Goal: Information Seeking & Learning: Learn about a topic

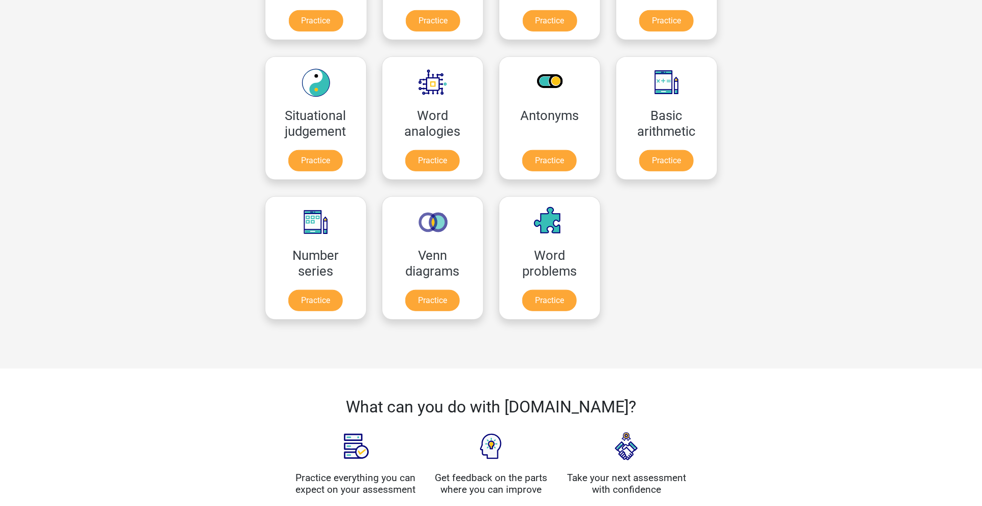
scroll to position [395, 0]
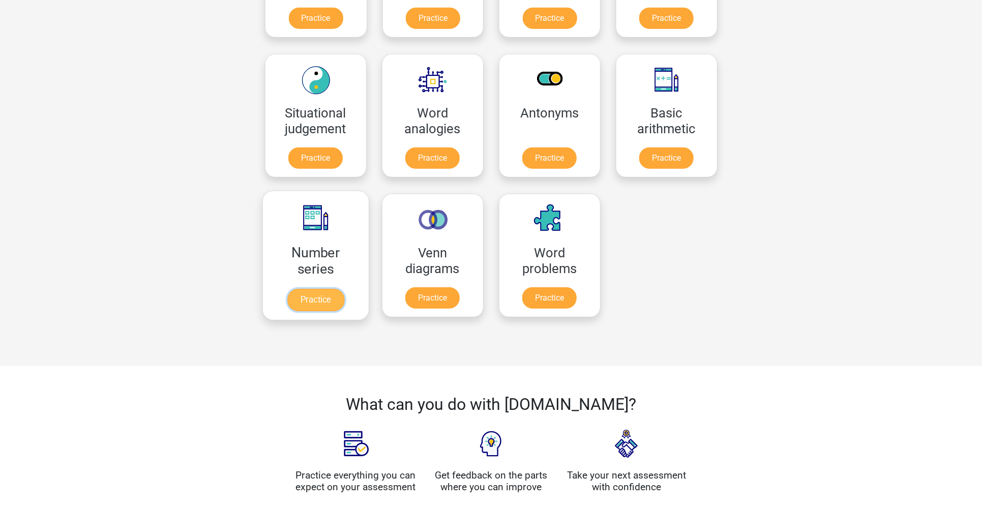
click at [318, 289] on link "Practice" at bounding box center [315, 300] width 57 height 22
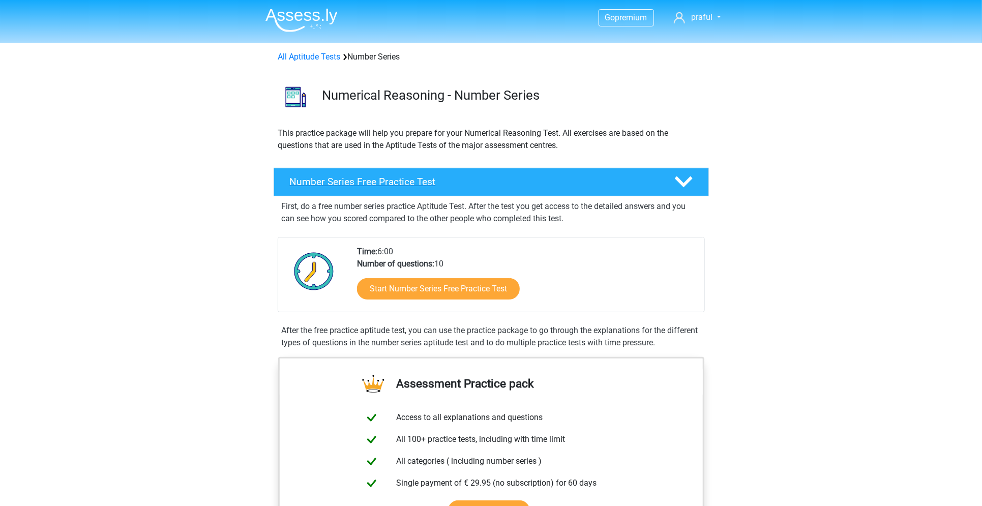
click at [506, 181] on h4 "Number Series Free Practice Test" at bounding box center [474, 182] width 368 height 12
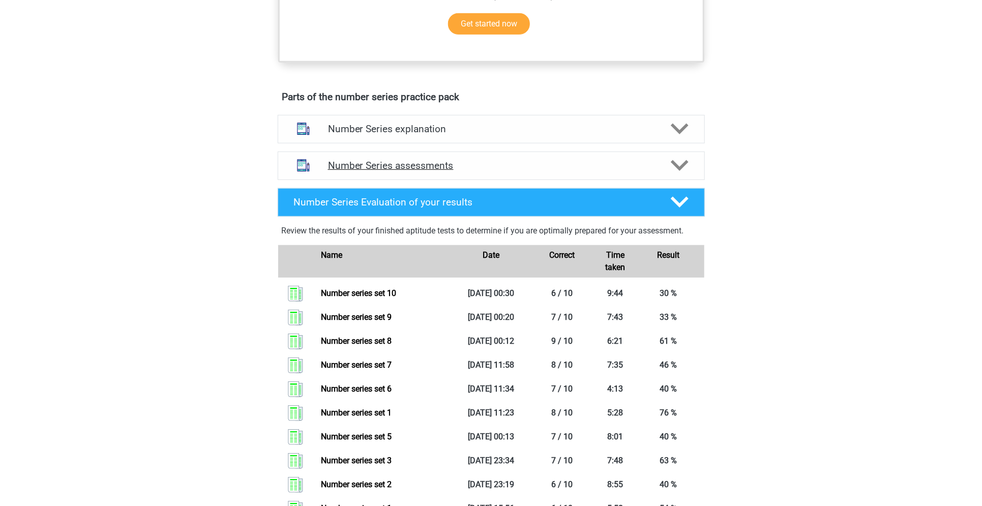
scroll to position [329, 0]
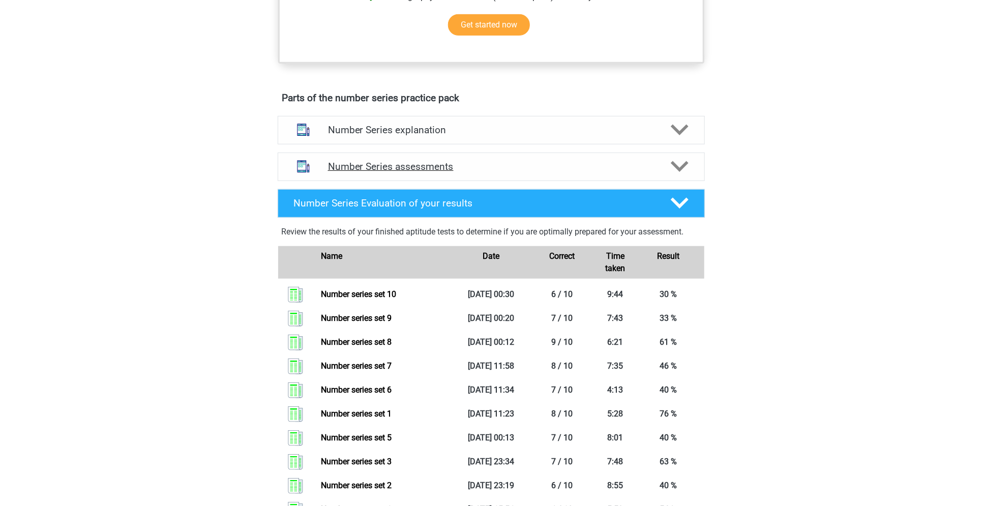
click at [502, 152] on div "Number Series assessments" at bounding box center [491, 166] width 427 height 28
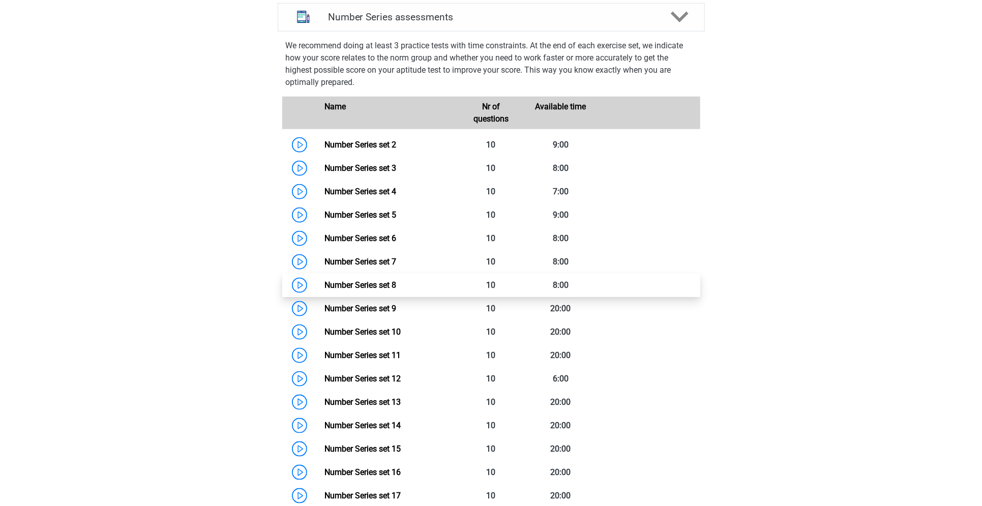
scroll to position [480, 0]
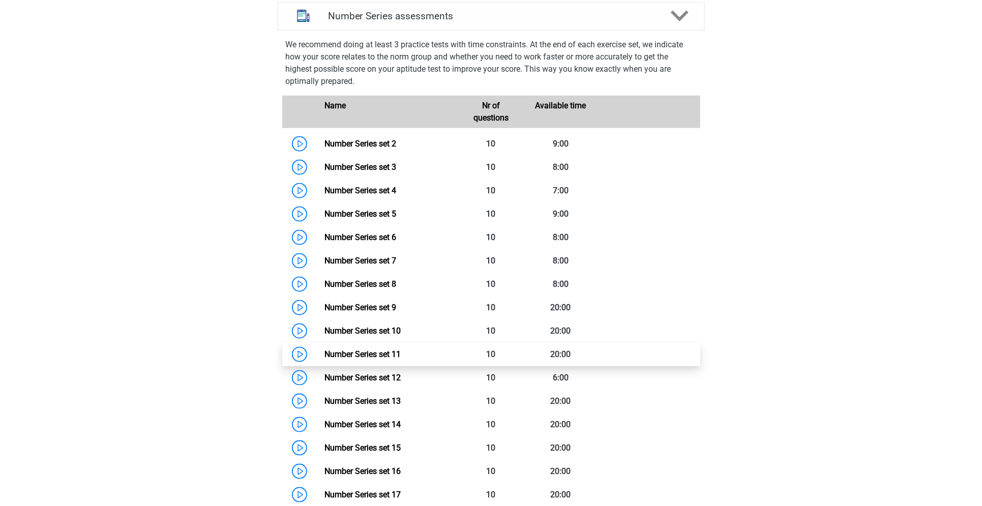
click at [400, 350] on link "Number Series set 11" at bounding box center [362, 354] width 76 height 10
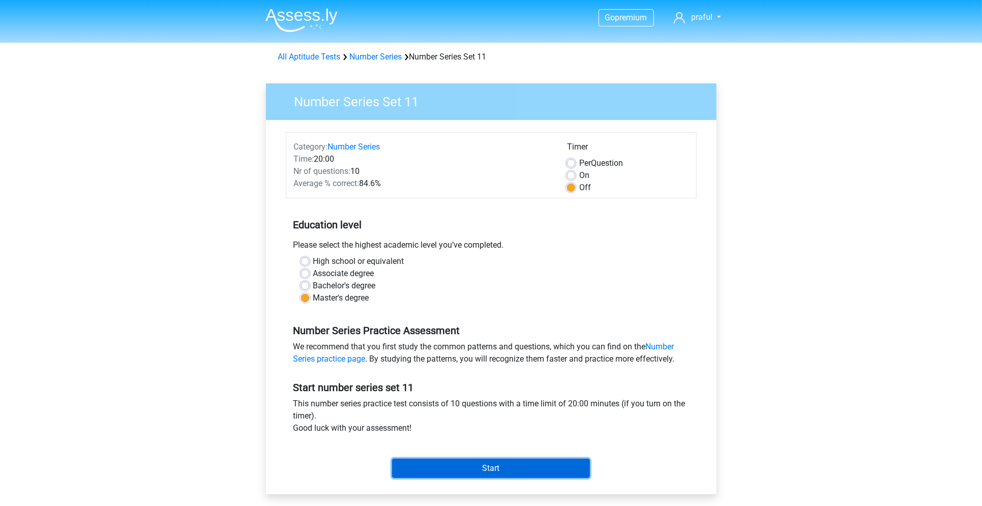
click at [467, 469] on input "Start" at bounding box center [491, 467] width 198 height 19
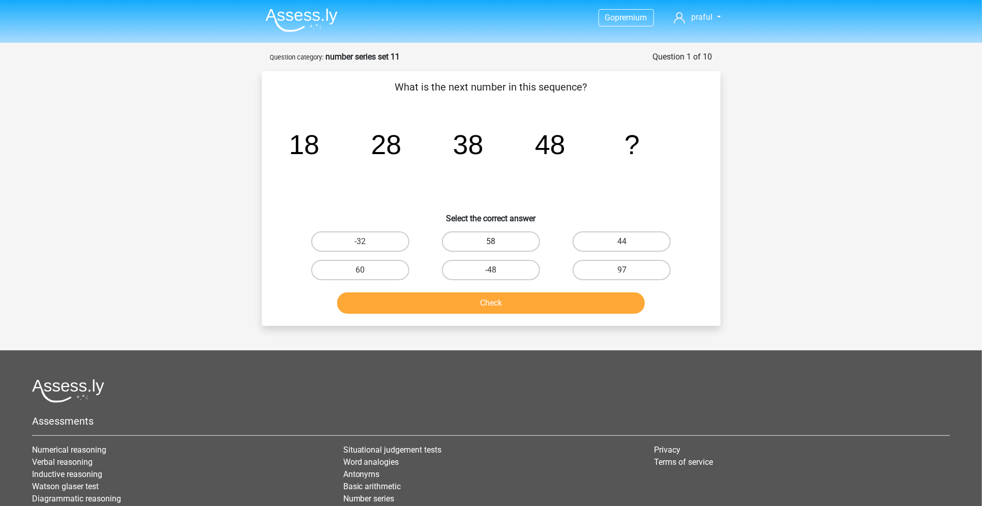
click at [491, 236] on label "58" at bounding box center [491, 241] width 98 height 20
click at [491, 241] on input "58" at bounding box center [494, 244] width 7 height 7
radio input "true"
click at [452, 296] on button "Check" at bounding box center [491, 302] width 308 height 21
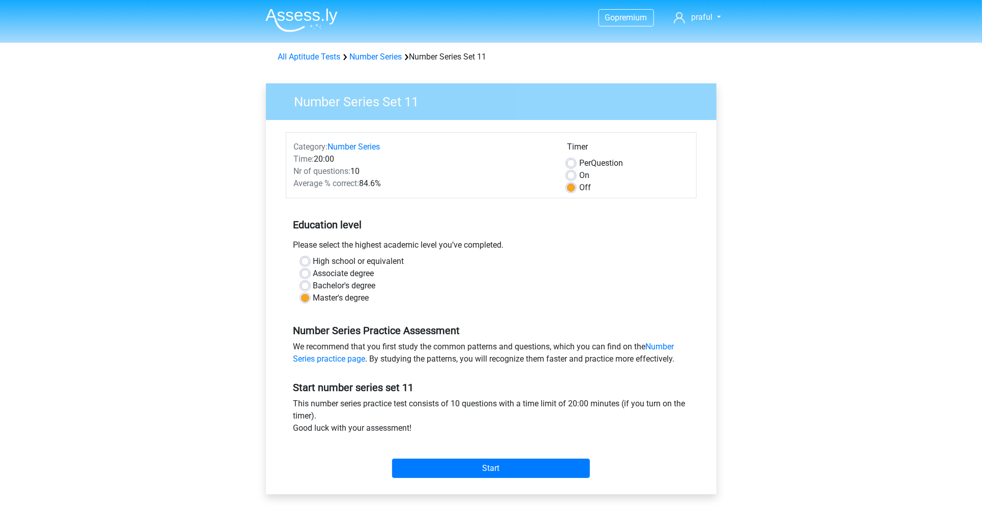
click at [579, 173] on label "On" at bounding box center [584, 175] width 10 height 12
click at [569, 173] on input "On" at bounding box center [571, 174] width 8 height 10
radio input "true"
click at [441, 468] on input "Start" at bounding box center [491, 467] width 198 height 19
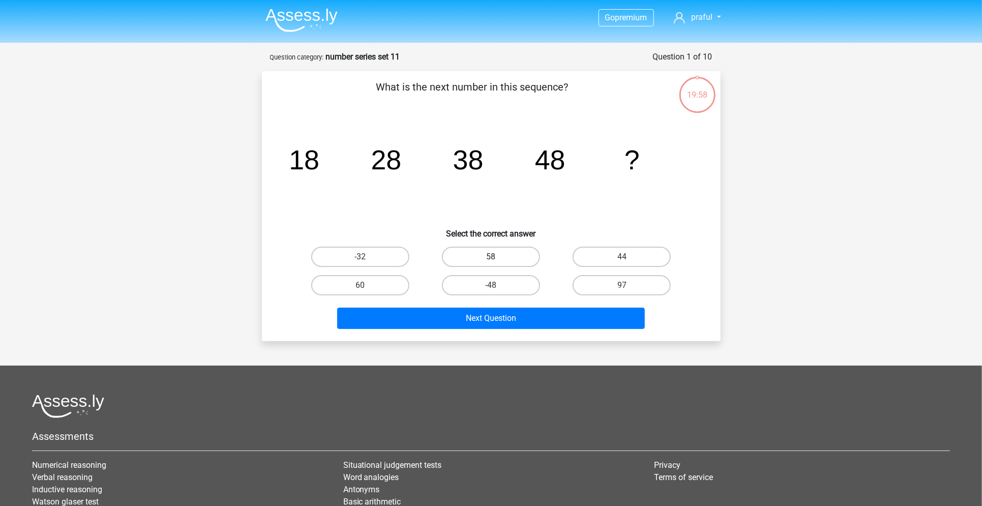
click at [507, 262] on label "58" at bounding box center [491, 257] width 98 height 20
click at [497, 262] on input "58" at bounding box center [494, 260] width 7 height 7
radio input "true"
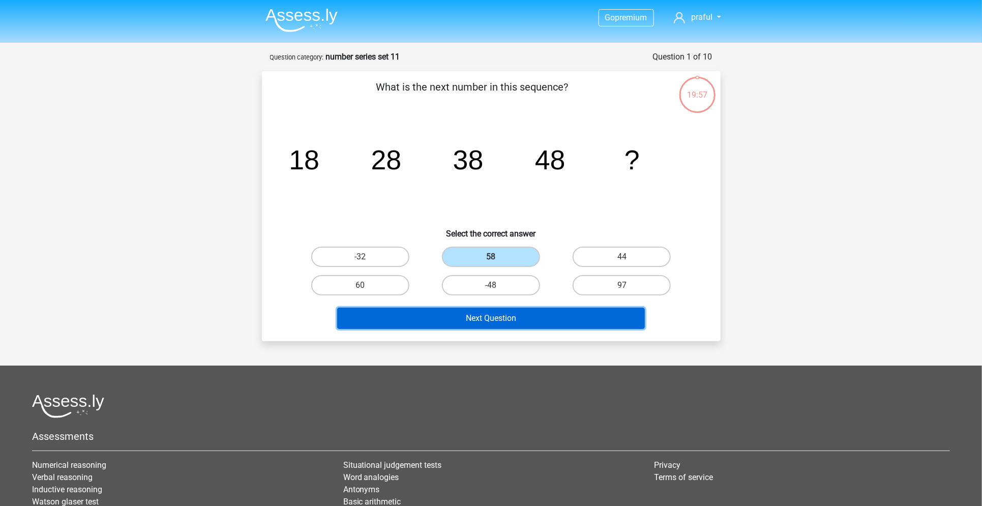
click at [471, 320] on button "Next Question" at bounding box center [491, 318] width 308 height 21
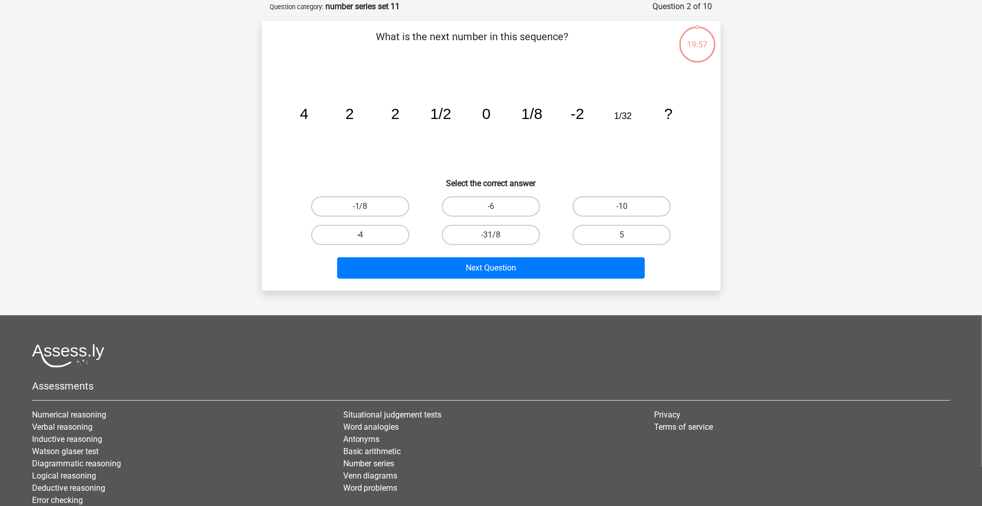
scroll to position [51, 0]
click at [372, 225] on label "-4" at bounding box center [360, 234] width 98 height 20
click at [366, 234] on input "-4" at bounding box center [363, 237] width 7 height 7
radio input "true"
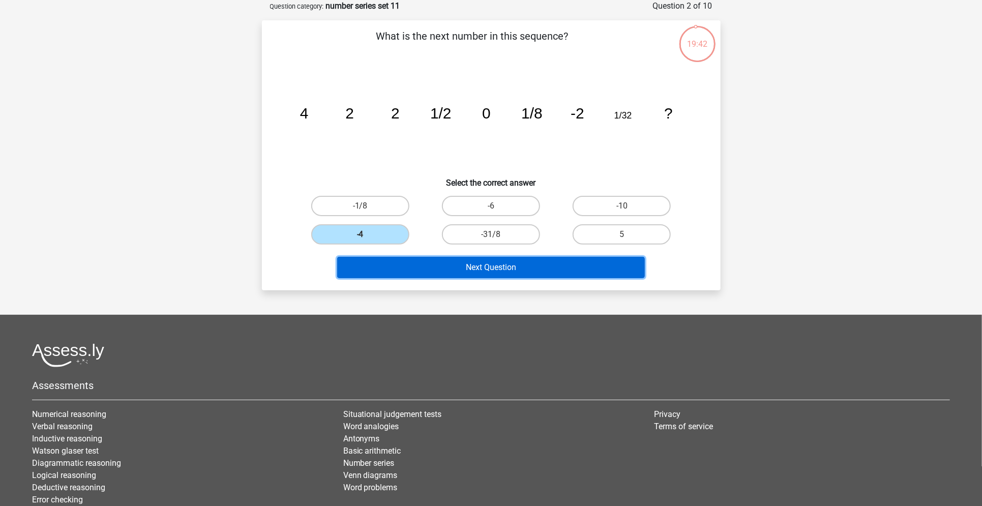
click at [379, 264] on button "Next Question" at bounding box center [491, 267] width 308 height 21
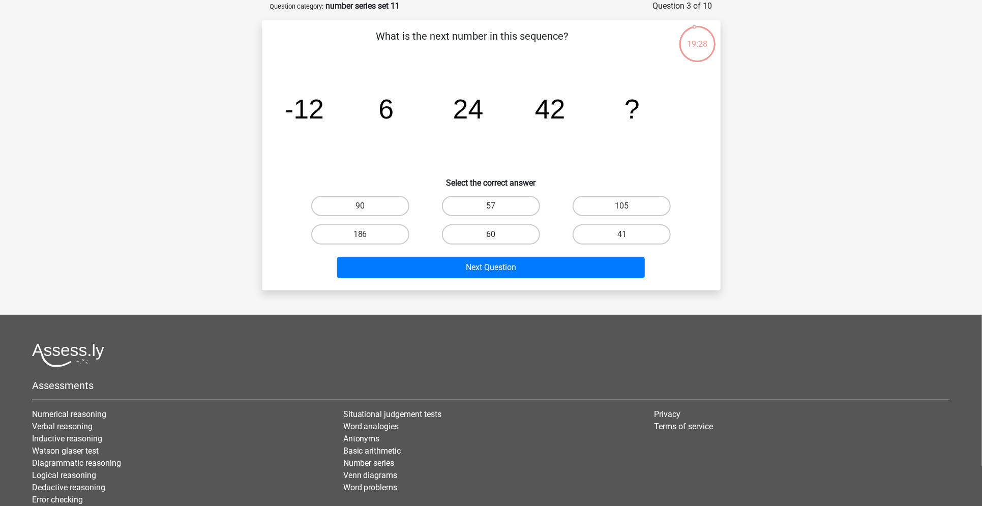
click at [481, 231] on label "60" at bounding box center [491, 234] width 98 height 20
click at [491, 234] on input "60" at bounding box center [494, 237] width 7 height 7
radio input "true"
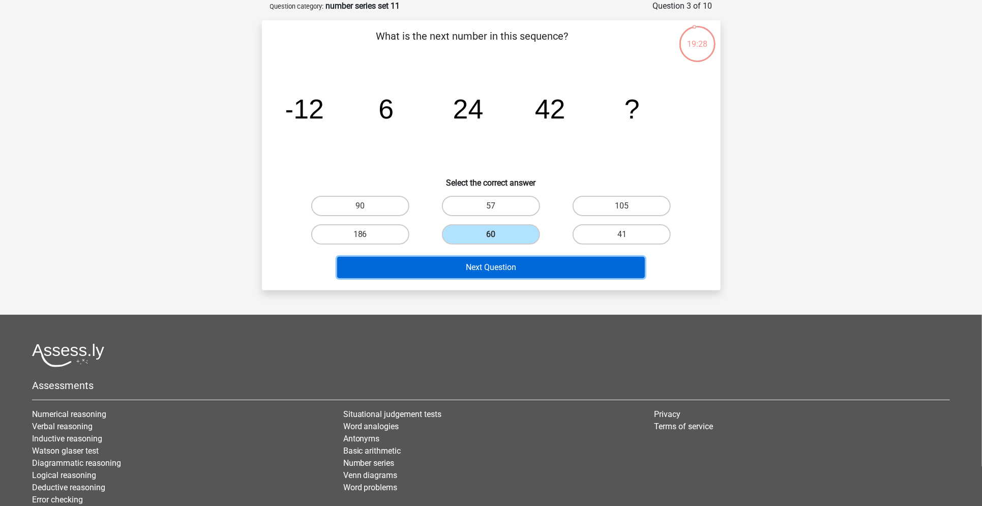
click at [464, 259] on button "Next Question" at bounding box center [491, 267] width 308 height 21
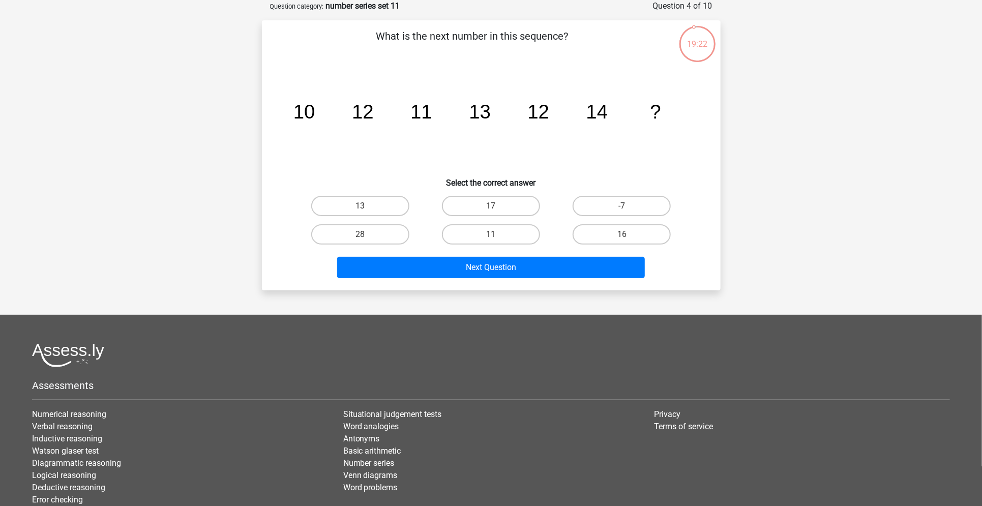
click at [360, 209] on input "13" at bounding box center [363, 209] width 7 height 7
radio input "true"
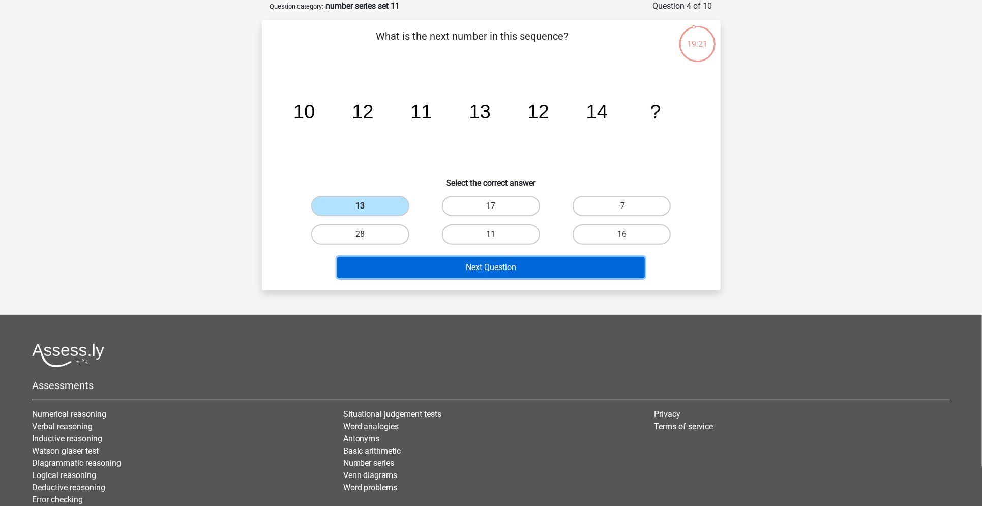
click at [411, 269] on button "Next Question" at bounding box center [491, 267] width 308 height 21
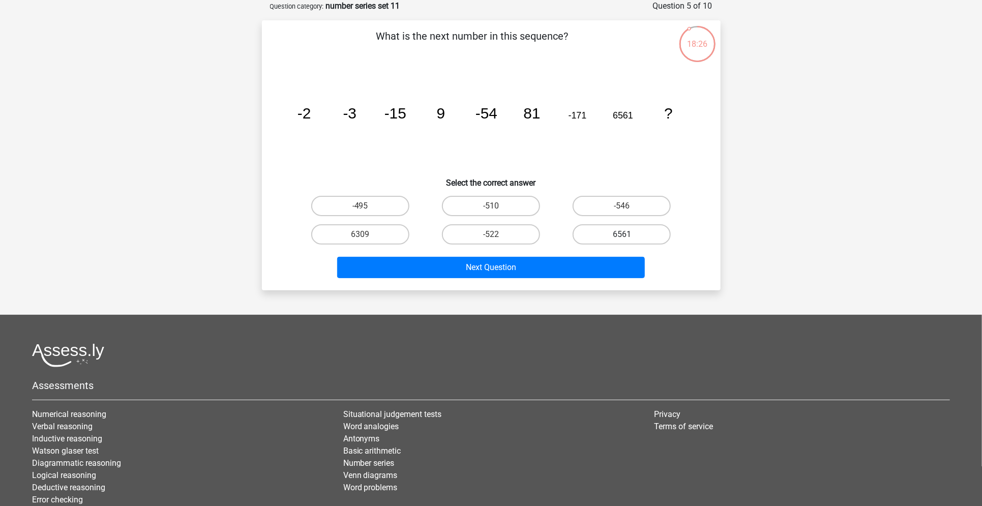
click at [622, 231] on label "6561" at bounding box center [621, 234] width 98 height 20
click at [622, 234] on input "6561" at bounding box center [625, 237] width 7 height 7
radio input "true"
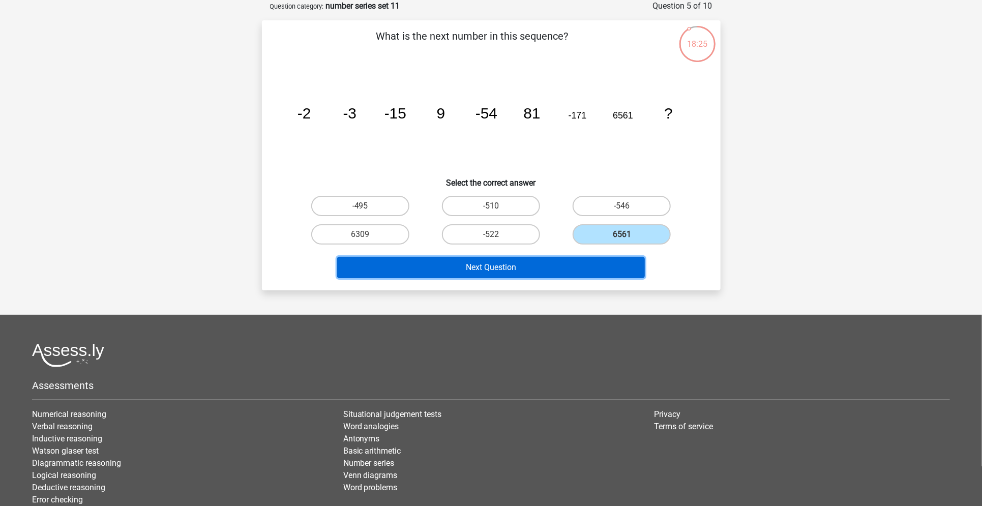
click at [548, 265] on button "Next Question" at bounding box center [491, 267] width 308 height 21
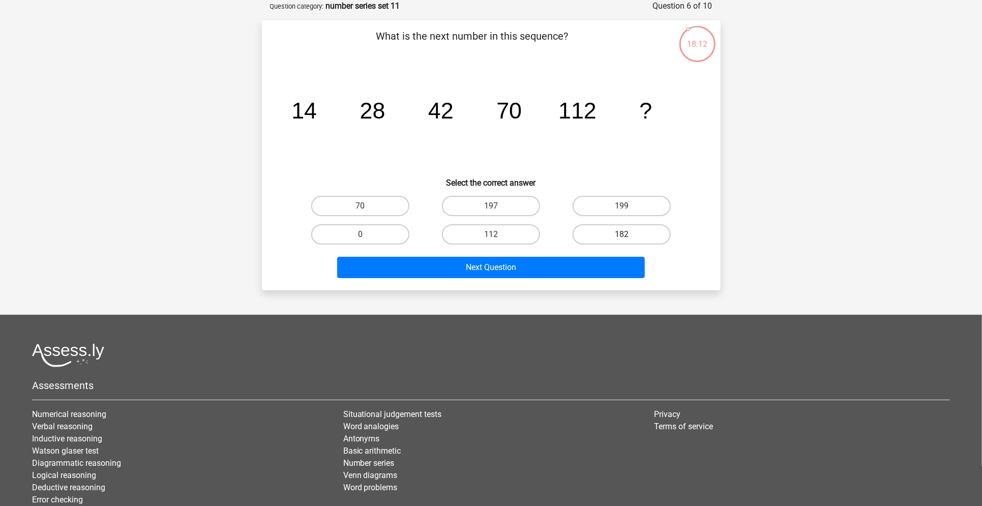
click at [602, 242] on label "182" at bounding box center [621, 234] width 98 height 20
click at [622, 241] on input "182" at bounding box center [625, 237] width 7 height 7
radio input "true"
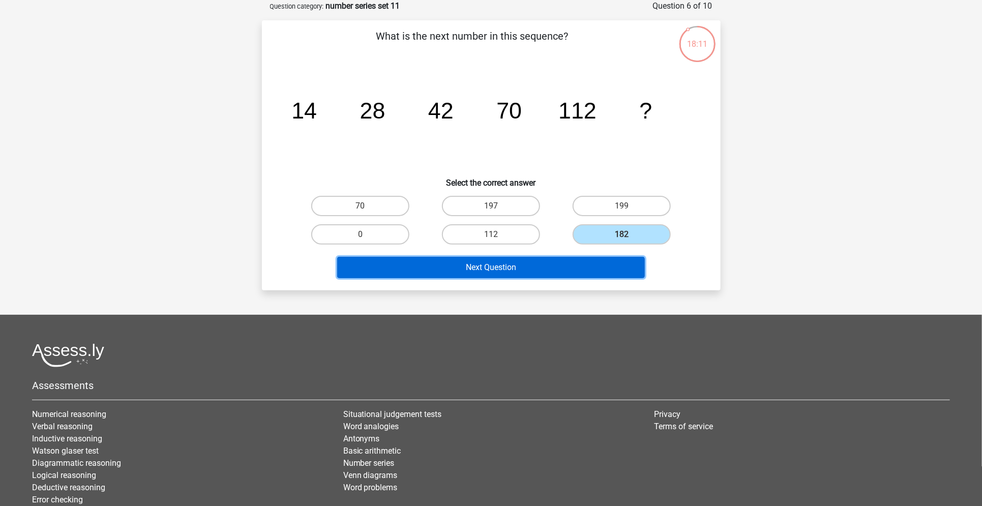
click at [588, 258] on button "Next Question" at bounding box center [491, 267] width 308 height 21
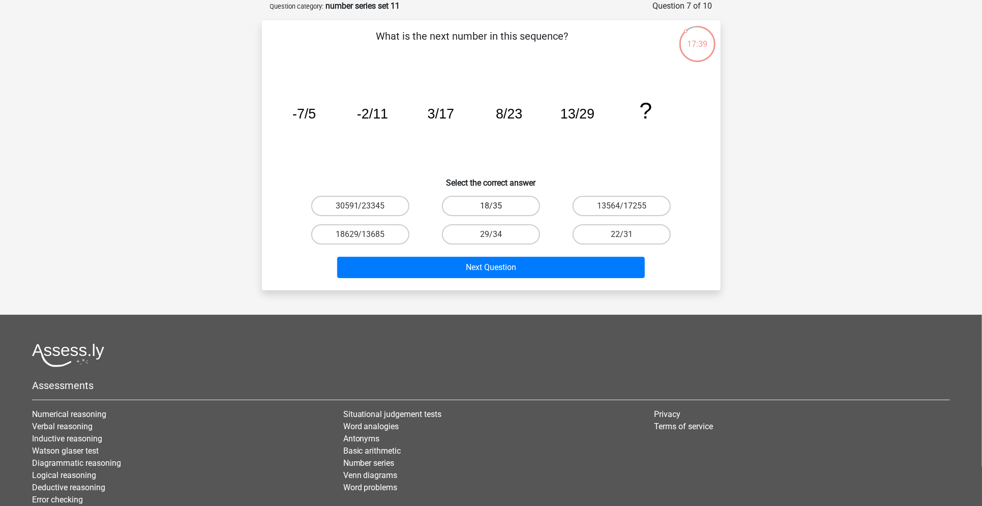
click at [483, 207] on label "18/35" at bounding box center [491, 206] width 98 height 20
click at [491, 207] on input "18/35" at bounding box center [494, 209] width 7 height 7
radio input "true"
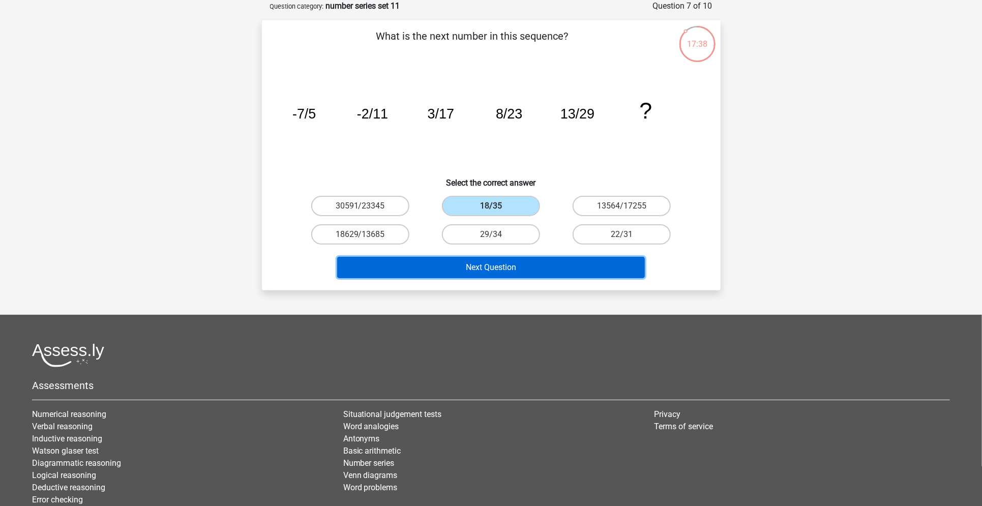
click at [462, 268] on button "Next Question" at bounding box center [491, 267] width 308 height 21
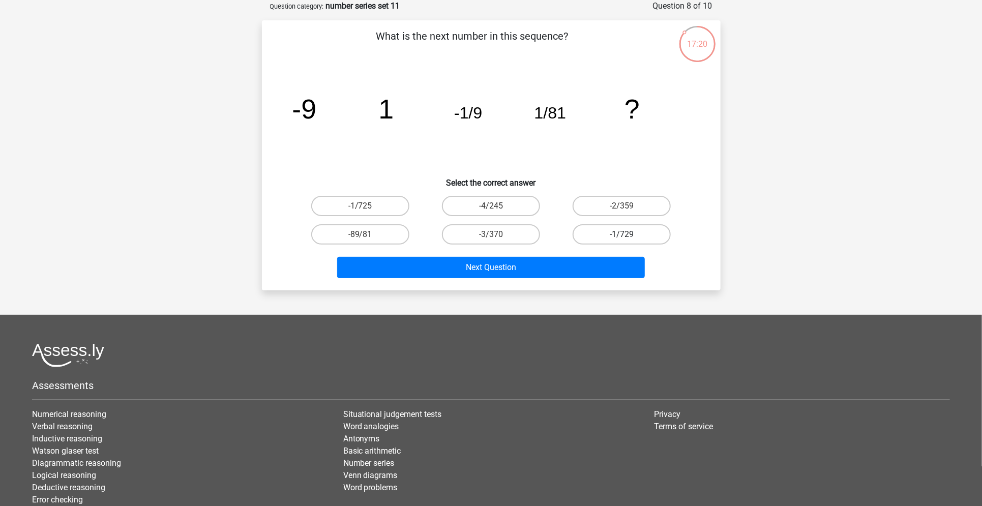
click at [601, 235] on label "-1/729" at bounding box center [621, 234] width 98 height 20
click at [622, 235] on input "-1/729" at bounding box center [625, 237] width 7 height 7
radio input "true"
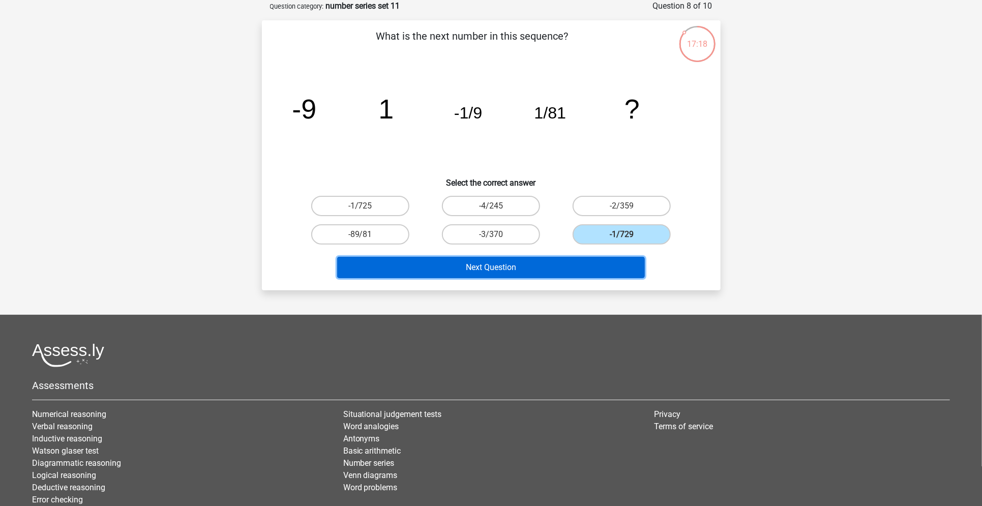
click at [548, 257] on button "Next Question" at bounding box center [491, 267] width 308 height 21
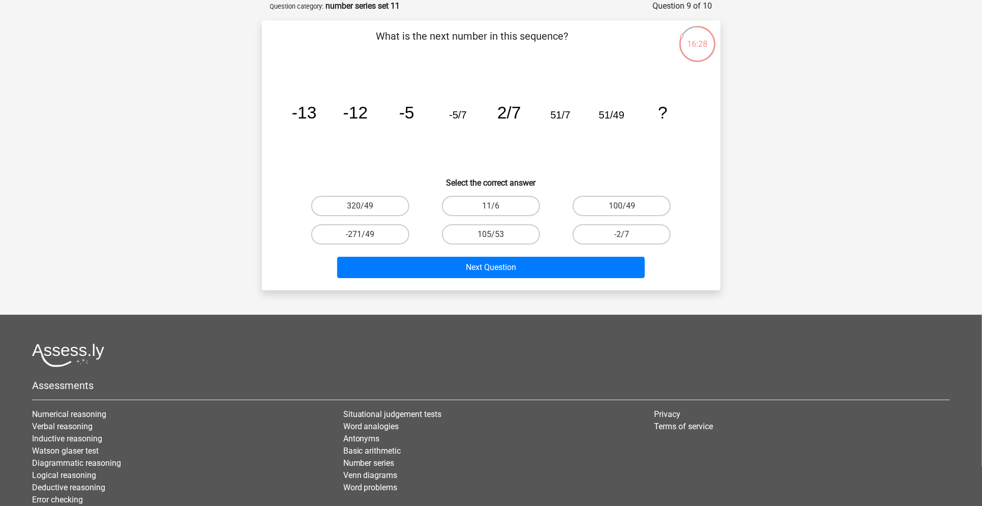
click at [623, 211] on input "100/49" at bounding box center [625, 209] width 7 height 7
radio input "true"
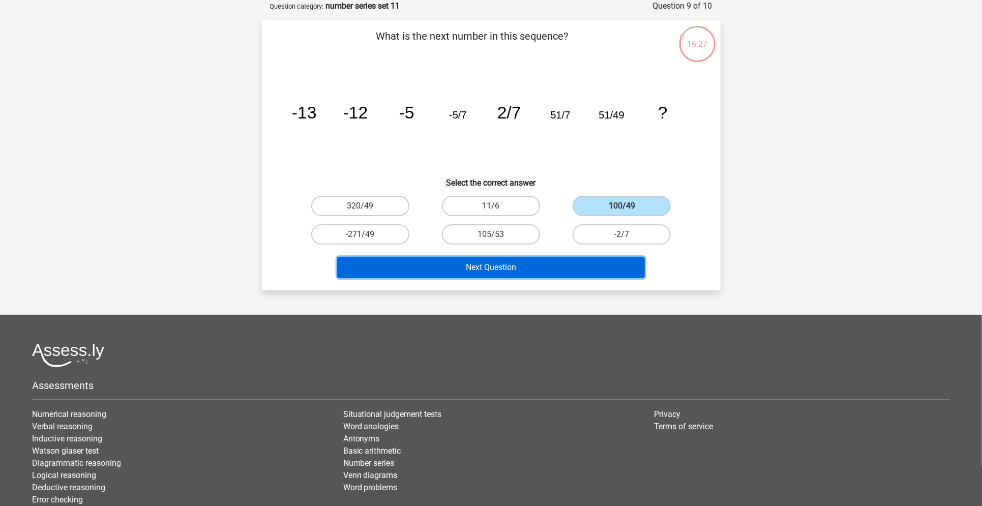
click at [546, 265] on button "Next Question" at bounding box center [491, 267] width 308 height 21
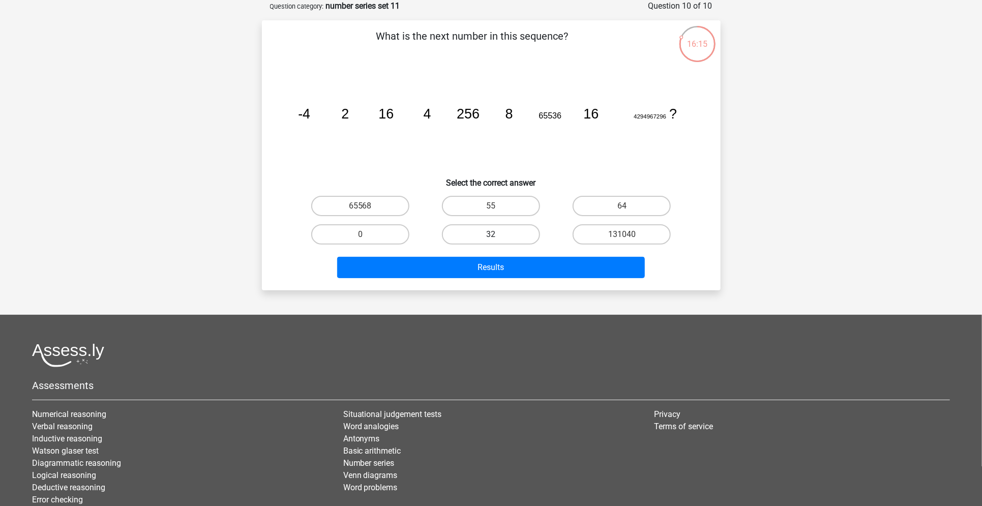
click at [486, 236] on label "32" at bounding box center [491, 234] width 98 height 20
click at [491, 236] on input "32" at bounding box center [494, 237] width 7 height 7
radio input "true"
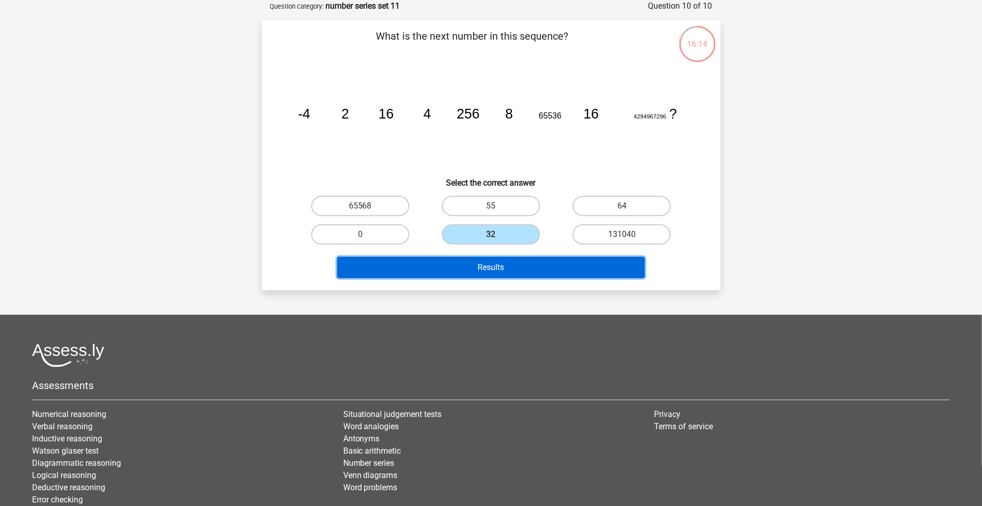
click at [467, 264] on button "Results" at bounding box center [491, 267] width 308 height 21
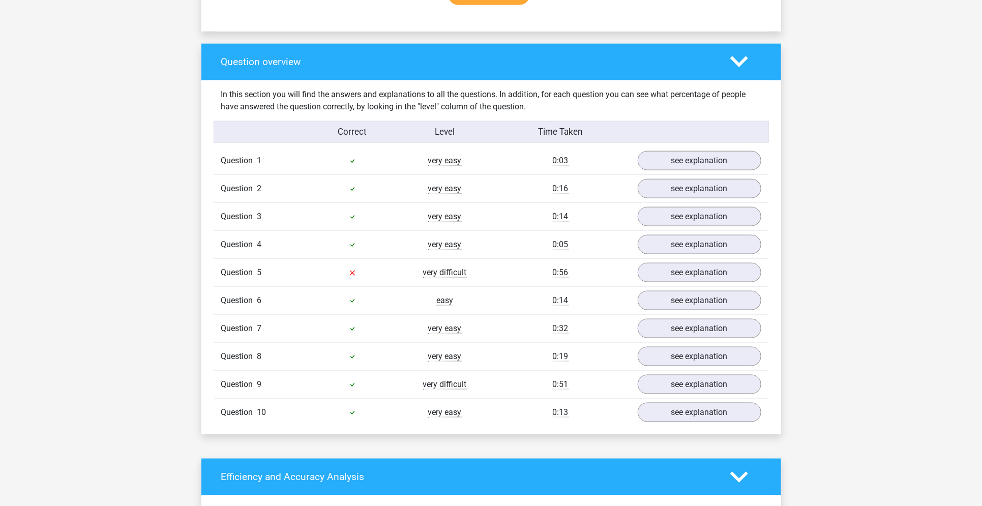
scroll to position [712, 0]
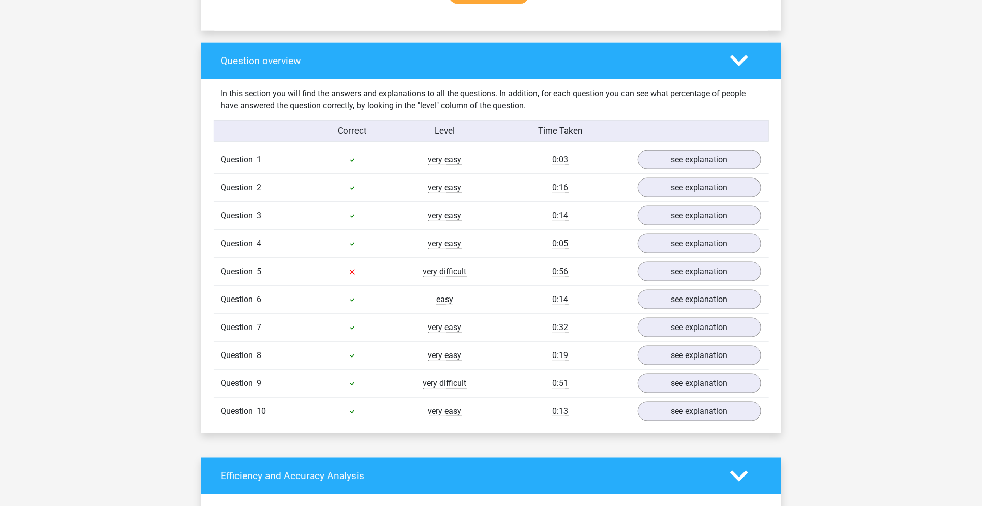
click at [691, 259] on div "Question 5 very difficult 0:56 see explanation" at bounding box center [490, 271] width 555 height 28
click at [683, 268] on link "see explanation" at bounding box center [699, 271] width 142 height 22
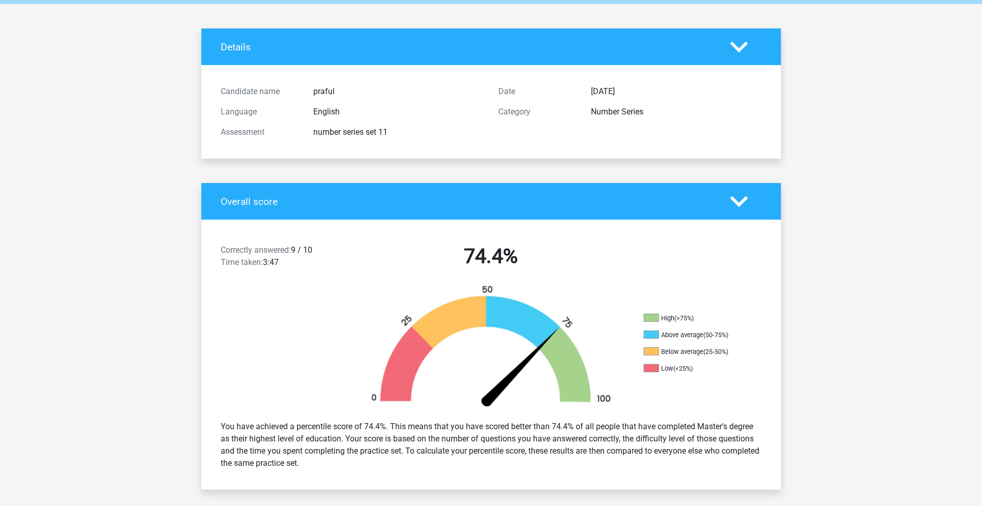
scroll to position [0, 0]
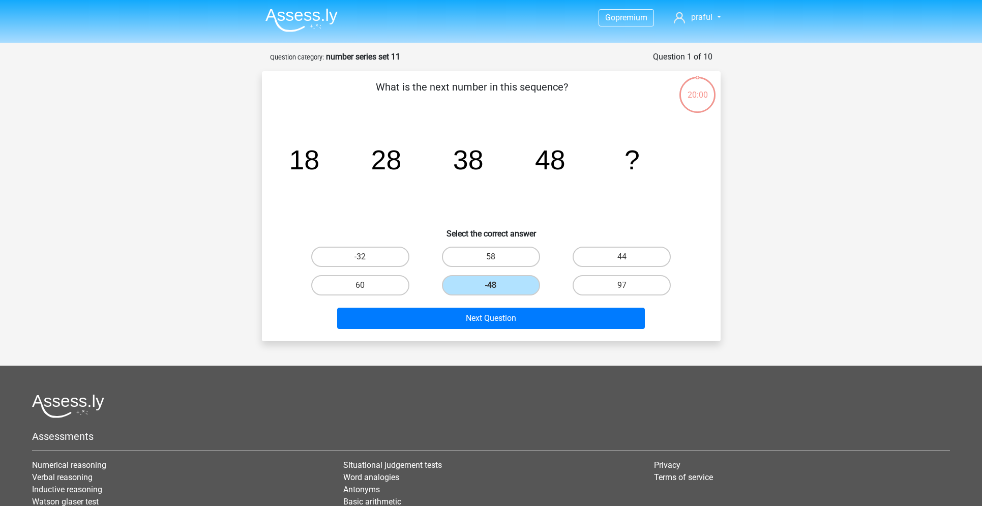
scroll to position [51, 0]
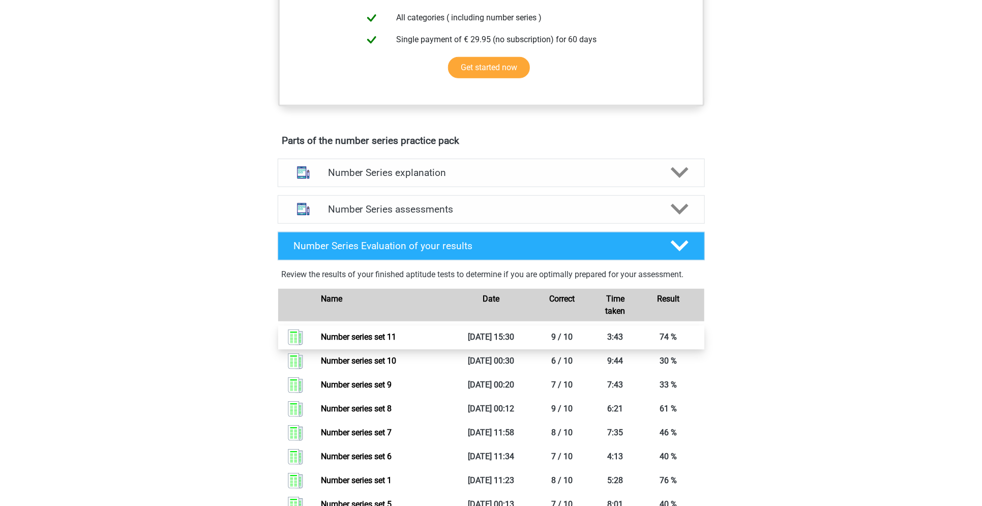
scroll to position [559, 0]
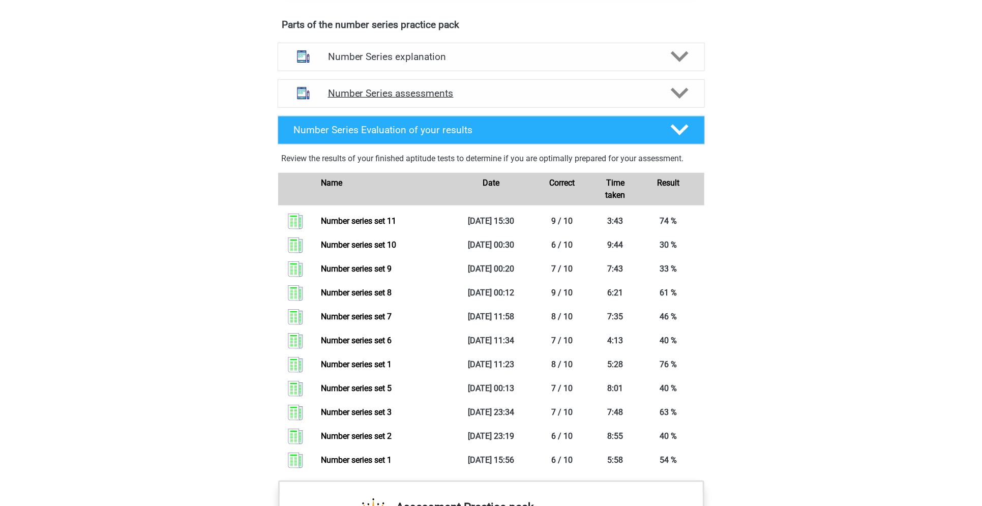
click at [481, 99] on div "Number Series assessments" at bounding box center [491, 93] width 427 height 28
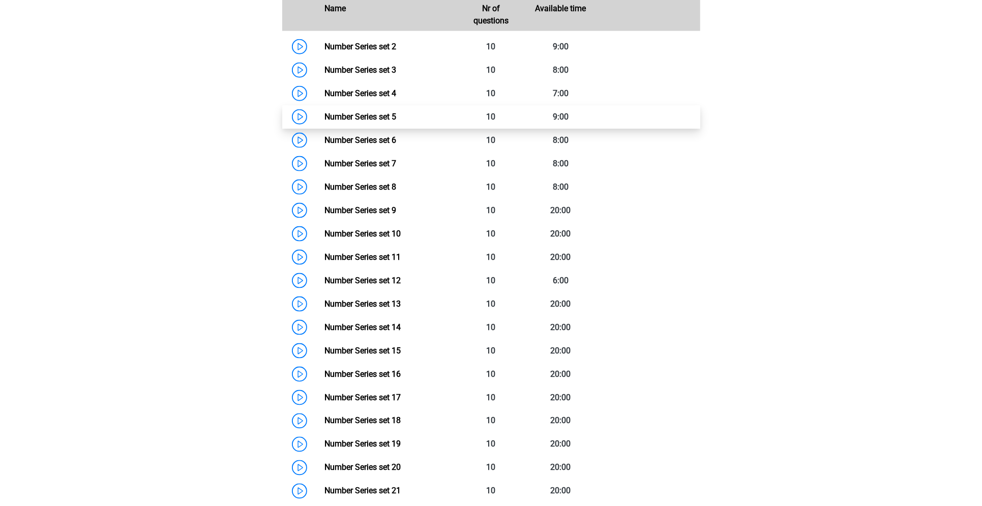
scroll to position [734, 0]
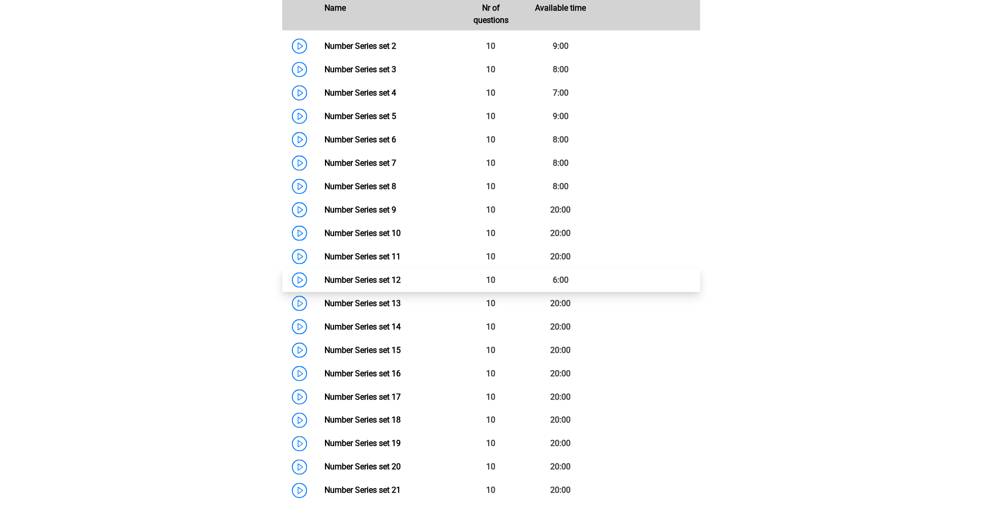
click at [395, 276] on link "Number Series set 12" at bounding box center [362, 280] width 76 height 10
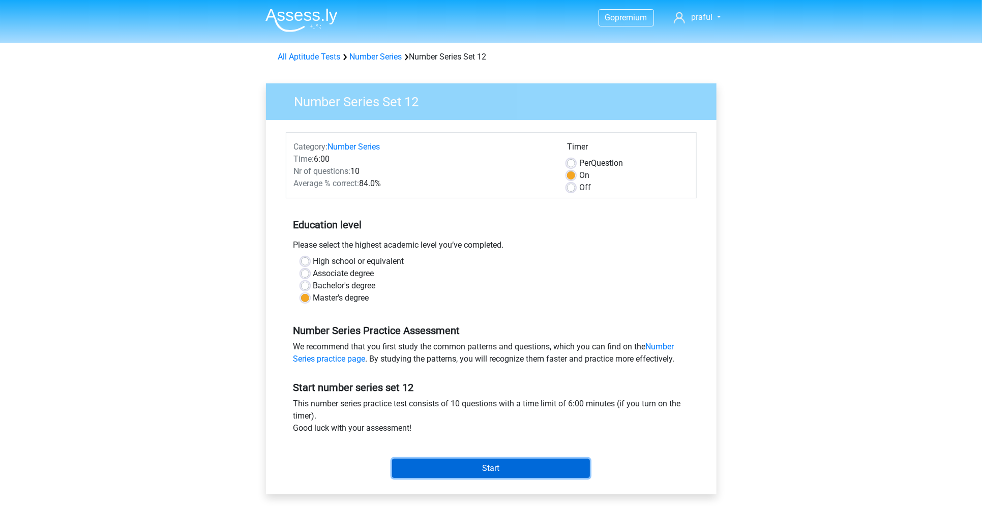
click at [484, 466] on input "Start" at bounding box center [491, 467] width 198 height 19
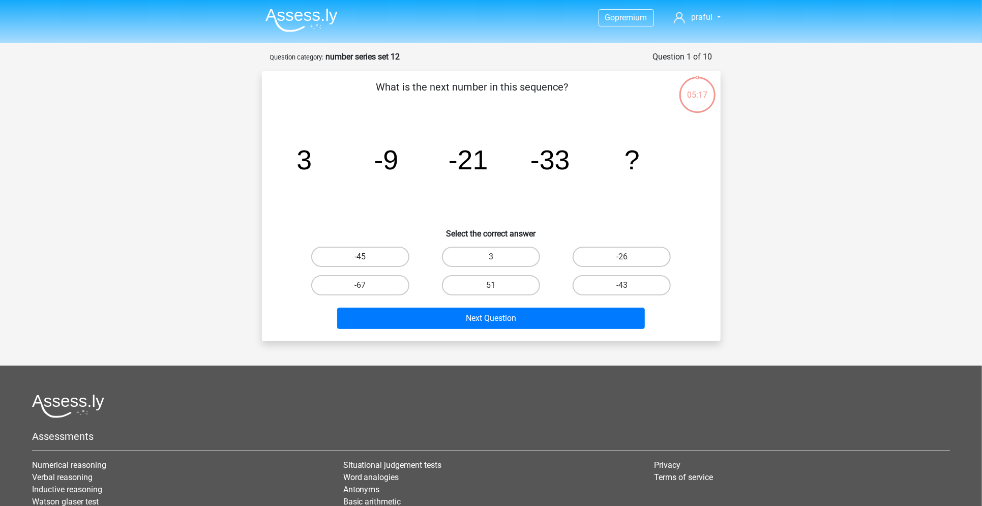
drag, startPoint x: 381, startPoint y: 257, endPoint x: 387, endPoint y: 258, distance: 6.3
click at [387, 258] on label "-45" at bounding box center [360, 257] width 98 height 20
click at [366, 258] on input "-45" at bounding box center [363, 260] width 7 height 7
radio input "true"
click at [387, 258] on label "-45" at bounding box center [360, 257] width 98 height 20
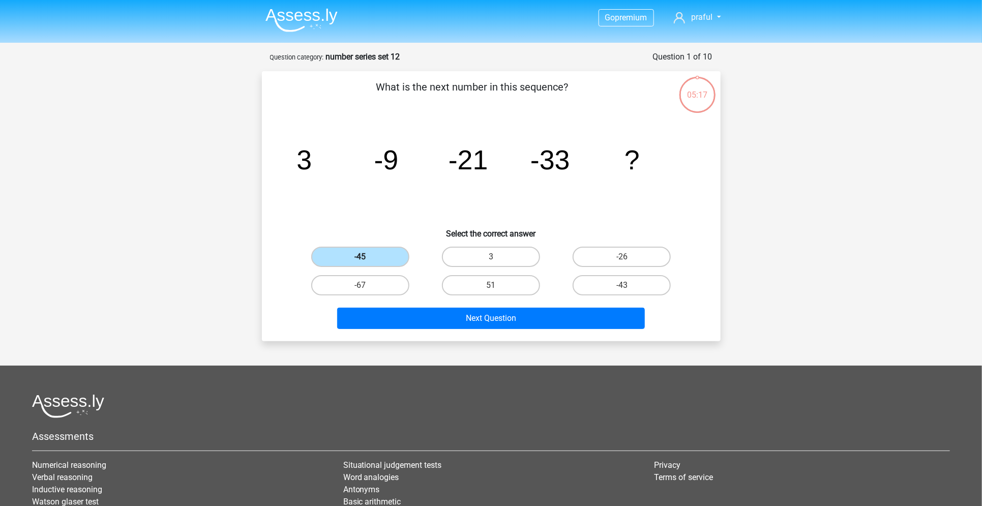
click at [366, 258] on input "-45" at bounding box center [363, 260] width 7 height 7
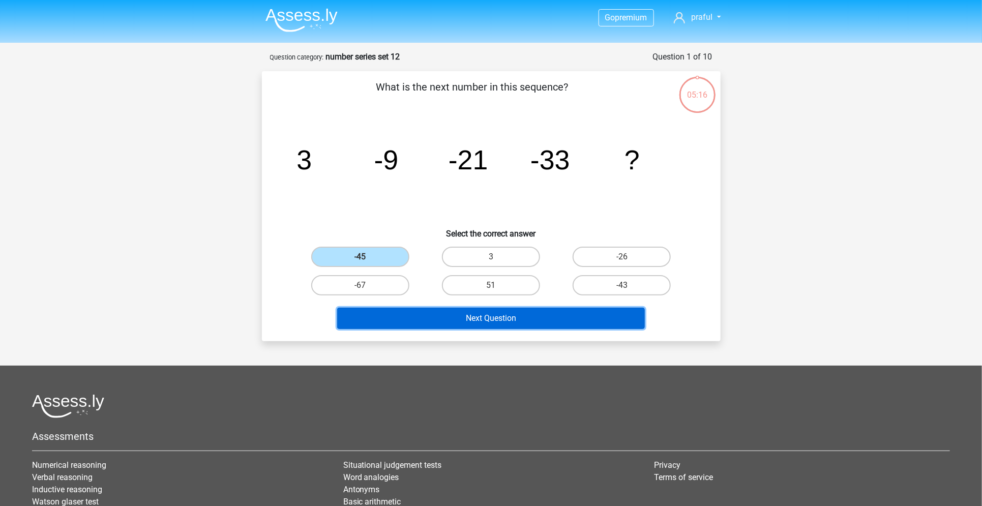
click at [388, 318] on button "Next Question" at bounding box center [491, 318] width 308 height 21
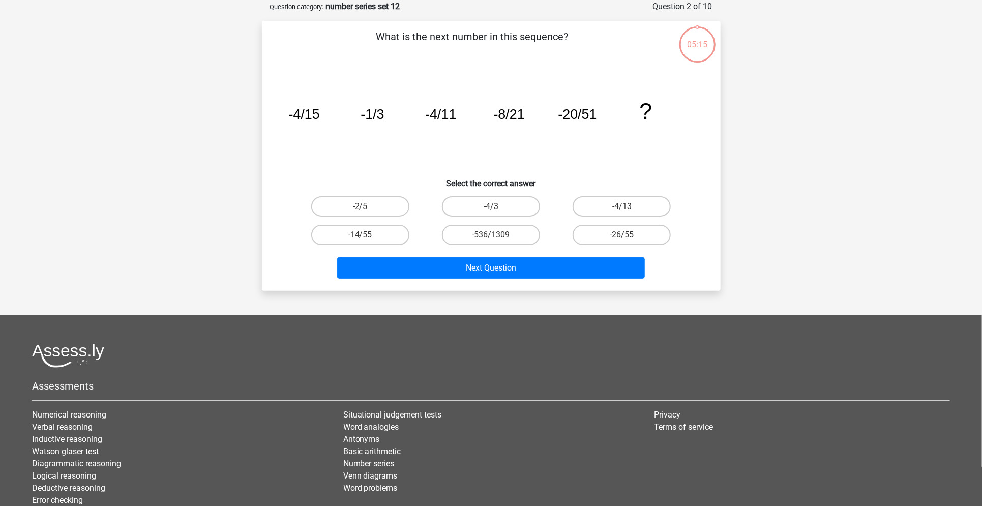
scroll to position [51, 0]
click at [515, 203] on label "-4/3" at bounding box center [491, 206] width 98 height 20
click at [497, 206] on input "-4/3" at bounding box center [494, 209] width 7 height 7
radio input "true"
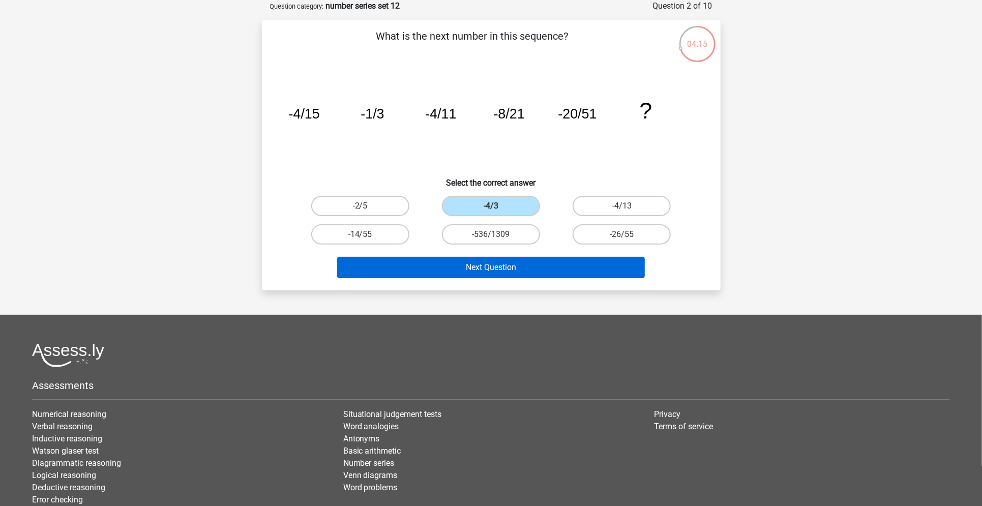
click at [484, 275] on div "Next Question" at bounding box center [491, 269] width 392 height 25
click at [484, 275] on button "Next Question" at bounding box center [491, 267] width 308 height 21
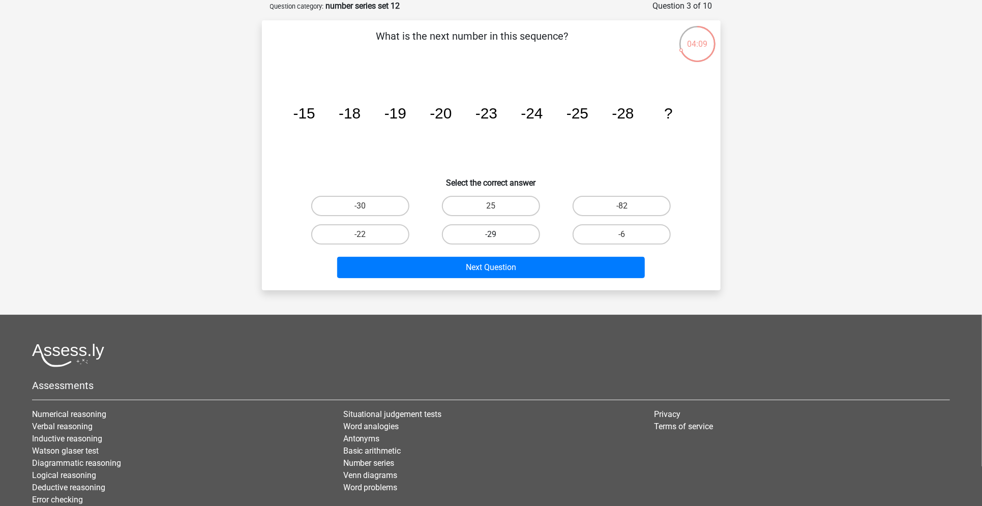
click at [518, 236] on label "-29" at bounding box center [491, 234] width 98 height 20
click at [497, 236] on input "-29" at bounding box center [494, 237] width 7 height 7
radio input "true"
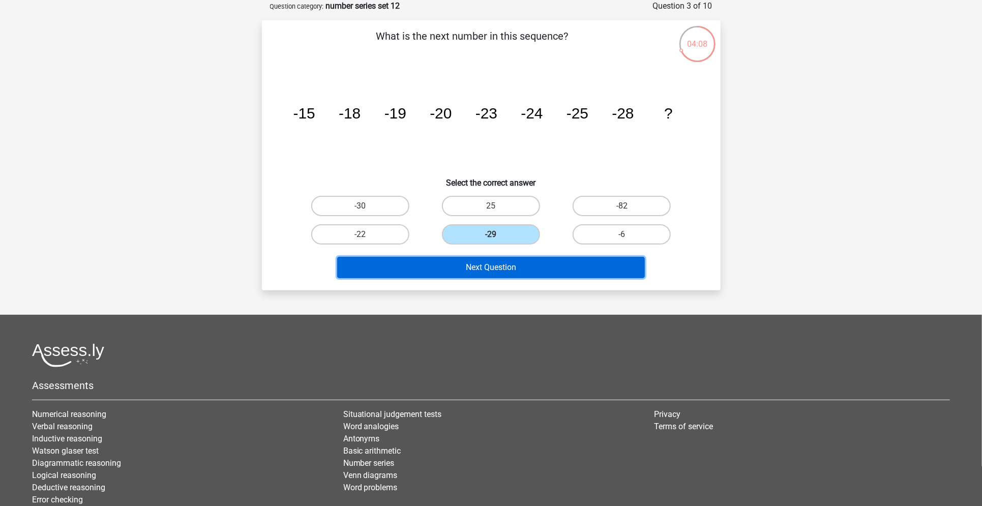
click at [503, 264] on button "Next Question" at bounding box center [491, 267] width 308 height 21
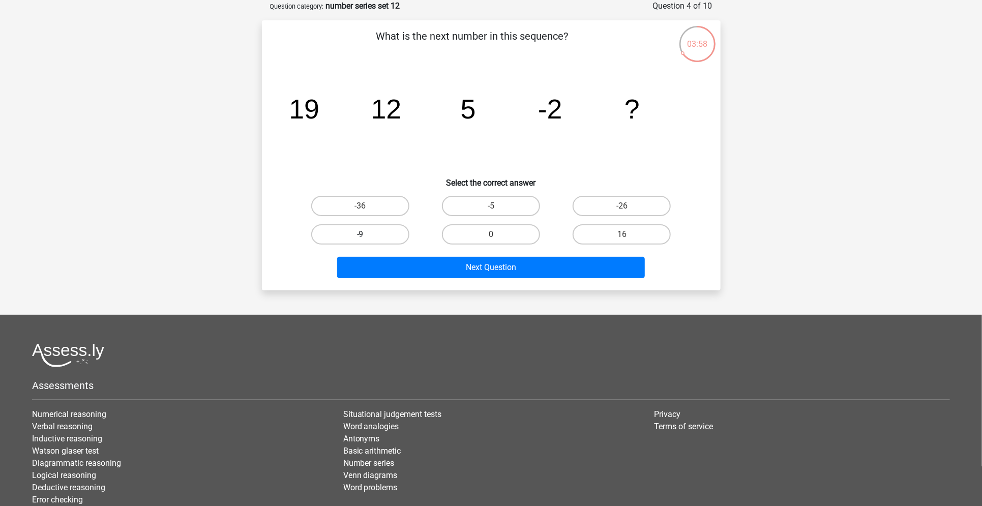
click at [387, 233] on label "-9" at bounding box center [360, 234] width 98 height 20
click at [366, 234] on input "-9" at bounding box center [363, 237] width 7 height 7
radio input "true"
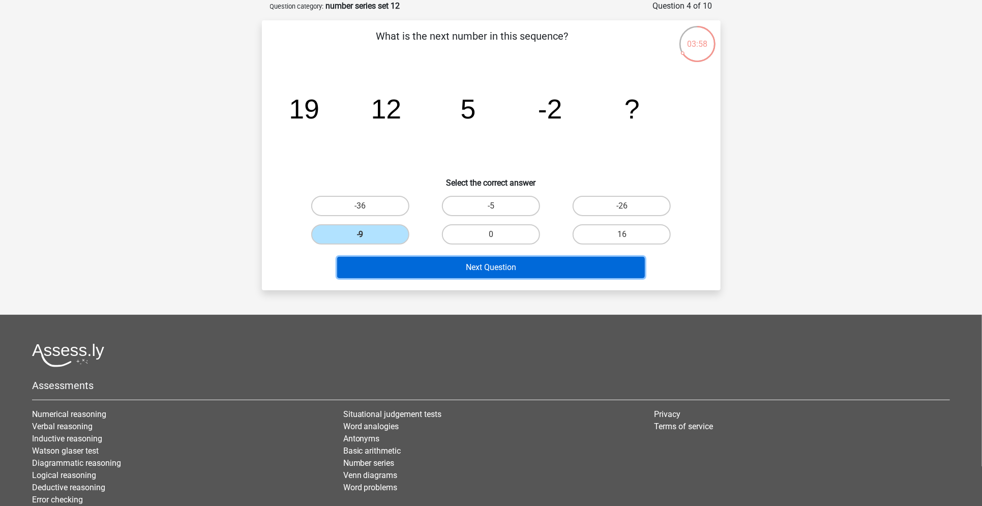
click at [377, 267] on button "Next Question" at bounding box center [491, 267] width 308 height 21
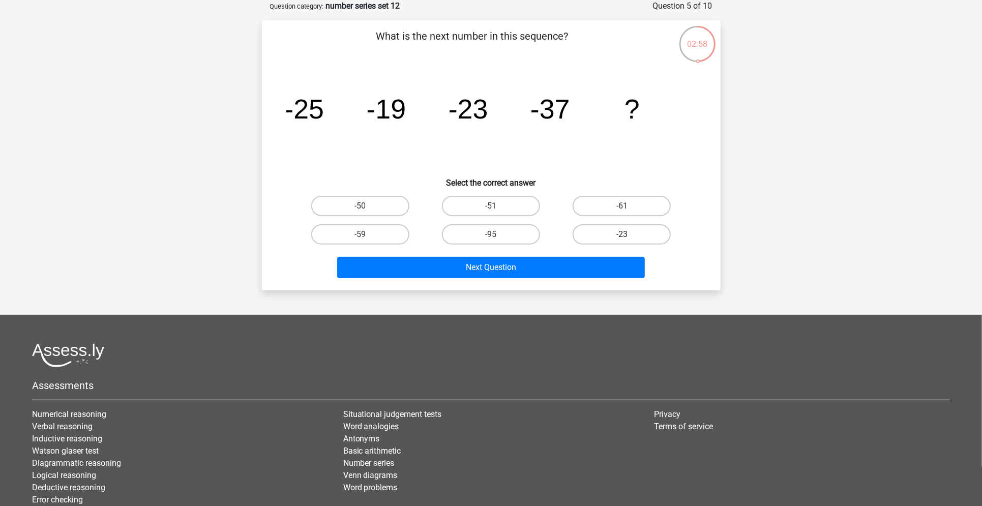
click at [600, 231] on label "-23" at bounding box center [621, 234] width 98 height 20
click at [622, 234] on input "-23" at bounding box center [625, 237] width 7 height 7
radio input "true"
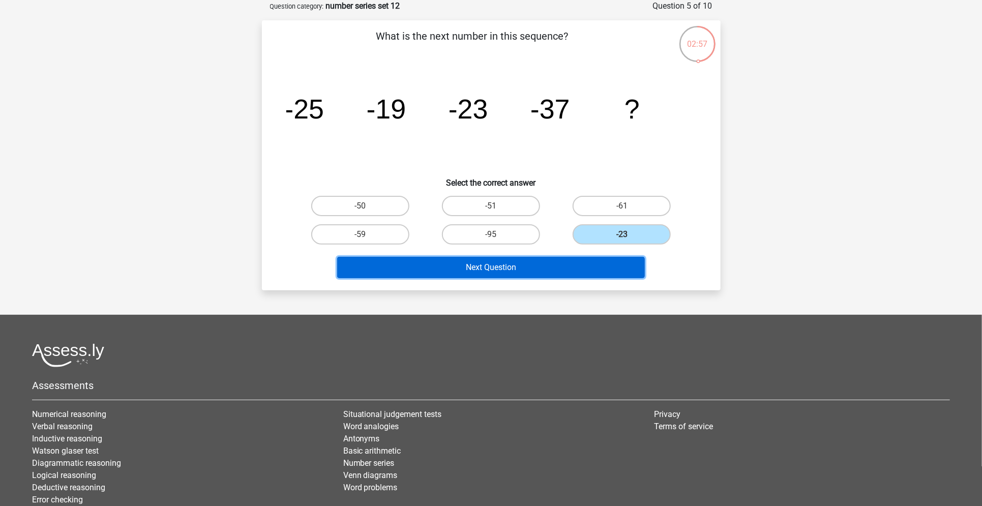
click at [551, 265] on button "Next Question" at bounding box center [491, 267] width 308 height 21
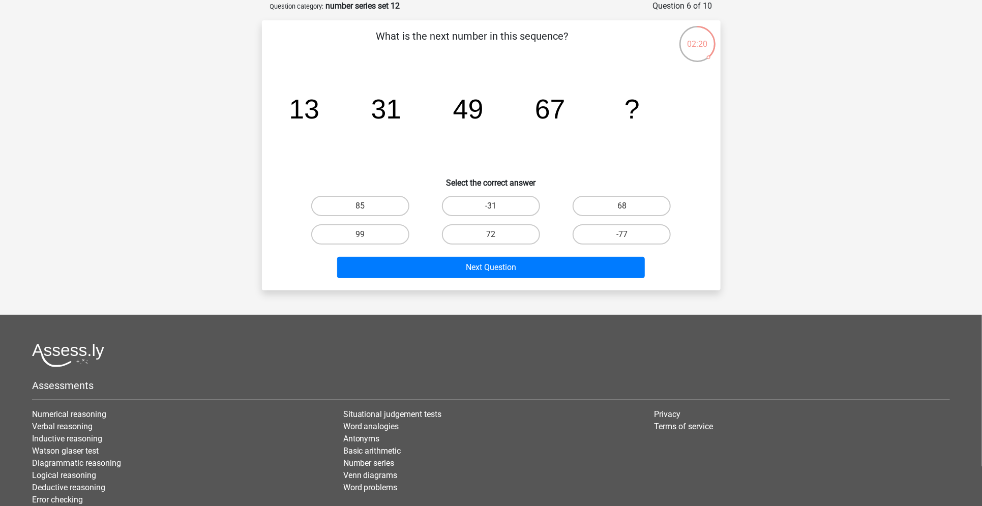
click at [362, 209] on input "85" at bounding box center [363, 209] width 7 height 7
radio input "true"
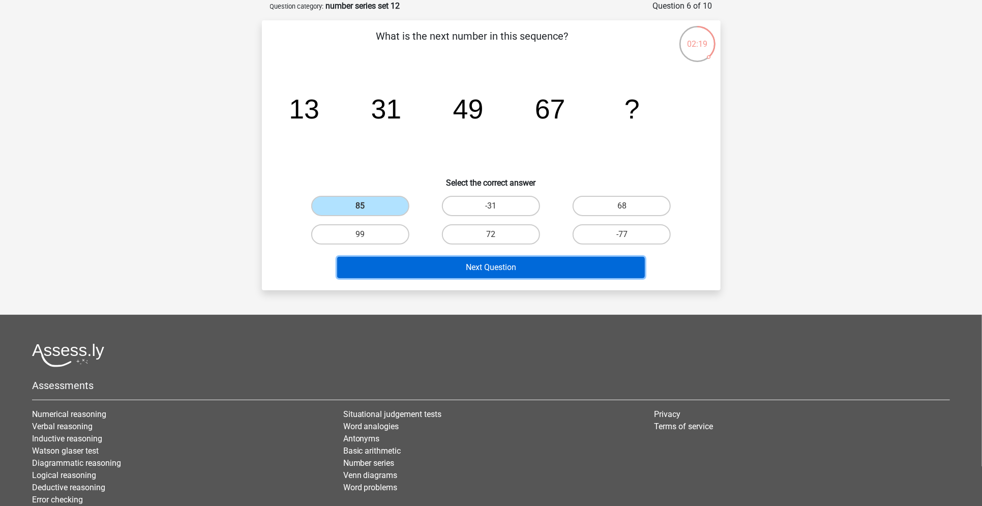
click at [448, 259] on button "Next Question" at bounding box center [491, 267] width 308 height 21
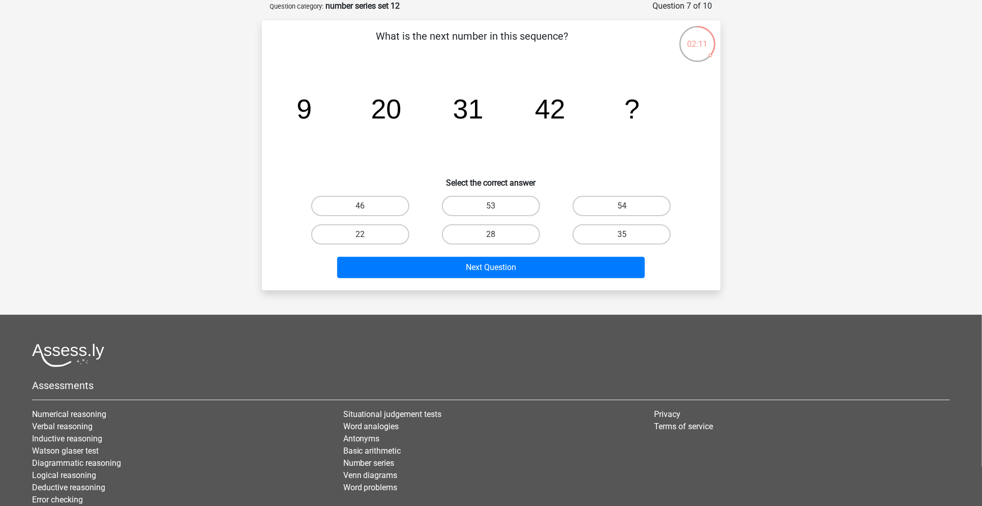
click at [497, 207] on input "53" at bounding box center [494, 209] width 7 height 7
radio input "true"
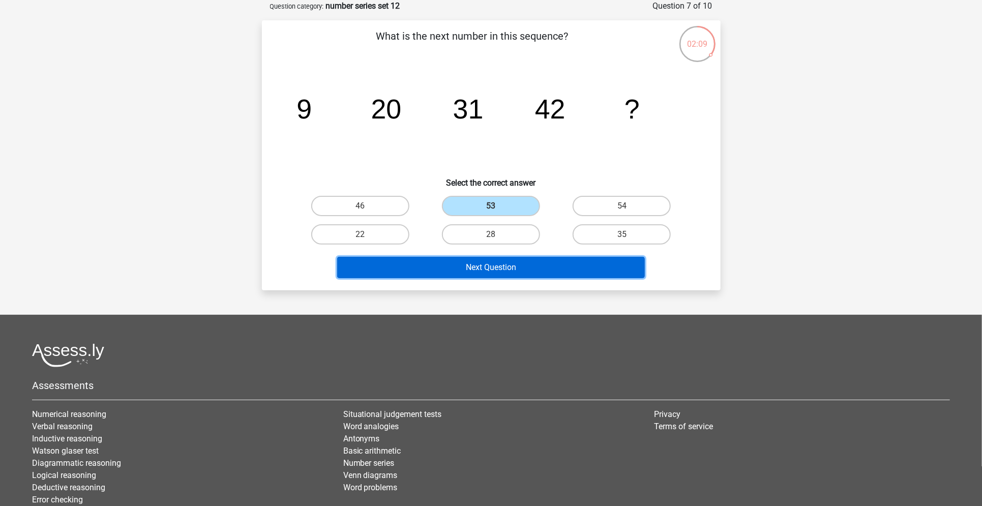
click at [481, 257] on button "Next Question" at bounding box center [491, 267] width 308 height 21
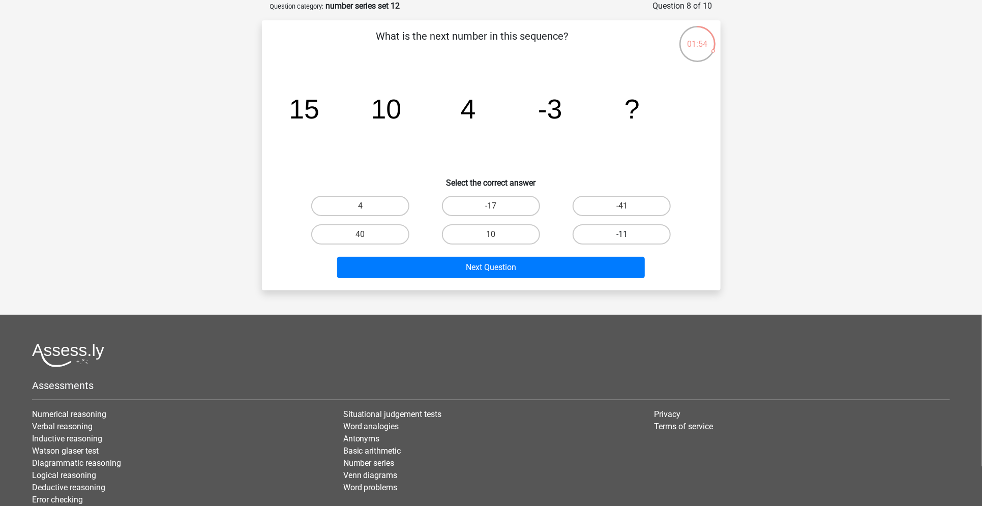
click at [599, 233] on label "-11" at bounding box center [621, 234] width 98 height 20
click at [622, 234] on input "-11" at bounding box center [625, 237] width 7 height 7
radio input "true"
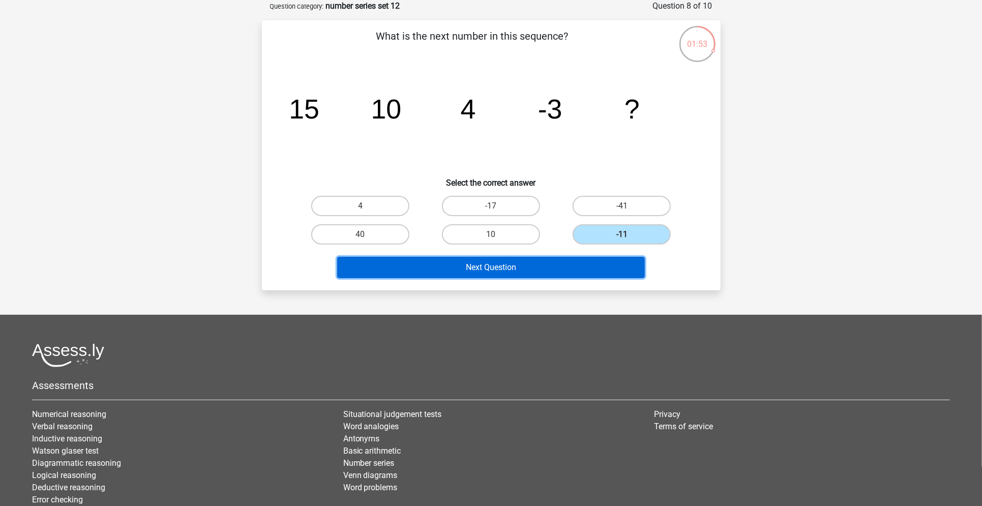
click at [570, 259] on button "Next Question" at bounding box center [491, 267] width 308 height 21
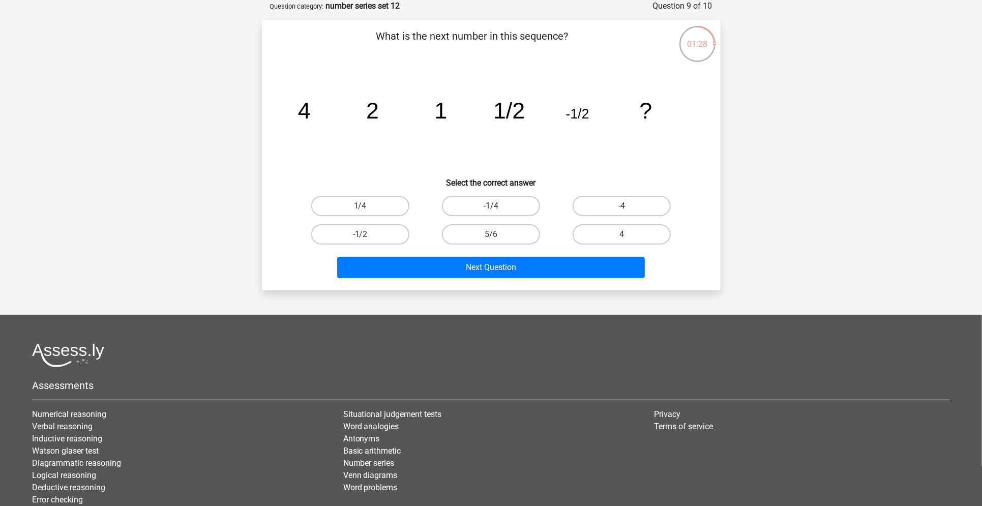
click at [468, 196] on label "-1/4" at bounding box center [491, 206] width 98 height 20
click at [491, 206] on input "-1/4" at bounding box center [494, 209] width 7 height 7
radio input "true"
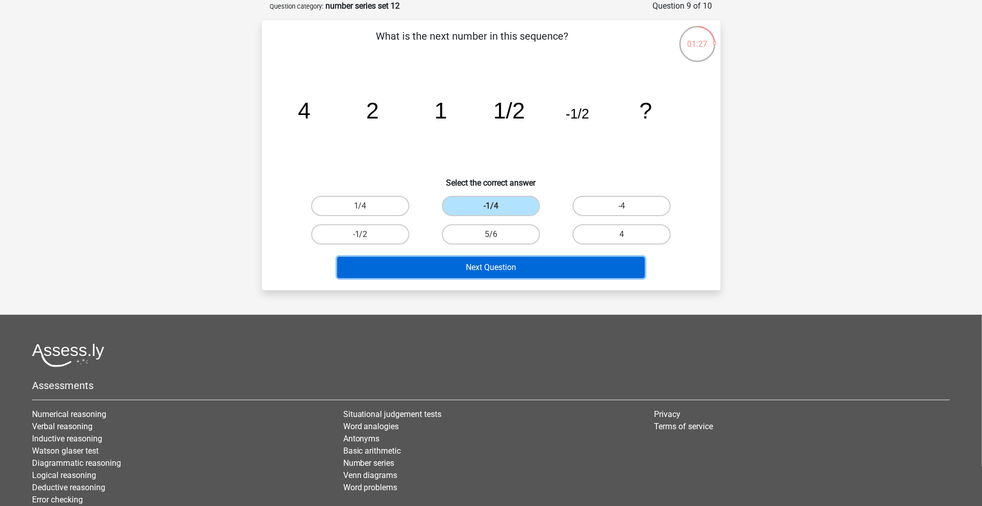
click at [505, 267] on button "Next Question" at bounding box center [491, 267] width 308 height 21
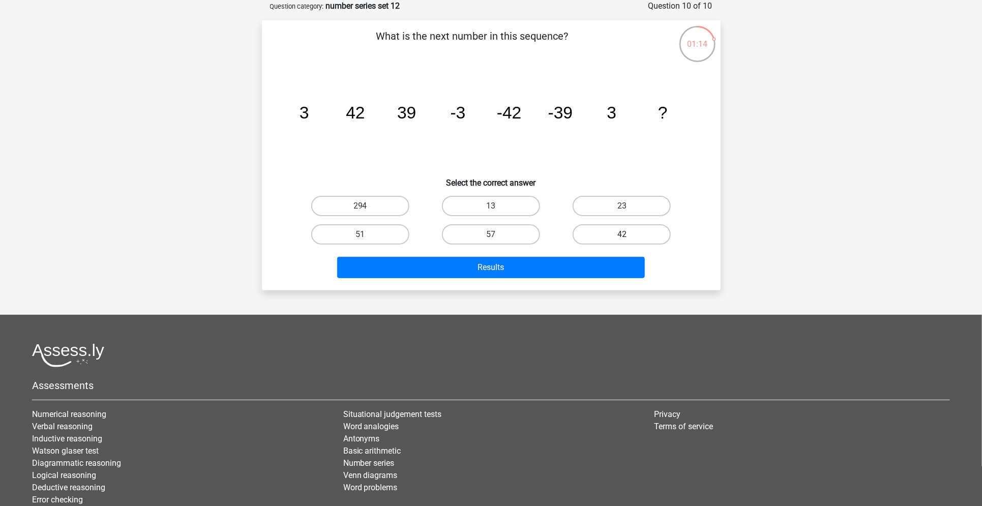
click at [629, 229] on label "42" at bounding box center [621, 234] width 98 height 20
click at [628, 234] on input "42" at bounding box center [625, 237] width 7 height 7
radio input "true"
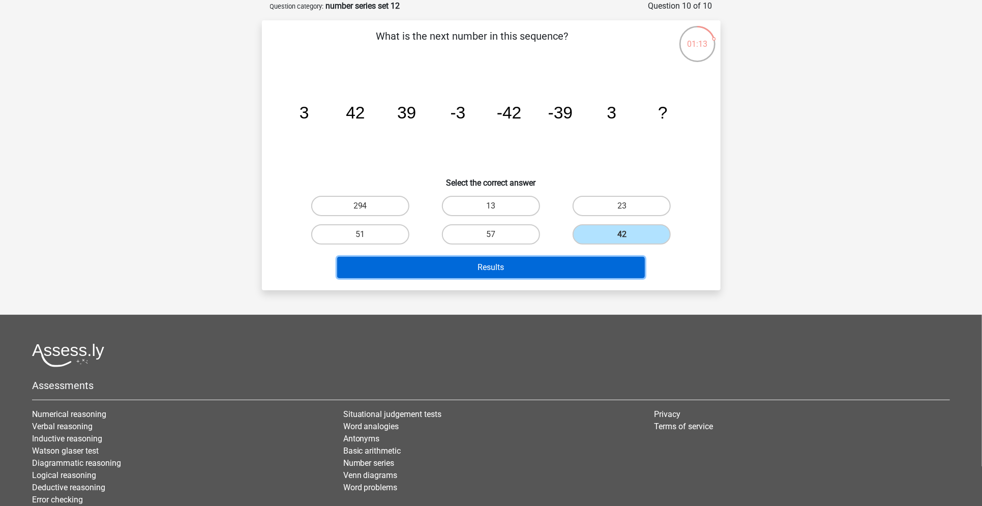
click at [586, 269] on button "Results" at bounding box center [491, 267] width 308 height 21
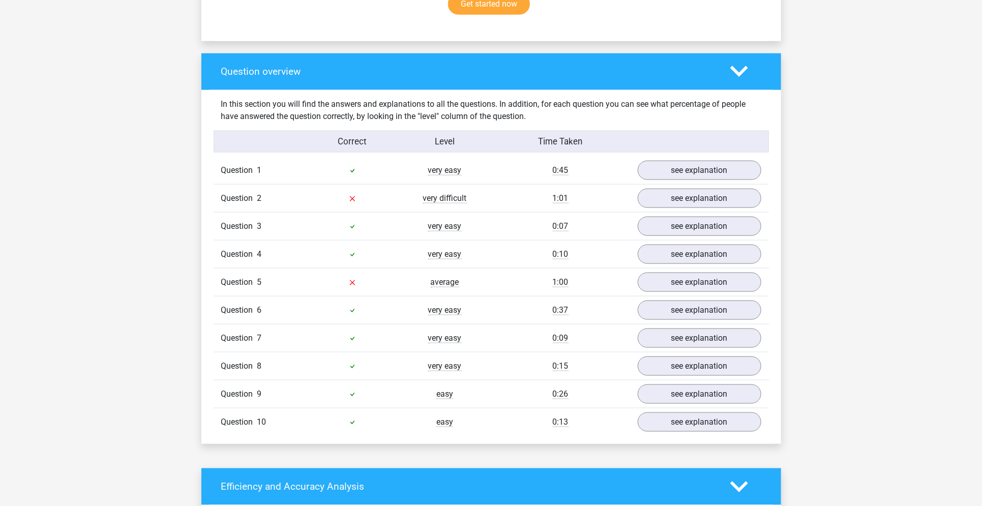
scroll to position [694, 0]
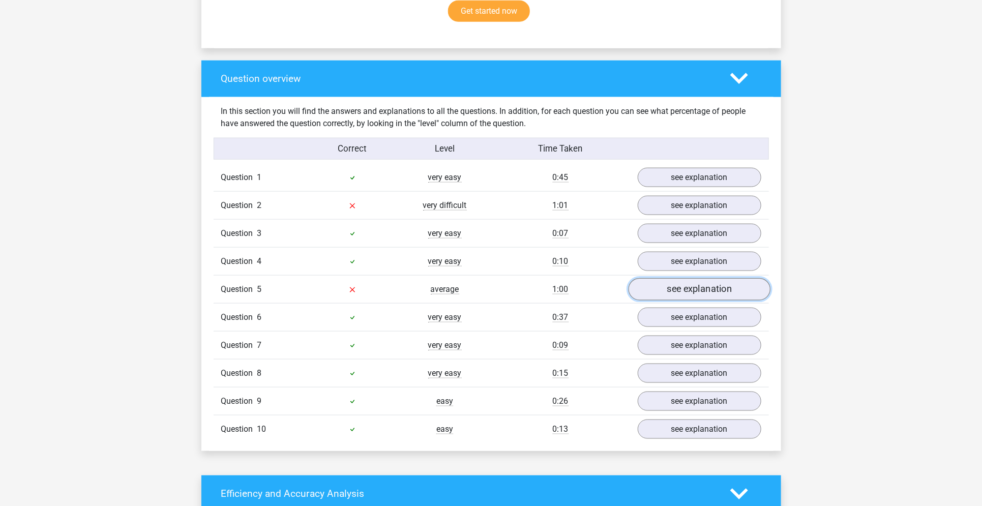
click at [685, 288] on link "see explanation" at bounding box center [699, 289] width 142 height 22
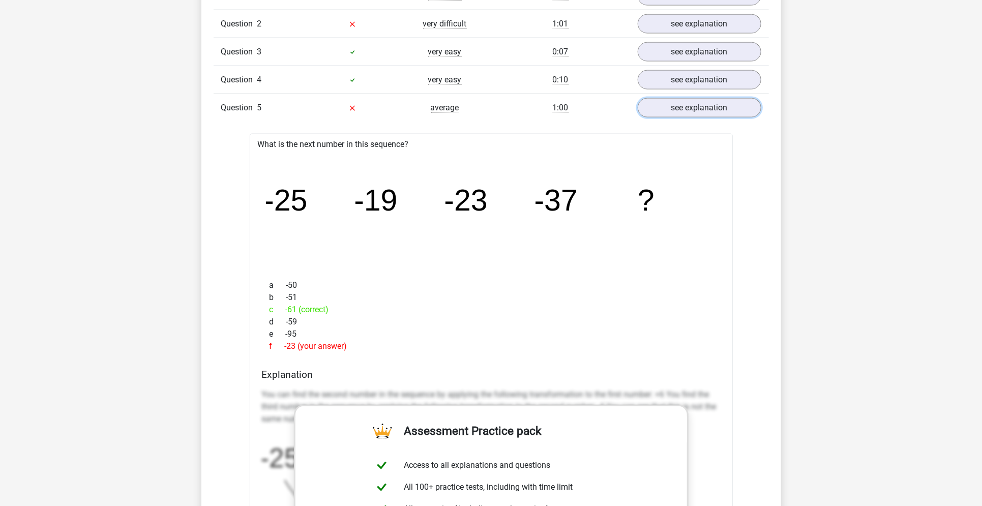
scroll to position [877, 0]
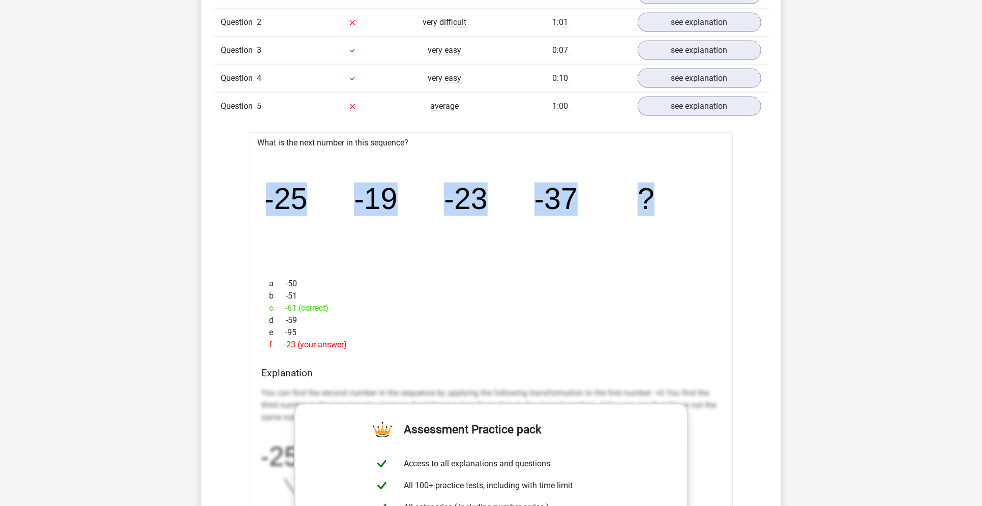
drag, startPoint x: 267, startPoint y: 198, endPoint x: 670, endPoint y: 156, distance: 404.8
click at [670, 156] on icon "image/svg+xml -25 -19 -23 -37 ?" at bounding box center [491, 209] width 450 height 113
copy g "-25 -19 -23 -37 ?"
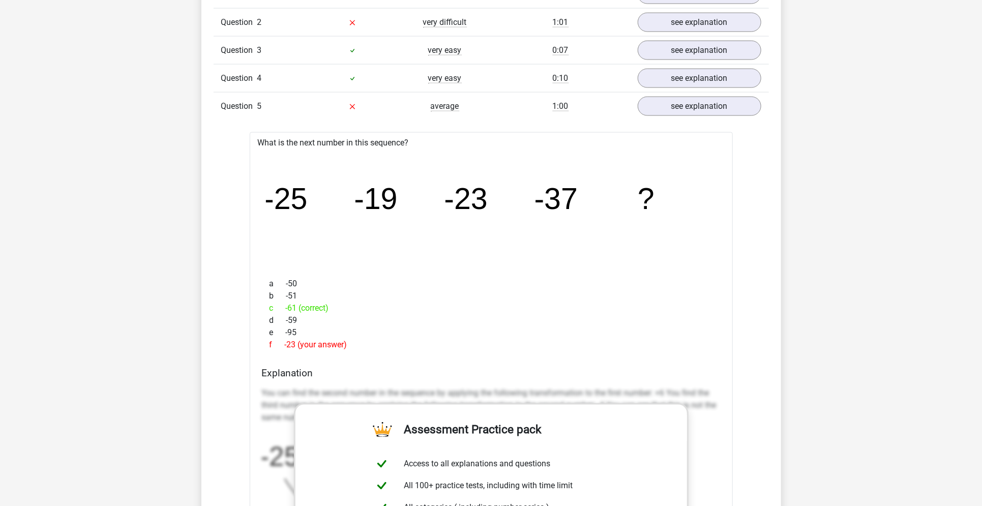
click at [405, 319] on div "d -59" at bounding box center [491, 321] width 458 height 12
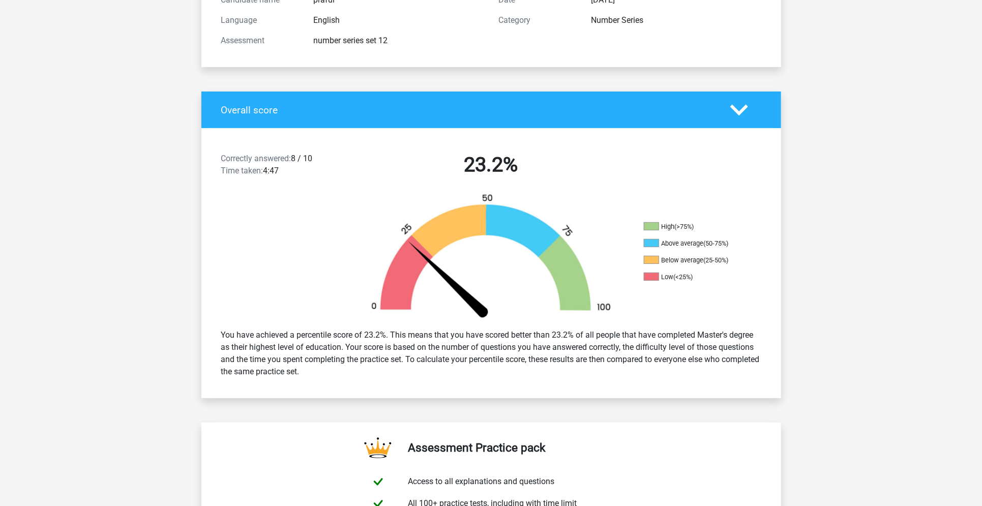
scroll to position [99, 0]
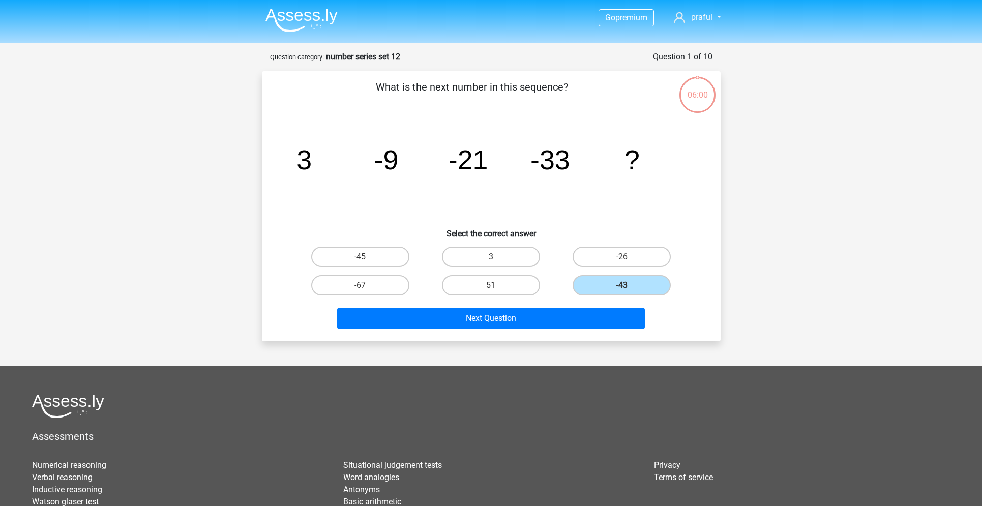
scroll to position [51, 0]
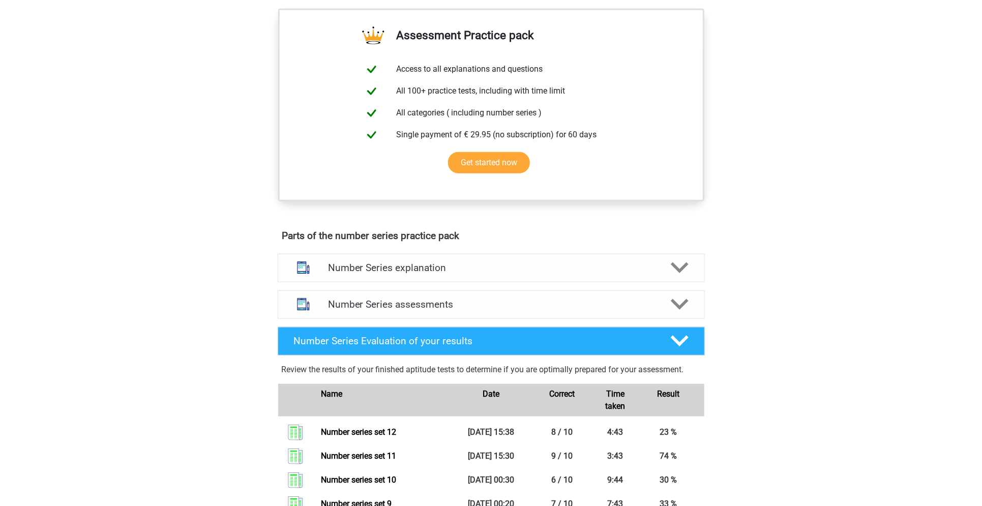
scroll to position [351, 0]
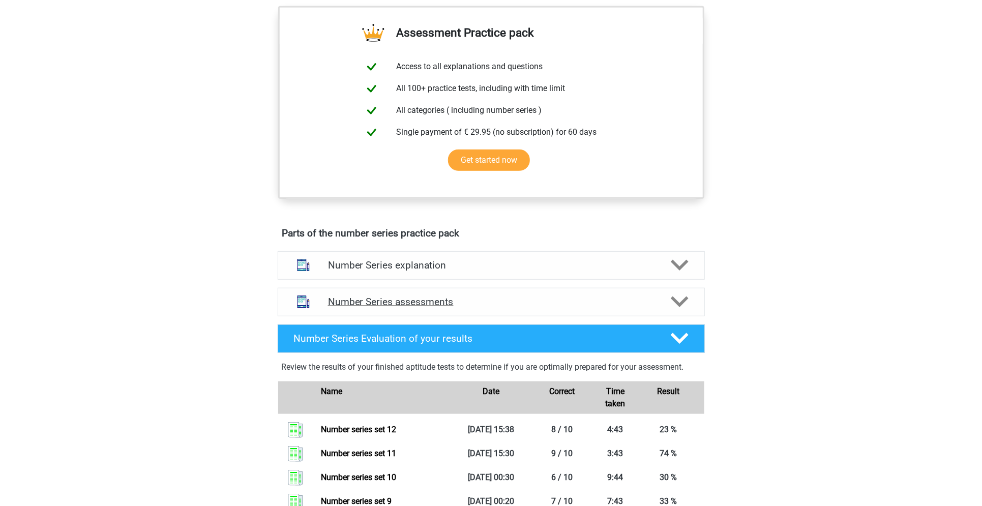
click at [512, 313] on div "Number Series assessments" at bounding box center [491, 302] width 427 height 28
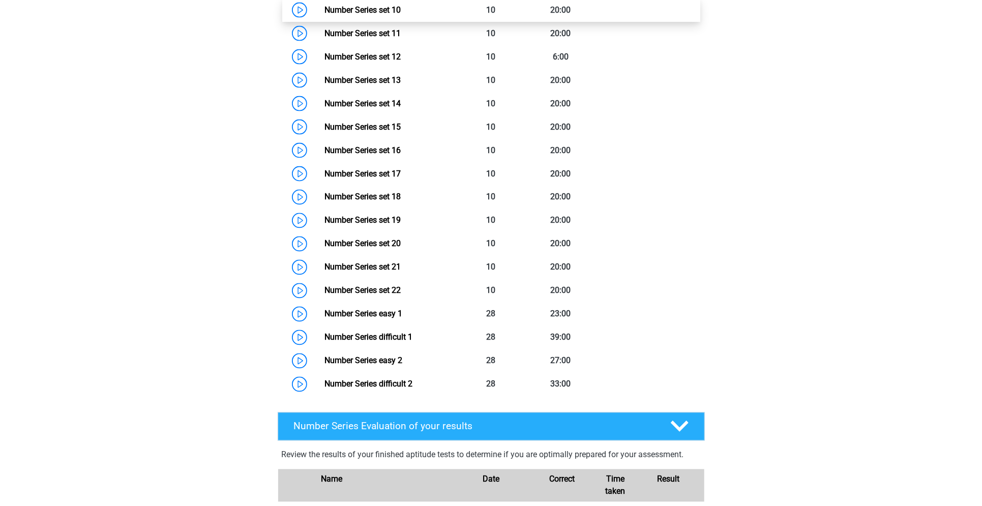
scroll to position [955, 0]
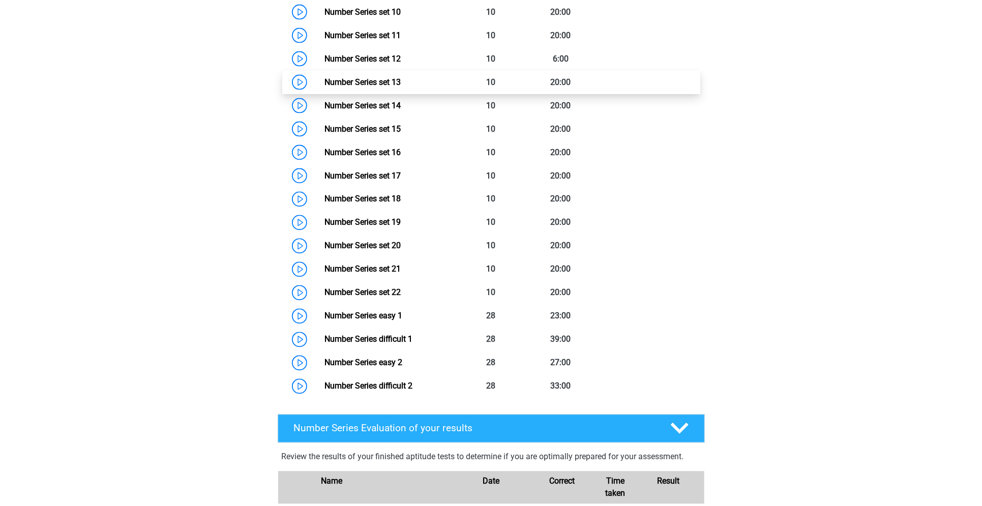
click at [401, 80] on link "Number Series set 13" at bounding box center [362, 82] width 76 height 10
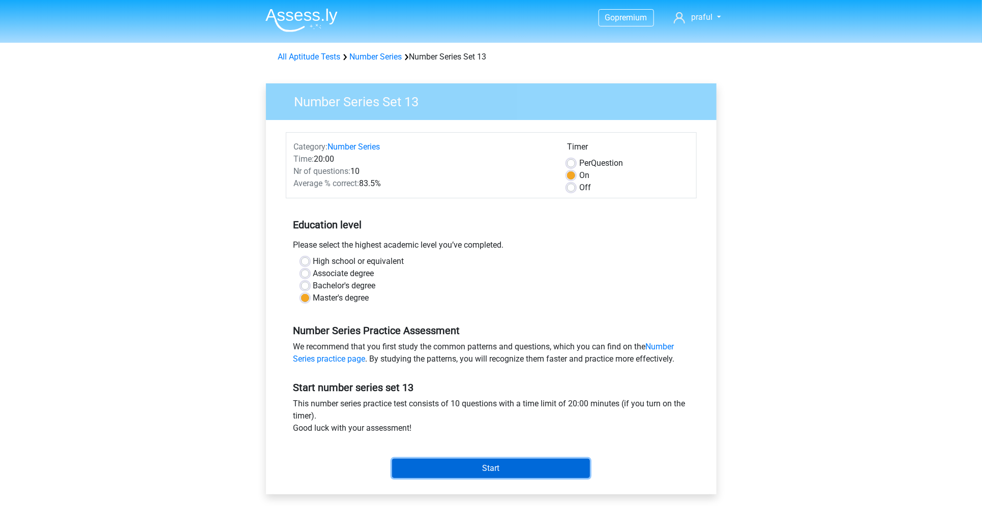
click at [478, 475] on input "Start" at bounding box center [491, 467] width 198 height 19
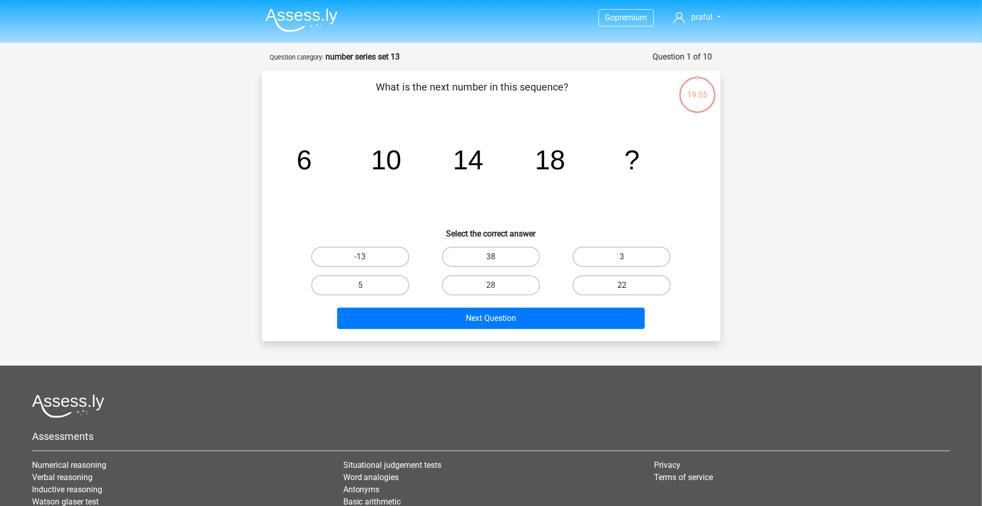
click at [604, 287] on label "22" at bounding box center [621, 285] width 98 height 20
click at [622, 287] on input "22" at bounding box center [625, 288] width 7 height 7
radio input "true"
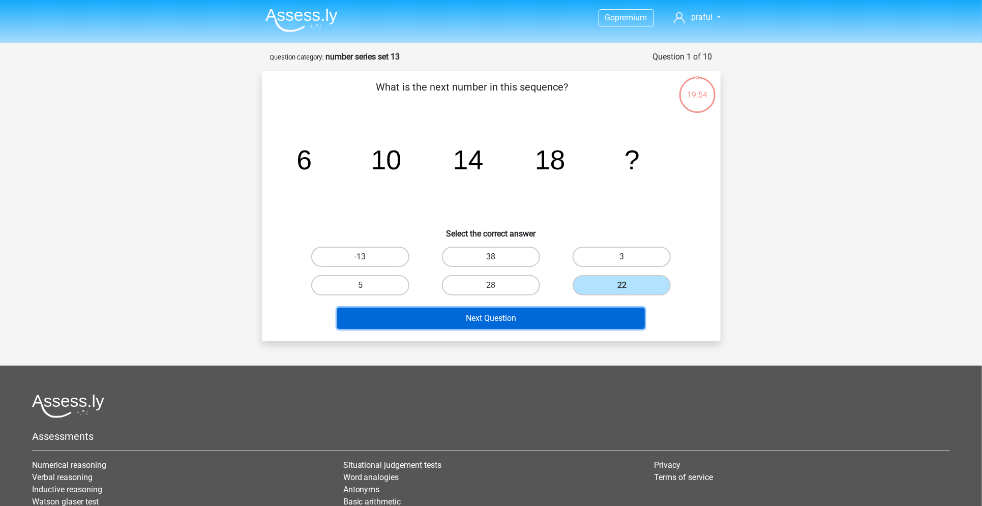
click at [584, 313] on button "Next Question" at bounding box center [491, 318] width 308 height 21
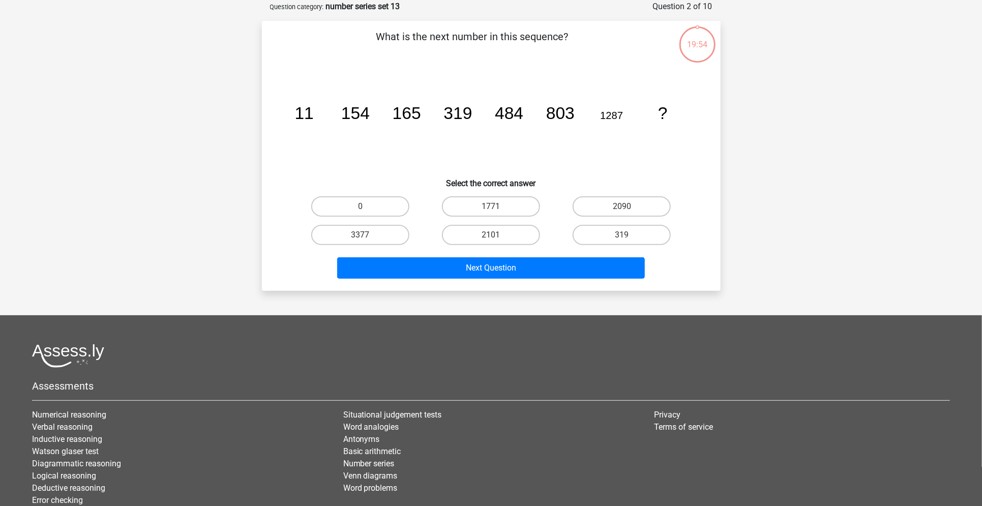
scroll to position [51, 0]
click at [640, 204] on label "2090" at bounding box center [621, 206] width 98 height 20
click at [628, 206] on input "2090" at bounding box center [625, 209] width 7 height 7
radio input "true"
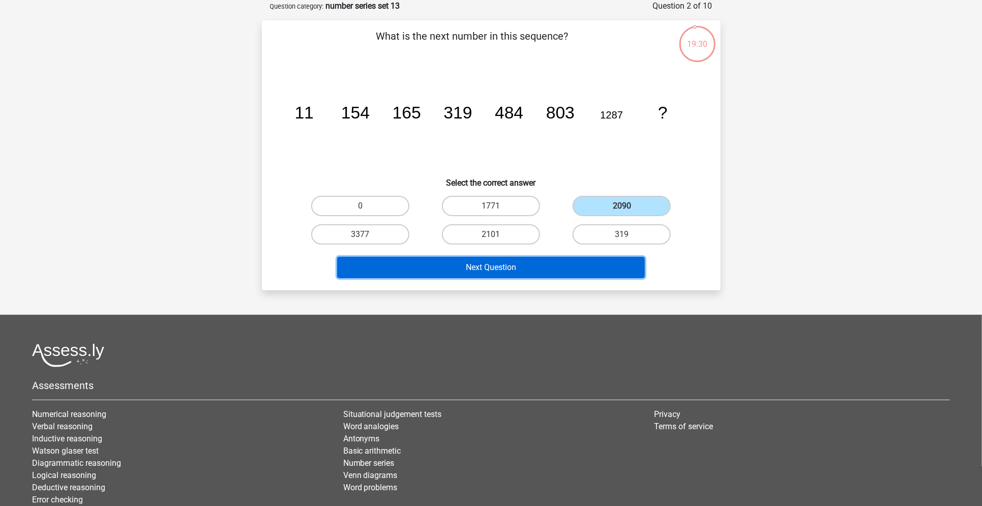
click at [592, 264] on button "Next Question" at bounding box center [491, 267] width 308 height 21
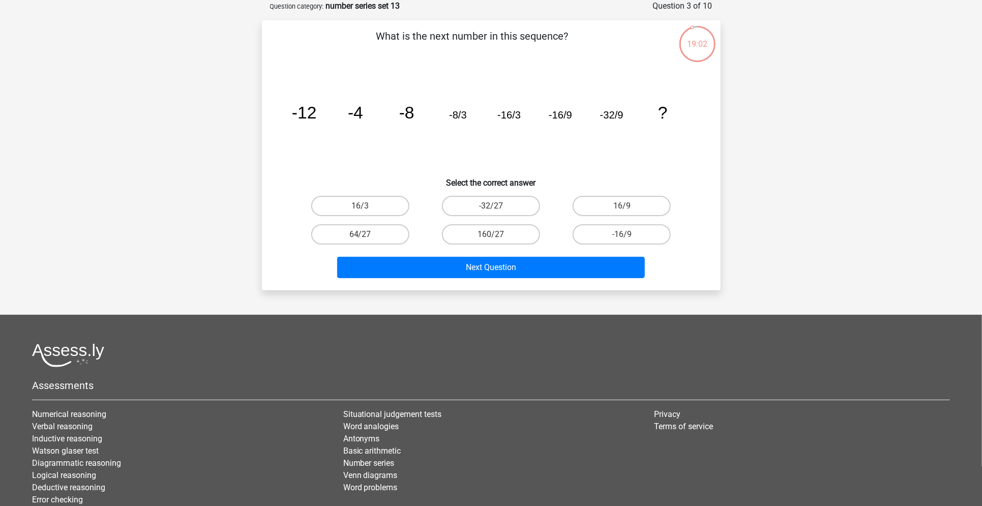
click at [492, 206] on input "-32/27" at bounding box center [494, 209] width 7 height 7
radio input "true"
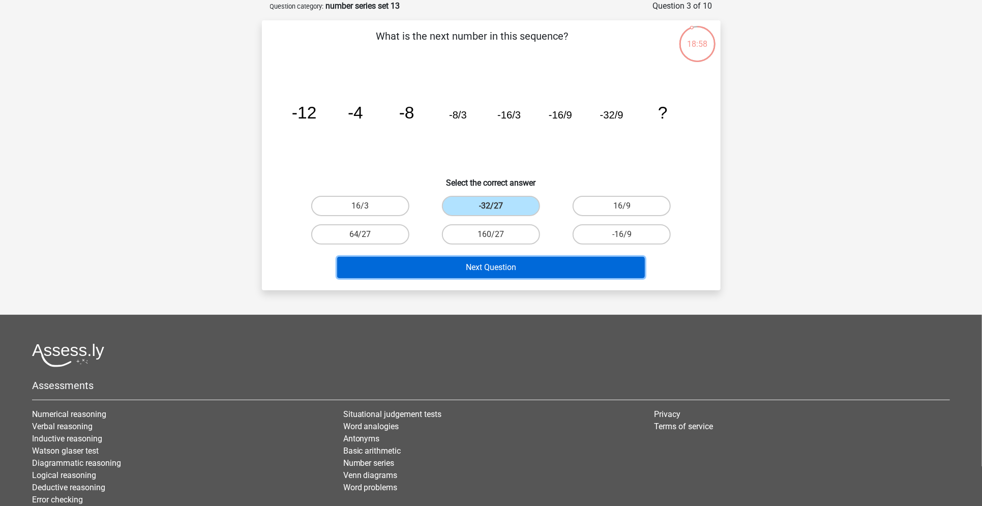
click at [531, 274] on button "Next Question" at bounding box center [491, 267] width 308 height 21
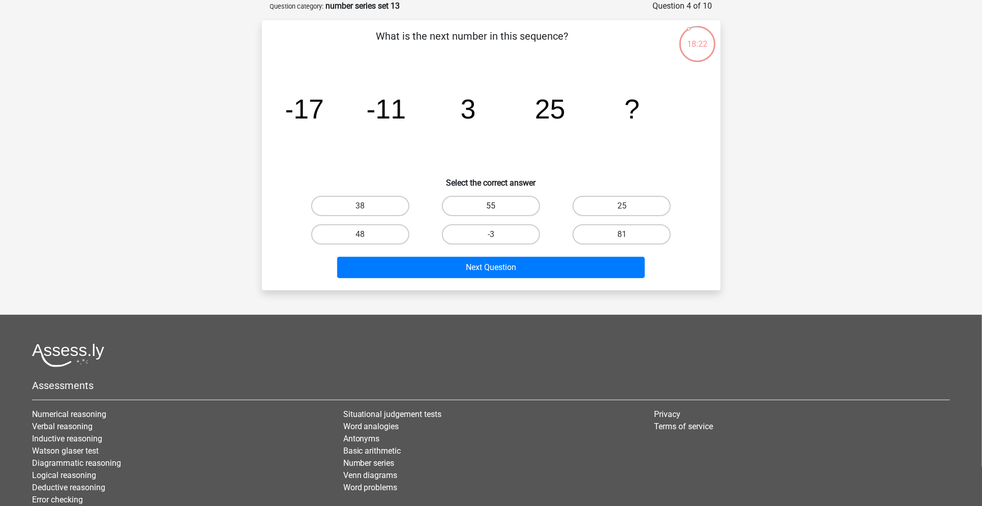
click at [505, 210] on label "55" at bounding box center [491, 206] width 98 height 20
click at [497, 210] on input "55" at bounding box center [494, 209] width 7 height 7
radio input "true"
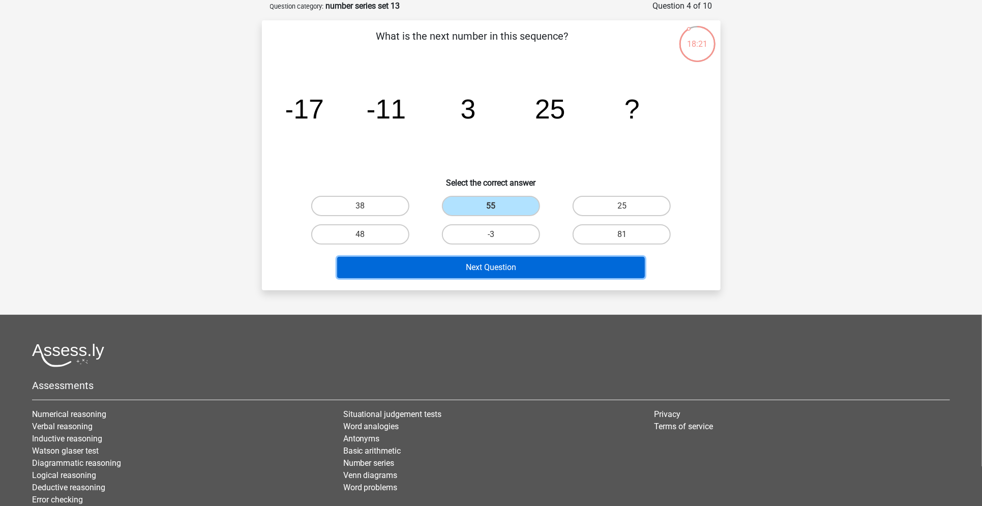
click at [483, 274] on button "Next Question" at bounding box center [491, 267] width 308 height 21
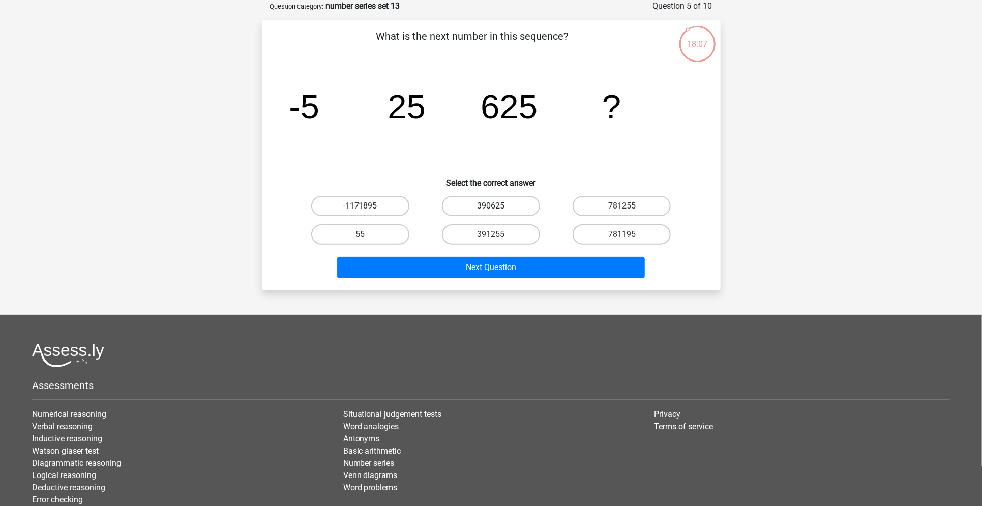
click at [505, 213] on label "390625" at bounding box center [491, 206] width 98 height 20
click at [497, 212] on input "390625" at bounding box center [494, 209] width 7 height 7
radio input "true"
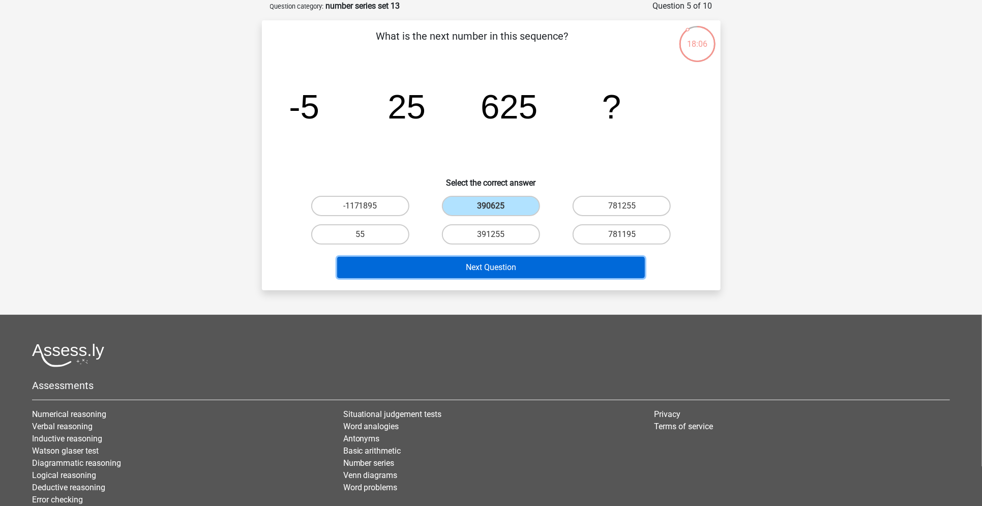
click at [501, 266] on button "Next Question" at bounding box center [491, 267] width 308 height 21
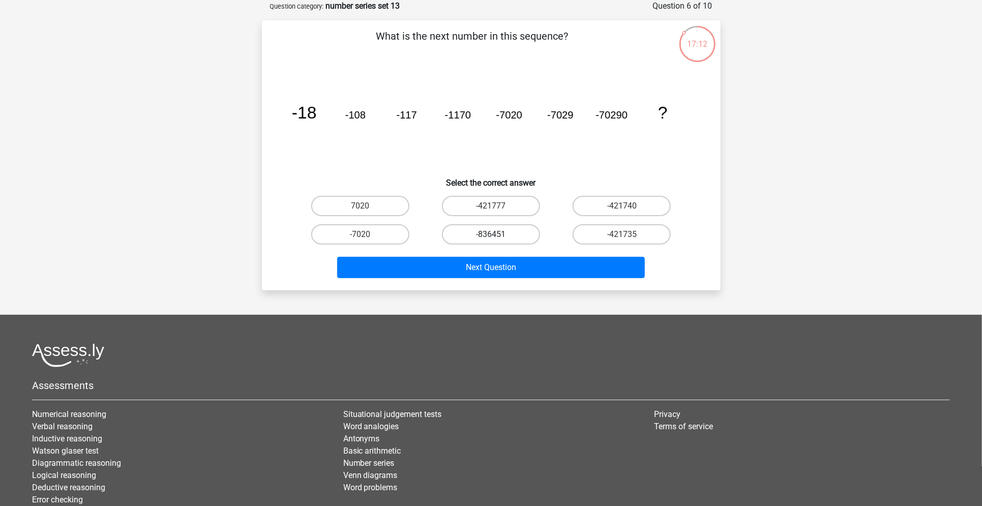
click at [494, 232] on label "-836451" at bounding box center [491, 234] width 98 height 20
click at [494, 234] on input "-836451" at bounding box center [494, 237] width 7 height 7
radio input "true"
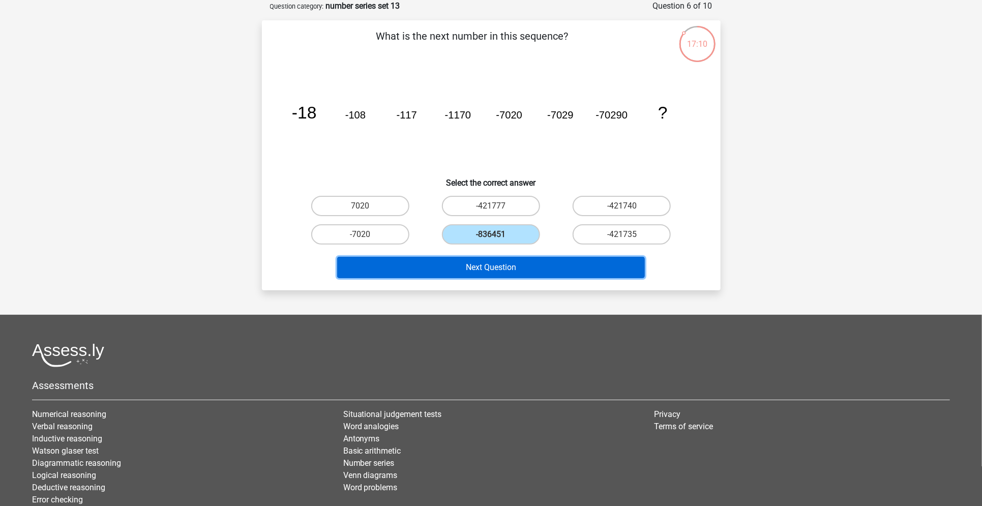
click at [477, 263] on button "Next Question" at bounding box center [491, 267] width 308 height 21
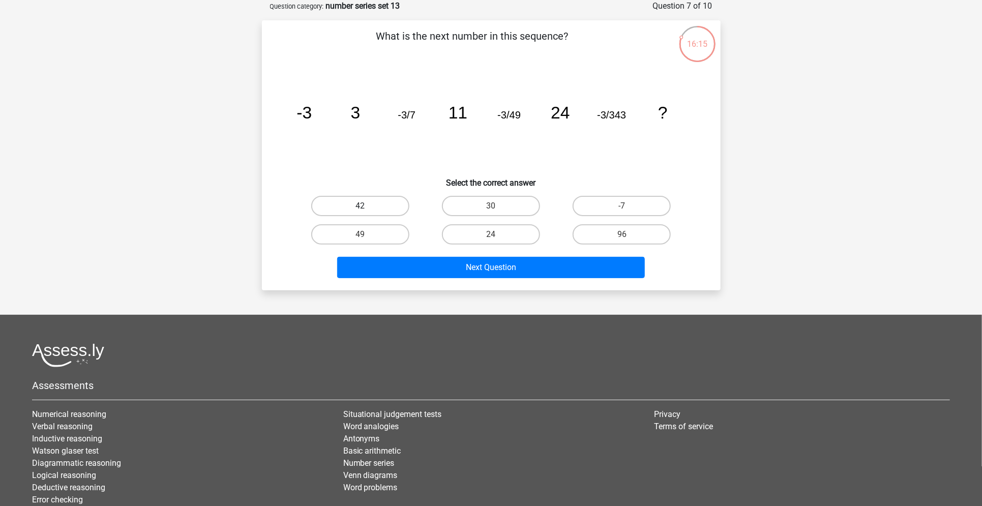
click at [382, 199] on label "42" at bounding box center [360, 206] width 98 height 20
click at [366, 206] on input "42" at bounding box center [363, 209] width 7 height 7
radio input "true"
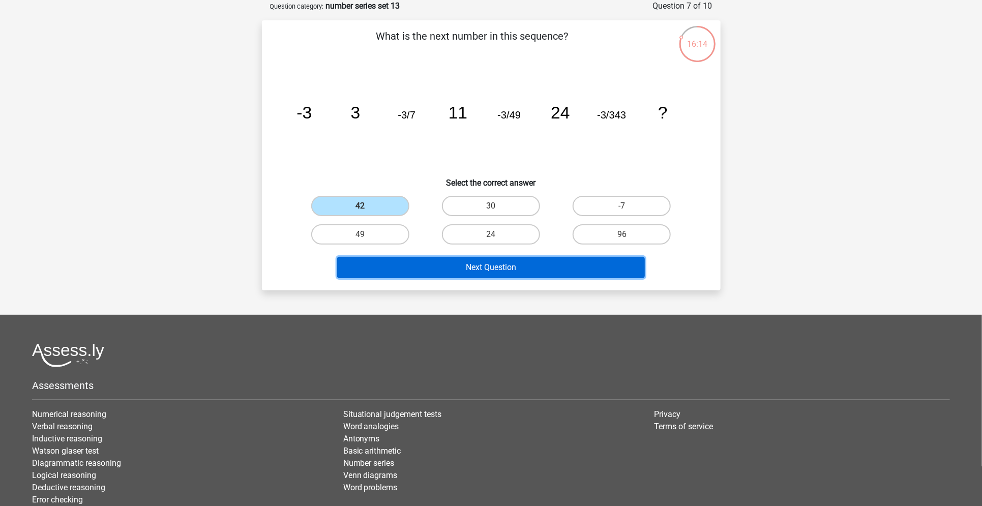
click at [433, 262] on button "Next Question" at bounding box center [491, 267] width 308 height 21
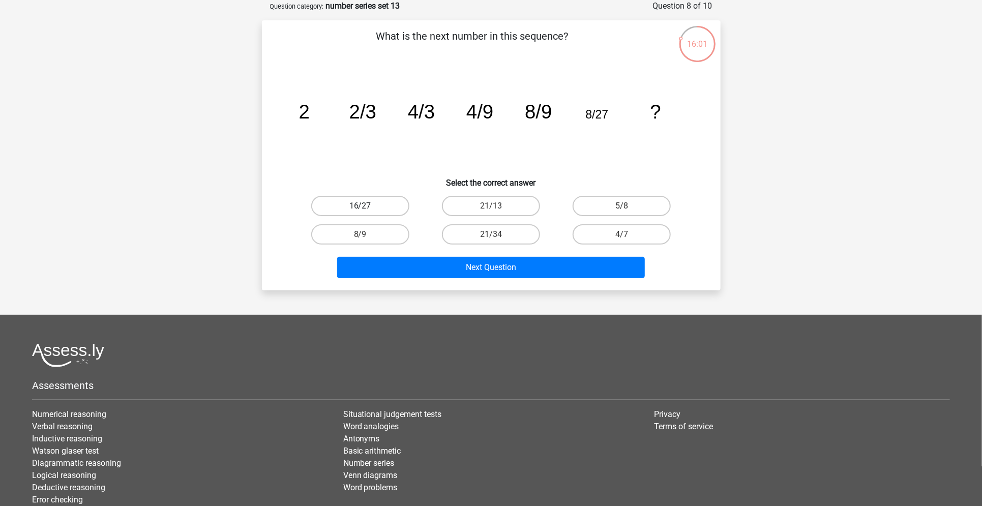
click at [346, 210] on label "16/27" at bounding box center [360, 206] width 98 height 20
click at [360, 210] on input "16/27" at bounding box center [363, 209] width 7 height 7
radio input "true"
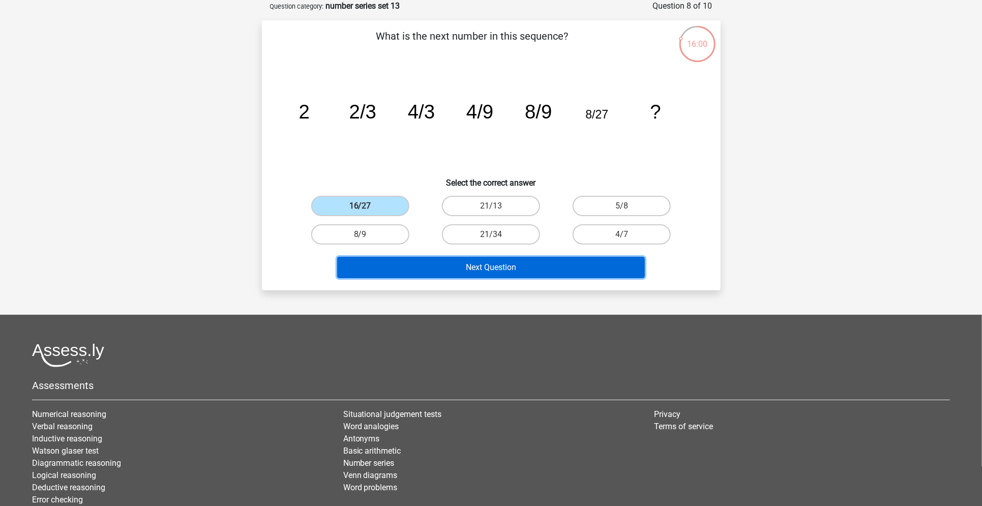
click at [403, 262] on button "Next Question" at bounding box center [491, 267] width 308 height 21
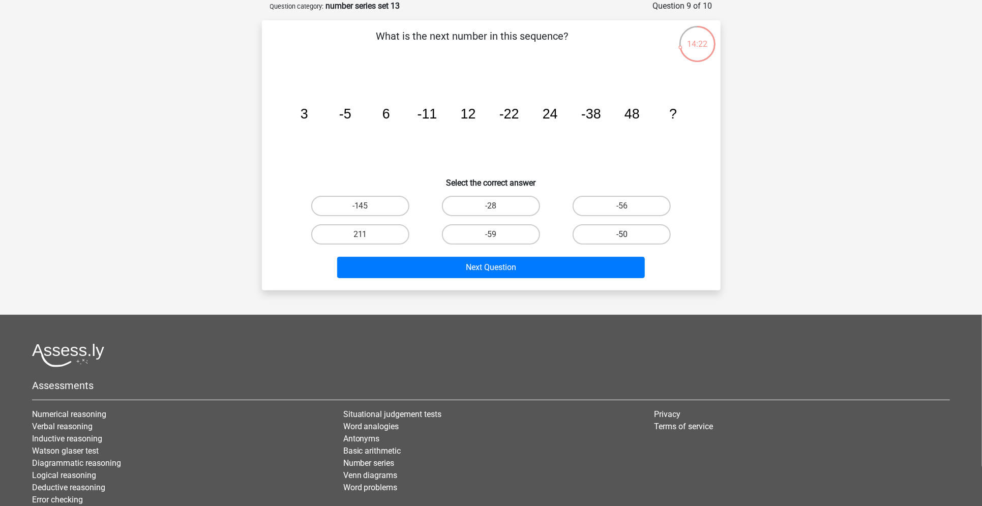
click at [631, 235] on label "-50" at bounding box center [621, 234] width 98 height 20
click at [628, 235] on input "-50" at bounding box center [625, 237] width 7 height 7
radio input "true"
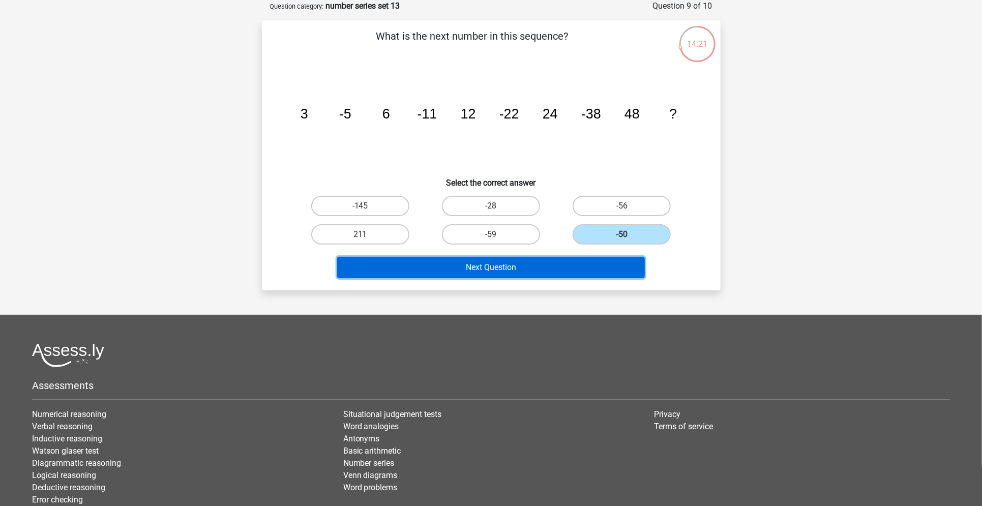
click at [601, 264] on button "Next Question" at bounding box center [491, 267] width 308 height 21
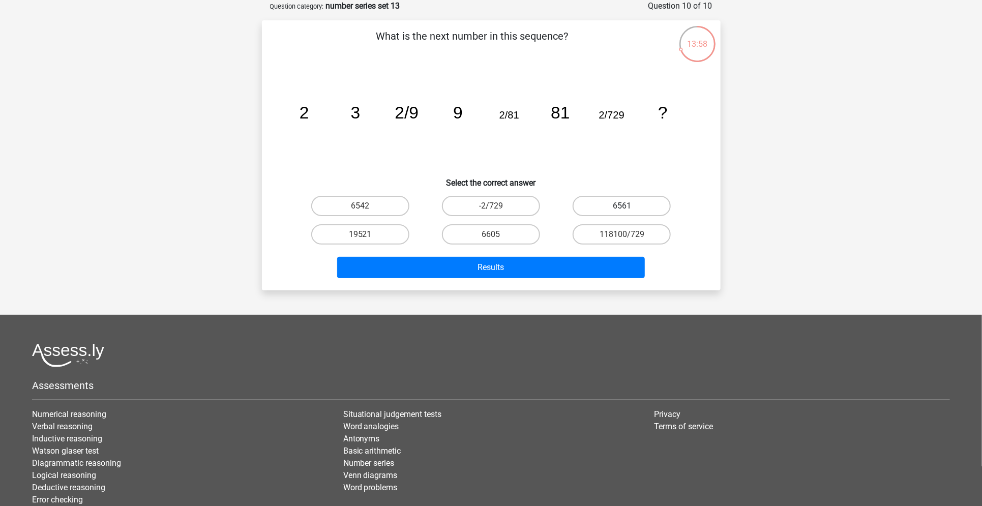
click at [626, 204] on label "6561" at bounding box center [621, 206] width 98 height 20
click at [626, 206] on input "6561" at bounding box center [625, 209] width 7 height 7
radio input "true"
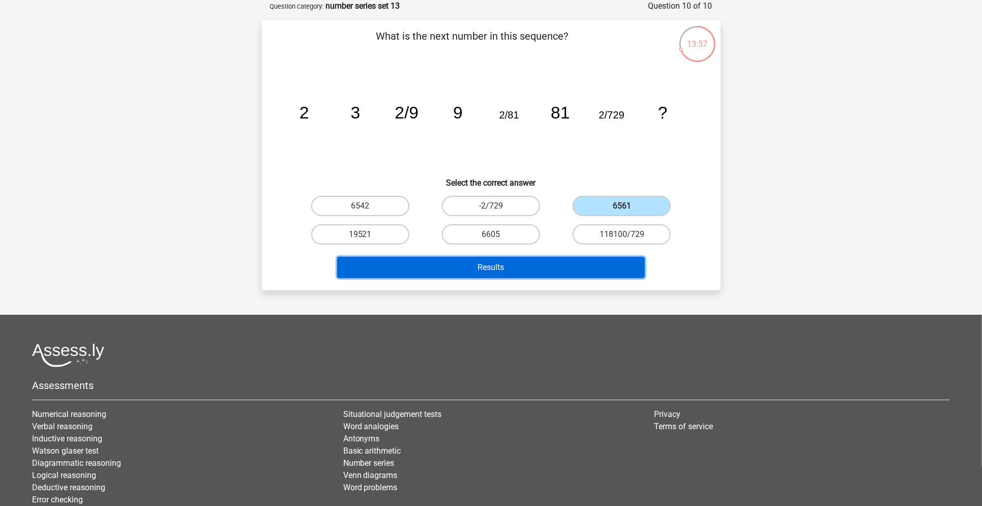
click at [580, 268] on button "Results" at bounding box center [491, 267] width 308 height 21
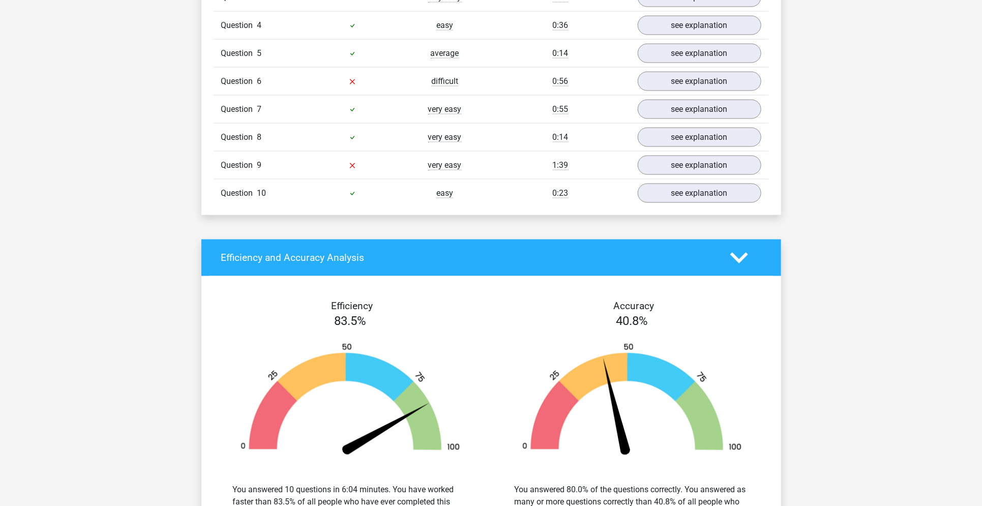
scroll to position [915, 0]
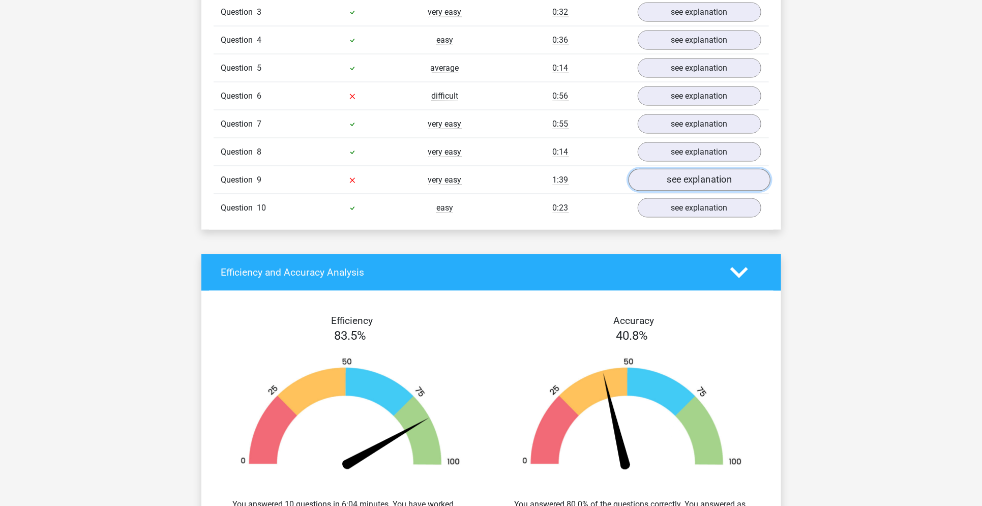
click at [702, 169] on link "see explanation" at bounding box center [699, 180] width 142 height 22
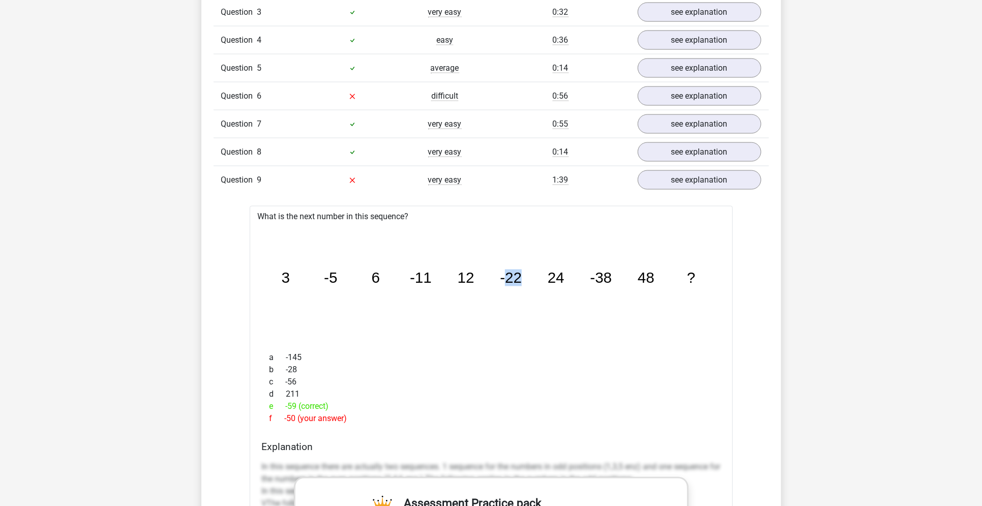
drag, startPoint x: 503, startPoint y: 274, endPoint x: 518, endPoint y: 277, distance: 15.4
click at [518, 277] on tspan "-22" at bounding box center [511, 277] width 22 height 17
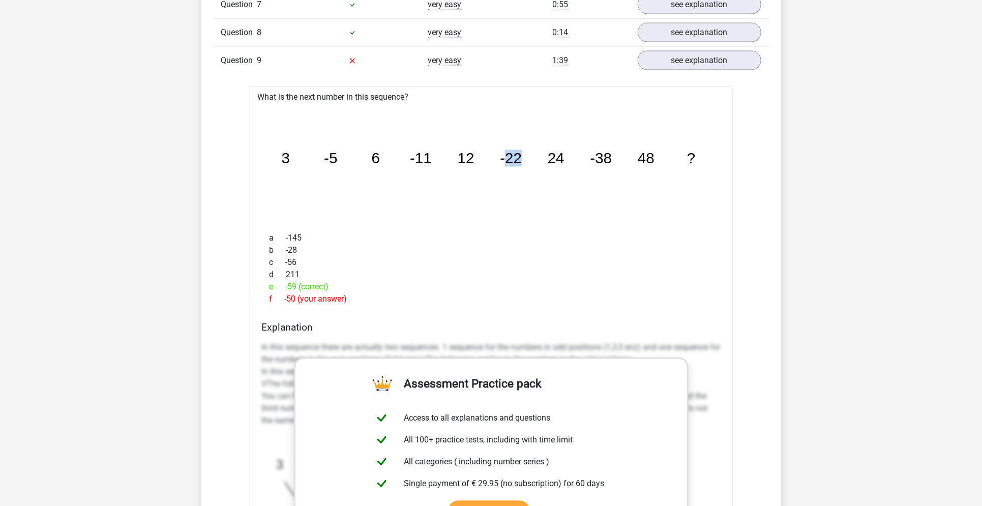
scroll to position [1030, 0]
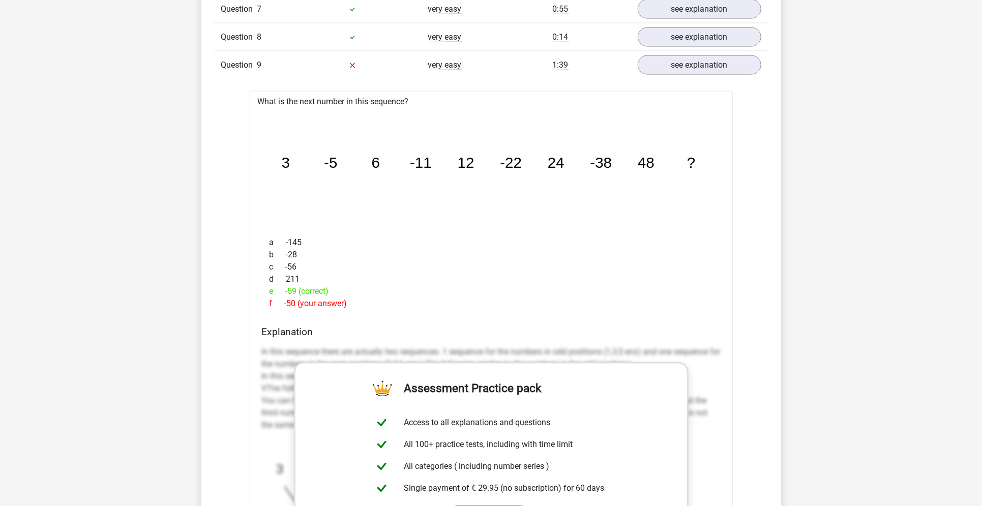
click at [362, 172] on icon "image/svg+xml 3 -5 6 -11 12 -22 24 -38 48 ?" at bounding box center [491, 168] width 450 height 113
drag, startPoint x: 280, startPoint y: 157, endPoint x: 741, endPoint y: 159, distance: 461.6
click at [741, 159] on div "Question 1 very easy 0:06 see explanation What is the next number in this seque…" at bounding box center [491, 281] width 540 height 906
copy g "3 -5 6 -11 12 -22 24 -38 48 ?"
click at [348, 261] on div "c -56" at bounding box center [491, 267] width 458 height 12
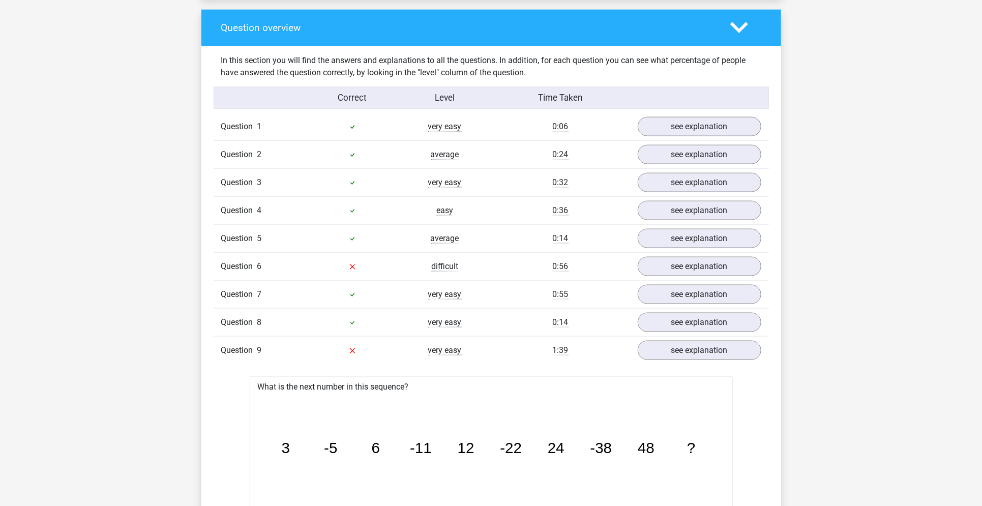
scroll to position [728, 0]
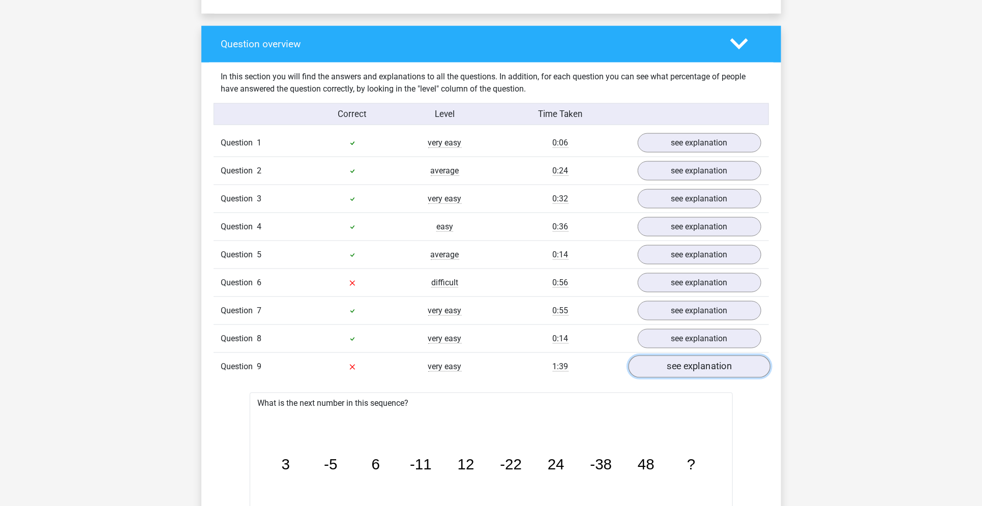
click at [716, 365] on link "see explanation" at bounding box center [699, 366] width 142 height 22
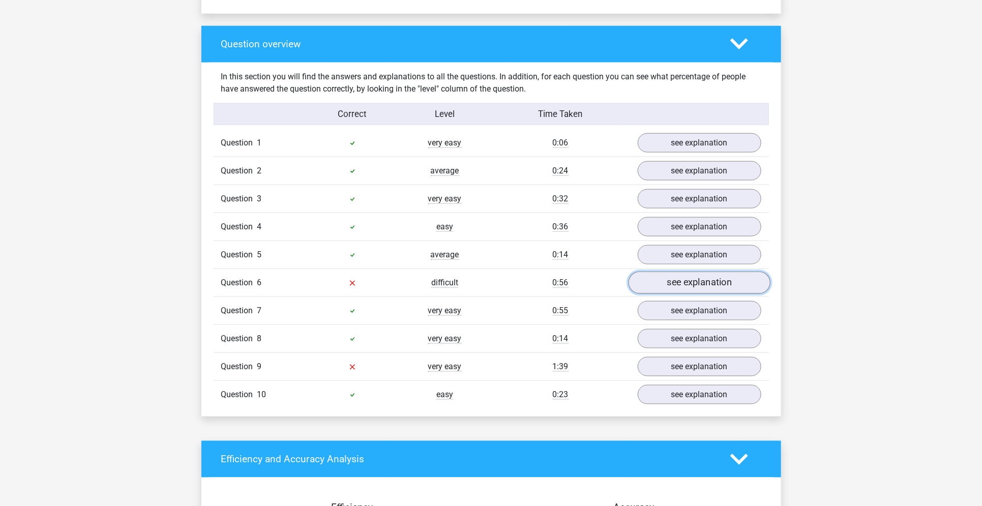
click at [691, 277] on link "see explanation" at bounding box center [699, 282] width 142 height 22
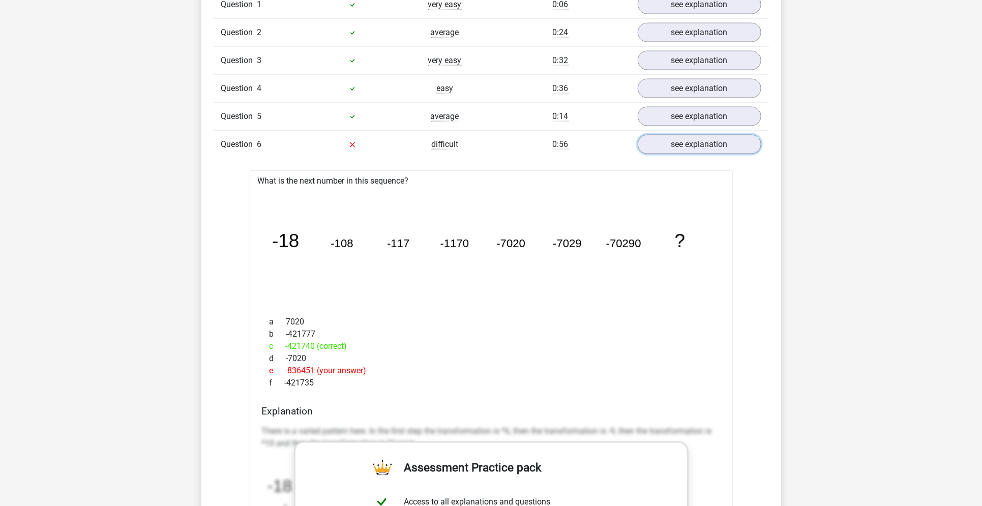
scroll to position [875, 0]
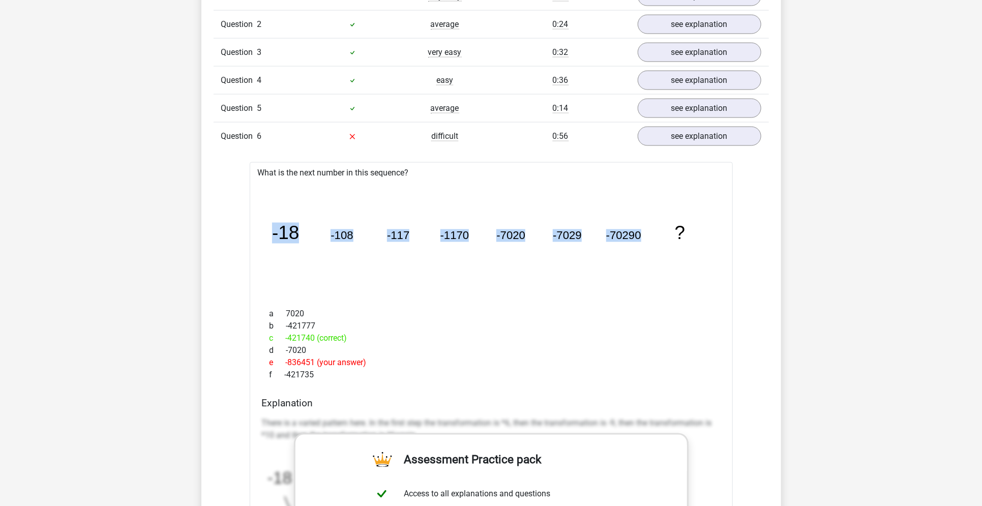
drag, startPoint x: 272, startPoint y: 226, endPoint x: 663, endPoint y: 197, distance: 391.5
click at [663, 197] on icon "image/svg+xml -18 -108 -117 -1170 -7020 -7029 -70290 ?" at bounding box center [491, 239] width 450 height 113
copy g "-18 -108 -117 -1170 -7020 -7029 -70290"
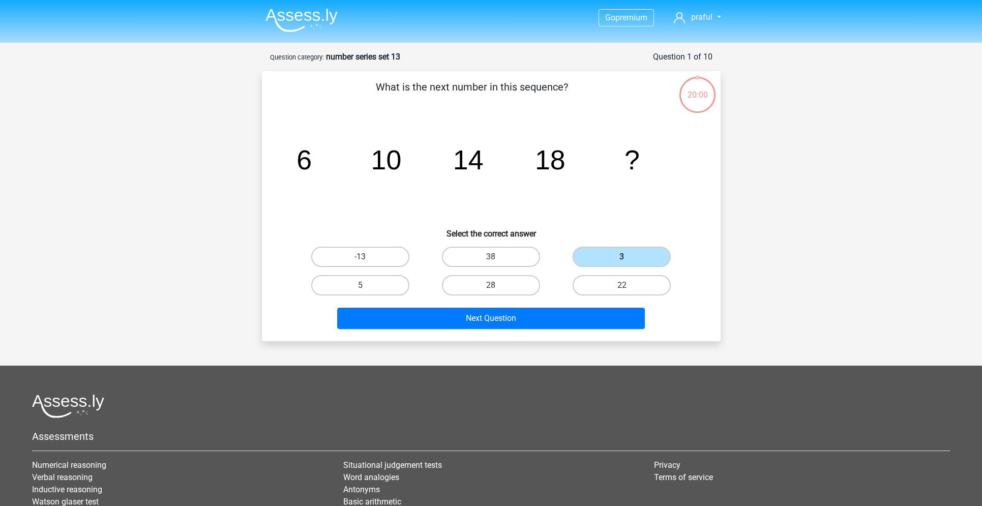
scroll to position [51, 0]
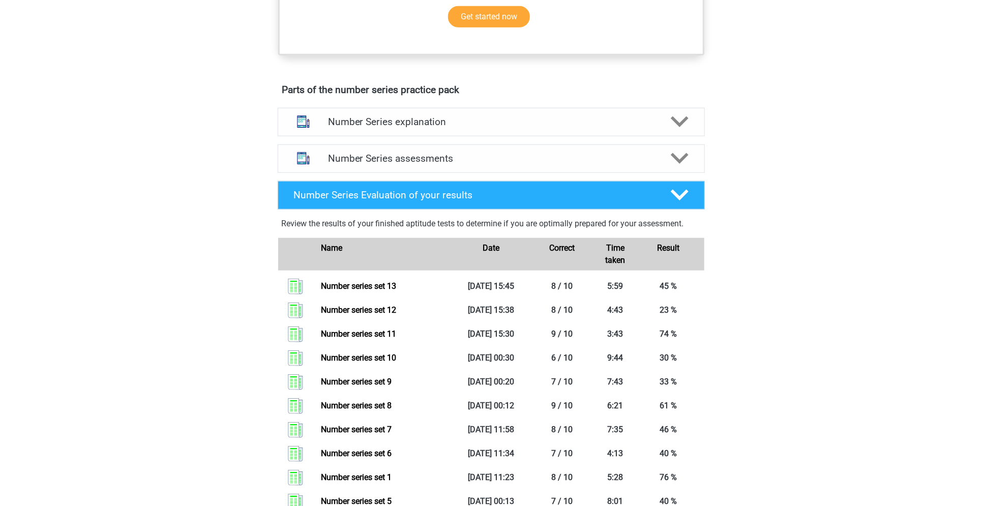
scroll to position [481, 0]
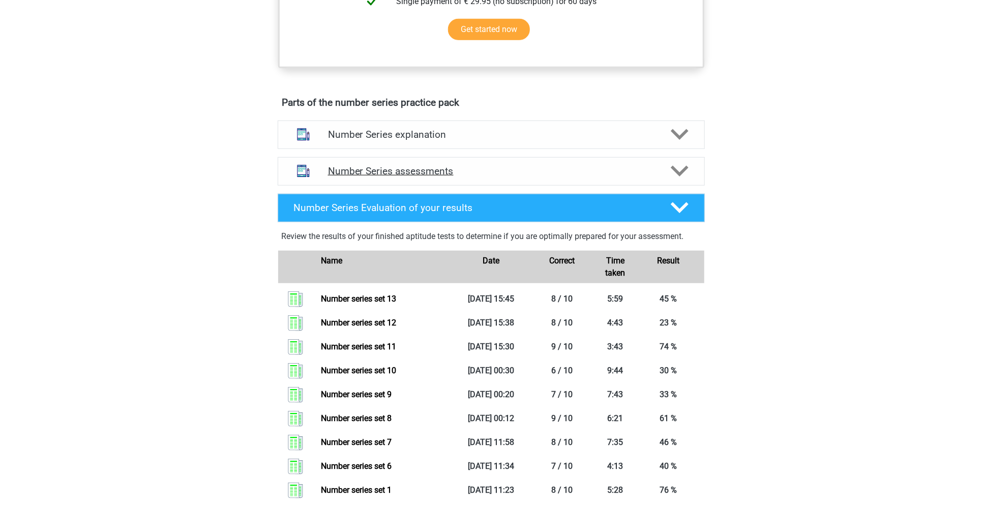
click at [487, 175] on div "Number Series assessments" at bounding box center [491, 171] width 427 height 28
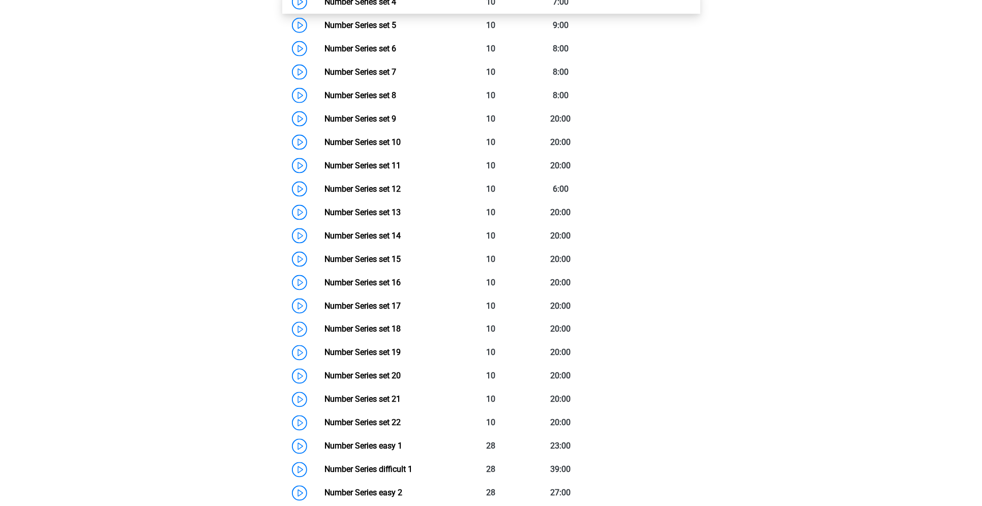
scroll to position [824, 0]
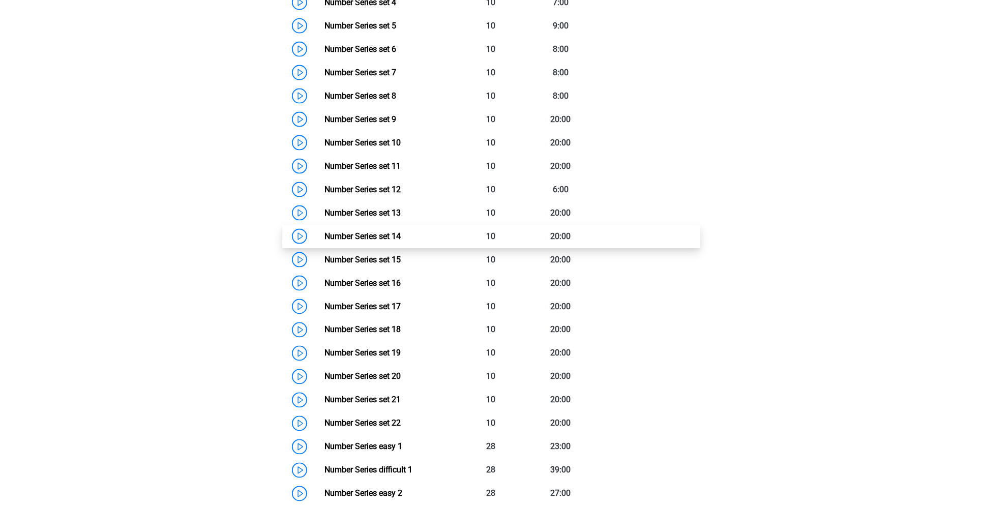
click at [396, 233] on link "Number Series set 14" at bounding box center [362, 236] width 76 height 10
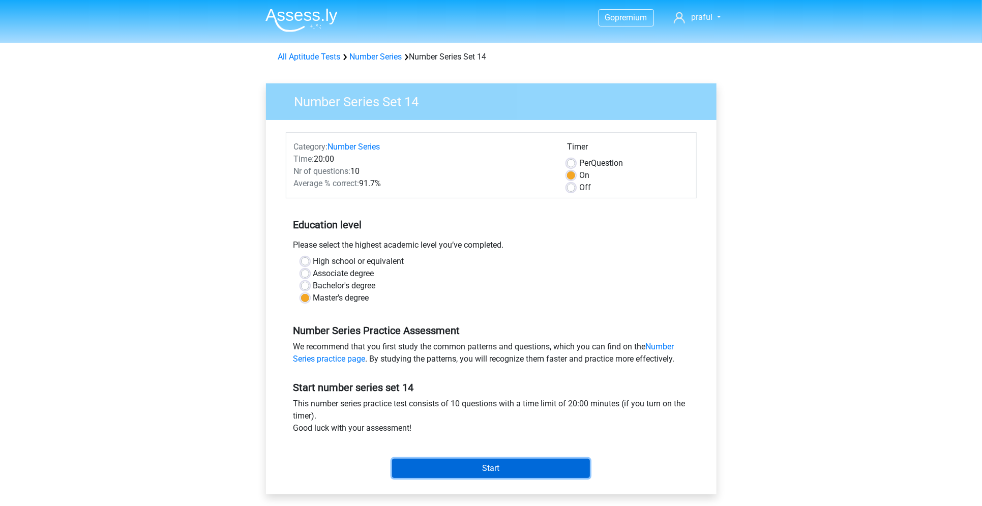
click at [436, 465] on input "Start" at bounding box center [491, 467] width 198 height 19
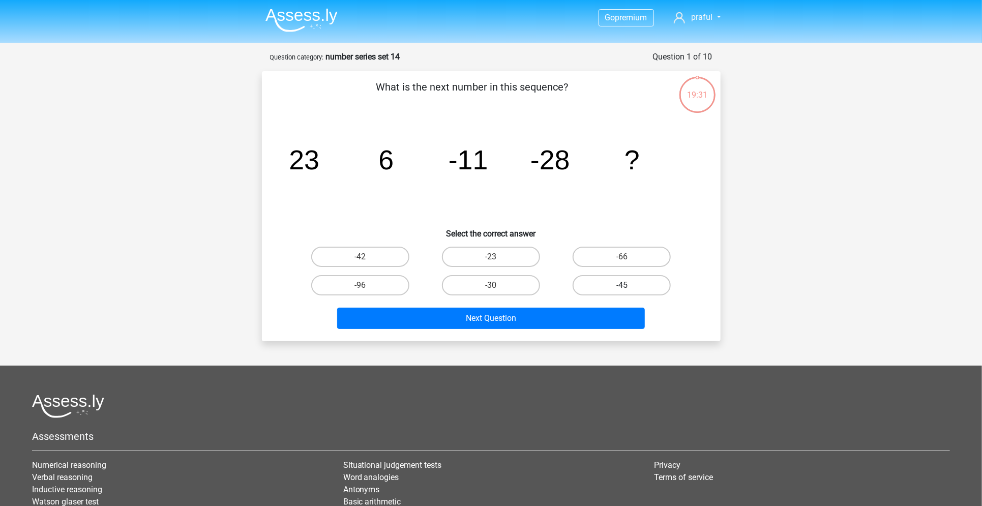
click at [613, 289] on label "-45" at bounding box center [621, 285] width 98 height 20
click at [622, 289] on input "-45" at bounding box center [625, 288] width 7 height 7
radio input "true"
click at [556, 327] on div "Next Question" at bounding box center [491, 320] width 392 height 25
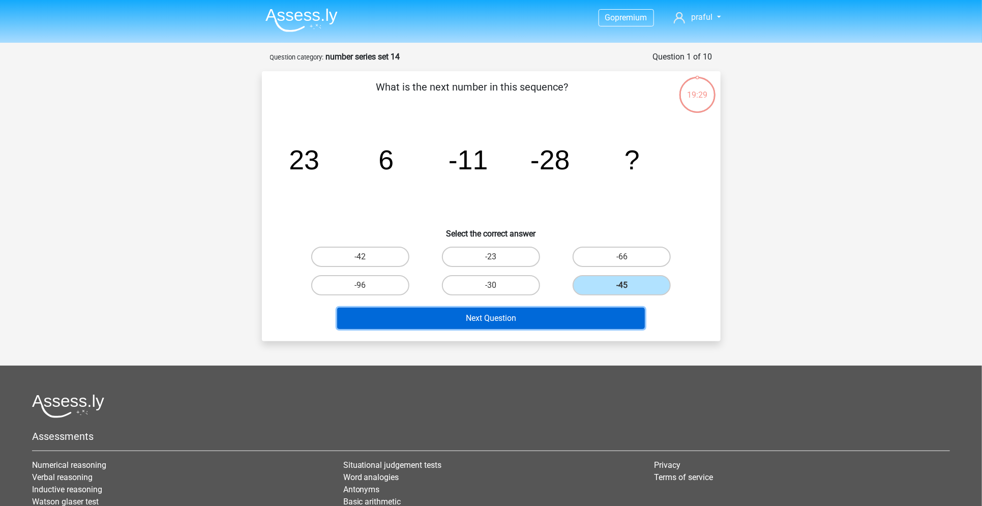
click at [548, 323] on button "Next Question" at bounding box center [491, 318] width 308 height 21
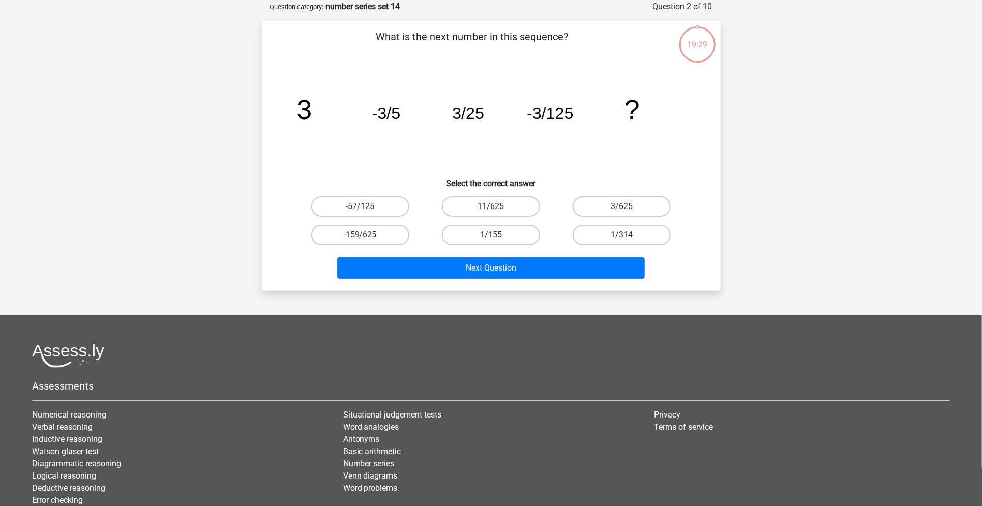
scroll to position [51, 0]
click at [629, 215] on label "3/625" at bounding box center [621, 206] width 98 height 20
click at [628, 212] on input "3/625" at bounding box center [625, 209] width 7 height 7
radio input "true"
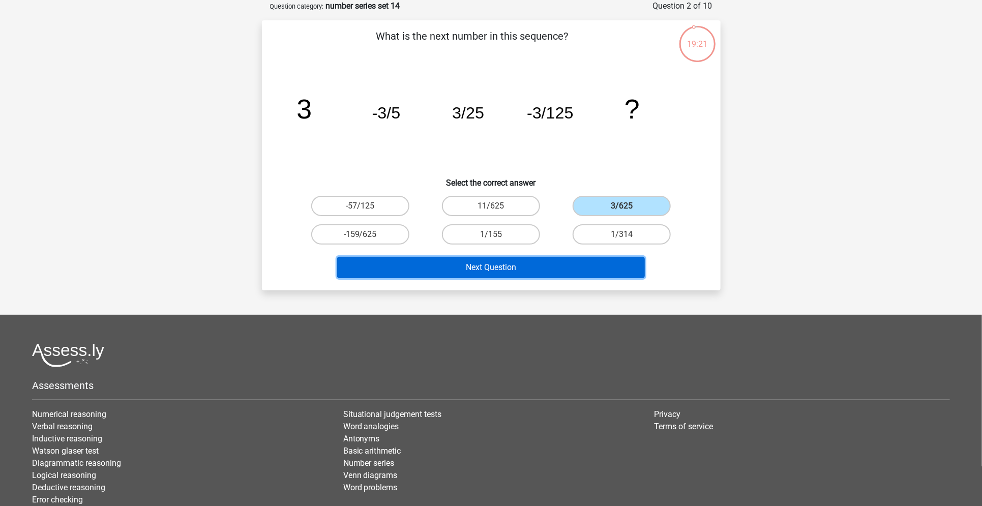
click at [577, 274] on button "Next Question" at bounding box center [491, 267] width 308 height 21
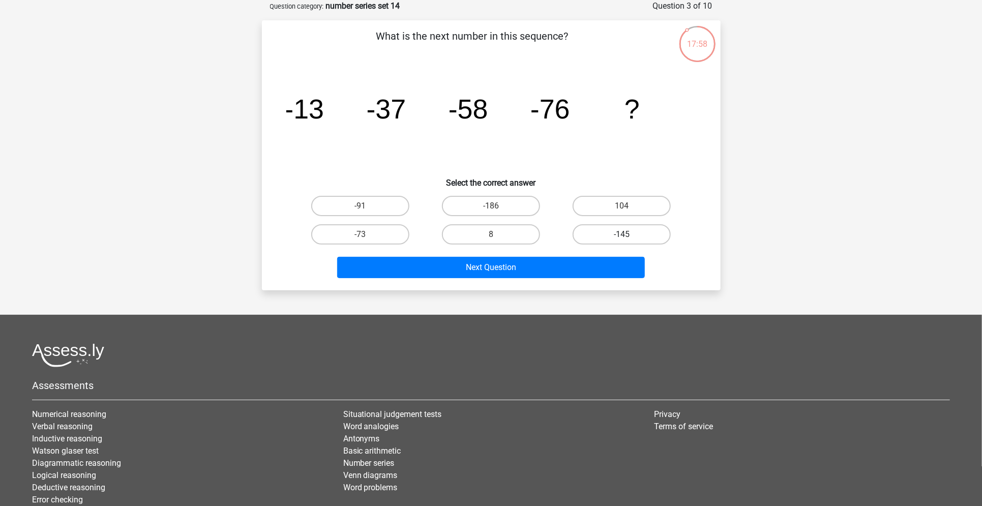
click at [619, 235] on label "-145" at bounding box center [621, 234] width 98 height 20
click at [622, 235] on input "-145" at bounding box center [625, 237] width 7 height 7
radio input "true"
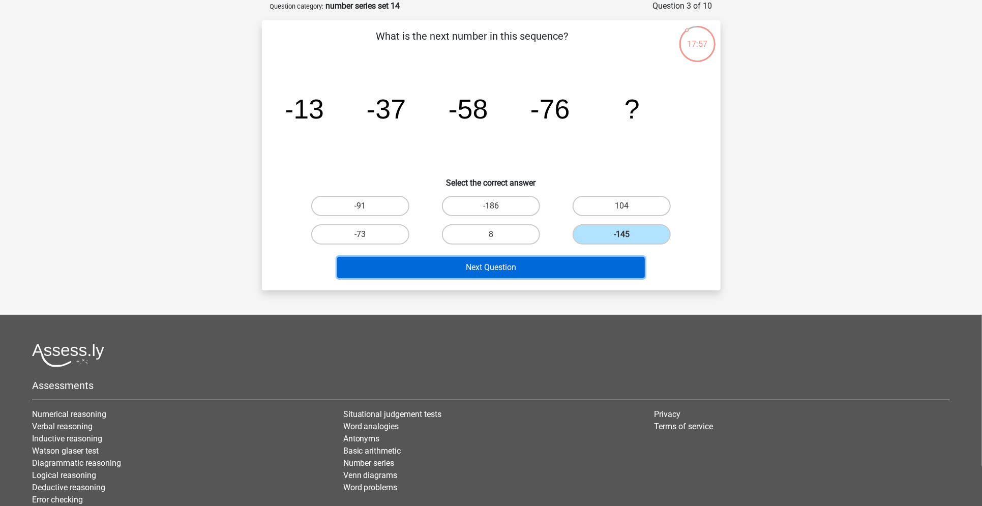
click at [566, 262] on button "Next Question" at bounding box center [491, 267] width 308 height 21
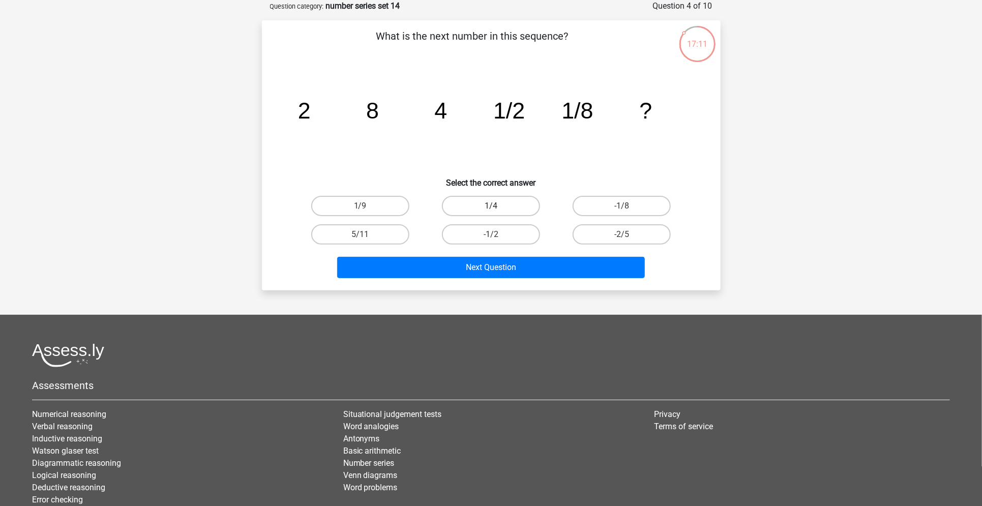
click at [478, 200] on label "1/4" at bounding box center [491, 206] width 98 height 20
click at [491, 206] on input "1/4" at bounding box center [494, 209] width 7 height 7
radio input "true"
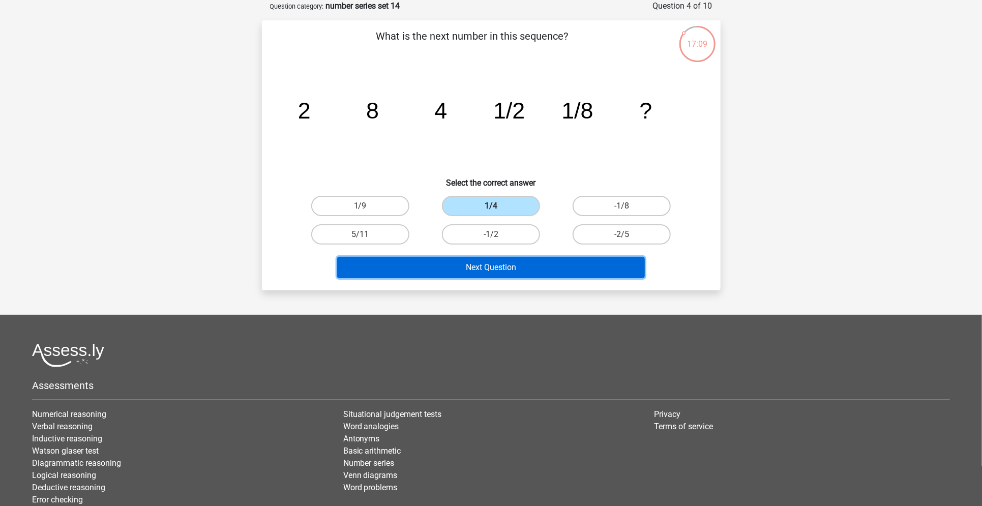
click at [462, 267] on button "Next Question" at bounding box center [491, 267] width 308 height 21
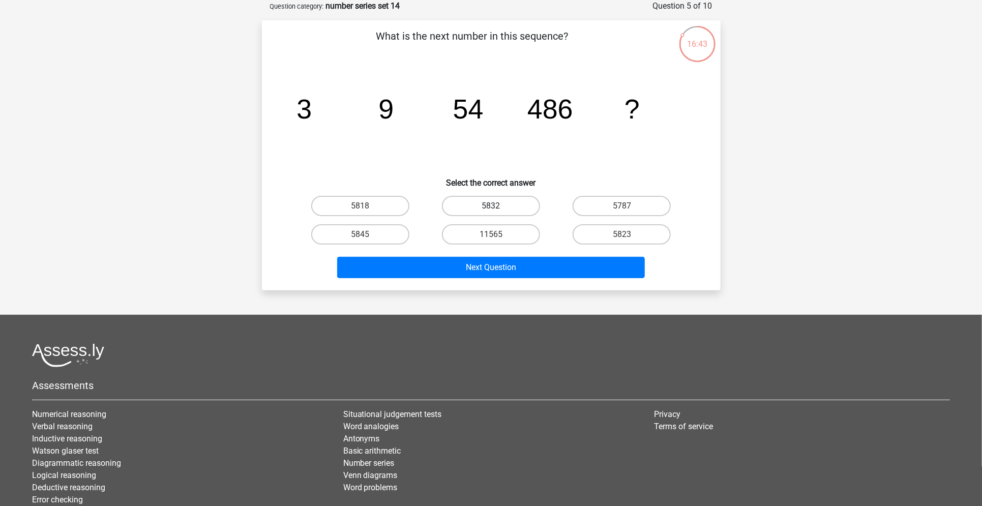
click at [505, 211] on label "5832" at bounding box center [491, 206] width 98 height 20
click at [497, 211] on input "5832" at bounding box center [494, 209] width 7 height 7
radio input "true"
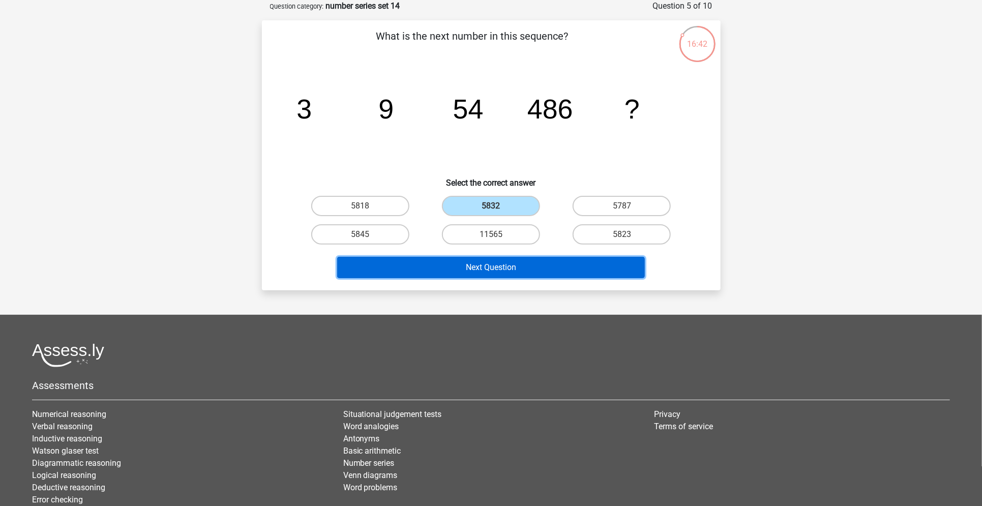
click at [490, 264] on button "Next Question" at bounding box center [491, 267] width 308 height 21
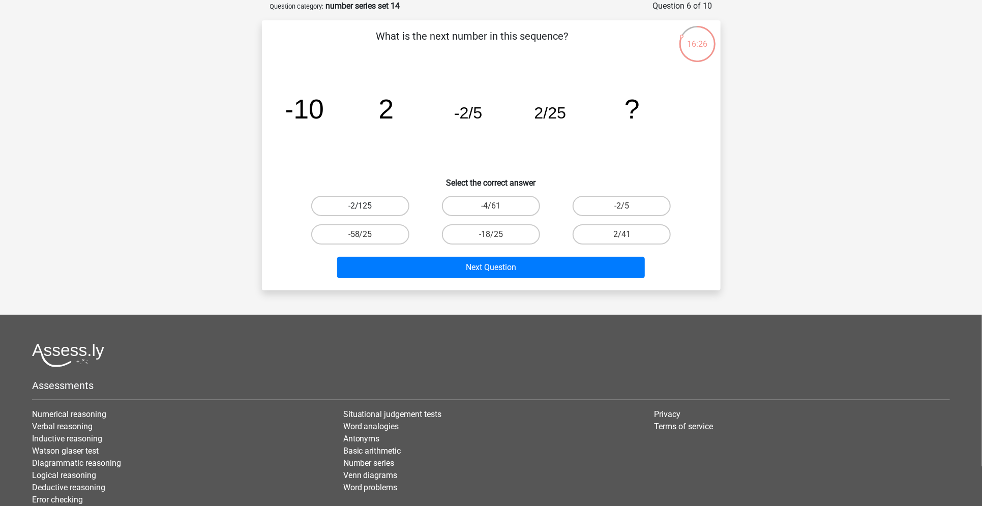
click at [380, 204] on label "-2/125" at bounding box center [360, 206] width 98 height 20
click at [366, 206] on input "-2/125" at bounding box center [363, 209] width 7 height 7
radio input "true"
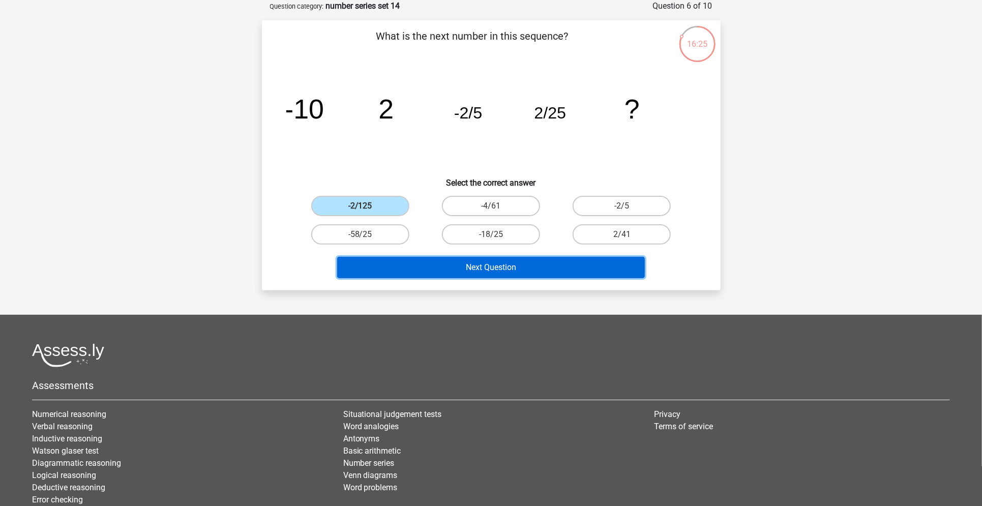
click at [396, 257] on button "Next Question" at bounding box center [491, 267] width 308 height 21
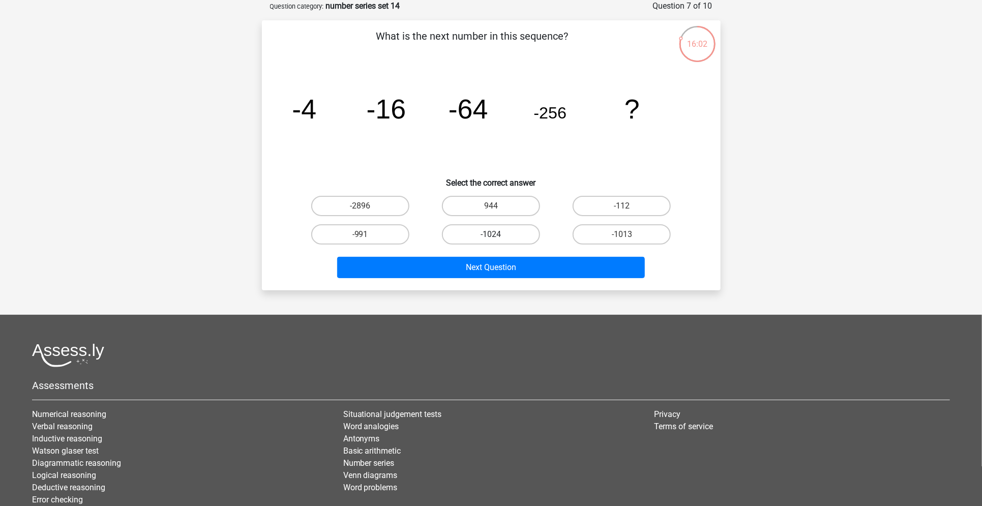
click at [500, 233] on label "-1024" at bounding box center [491, 234] width 98 height 20
click at [497, 234] on input "-1024" at bounding box center [494, 237] width 7 height 7
radio input "true"
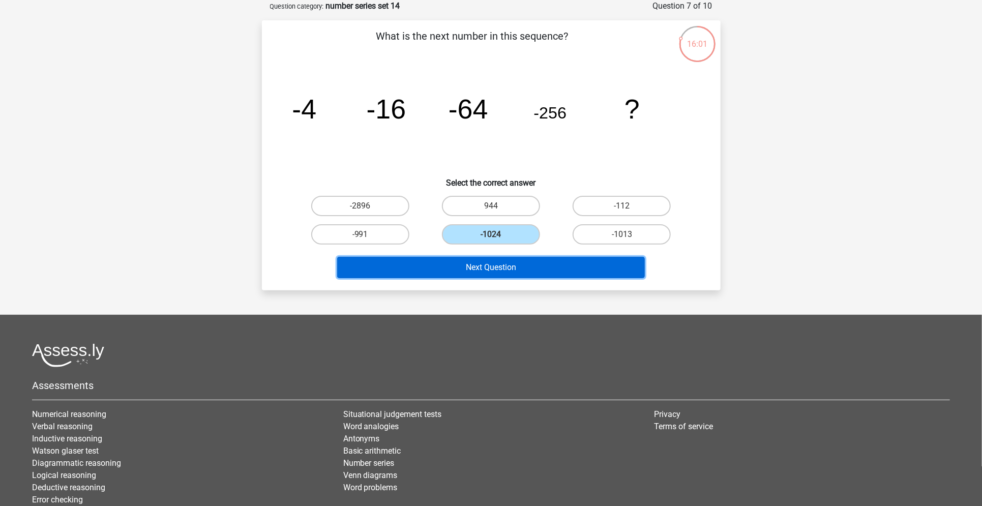
click at [494, 265] on button "Next Question" at bounding box center [491, 267] width 308 height 21
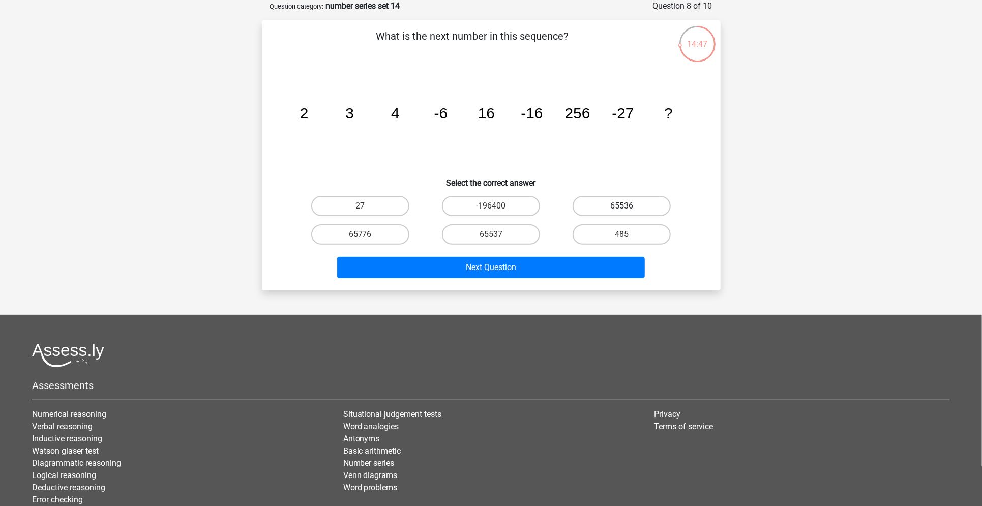
click at [630, 206] on label "65536" at bounding box center [621, 206] width 98 height 20
click at [628, 206] on input "65536" at bounding box center [625, 209] width 7 height 7
radio input "true"
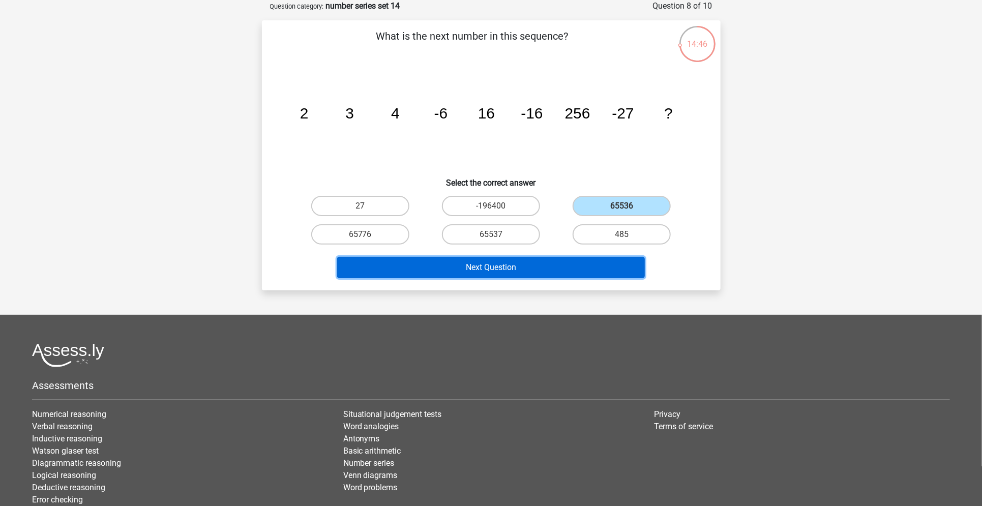
click at [587, 259] on button "Next Question" at bounding box center [491, 267] width 308 height 21
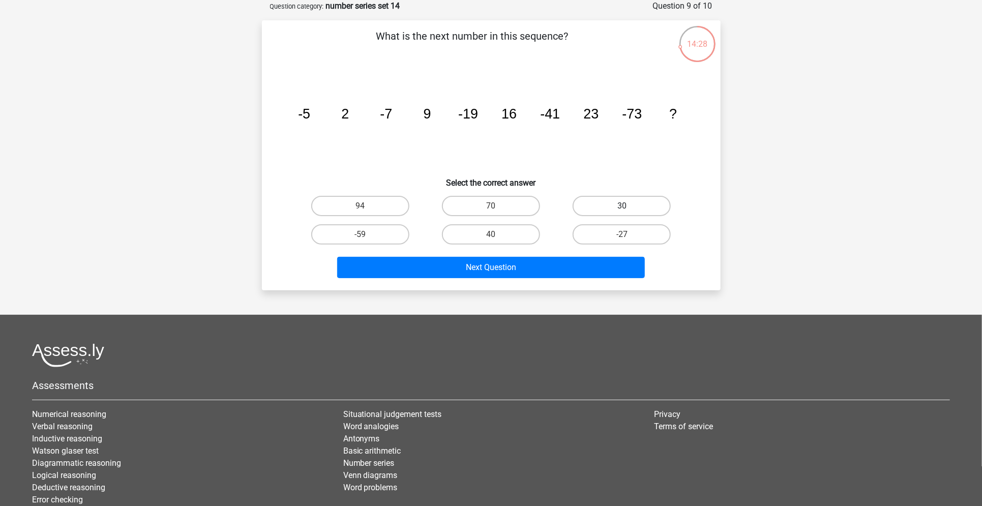
click at [621, 202] on label "30" at bounding box center [621, 206] width 98 height 20
click at [622, 206] on input "30" at bounding box center [625, 209] width 7 height 7
radio input "true"
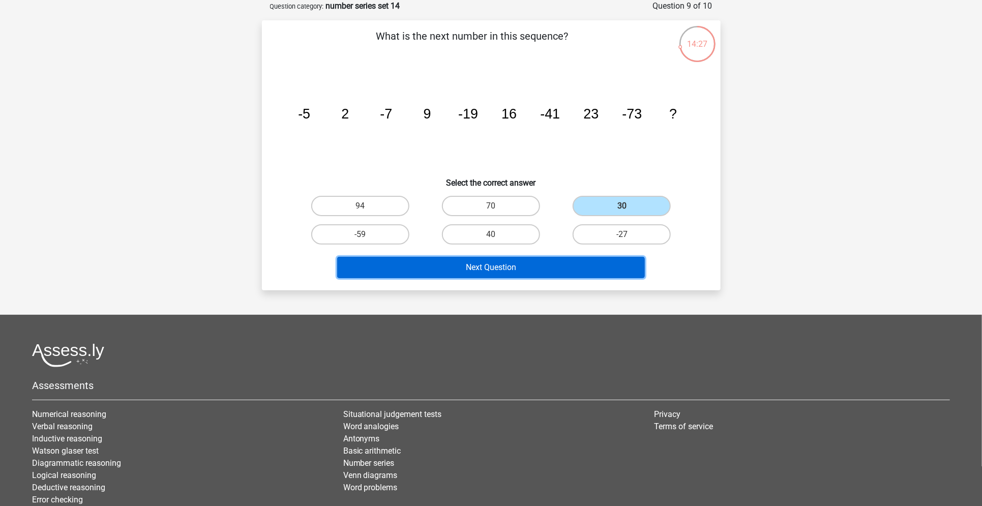
click at [561, 262] on button "Next Question" at bounding box center [491, 267] width 308 height 21
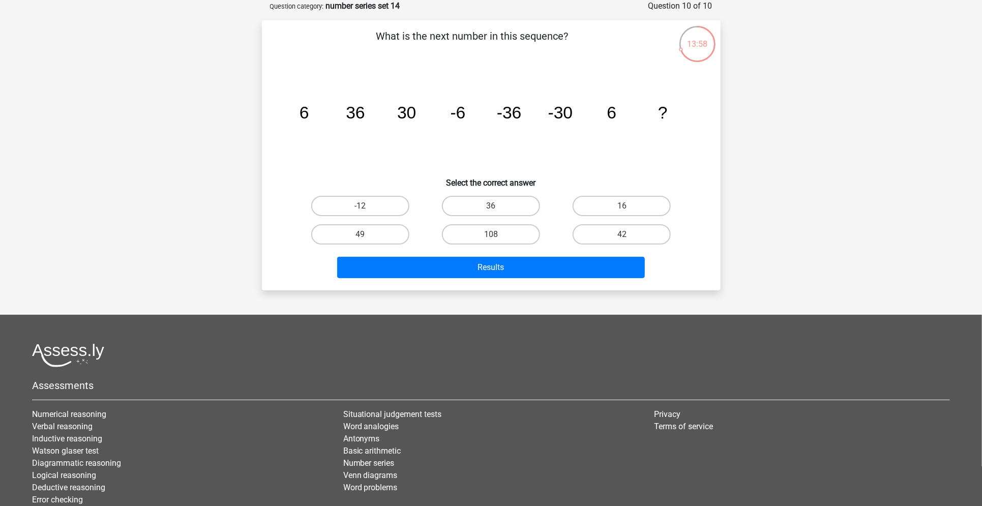
click at [493, 208] on input "36" at bounding box center [494, 209] width 7 height 7
radio input "true"
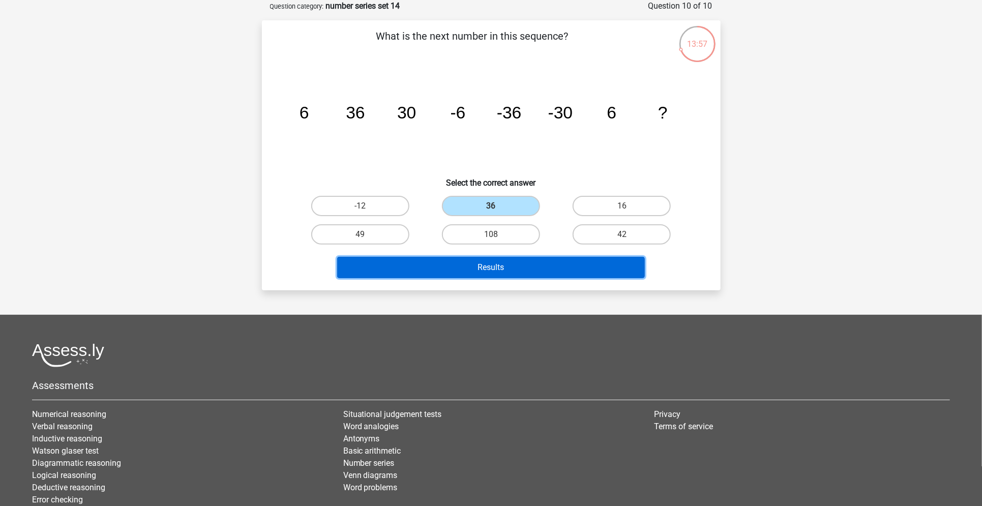
click at [484, 270] on button "Results" at bounding box center [491, 267] width 308 height 21
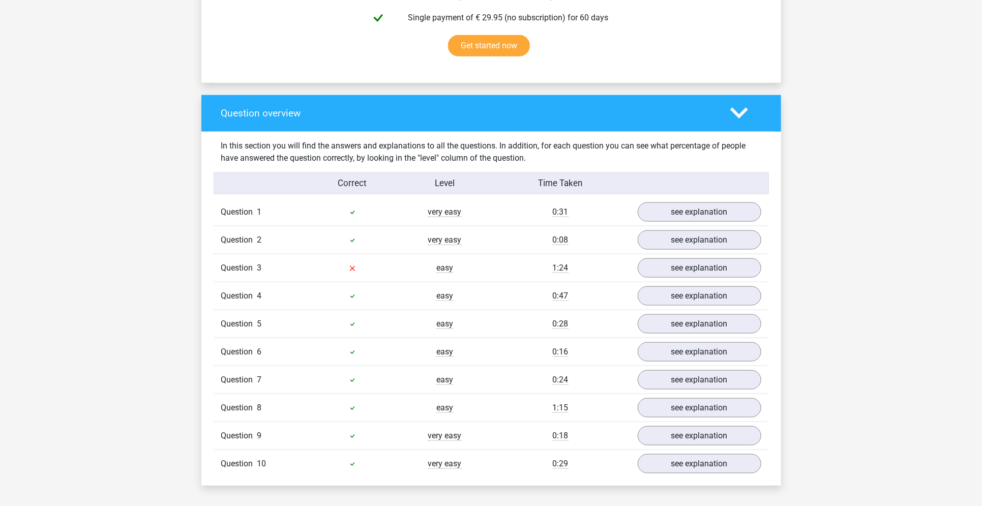
scroll to position [660, 0]
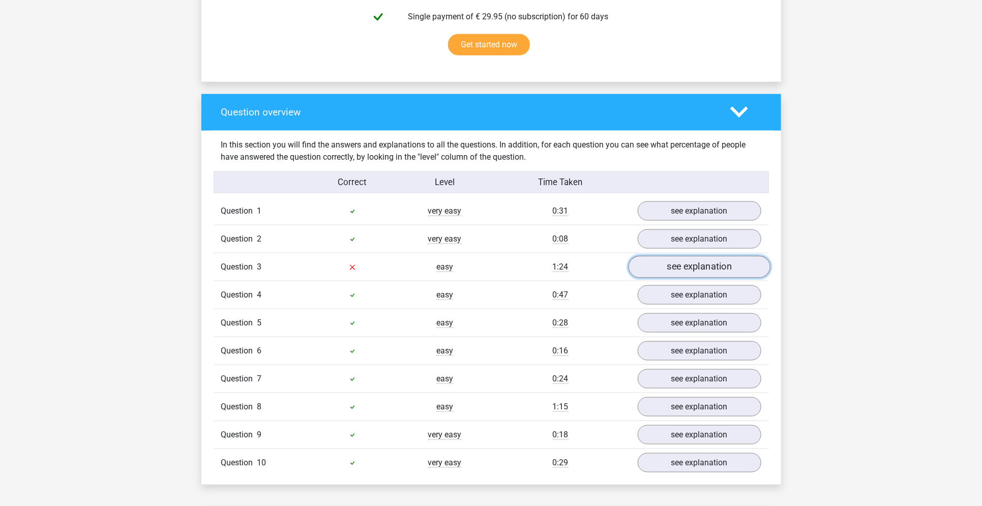
click at [663, 266] on link "see explanation" at bounding box center [699, 267] width 142 height 22
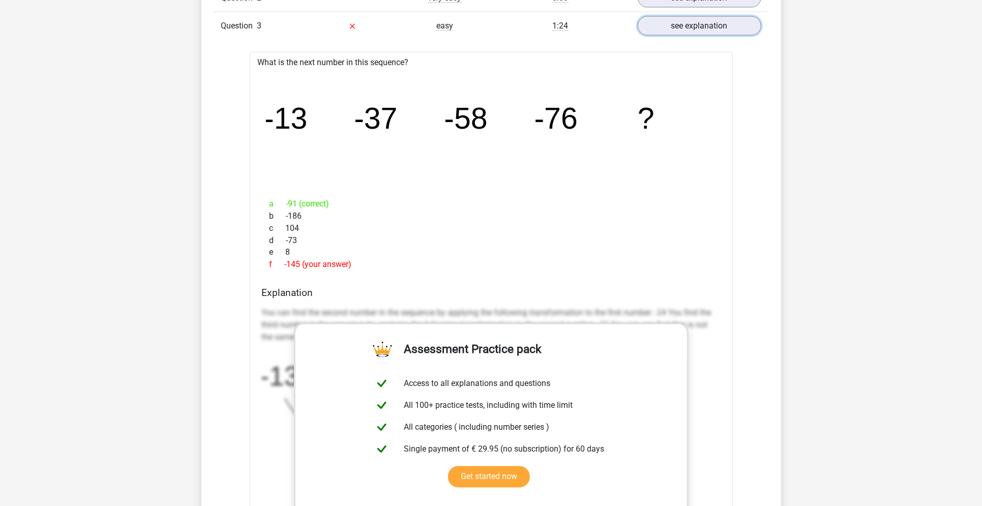
scroll to position [902, 0]
drag, startPoint x: 380, startPoint y: 112, endPoint x: 424, endPoint y: 140, distance: 52.3
click at [424, 140] on icon "image/svg+xml -13 -37 -58 -76 ?" at bounding box center [491, 128] width 450 height 113
click at [401, 101] on icon "image/svg+xml -13 -37 -58 -76 ?" at bounding box center [491, 128] width 450 height 113
drag, startPoint x: 465, startPoint y: 119, endPoint x: 481, endPoint y: 123, distance: 17.3
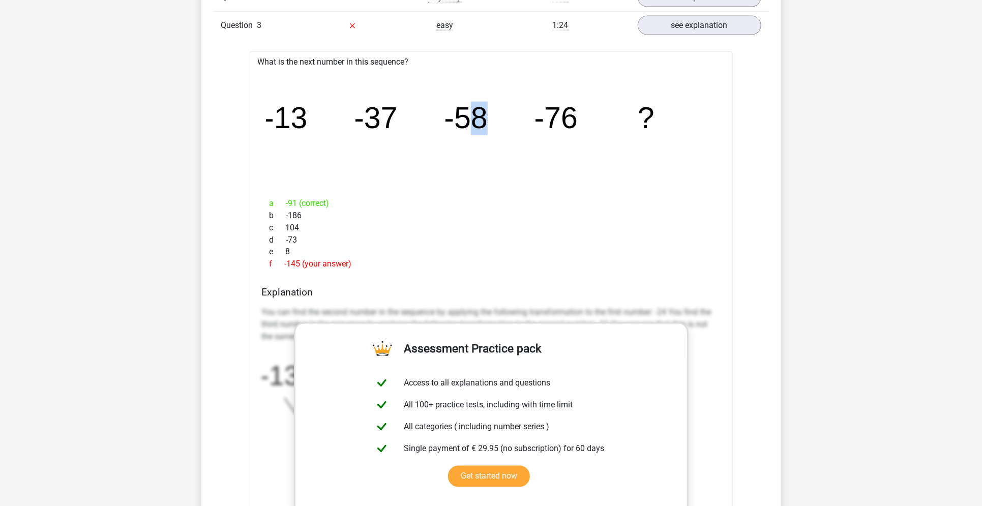
click at [481, 123] on tspan "-58" at bounding box center [465, 119] width 43 height 34
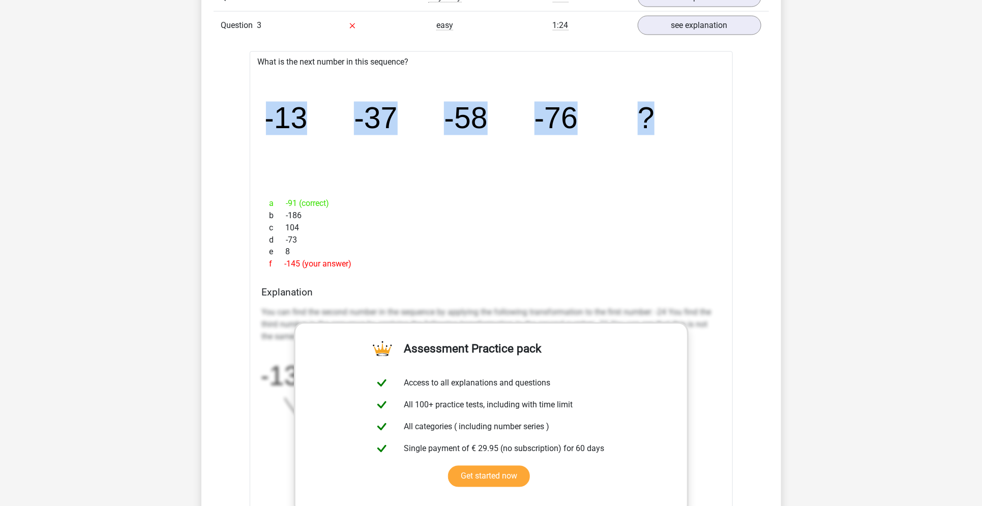
drag, startPoint x: 264, startPoint y: 115, endPoint x: 657, endPoint y: 122, distance: 393.5
click at [657, 122] on div "image/svg+xml -13 -37 -58 -76 ?" at bounding box center [491, 128] width 467 height 121
copy g "-13 -37 -58 -76 ?"
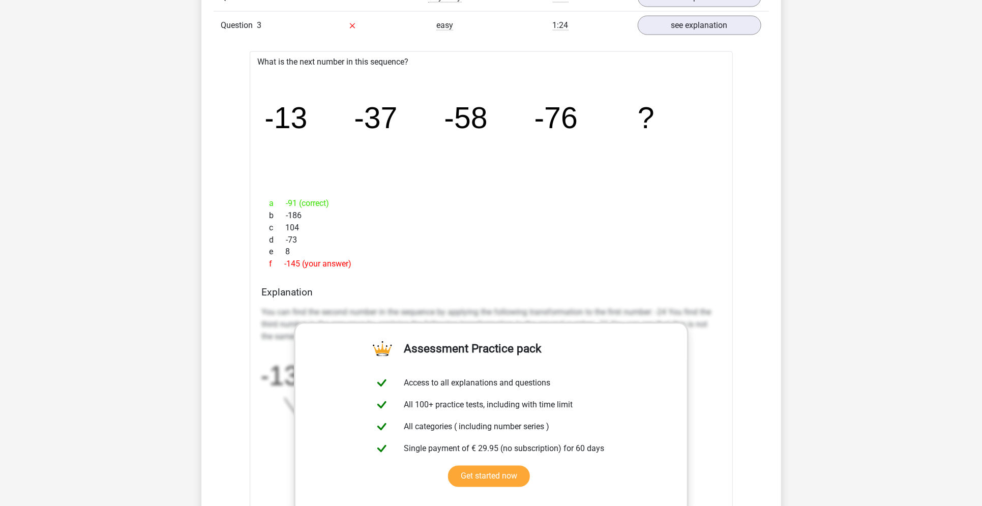
click at [330, 194] on div "a -91 (correct) b -186 c 104 d -73 e 8 f -145 (your answer)" at bounding box center [491, 233] width 458 height 81
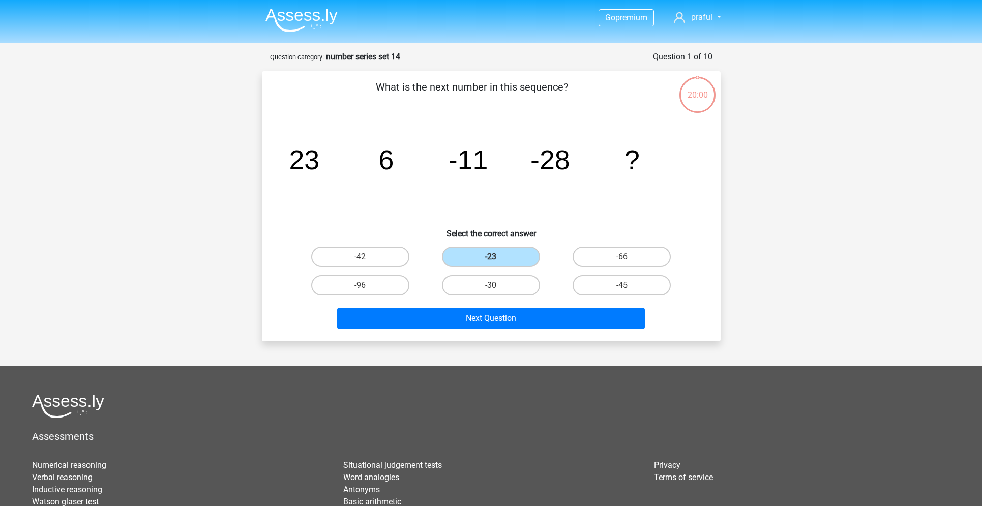
scroll to position [51, 0]
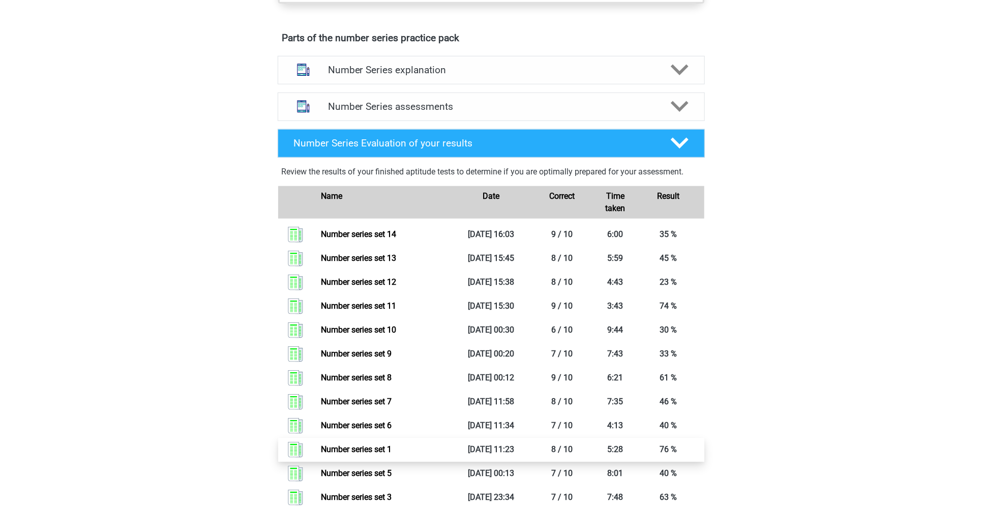
scroll to position [545, 0]
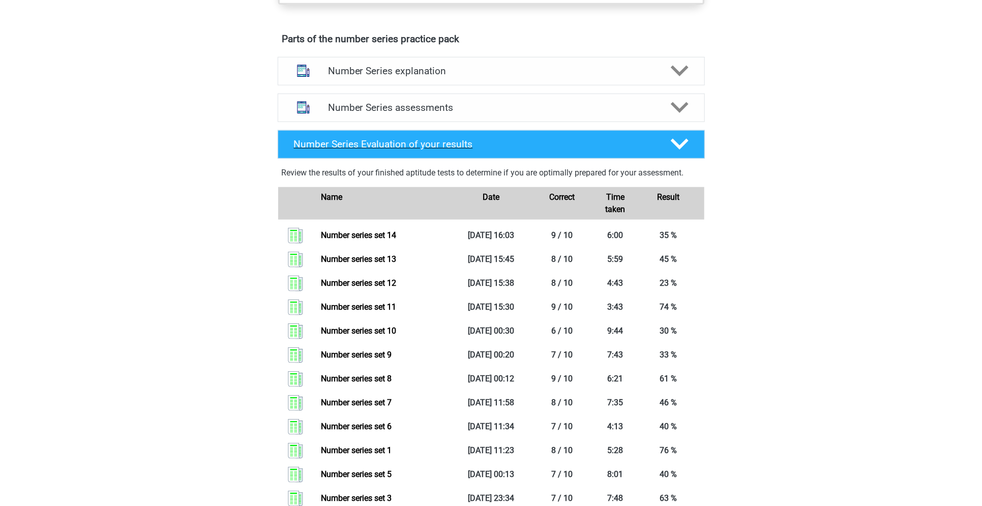
click at [682, 140] on icon at bounding box center [679, 144] width 18 height 18
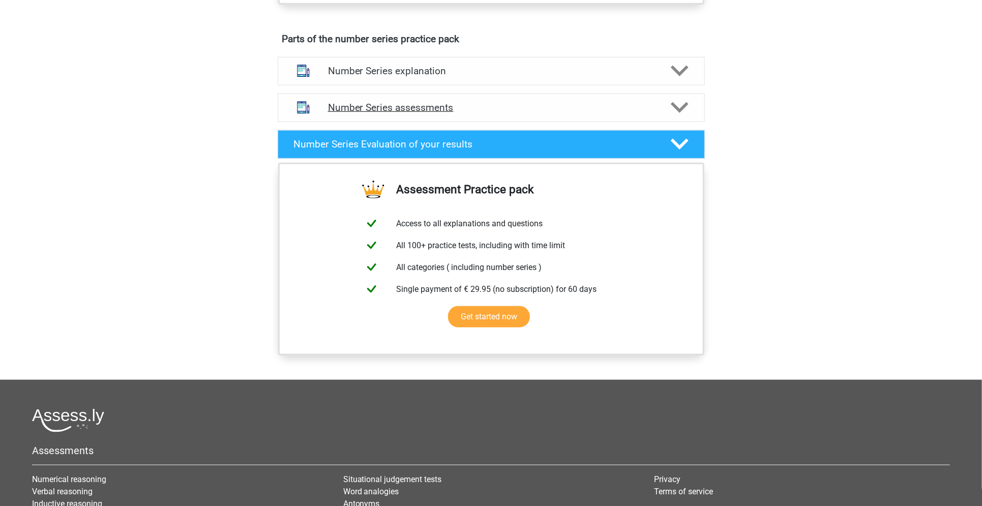
click at [682, 110] on icon at bounding box center [679, 108] width 18 height 18
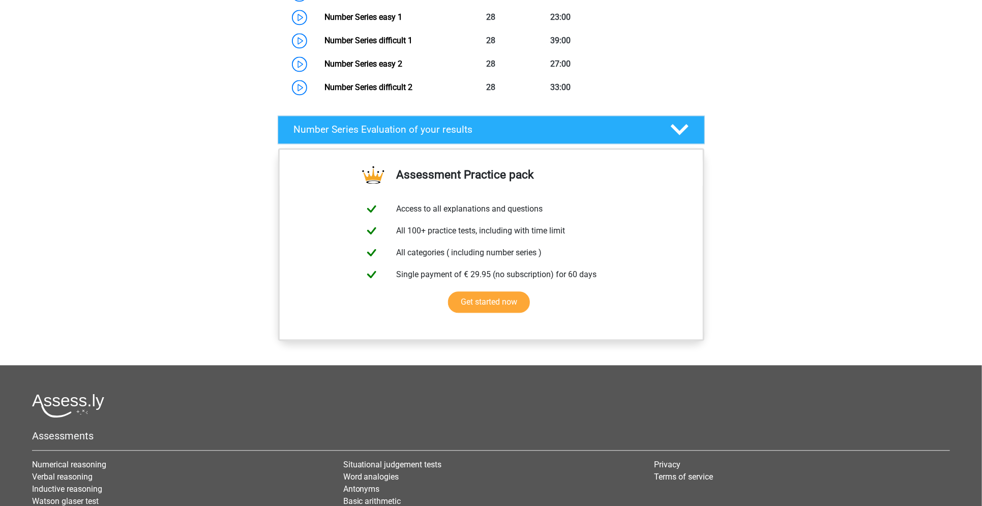
scroll to position [1255, 0]
click at [681, 128] on polygon at bounding box center [679, 129] width 18 height 11
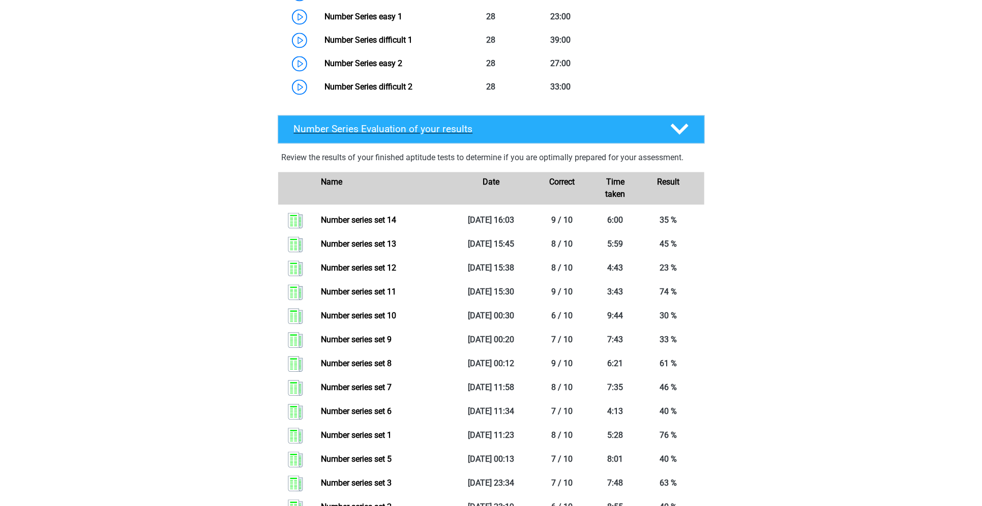
click at [681, 128] on polygon at bounding box center [679, 129] width 18 height 11
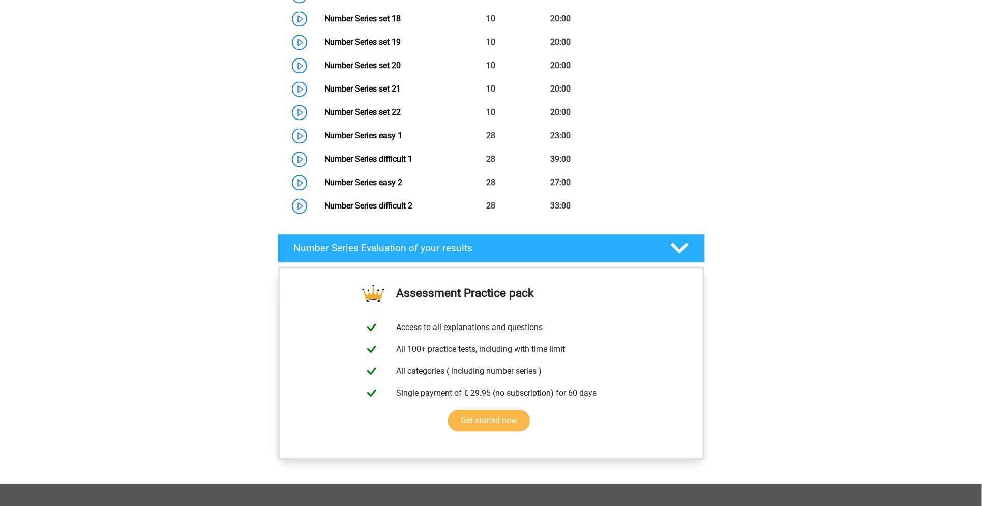
scroll to position [1136, 0]
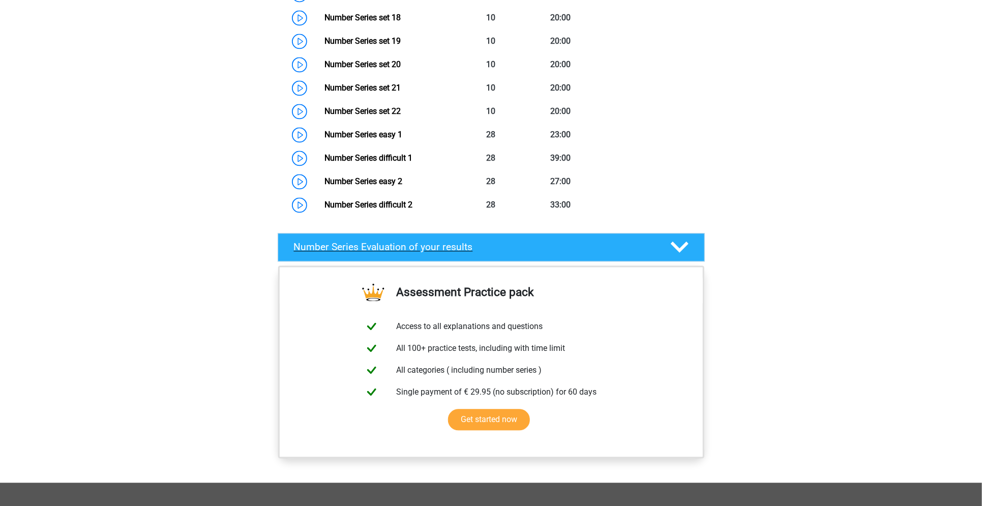
click at [686, 242] on polygon at bounding box center [679, 247] width 18 height 11
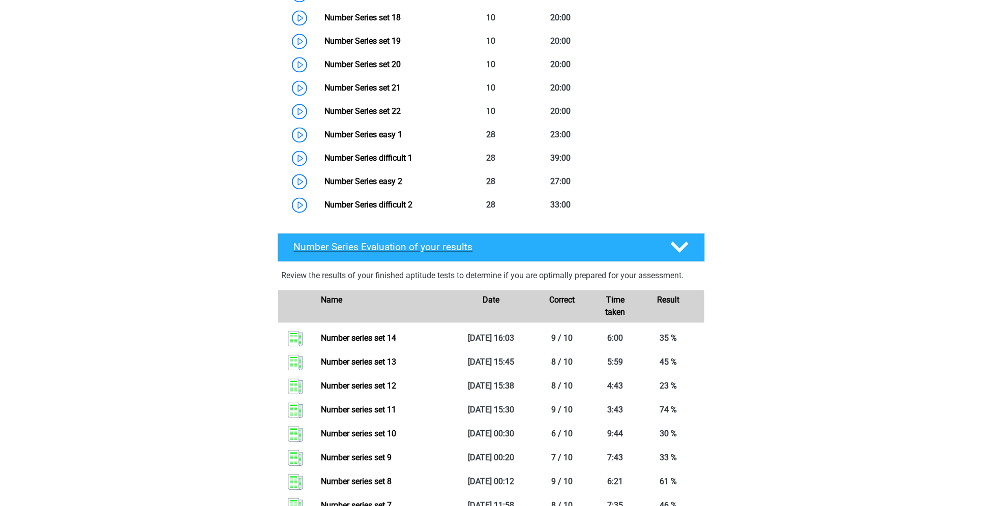
click at [686, 242] on polygon at bounding box center [679, 247] width 18 height 11
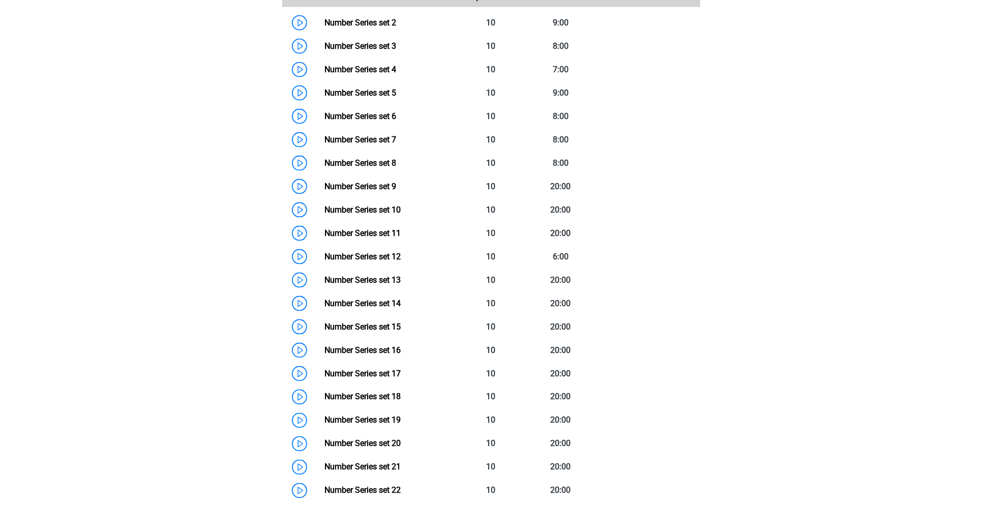
scroll to position [756, 0]
click at [389, 323] on link "Number Series set 15" at bounding box center [362, 328] width 76 height 10
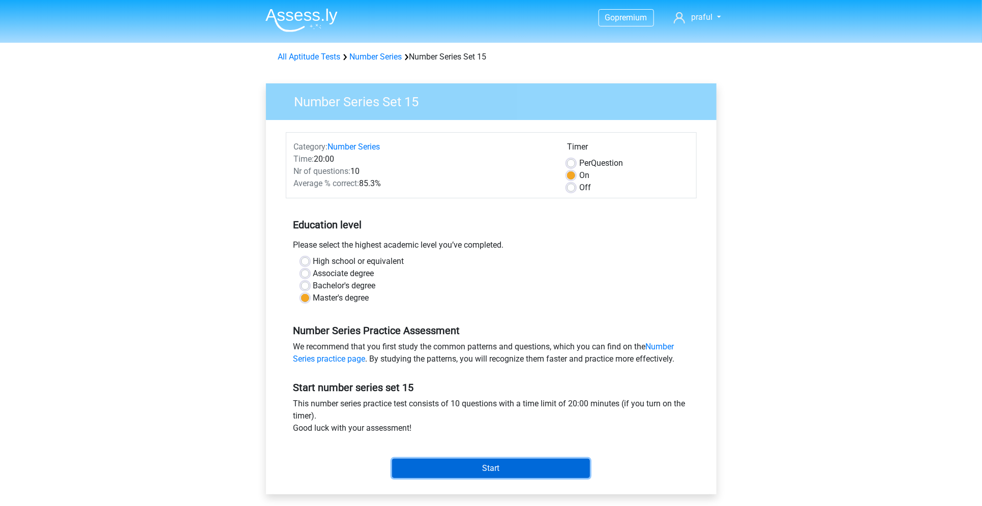
click at [477, 461] on input "Start" at bounding box center [491, 467] width 198 height 19
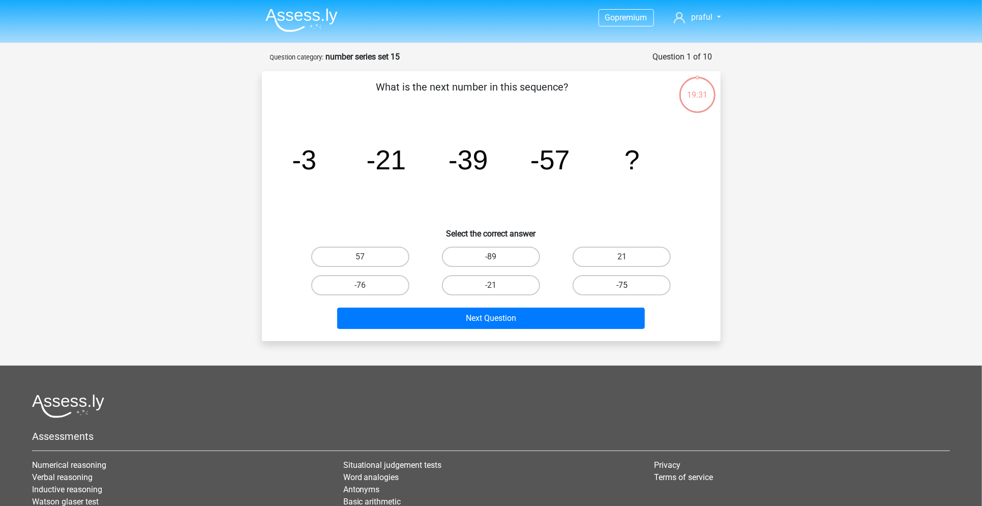
click at [617, 293] on label "-75" at bounding box center [621, 285] width 98 height 20
click at [622, 292] on input "-75" at bounding box center [625, 288] width 7 height 7
radio input "true"
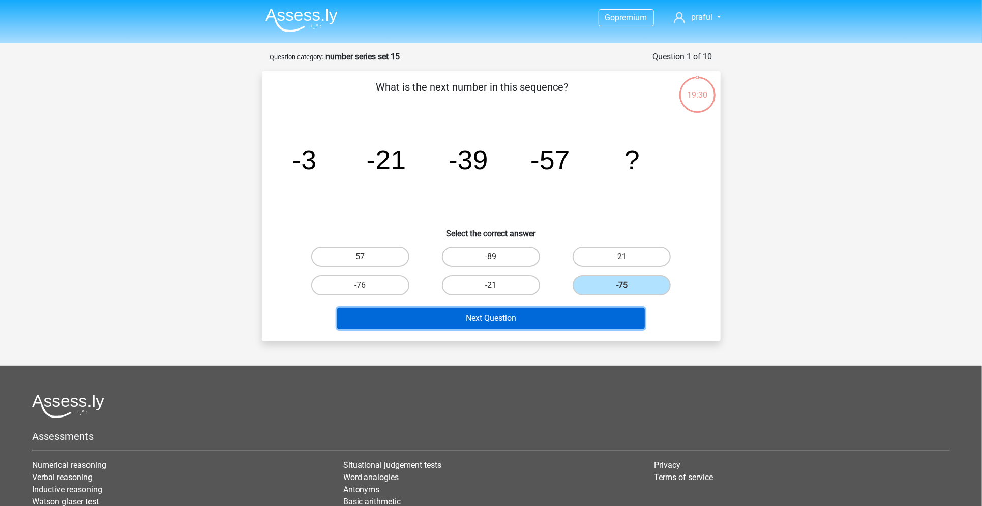
click at [599, 308] on button "Next Question" at bounding box center [491, 318] width 308 height 21
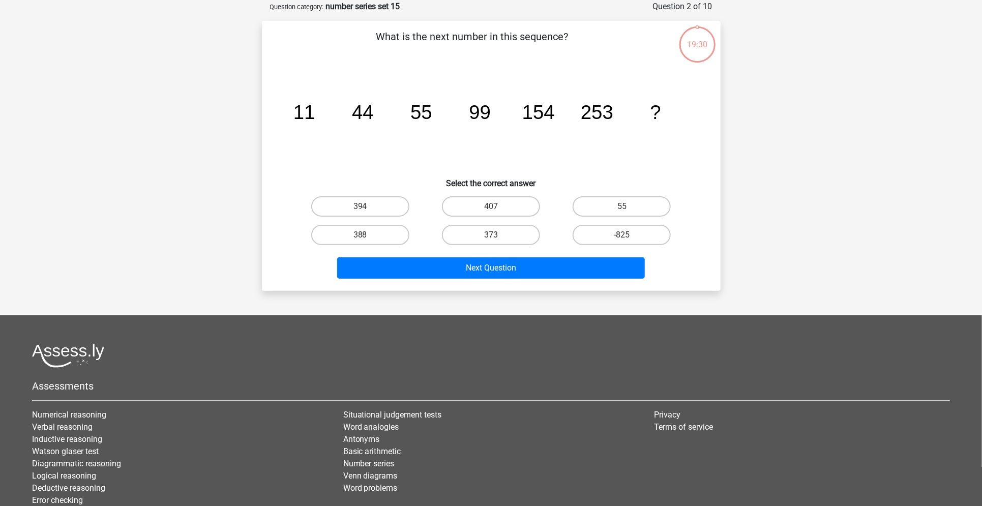
scroll to position [51, 0]
click at [518, 209] on label "407" at bounding box center [491, 206] width 98 height 20
click at [497, 209] on input "407" at bounding box center [494, 209] width 7 height 7
radio input "true"
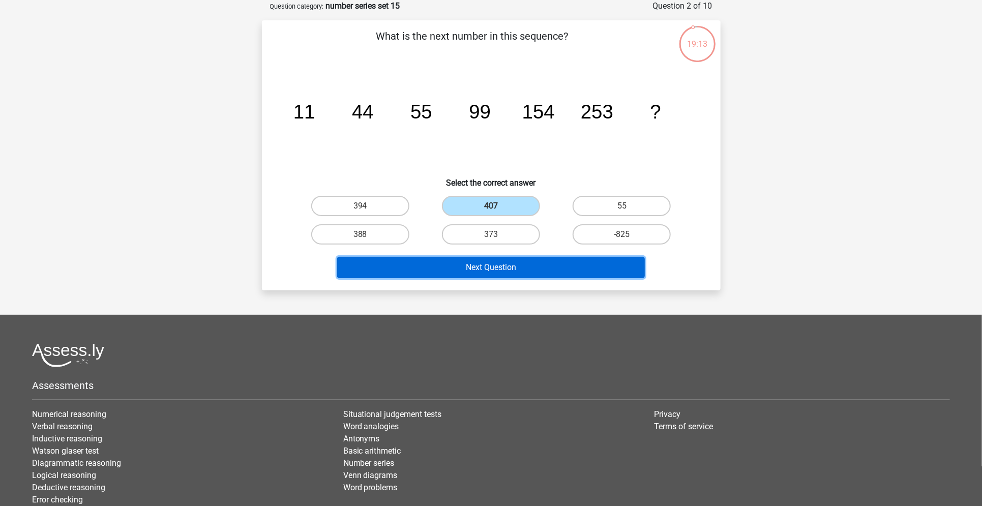
click at [504, 271] on button "Next Question" at bounding box center [491, 267] width 308 height 21
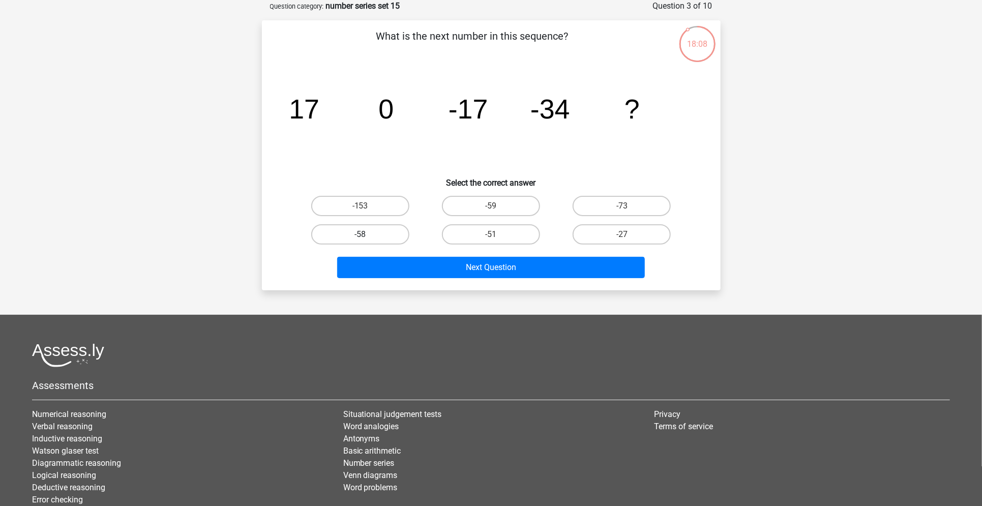
click at [379, 233] on label "-58" at bounding box center [360, 234] width 98 height 20
click at [366, 234] on input "-58" at bounding box center [363, 237] width 7 height 7
radio input "true"
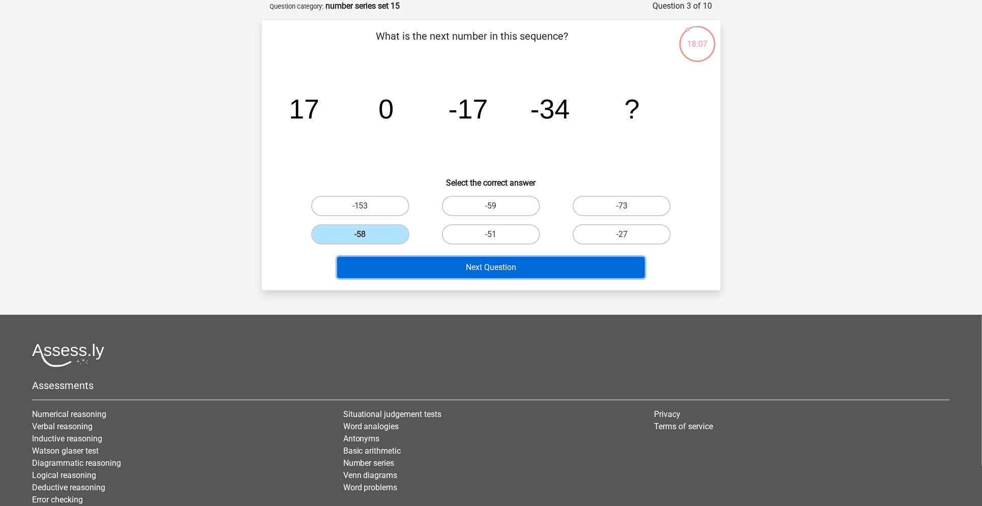
click at [415, 257] on button "Next Question" at bounding box center [491, 267] width 308 height 21
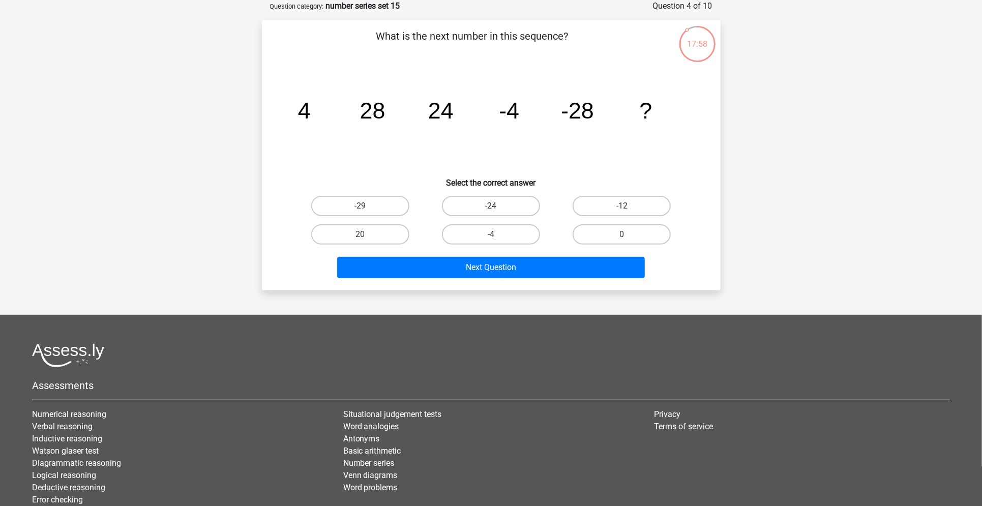
click at [523, 200] on label "-24" at bounding box center [491, 206] width 98 height 20
click at [497, 206] on input "-24" at bounding box center [494, 209] width 7 height 7
radio input "true"
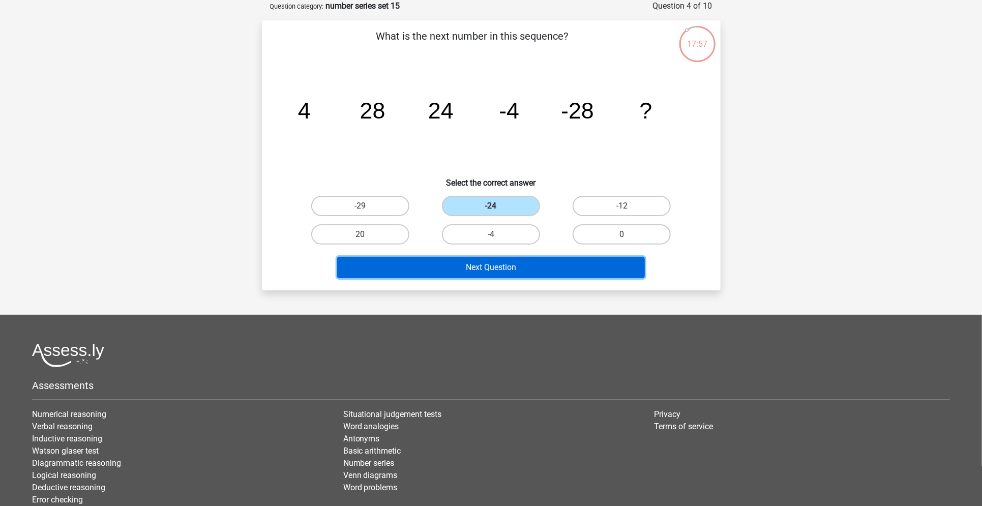
click at [501, 262] on button "Next Question" at bounding box center [491, 267] width 308 height 21
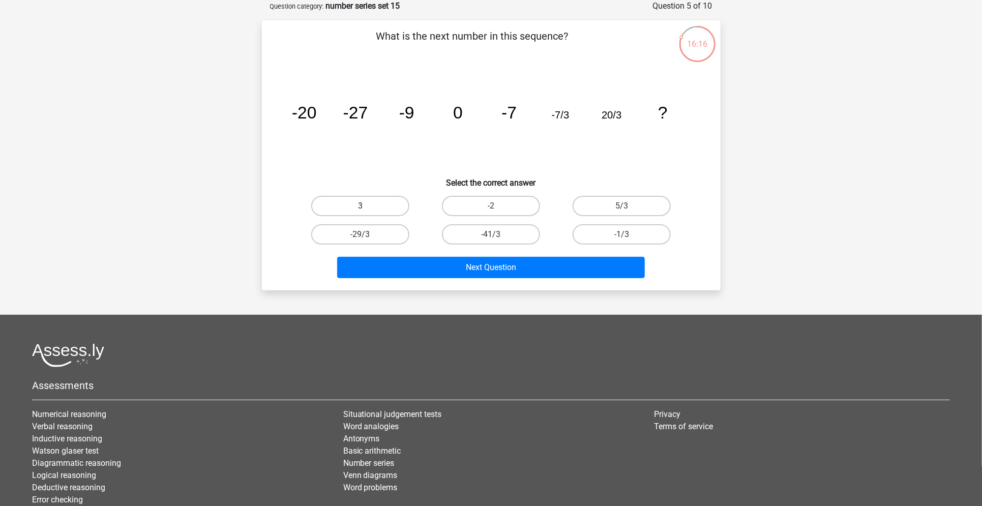
click at [380, 207] on label "3" at bounding box center [360, 206] width 98 height 20
click at [366, 207] on input "3" at bounding box center [363, 209] width 7 height 7
radio input "true"
click at [395, 239] on label "-29/3" at bounding box center [360, 234] width 98 height 20
click at [366, 239] on input "-29/3" at bounding box center [363, 237] width 7 height 7
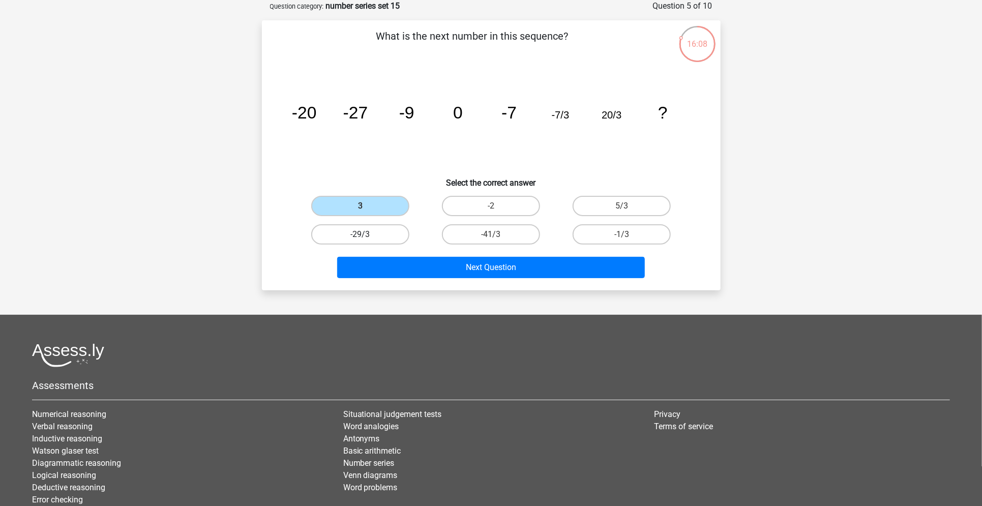
radio input "true"
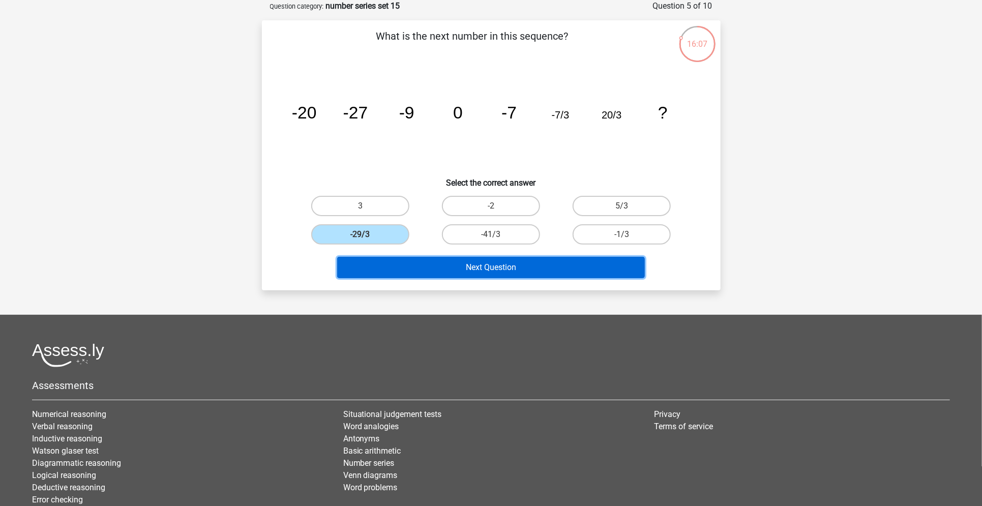
click at [439, 275] on button "Next Question" at bounding box center [491, 267] width 308 height 21
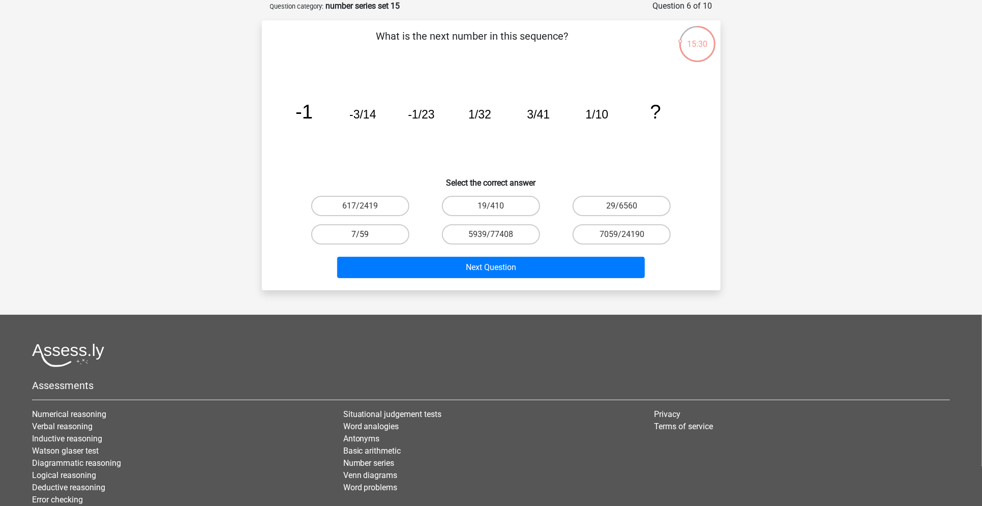
click at [364, 231] on label "7/59" at bounding box center [360, 234] width 98 height 20
click at [364, 234] on input "7/59" at bounding box center [363, 237] width 7 height 7
radio input "true"
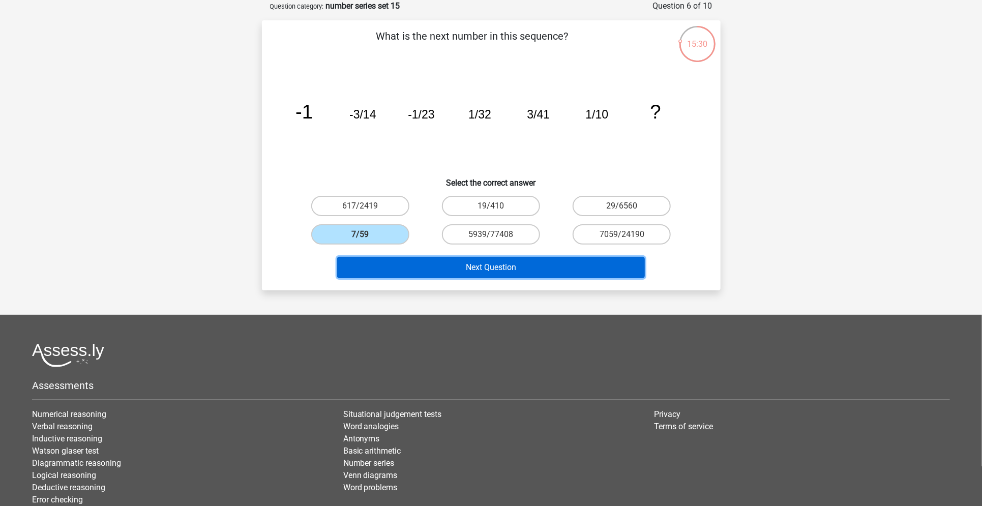
click at [389, 260] on button "Next Question" at bounding box center [491, 267] width 308 height 21
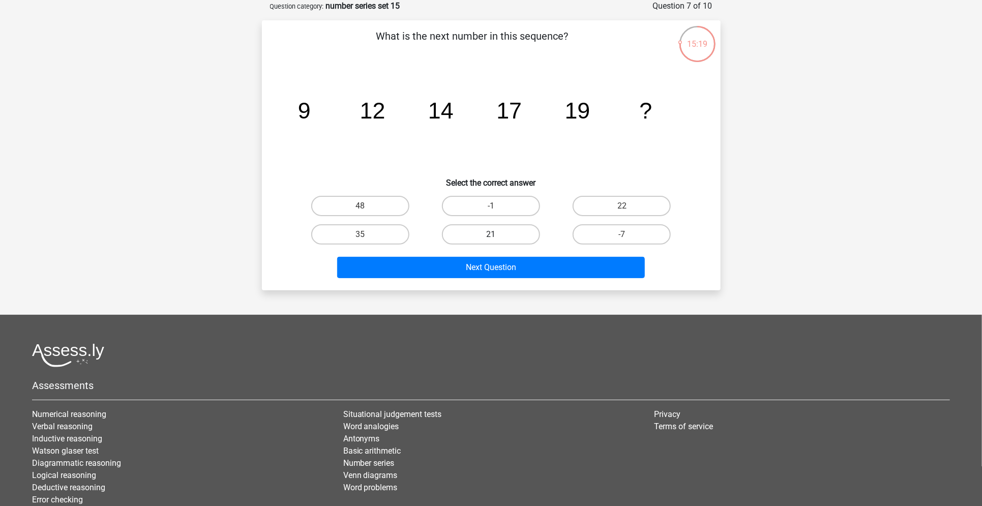
click at [510, 229] on label "21" at bounding box center [491, 234] width 98 height 20
click at [497, 234] on input "21" at bounding box center [494, 237] width 7 height 7
radio input "true"
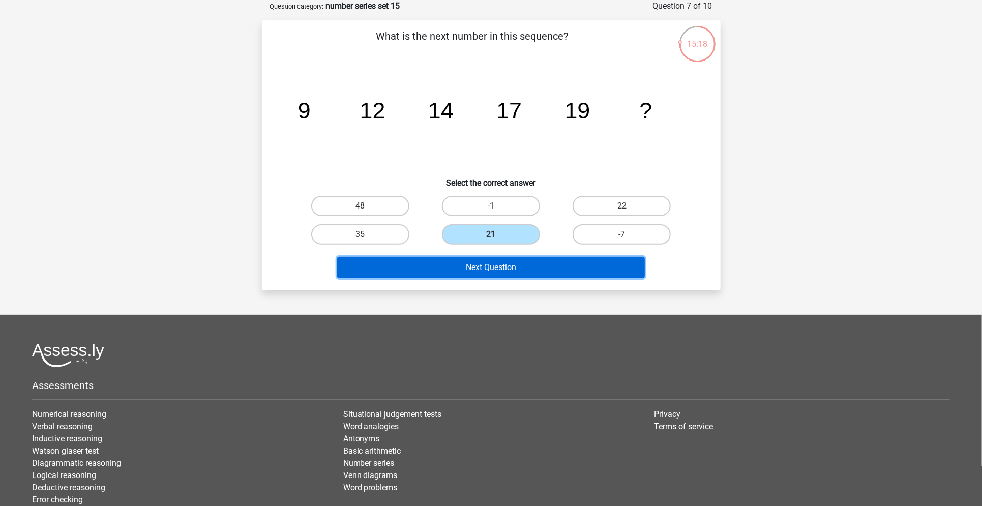
click at [498, 264] on button "Next Question" at bounding box center [491, 267] width 308 height 21
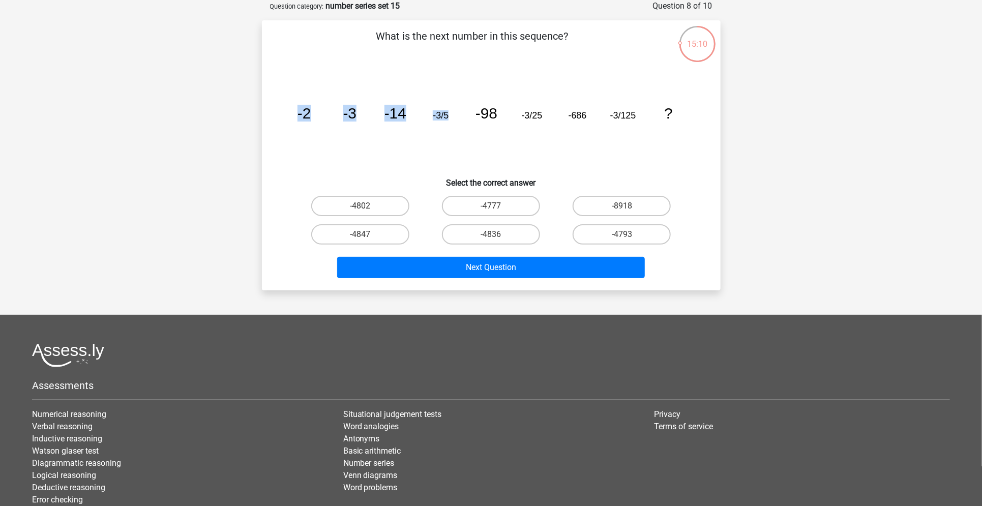
drag, startPoint x: 477, startPoint y: 112, endPoint x: 268, endPoint y: 115, distance: 208.9
click at [268, 115] on div "What is the next number in this sequence? image/svg+xml -2 -3 -14 -3/5 -98 -3/2…" at bounding box center [491, 155] width 450 height 254
click at [372, 202] on label "-4802" at bounding box center [360, 206] width 98 height 20
click at [366, 206] on input "-4802" at bounding box center [363, 209] width 7 height 7
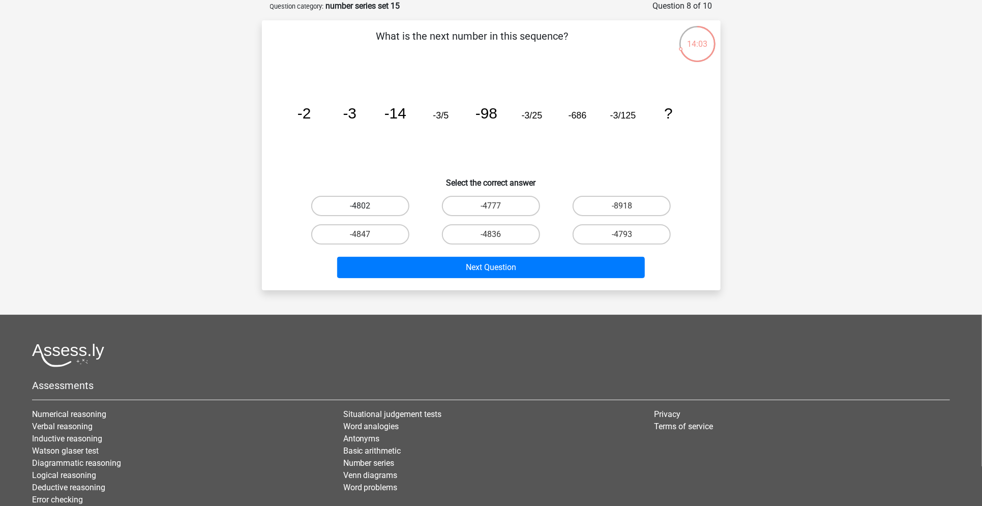
radio input "true"
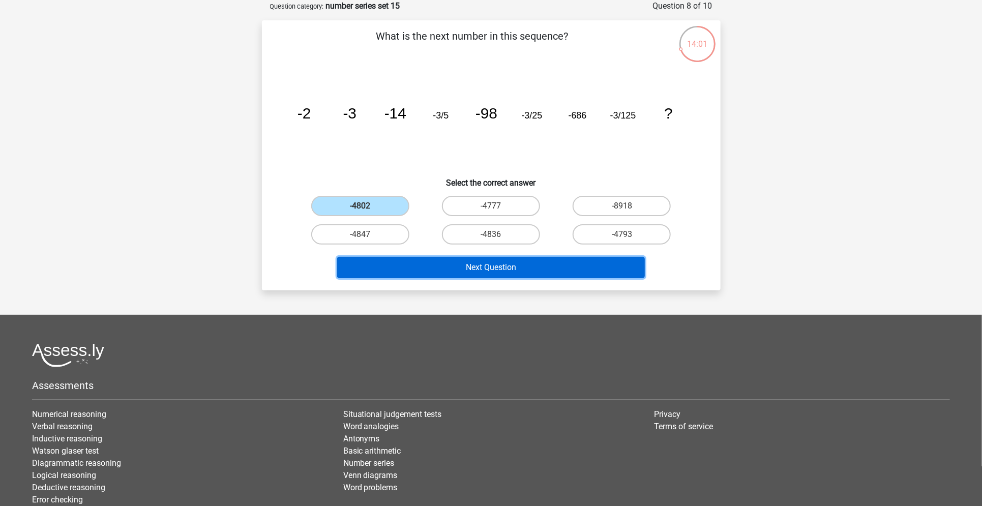
click at [439, 266] on button "Next Question" at bounding box center [491, 267] width 308 height 21
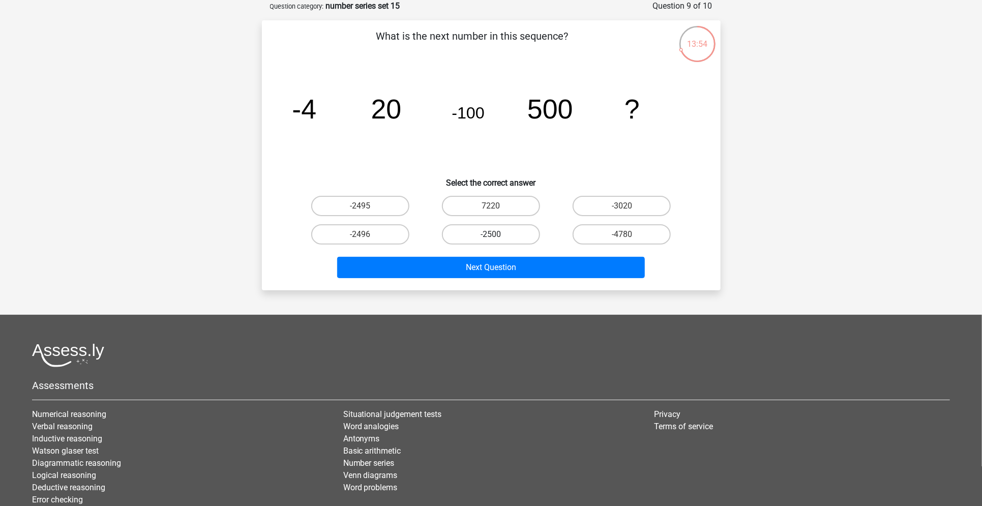
click at [507, 232] on label "-2500" at bounding box center [491, 234] width 98 height 20
click at [497, 234] on input "-2500" at bounding box center [494, 237] width 7 height 7
radio input "true"
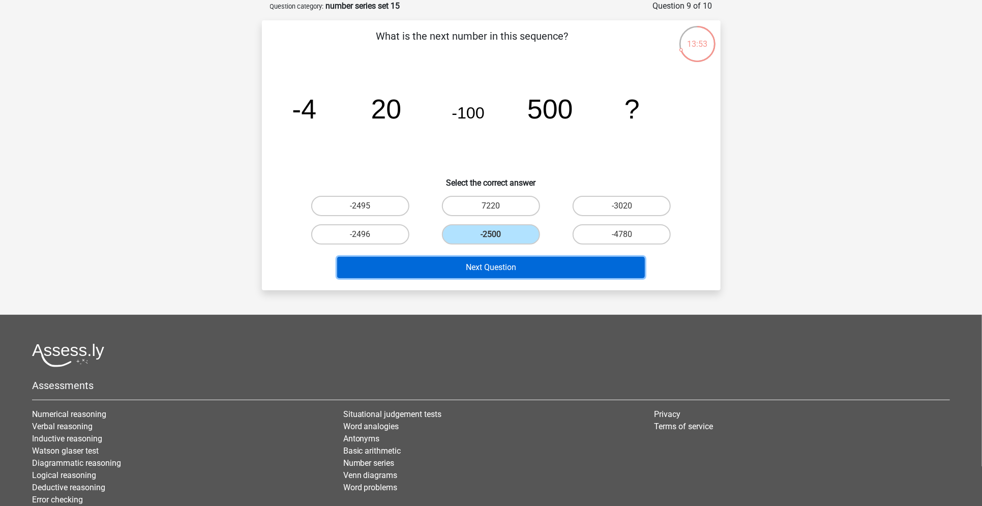
click at [496, 272] on button "Next Question" at bounding box center [491, 267] width 308 height 21
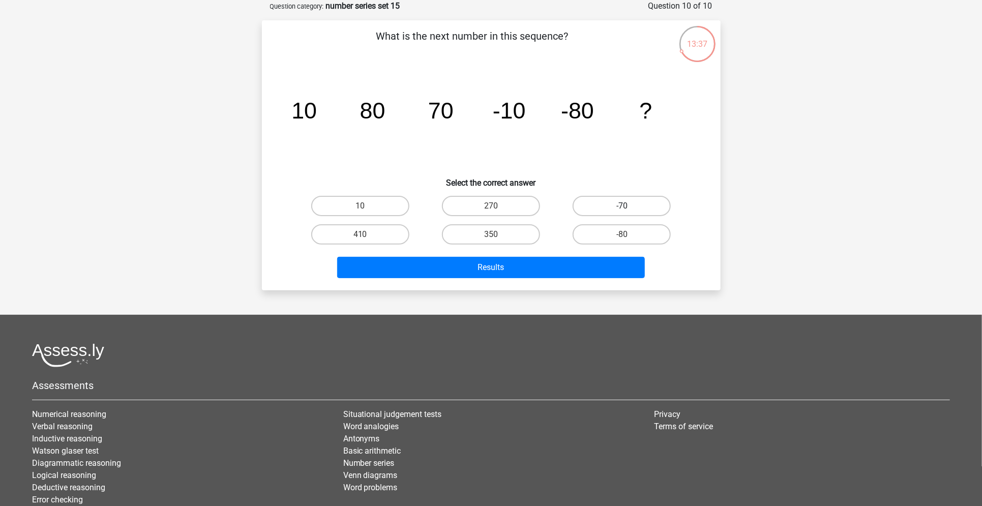
click at [582, 205] on label "-70" at bounding box center [621, 206] width 98 height 20
click at [622, 206] on input "-70" at bounding box center [625, 209] width 7 height 7
radio input "true"
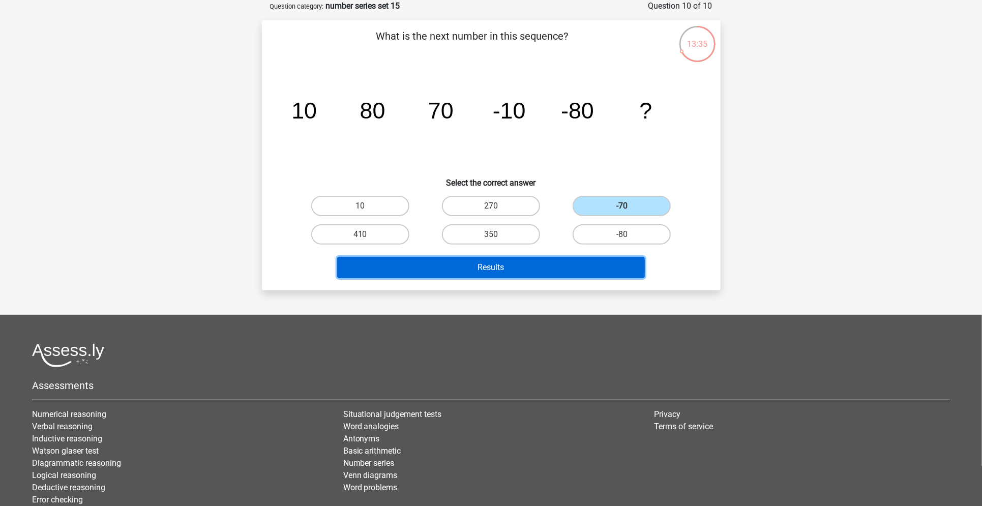
click at [540, 260] on button "Results" at bounding box center [491, 267] width 308 height 21
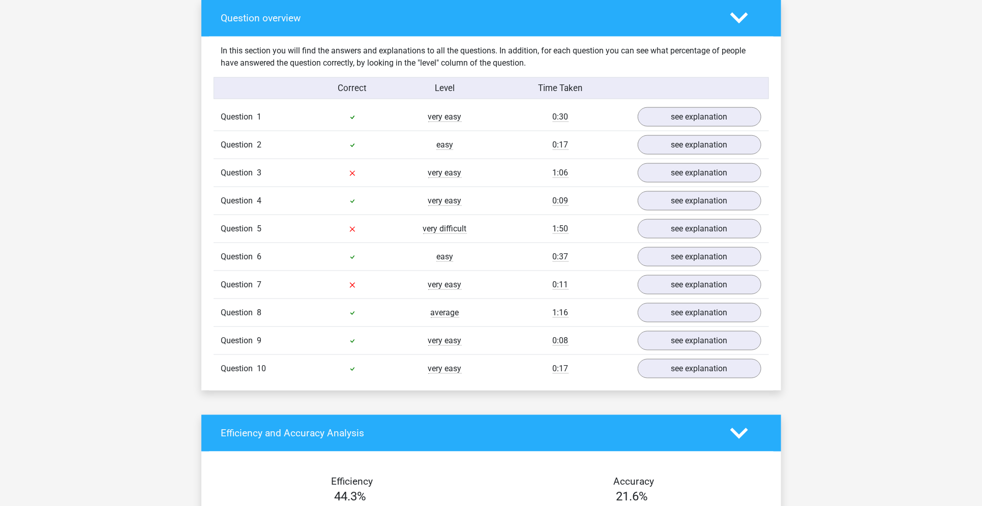
scroll to position [753, 0]
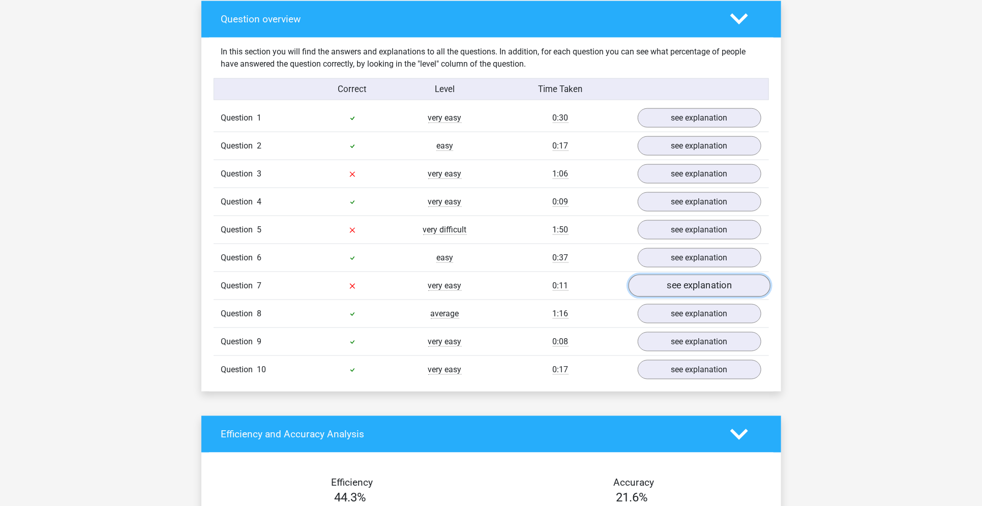
click at [655, 287] on link "see explanation" at bounding box center [699, 285] width 142 height 22
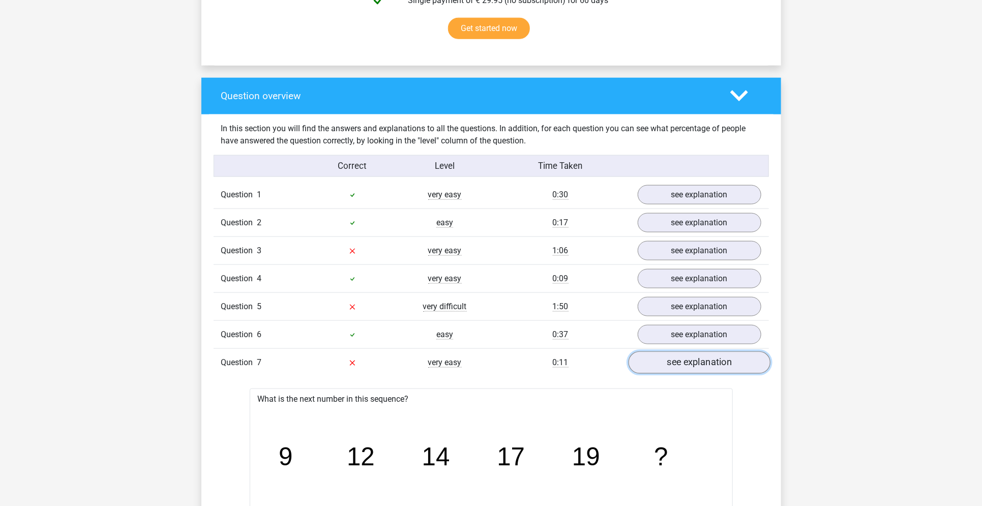
scroll to position [697, 0]
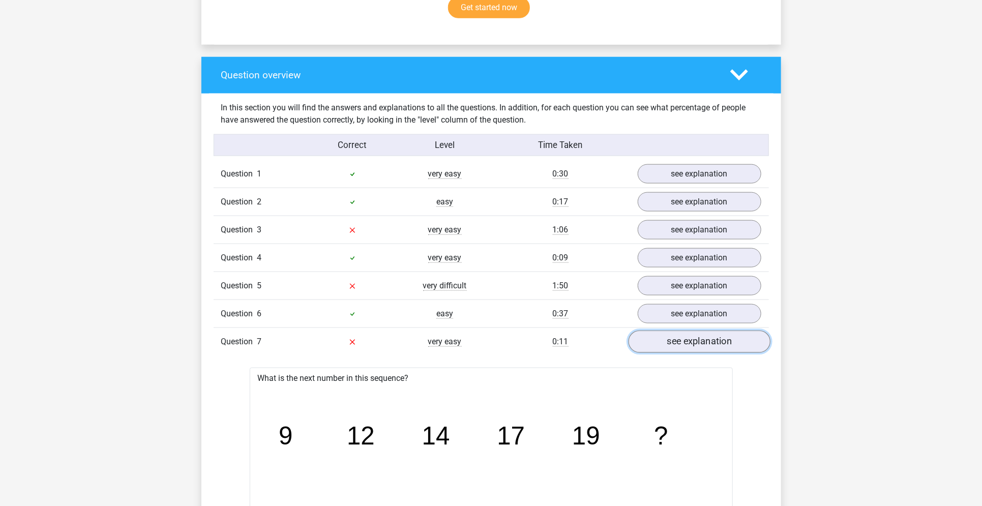
click at [654, 340] on link "see explanation" at bounding box center [699, 341] width 142 height 22
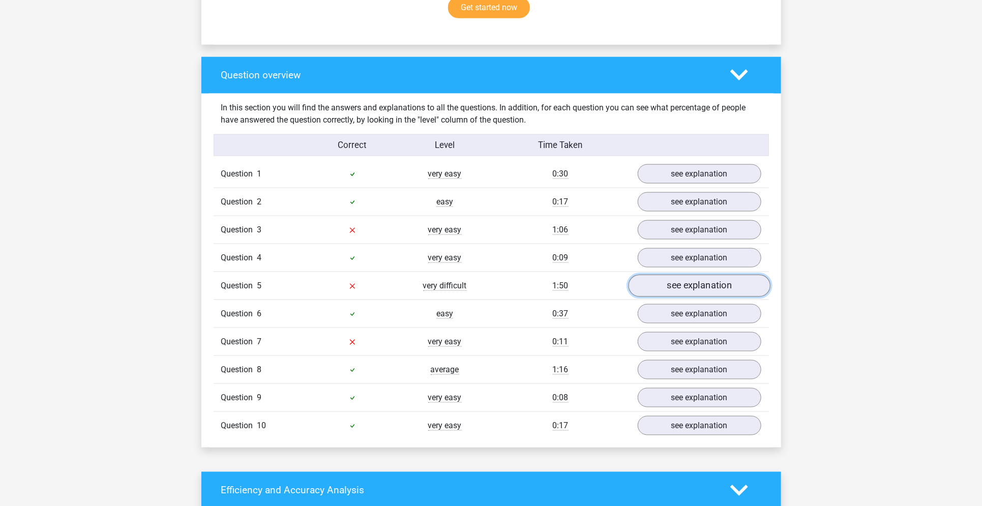
click at [665, 279] on link "see explanation" at bounding box center [699, 285] width 142 height 22
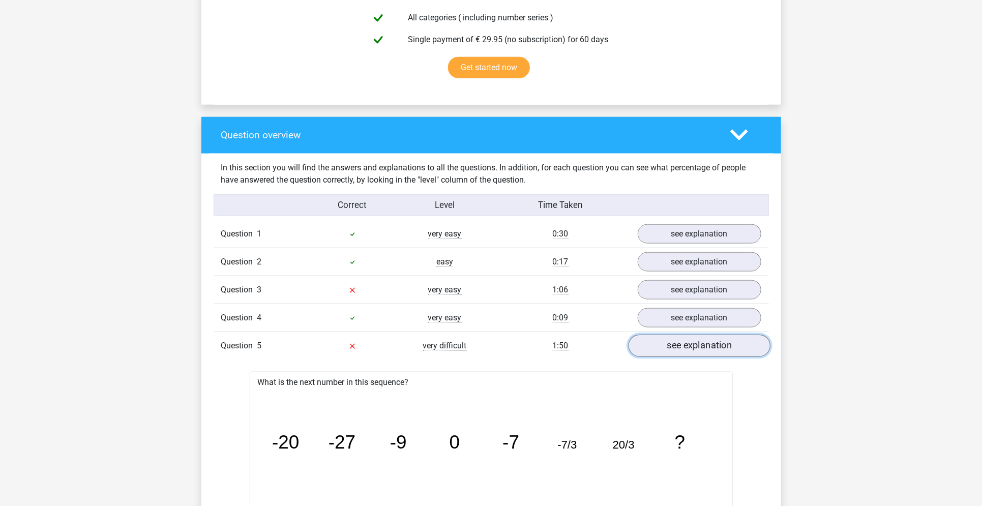
scroll to position [638, 0]
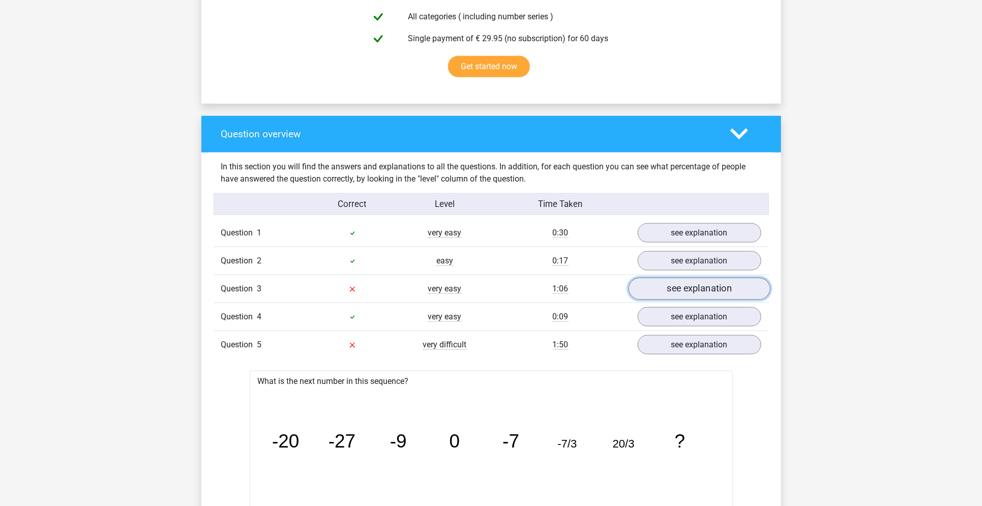
click at [670, 283] on link "see explanation" at bounding box center [699, 289] width 142 height 22
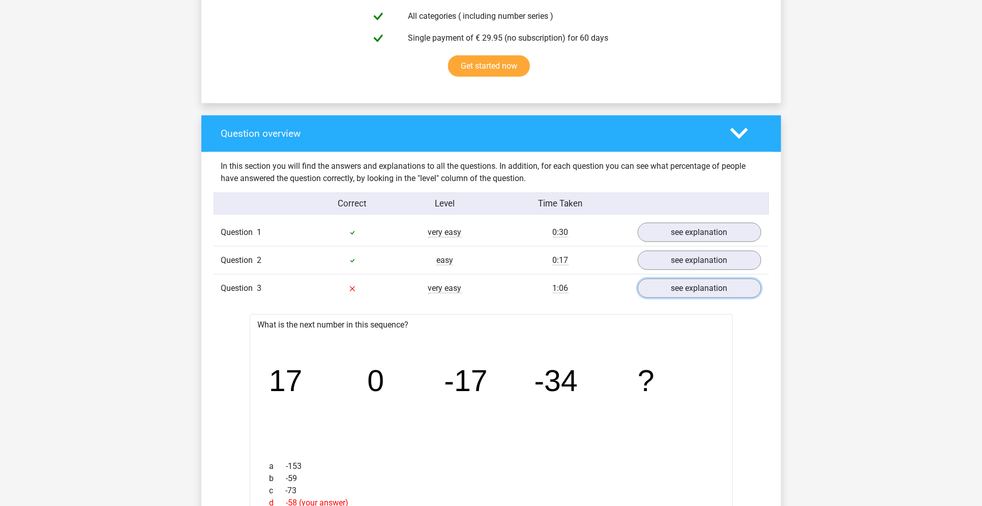
scroll to position [641, 0]
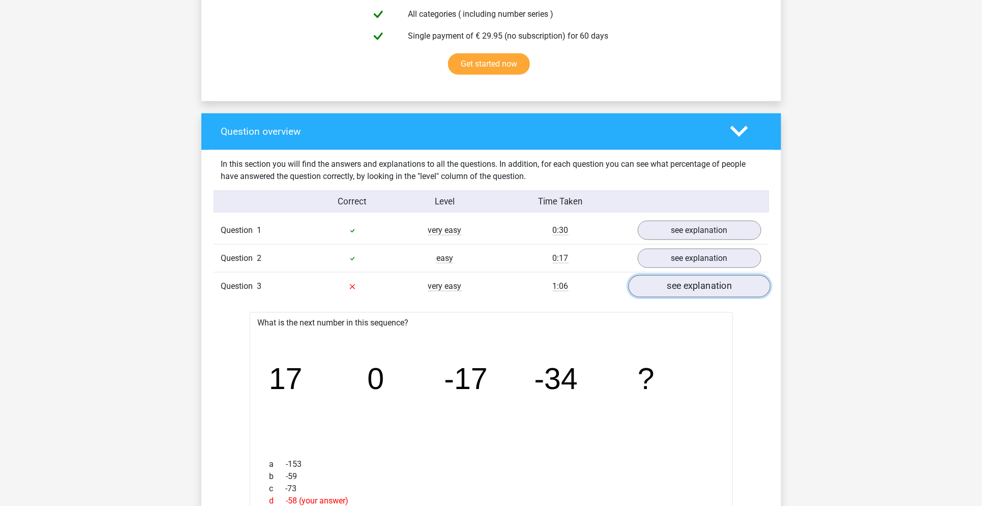
click at [647, 280] on link "see explanation" at bounding box center [699, 286] width 142 height 22
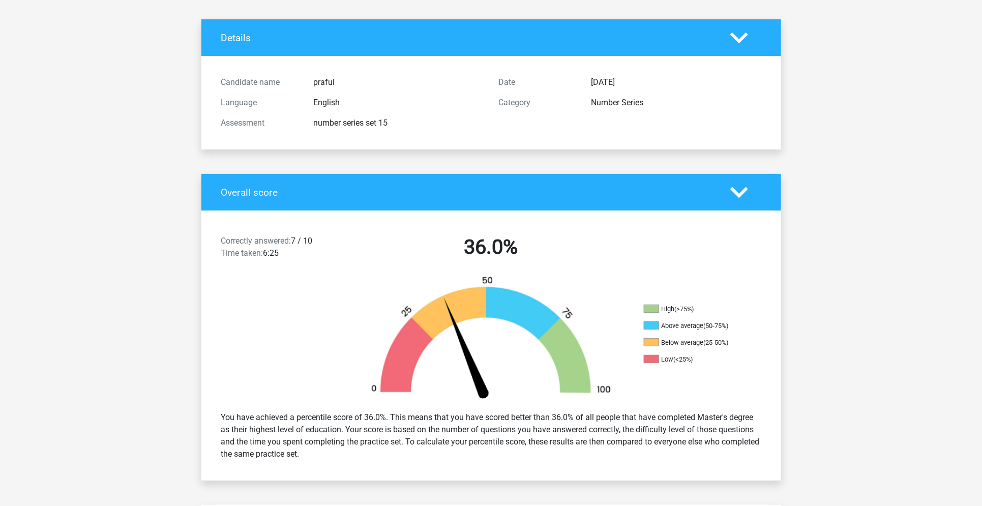
scroll to position [0, 0]
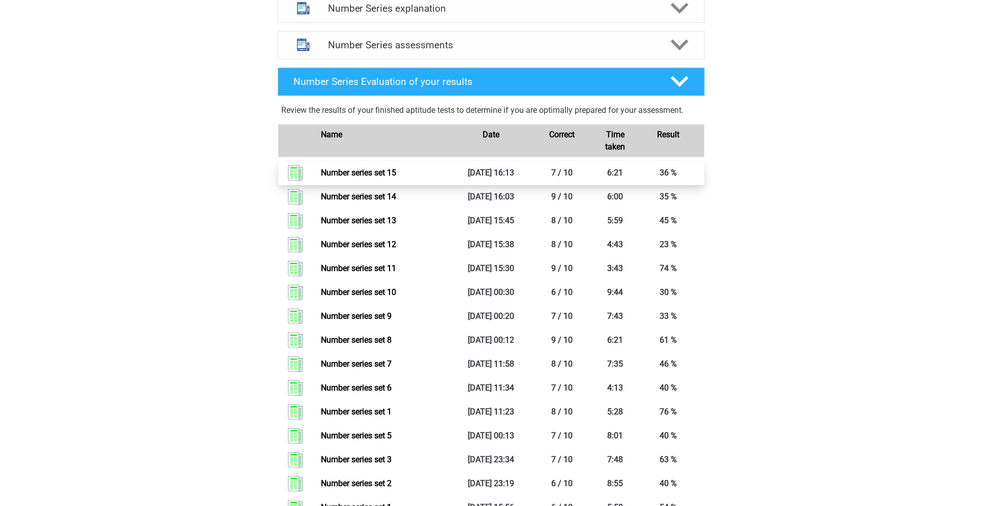
scroll to position [605, 0]
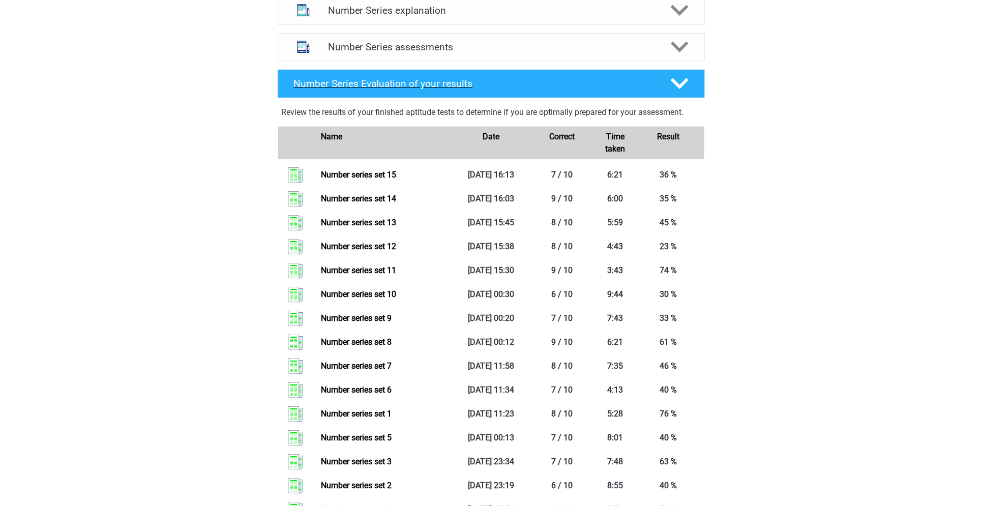
click at [438, 83] on h4 "Number Series Evaluation of your results" at bounding box center [474, 84] width 360 height 12
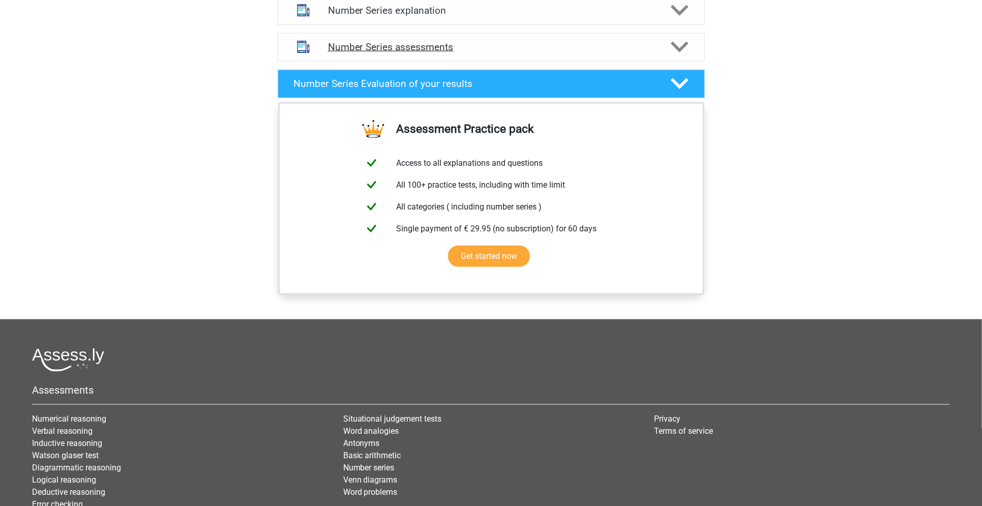
click at [474, 56] on div "Number Series assessments" at bounding box center [491, 47] width 427 height 28
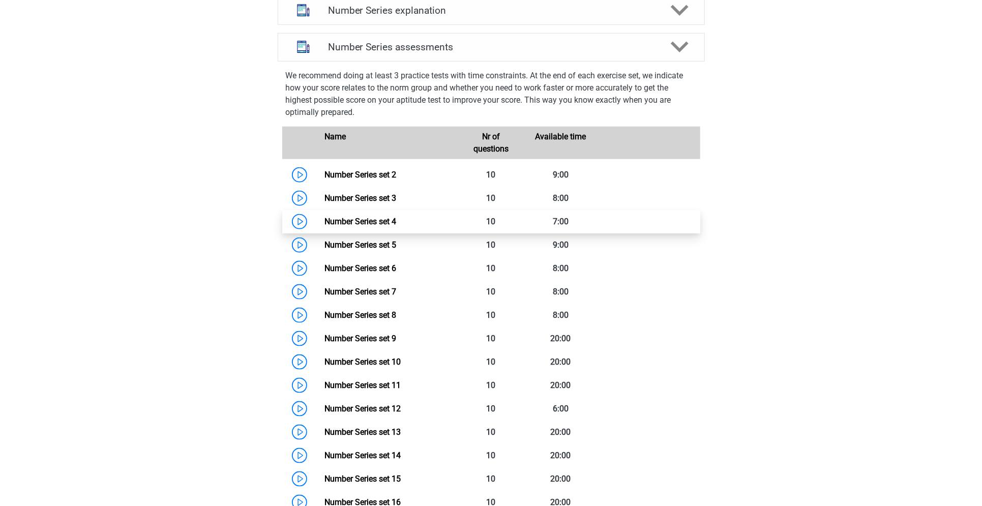
click at [395, 217] on link "Number Series set 4" at bounding box center [360, 222] width 72 height 10
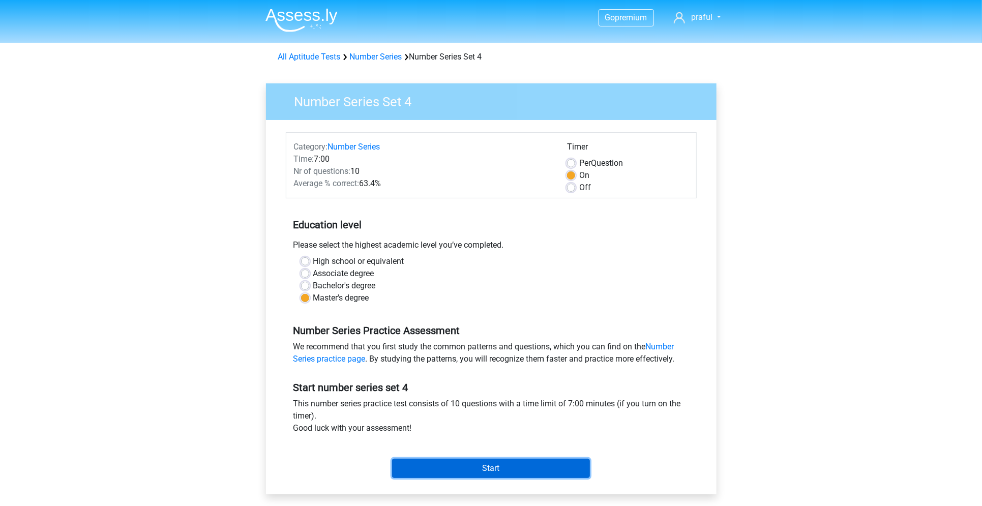
click at [477, 466] on input "Start" at bounding box center [491, 467] width 198 height 19
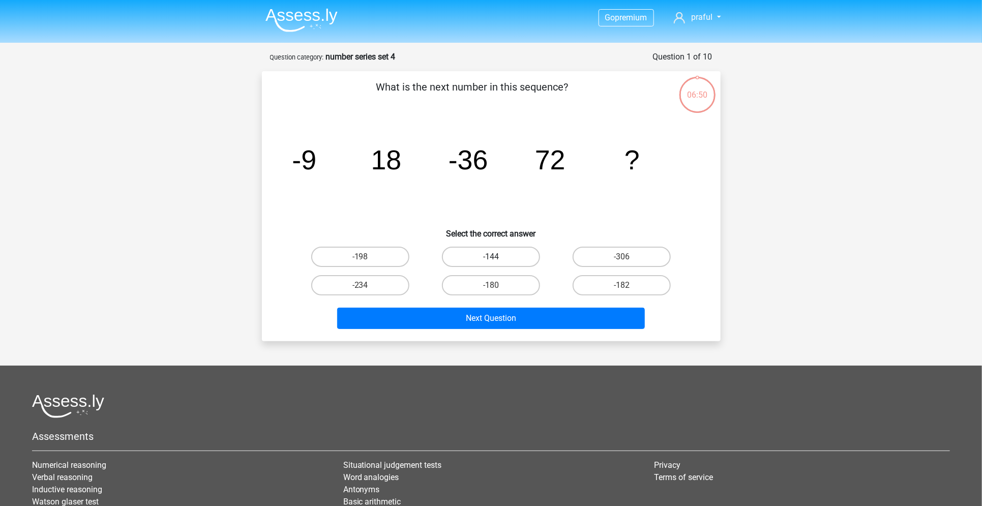
click at [494, 254] on label "-144" at bounding box center [491, 257] width 98 height 20
click at [494, 257] on input "-144" at bounding box center [494, 260] width 7 height 7
radio input "true"
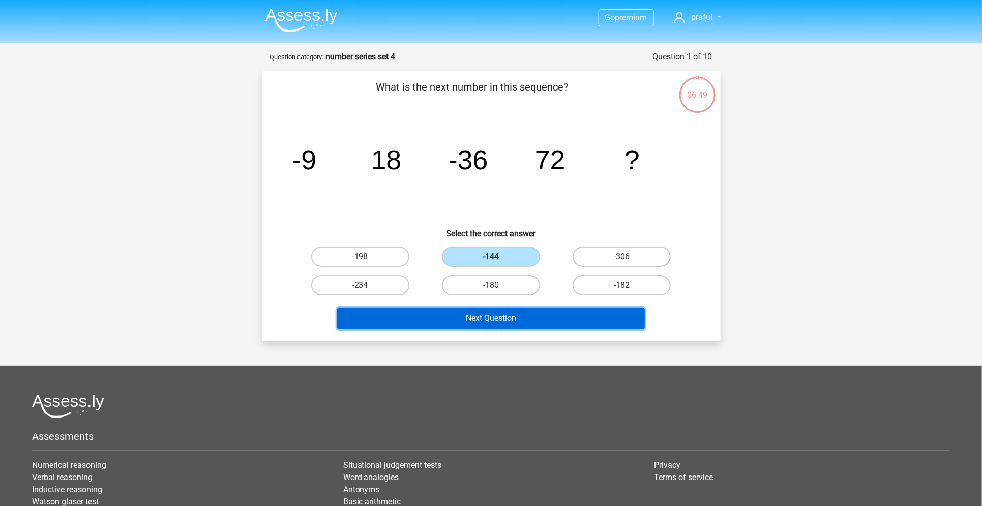
click at [472, 317] on button "Next Question" at bounding box center [491, 318] width 308 height 21
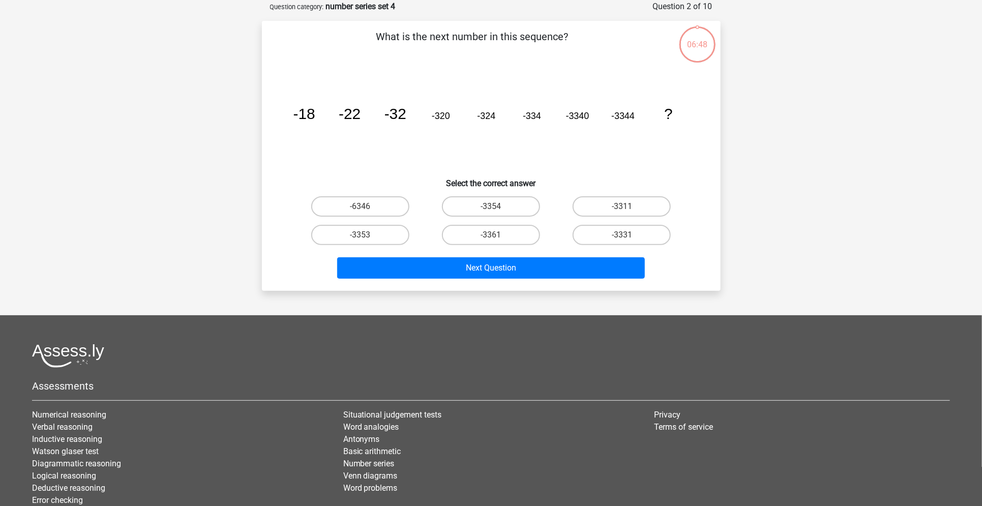
scroll to position [51, 0]
click at [477, 213] on label "-3354" at bounding box center [491, 206] width 98 height 20
click at [491, 212] on input "-3354" at bounding box center [494, 209] width 7 height 7
radio input "true"
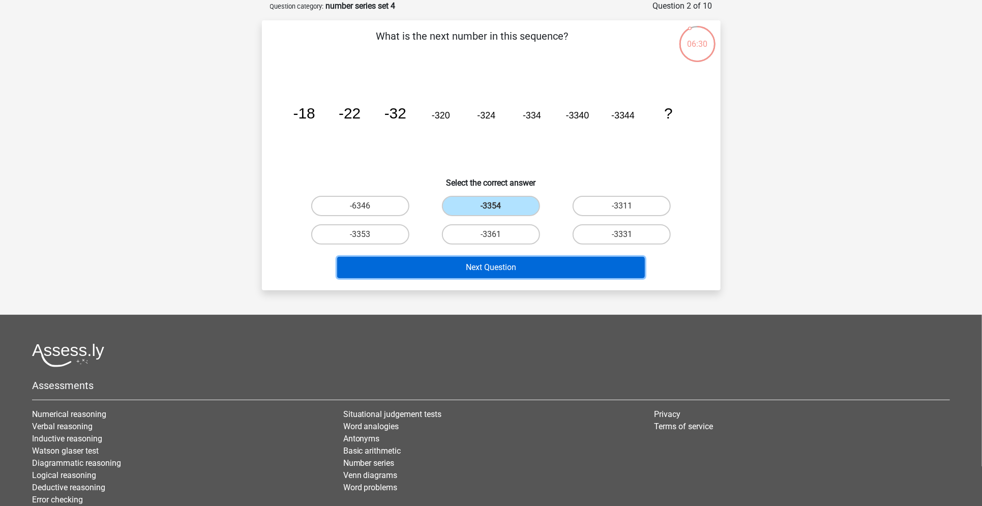
click at [460, 265] on button "Next Question" at bounding box center [491, 267] width 308 height 21
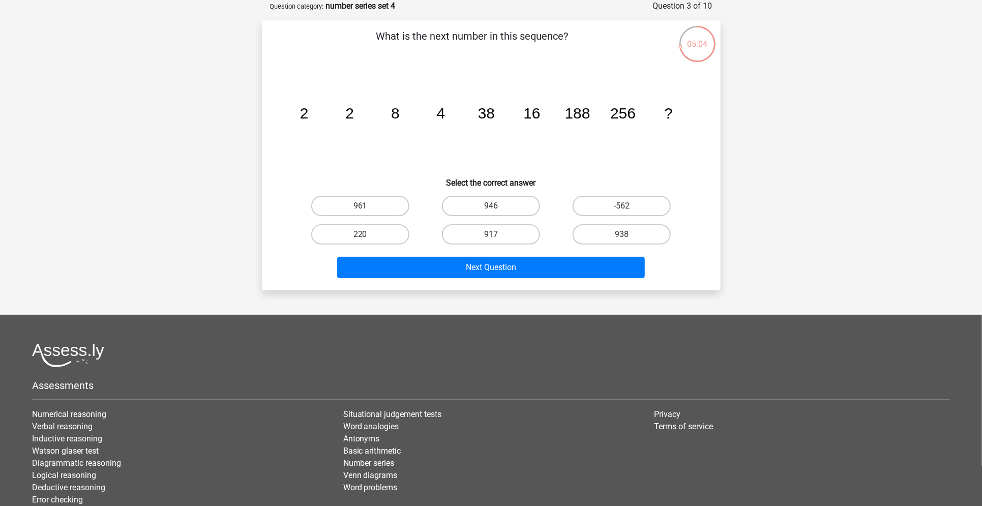
click at [519, 202] on label "946" at bounding box center [491, 206] width 98 height 20
click at [497, 206] on input "946" at bounding box center [494, 209] width 7 height 7
radio input "true"
click at [599, 230] on label "938" at bounding box center [621, 234] width 98 height 20
click at [622, 234] on input "938" at bounding box center [625, 237] width 7 height 7
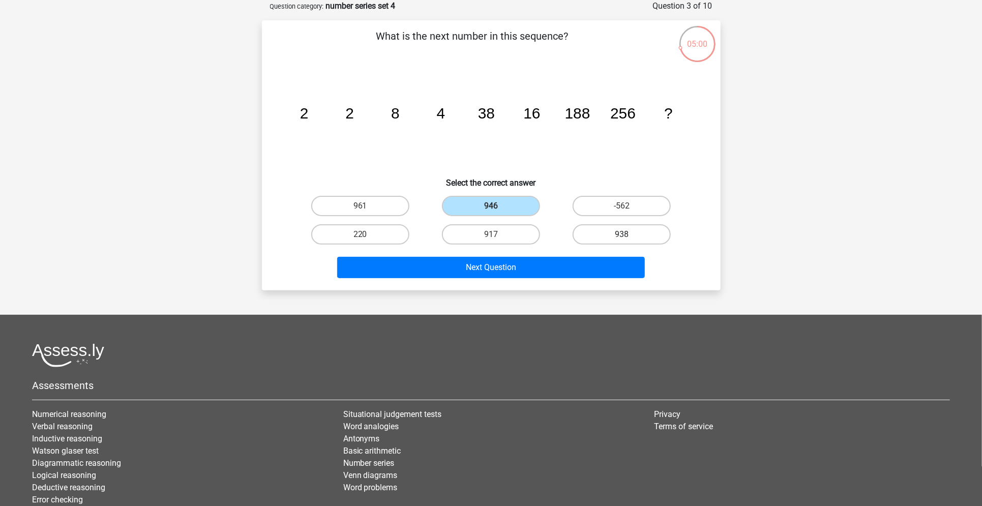
radio input "true"
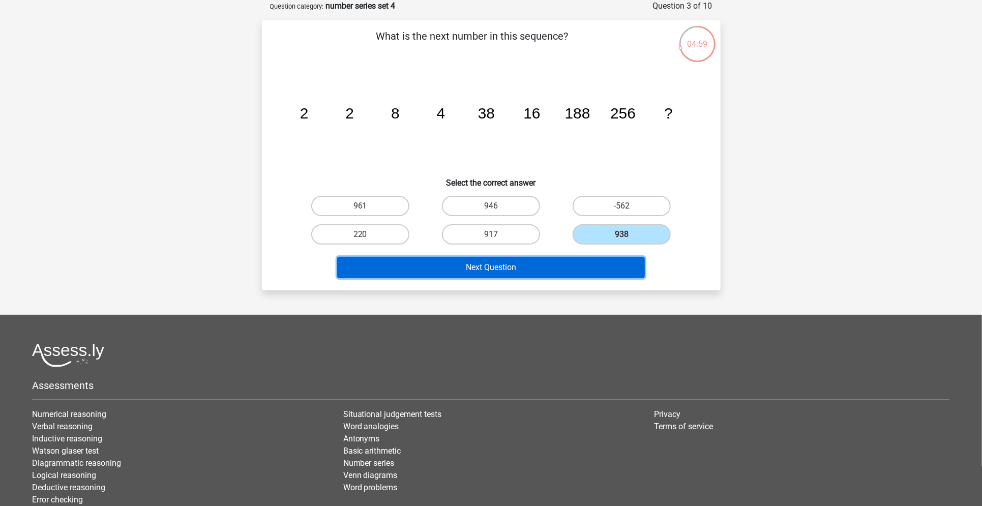
click at [577, 262] on button "Next Question" at bounding box center [491, 267] width 308 height 21
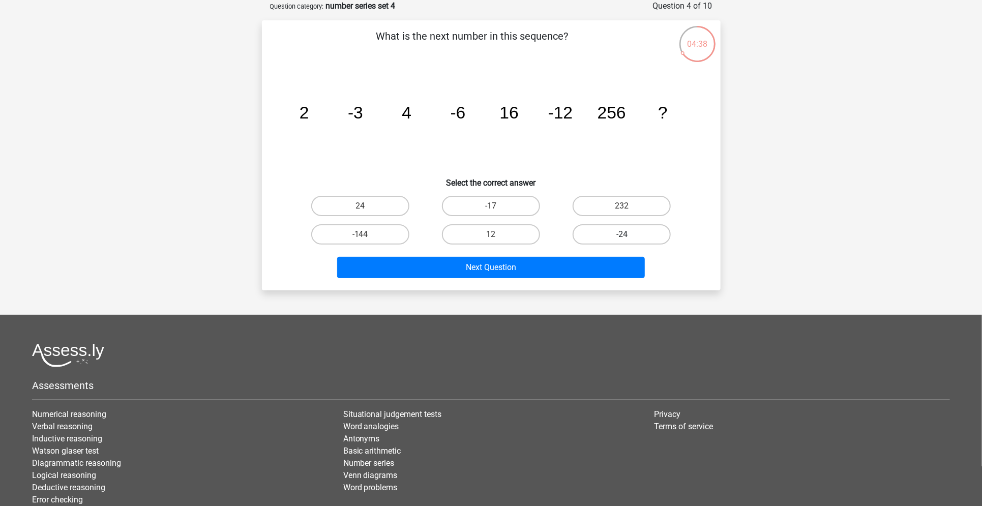
click at [616, 235] on label "-24" at bounding box center [621, 234] width 98 height 20
click at [622, 235] on input "-24" at bounding box center [625, 237] width 7 height 7
radio input "true"
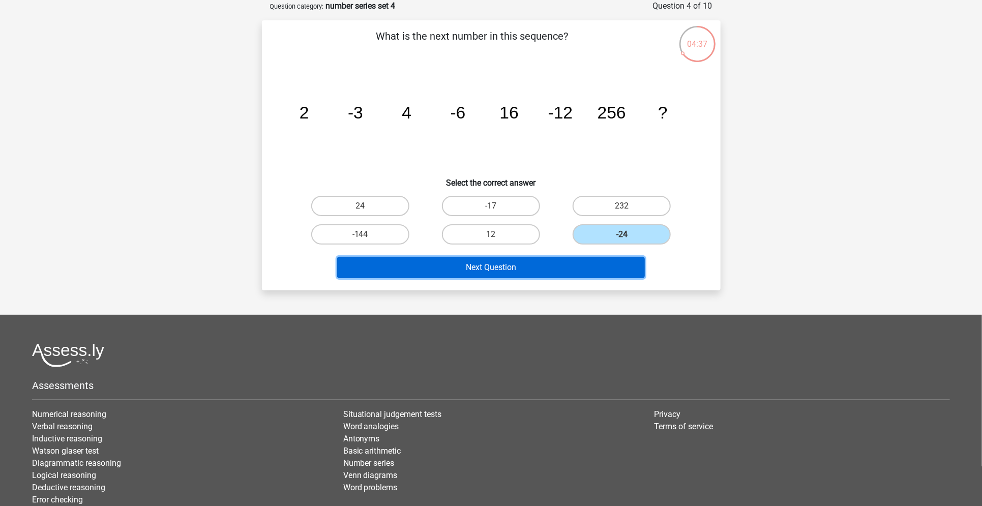
click at [591, 259] on button "Next Question" at bounding box center [491, 267] width 308 height 21
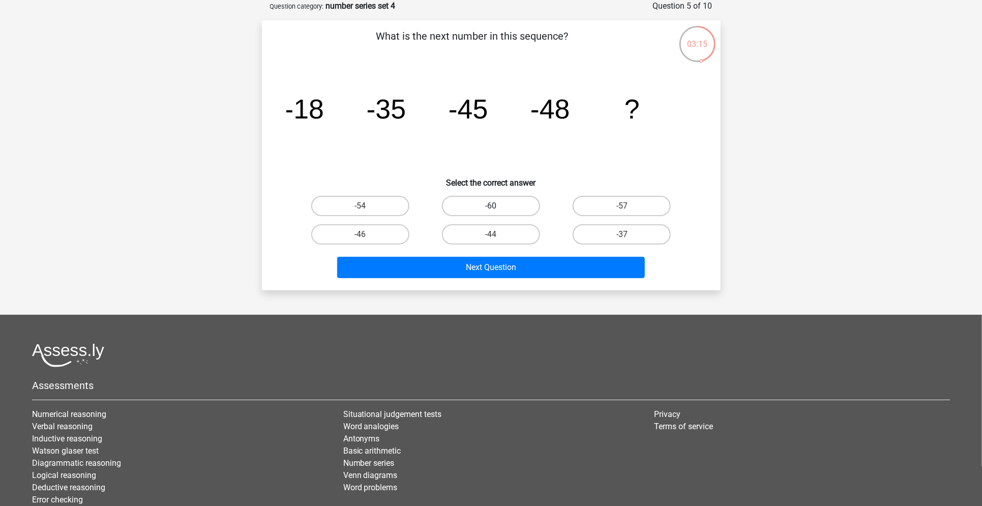
click at [506, 210] on label "-60" at bounding box center [491, 206] width 98 height 20
click at [497, 210] on input "-60" at bounding box center [494, 209] width 7 height 7
radio input "true"
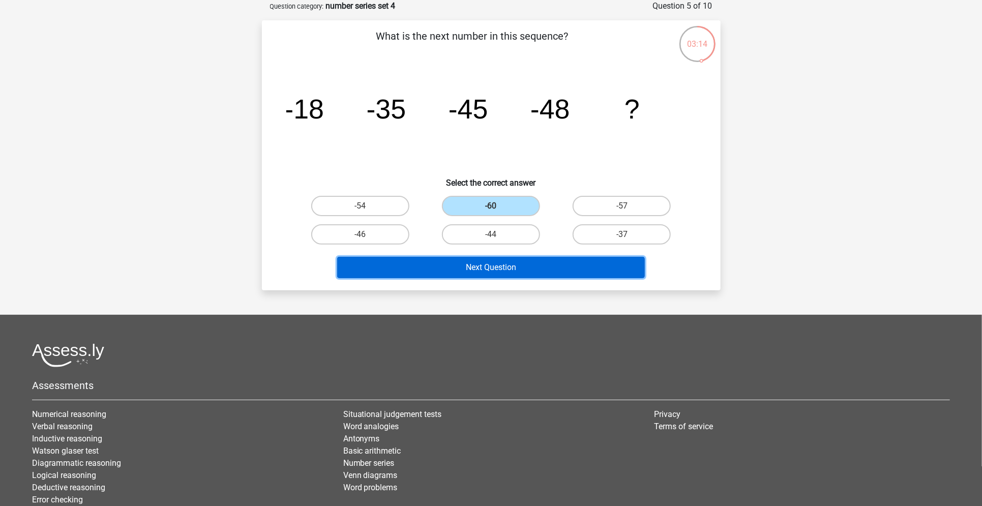
click at [579, 270] on button "Next Question" at bounding box center [491, 267] width 308 height 21
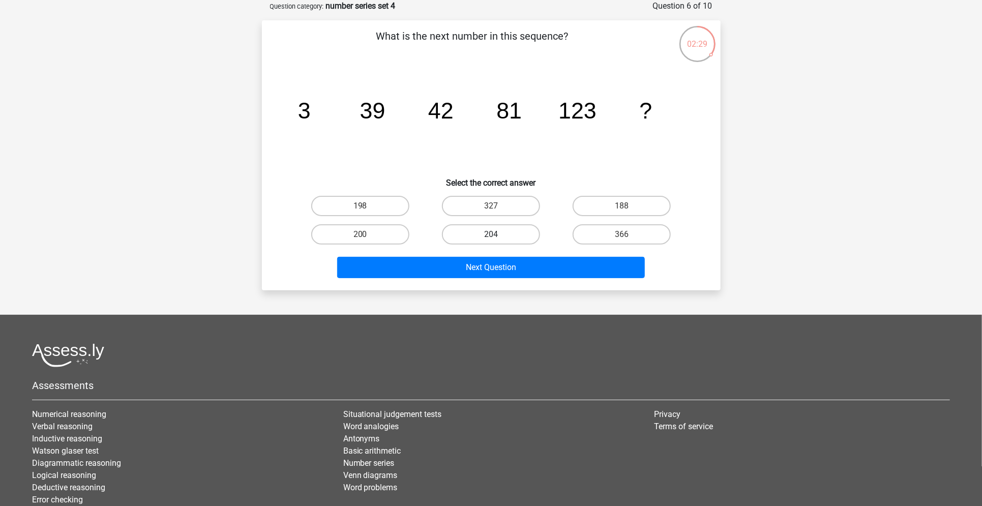
click at [484, 229] on label "204" at bounding box center [491, 234] width 98 height 20
click at [491, 234] on input "204" at bounding box center [494, 237] width 7 height 7
radio input "true"
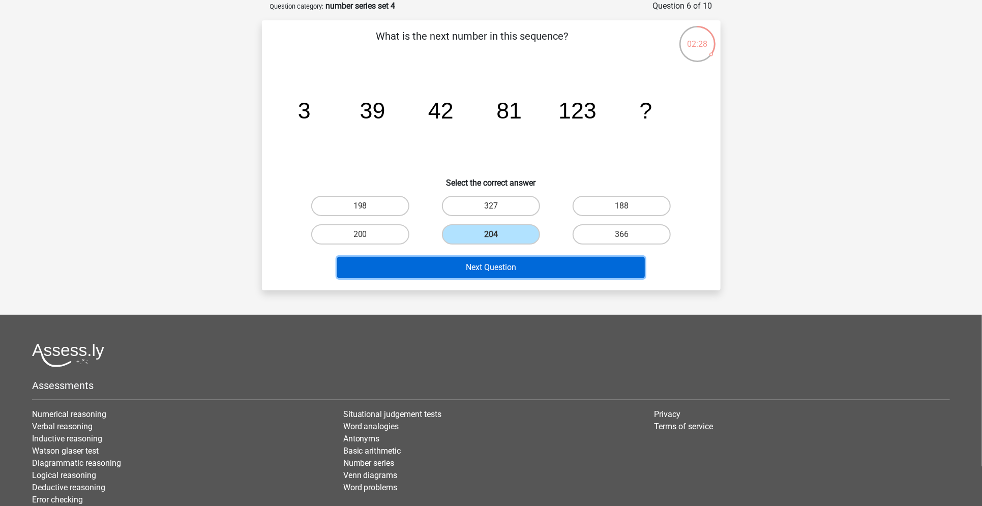
click at [498, 263] on button "Next Question" at bounding box center [491, 267] width 308 height 21
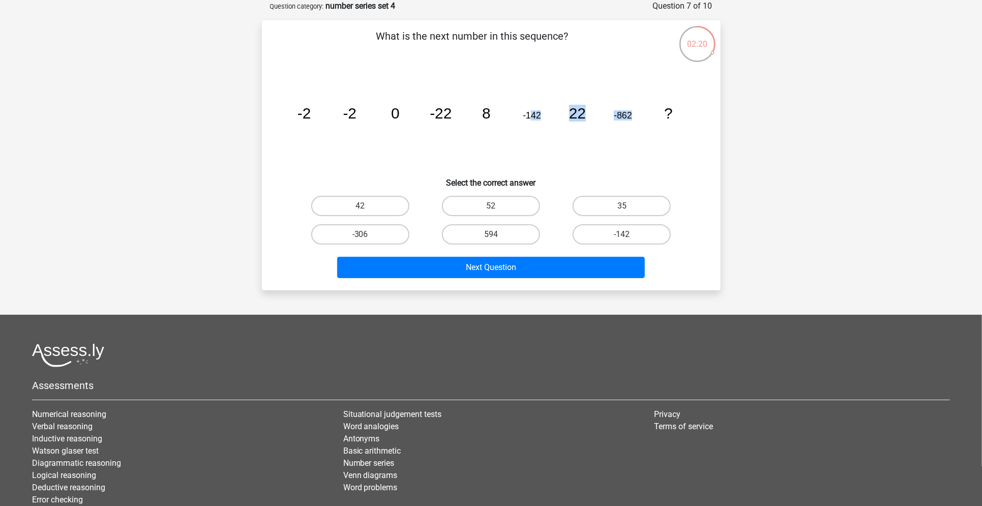
drag, startPoint x: 529, startPoint y: 111, endPoint x: 640, endPoint y: 114, distance: 111.9
click at [640, 114] on icon "image/svg+xml -2 -2 0 -22 8 -142 22 -862 ?" at bounding box center [491, 118] width 410 height 103
drag, startPoint x: 297, startPoint y: 115, endPoint x: 637, endPoint y: 106, distance: 340.2
click at [637, 106] on icon "image/svg+xml -2 -2 0 -22 8 -142 22 -862 ?" at bounding box center [491, 118] width 410 height 103
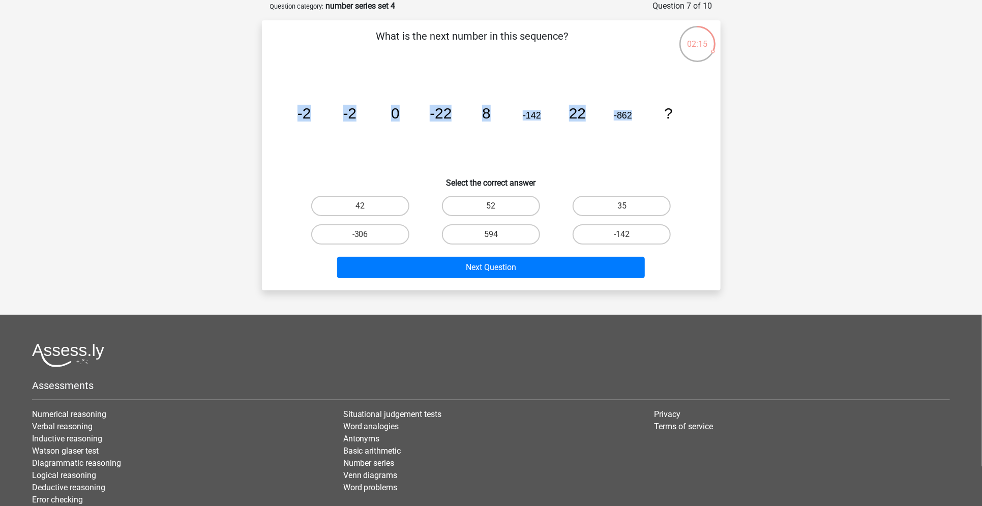
click at [561, 126] on icon "image/svg+xml -2 -2 0 -22 8 -142 22 -862 ?" at bounding box center [491, 118] width 410 height 103
click at [381, 207] on label "42" at bounding box center [360, 206] width 98 height 20
click at [366, 207] on input "42" at bounding box center [363, 209] width 7 height 7
radio input "true"
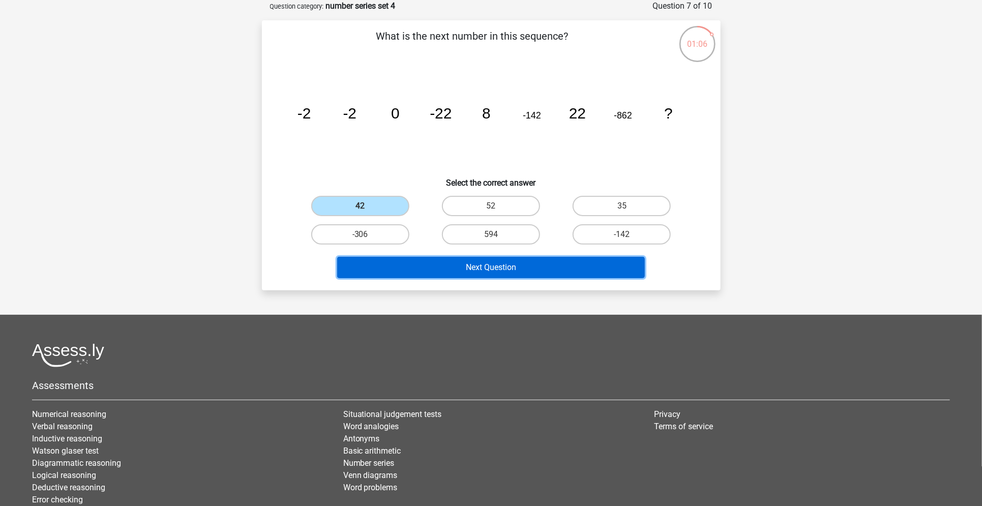
click at [462, 257] on button "Next Question" at bounding box center [491, 267] width 308 height 21
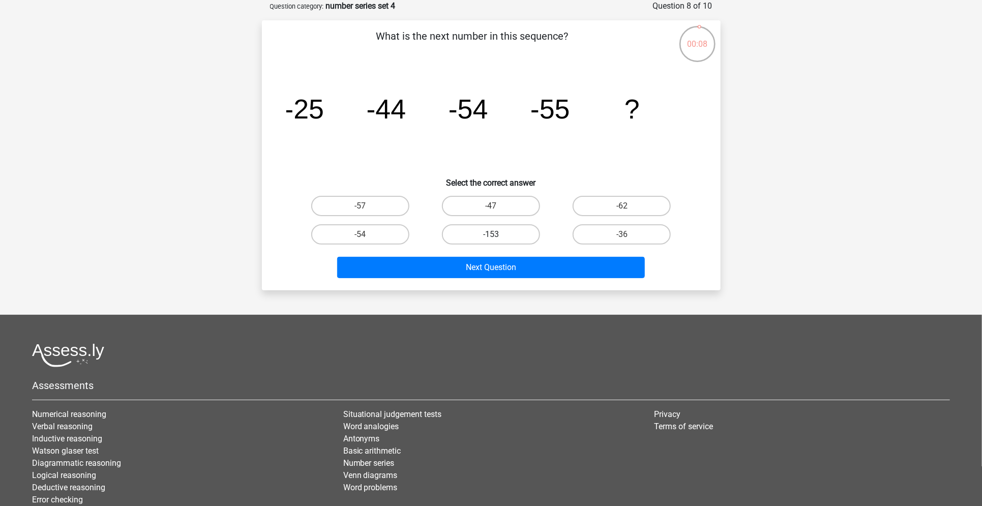
click at [514, 232] on label "-153" at bounding box center [491, 234] width 98 height 20
click at [497, 234] on input "-153" at bounding box center [494, 237] width 7 height 7
radio input "true"
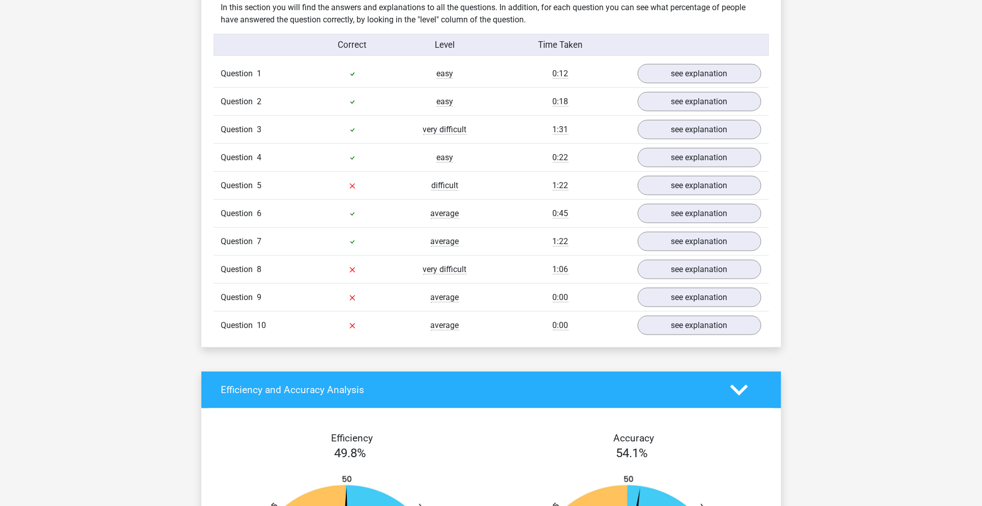
scroll to position [796, 0]
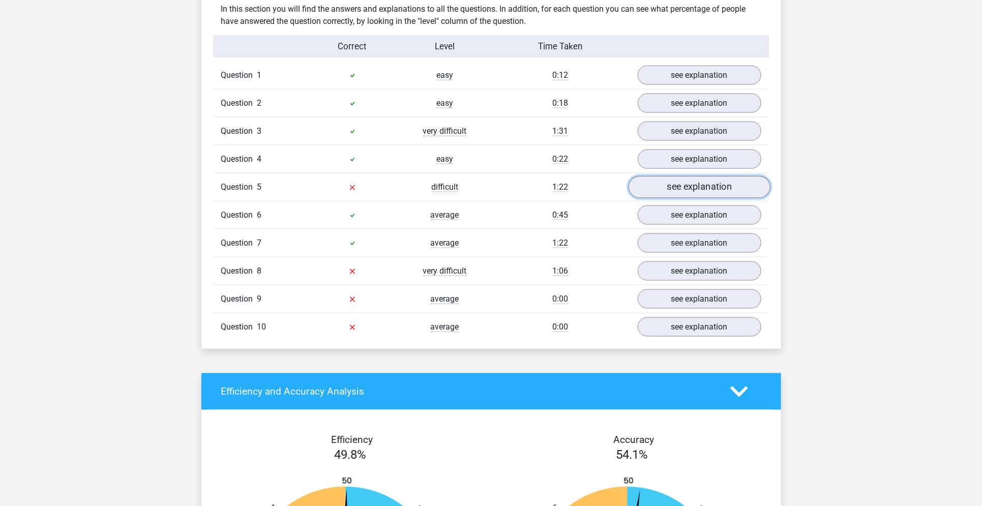
click at [660, 180] on link "see explanation" at bounding box center [699, 187] width 142 height 22
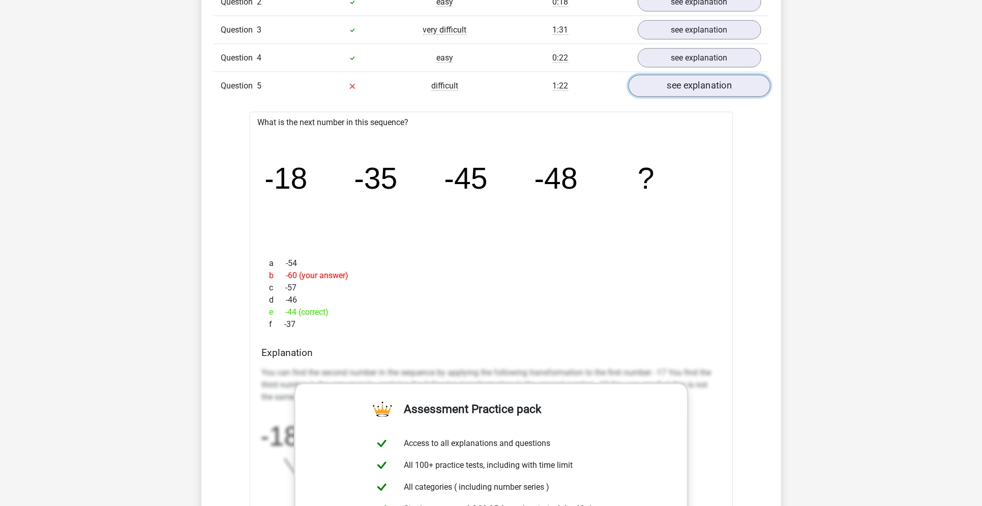
scroll to position [898, 0]
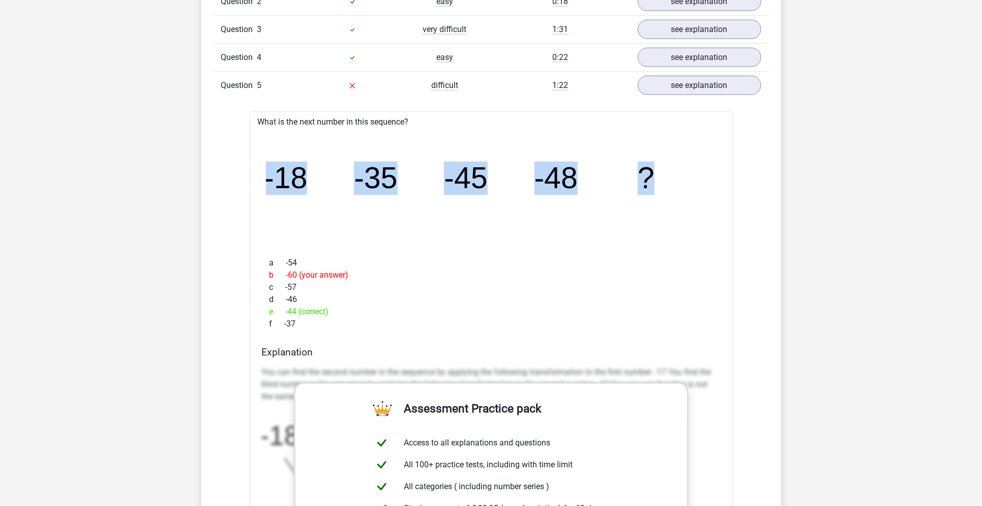
drag, startPoint x: 264, startPoint y: 174, endPoint x: 652, endPoint y: 176, distance: 387.3
click at [652, 176] on div "image/svg+xml -18 -35 -45 -48 ?" at bounding box center [491, 188] width 467 height 121
copy g "-18 -35 -45 -48 ?"
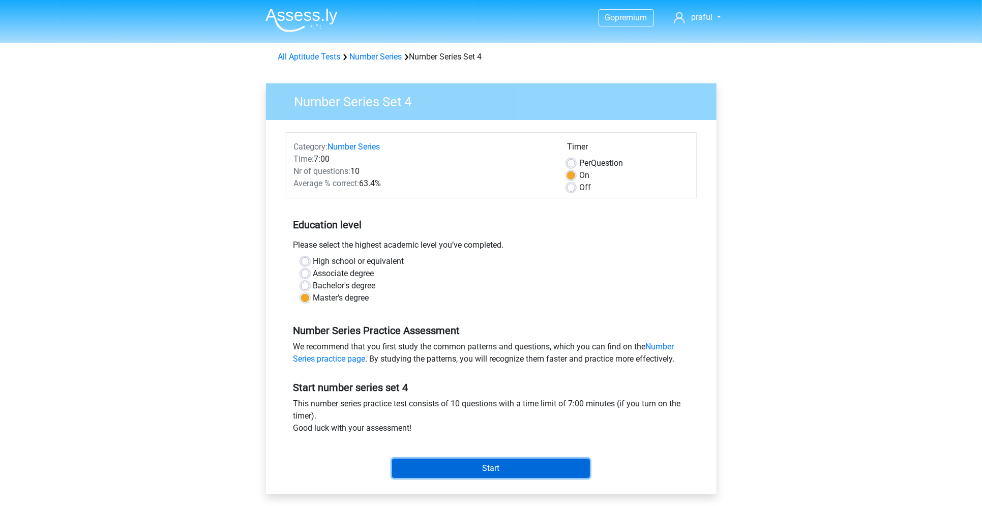
click at [544, 465] on input "Start" at bounding box center [491, 467] width 198 height 19
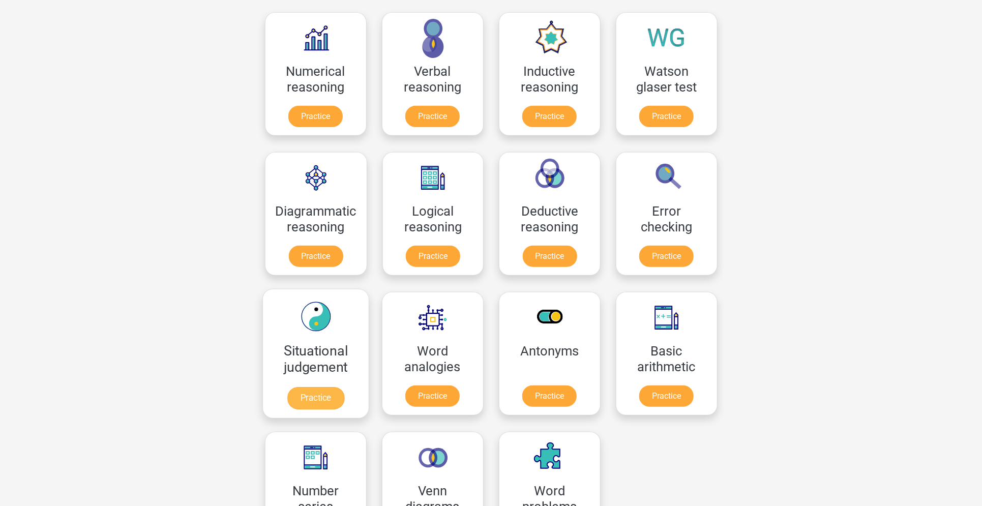
scroll to position [151, 0]
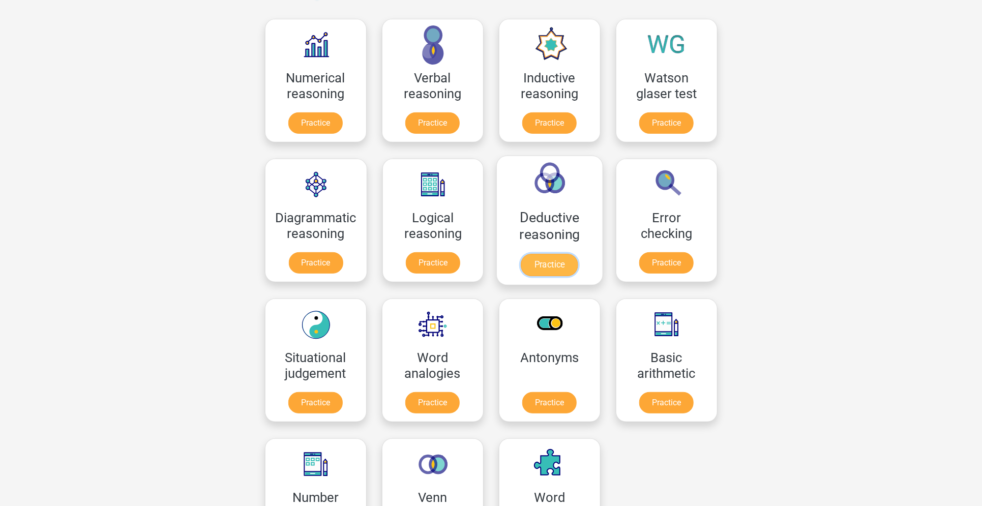
click at [535, 254] on link "Practice" at bounding box center [549, 265] width 57 height 22
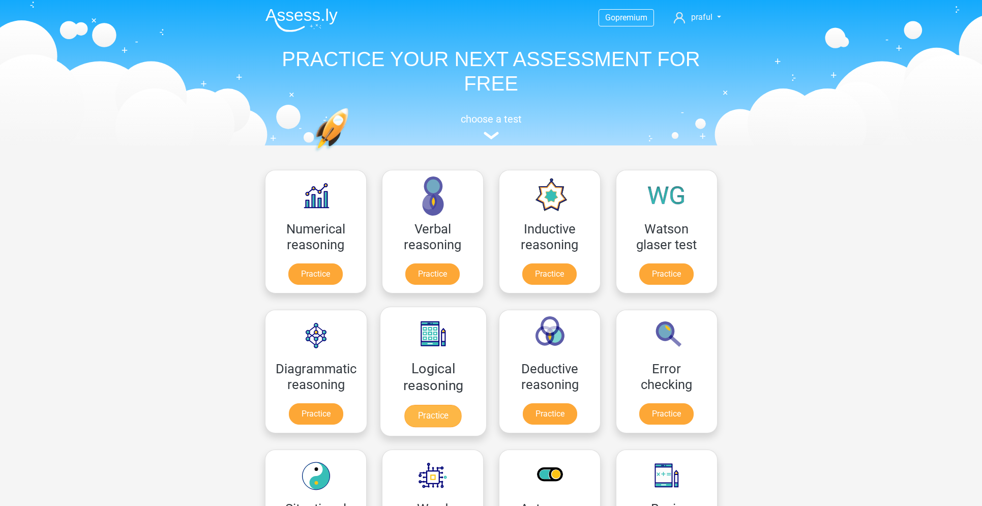
scroll to position [151, 0]
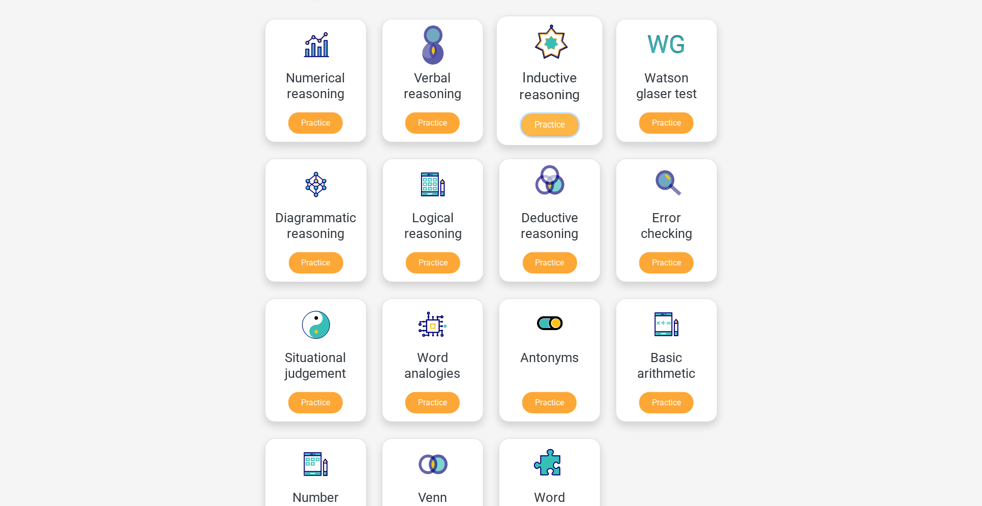
click at [557, 116] on link "Practice" at bounding box center [549, 125] width 57 height 22
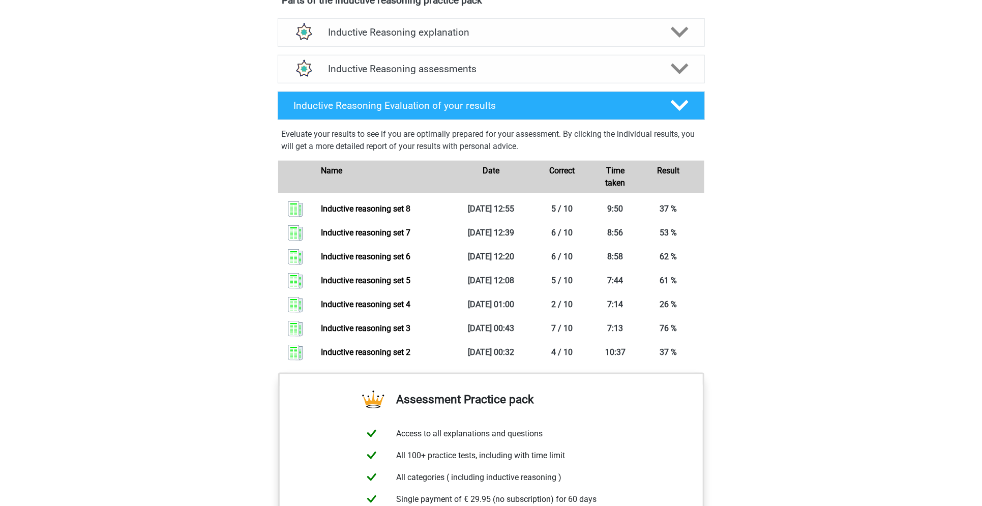
scroll to position [582, 0]
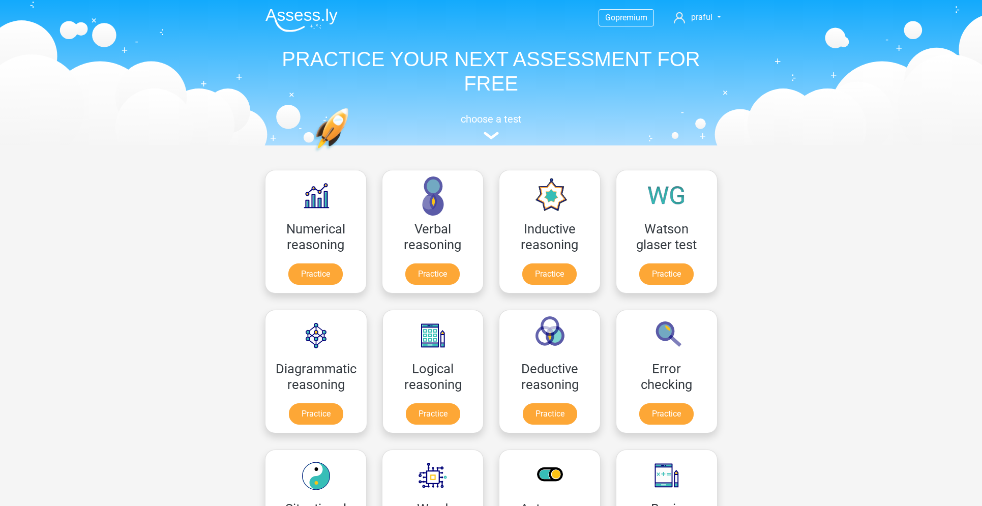
scroll to position [151, 0]
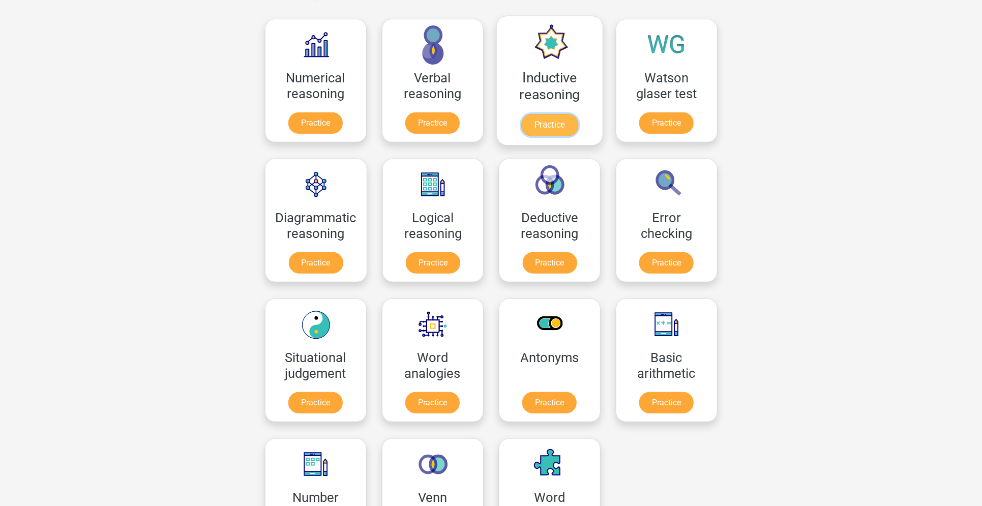
click at [549, 114] on link "Practice" at bounding box center [549, 125] width 57 height 22
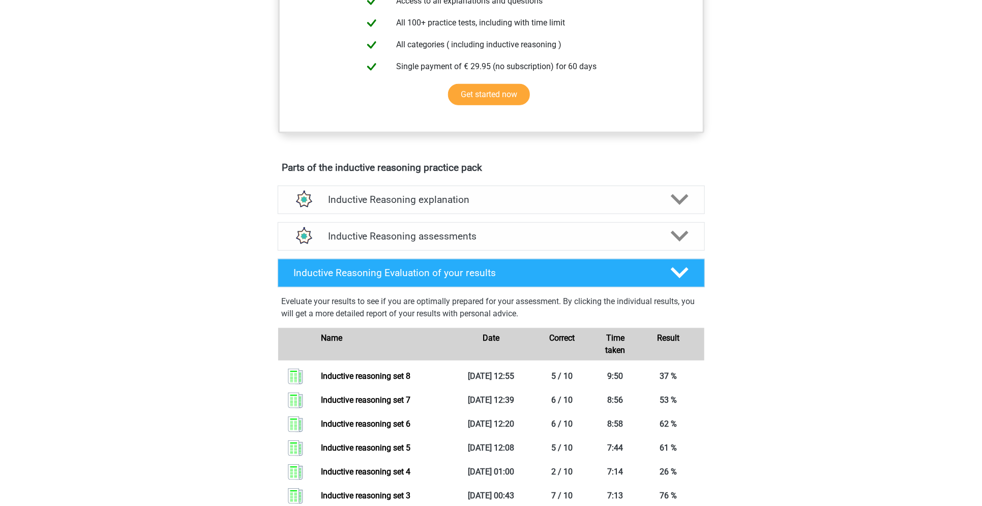
scroll to position [386, 0]
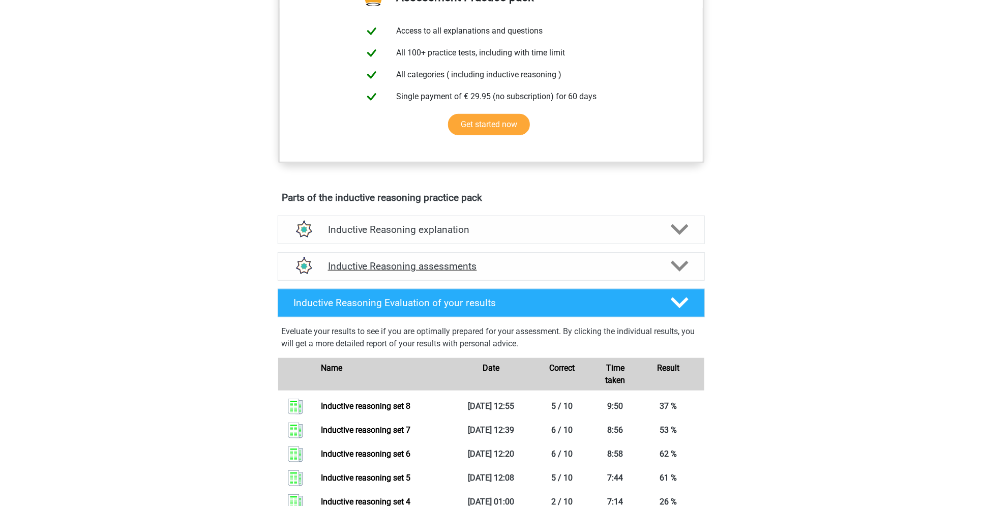
click at [536, 281] on div "Inductive Reasoning assessments" at bounding box center [491, 266] width 427 height 28
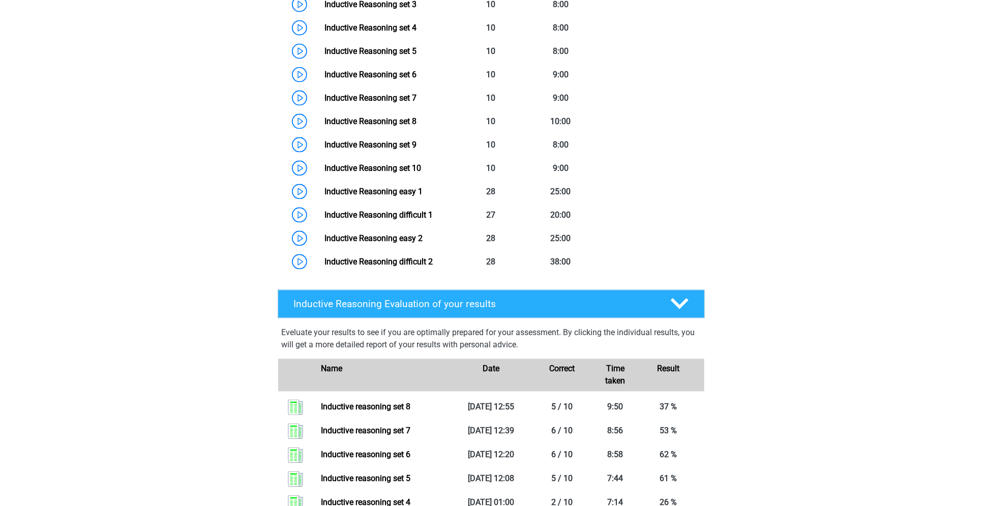
scroll to position [786, 0]
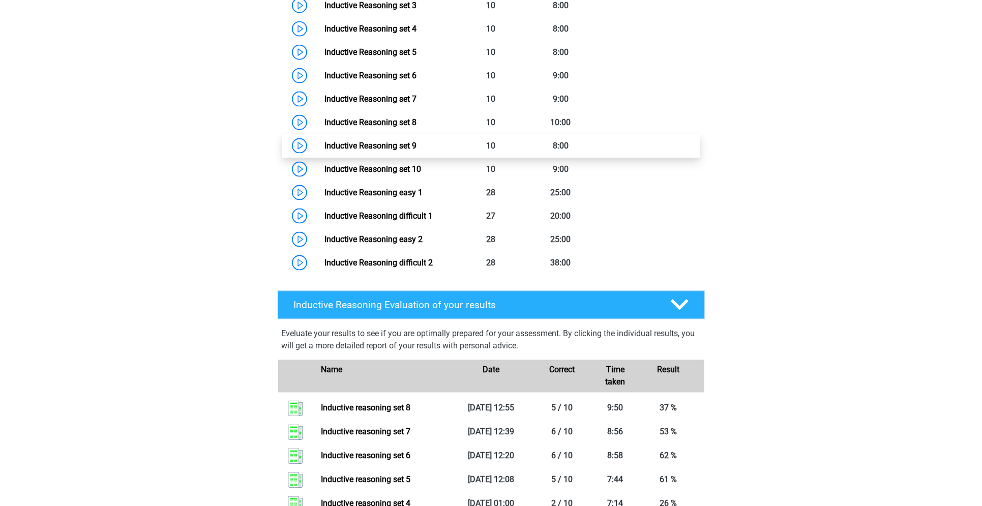
click at [405, 150] on link "Inductive Reasoning set 9" at bounding box center [370, 146] width 92 height 10
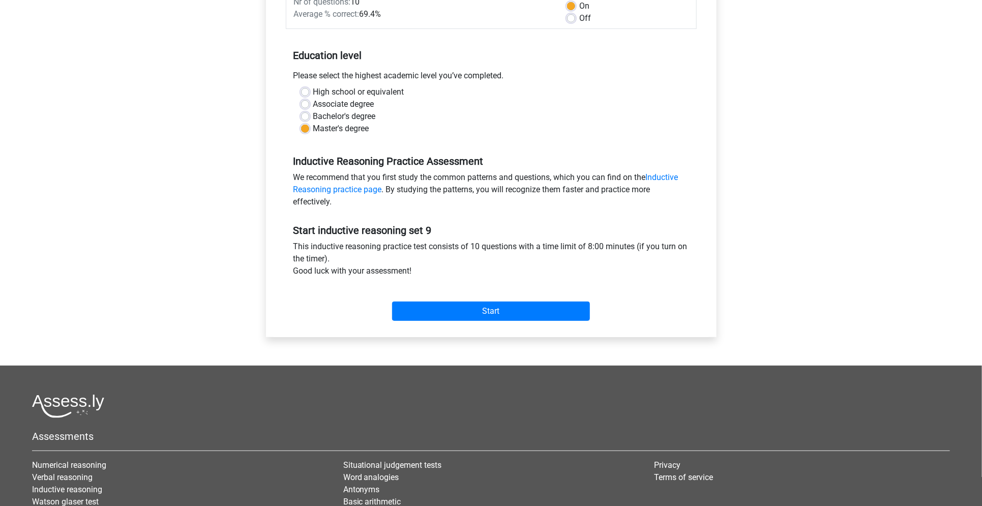
scroll to position [181, 0]
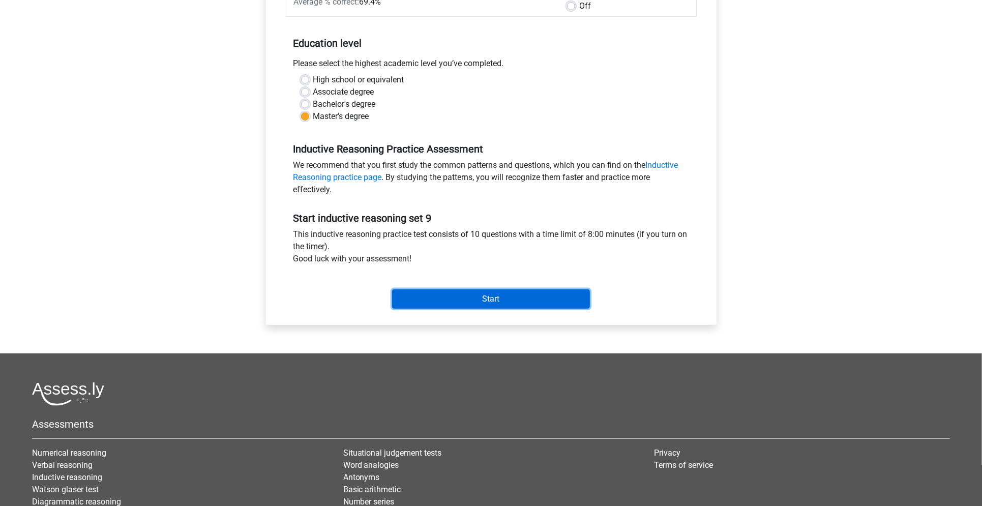
click at [506, 293] on input "Start" at bounding box center [491, 298] width 198 height 19
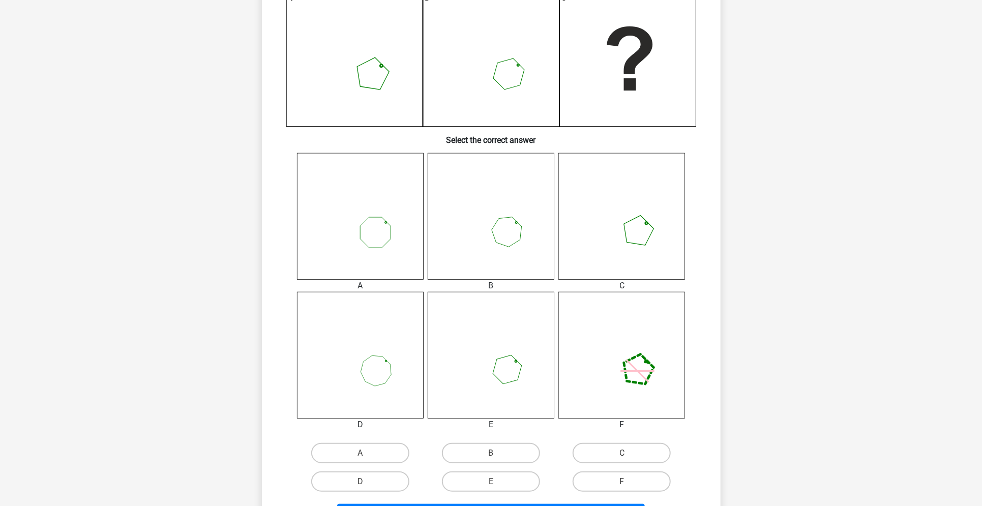
scroll to position [269, 0]
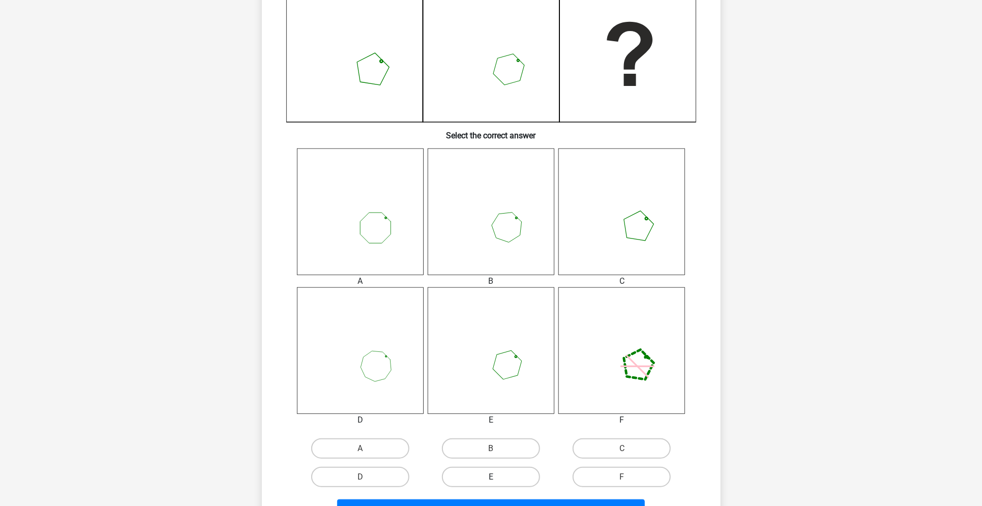
click at [484, 472] on label "E" at bounding box center [491, 477] width 98 height 20
click at [491, 477] on input "E" at bounding box center [494, 480] width 7 height 7
radio input "true"
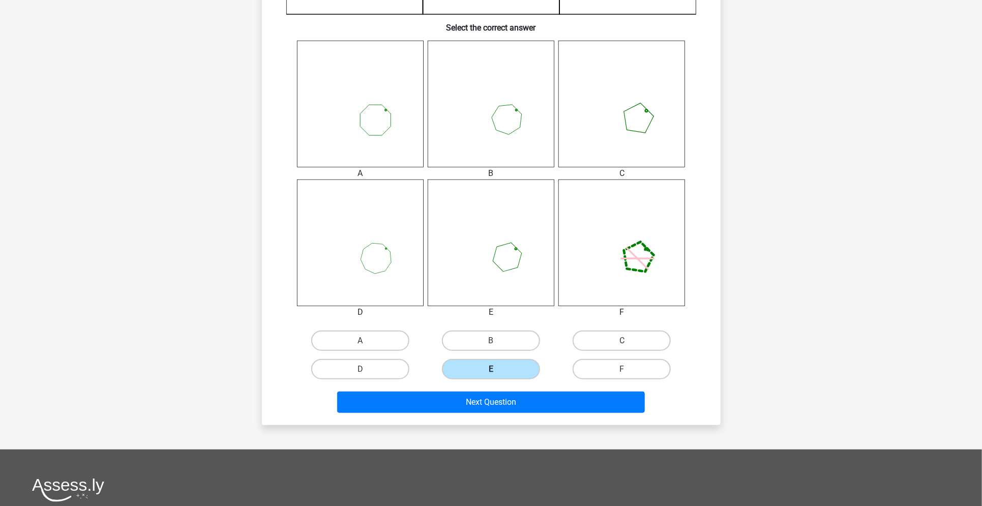
scroll to position [381, 0]
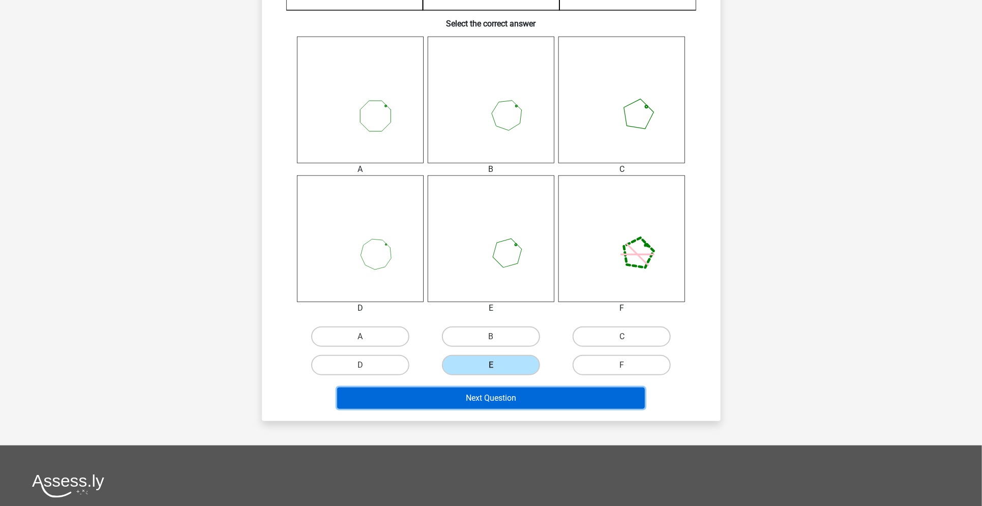
click at [522, 395] on button "Next Question" at bounding box center [491, 397] width 308 height 21
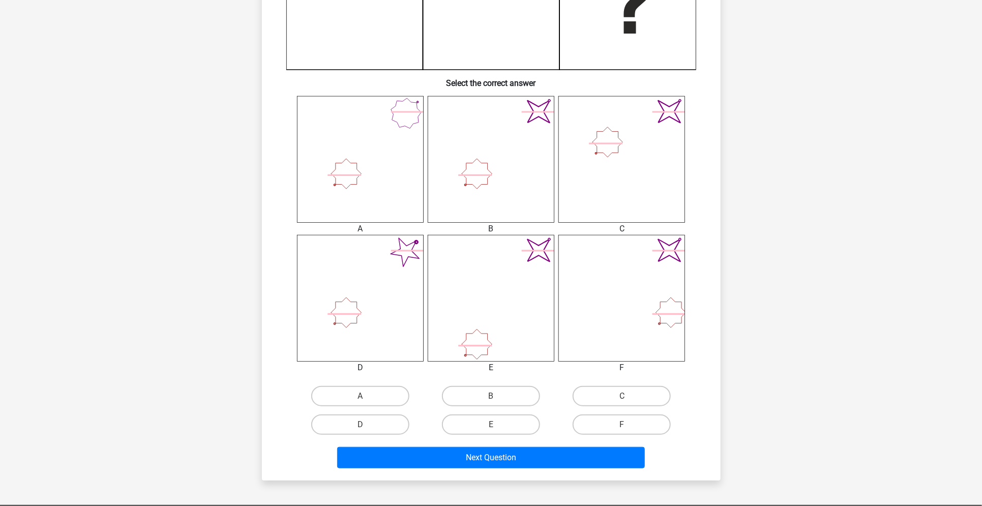
scroll to position [322, 0]
click at [509, 393] on label "B" at bounding box center [491, 395] width 98 height 20
click at [497, 395] on input "B" at bounding box center [494, 398] width 7 height 7
radio input "true"
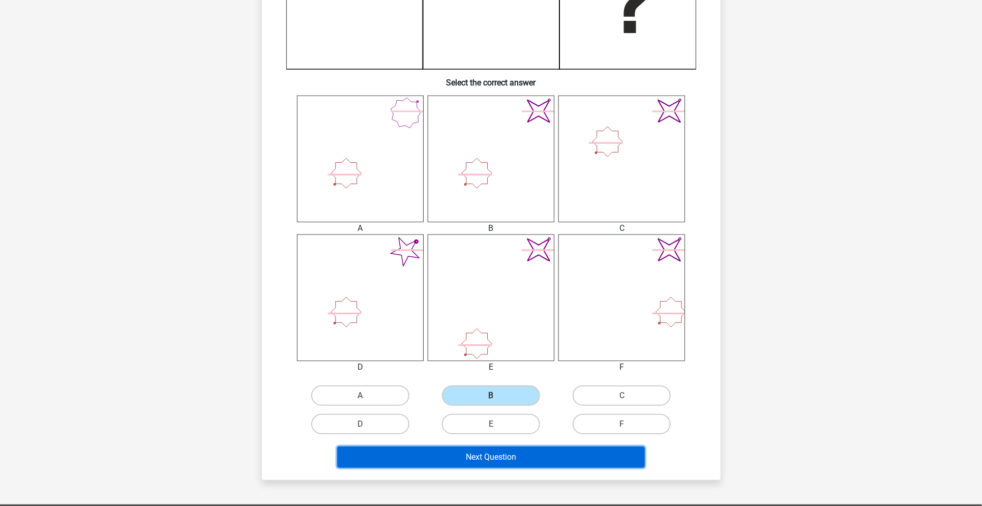
click at [490, 455] on button "Next Question" at bounding box center [491, 456] width 308 height 21
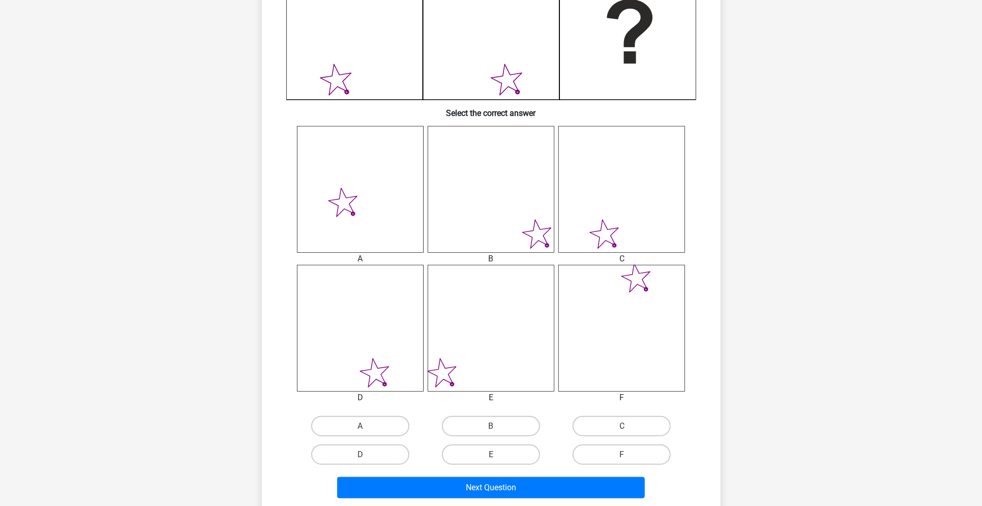
scroll to position [443, 0]
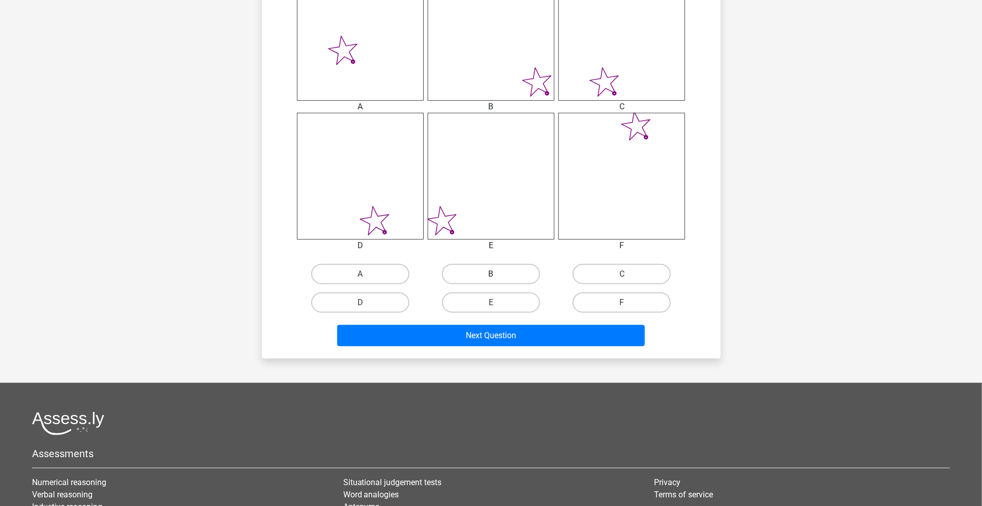
click at [502, 271] on label "B" at bounding box center [491, 274] width 98 height 20
click at [497, 274] on input "B" at bounding box center [494, 277] width 7 height 7
radio input "true"
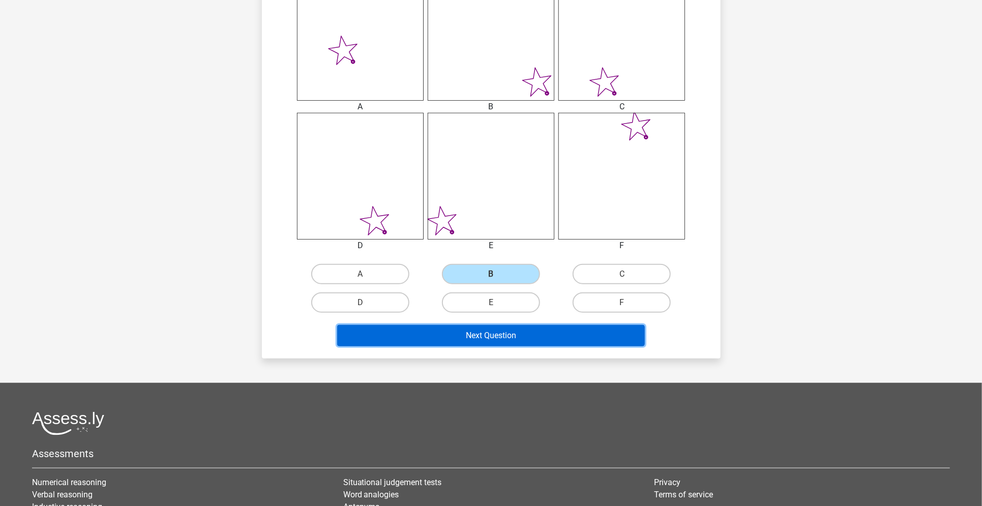
click at [487, 332] on button "Next Question" at bounding box center [491, 335] width 308 height 21
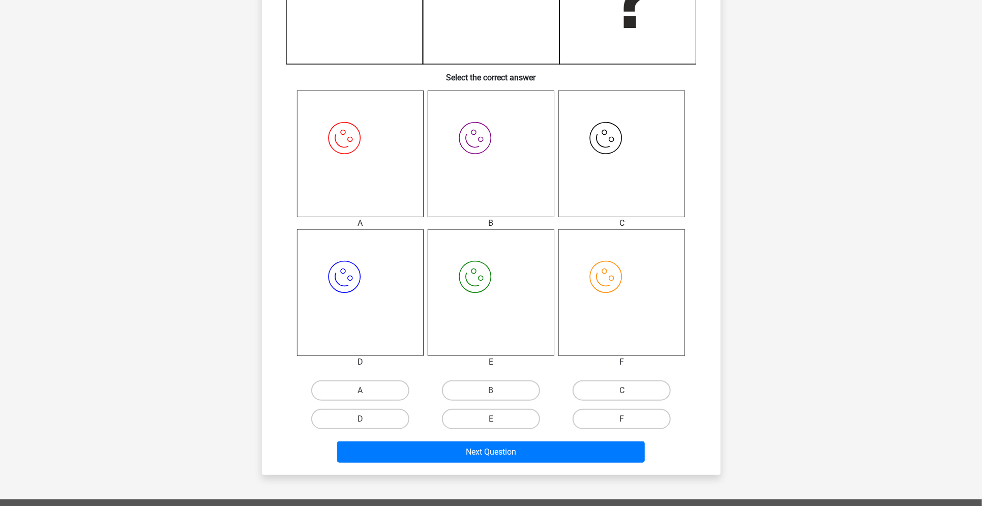
scroll to position [326, 0]
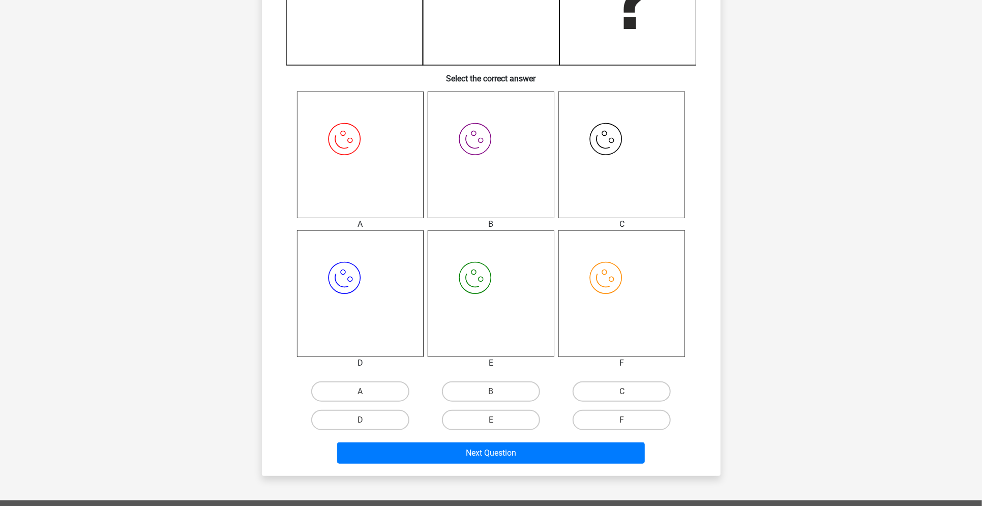
click at [495, 423] on input "E" at bounding box center [494, 423] width 7 height 7
radio input "true"
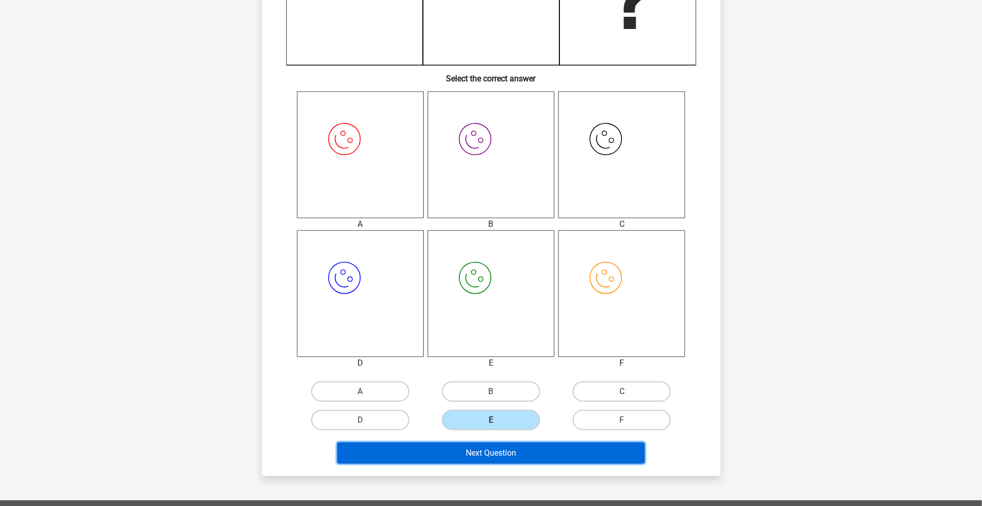
click at [501, 450] on button "Next Question" at bounding box center [491, 452] width 308 height 21
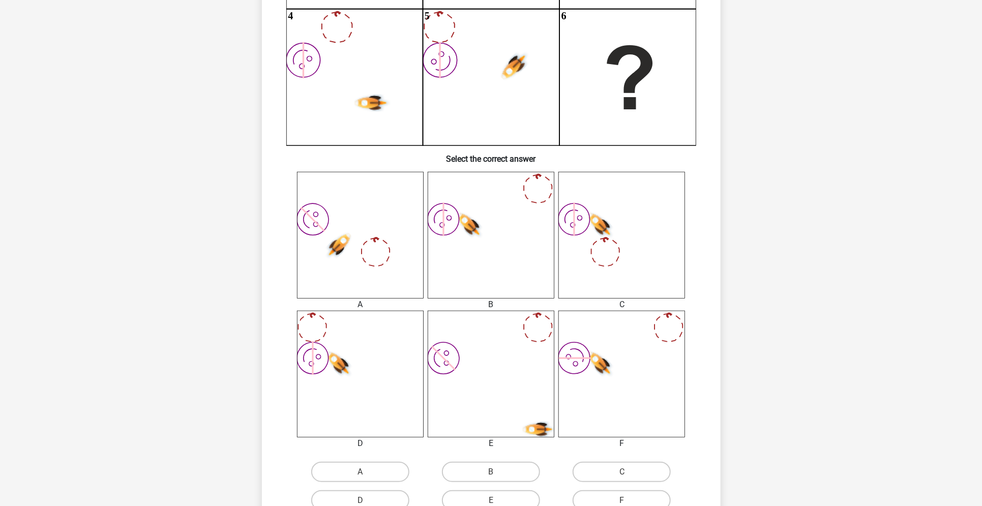
scroll to position [249, 0]
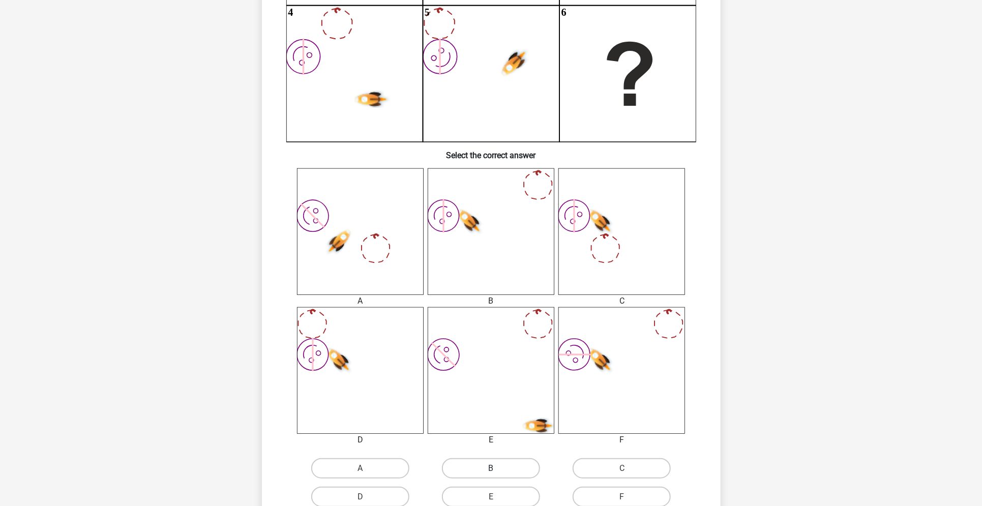
click at [498, 466] on label "B" at bounding box center [491, 468] width 98 height 20
click at [497, 468] on input "B" at bounding box center [494, 471] width 7 height 7
radio input "true"
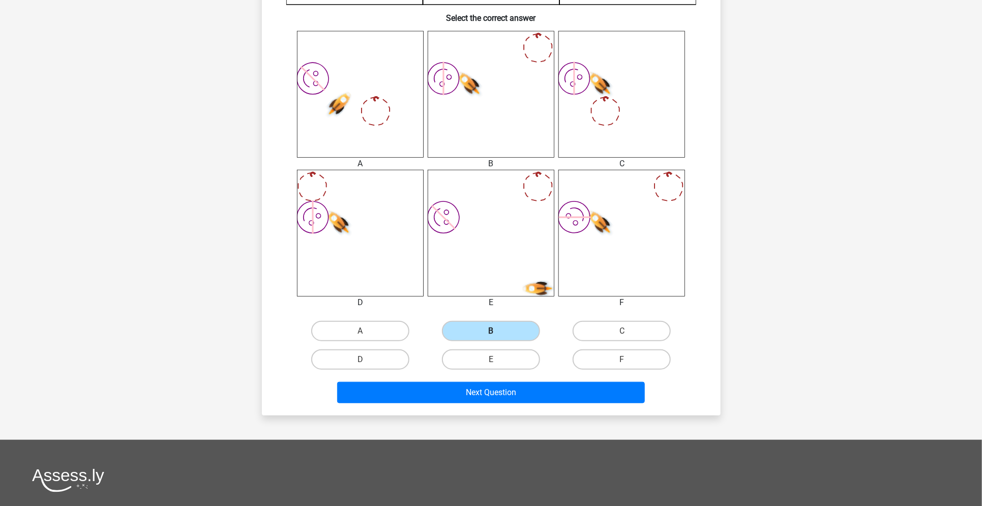
scroll to position [387, 0]
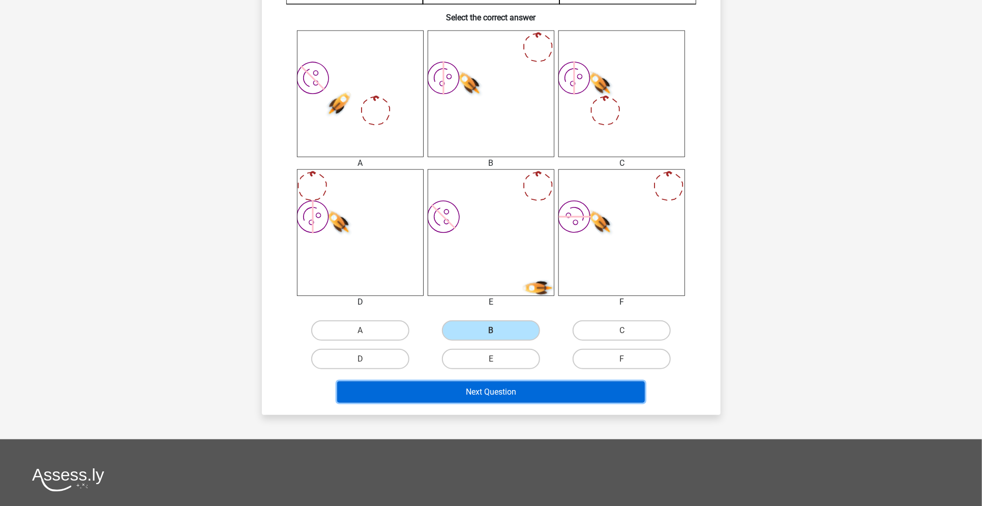
click at [527, 392] on button "Next Question" at bounding box center [491, 391] width 308 height 21
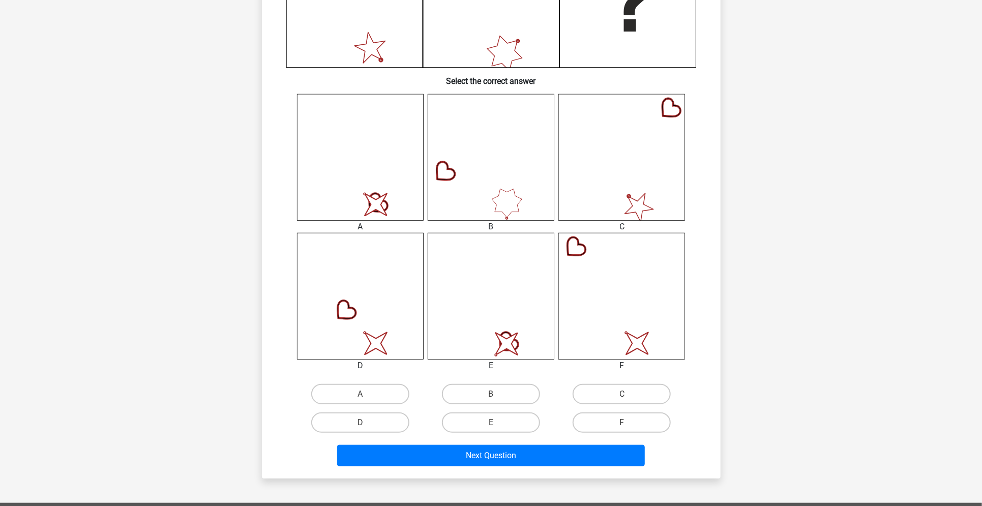
scroll to position [324, 0]
click at [377, 394] on label "A" at bounding box center [360, 393] width 98 height 20
click at [366, 394] on input "A" at bounding box center [363, 396] width 7 height 7
radio input "true"
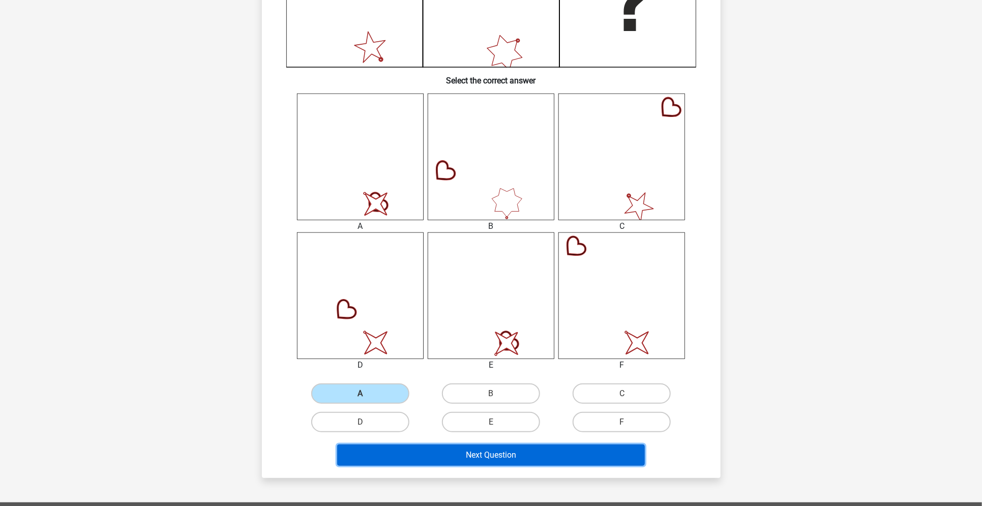
click at [474, 455] on button "Next Question" at bounding box center [491, 454] width 308 height 21
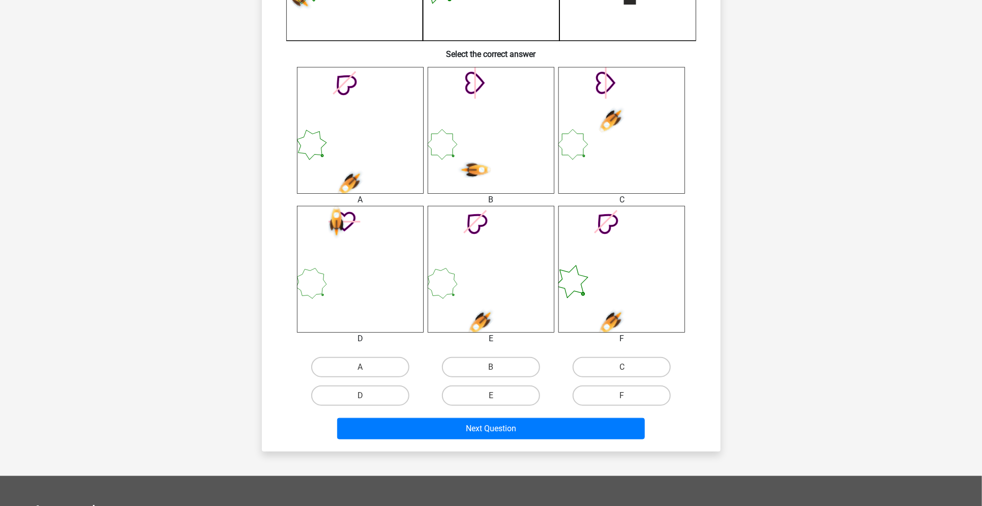
scroll to position [352, 0]
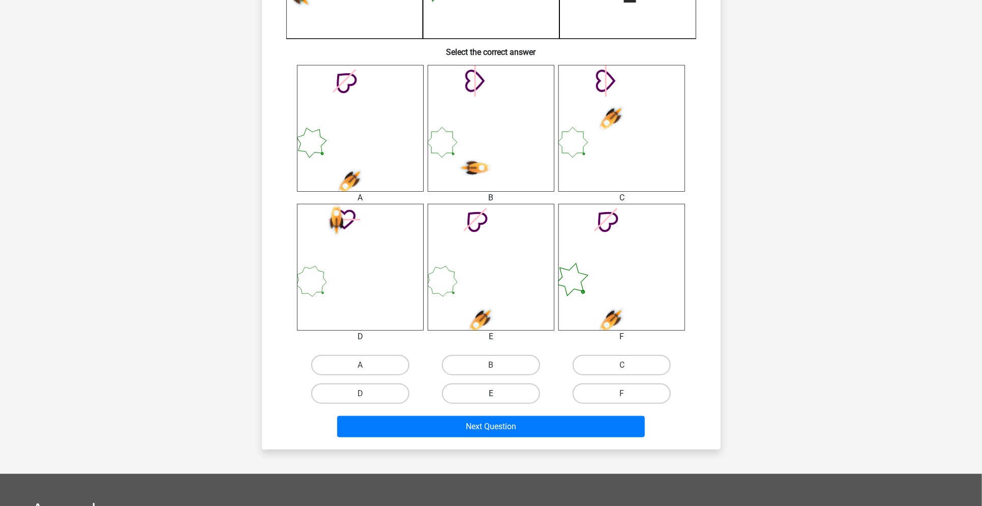
click at [504, 391] on label "E" at bounding box center [491, 393] width 98 height 20
click at [497, 393] on input "E" at bounding box center [494, 396] width 7 height 7
radio input "true"
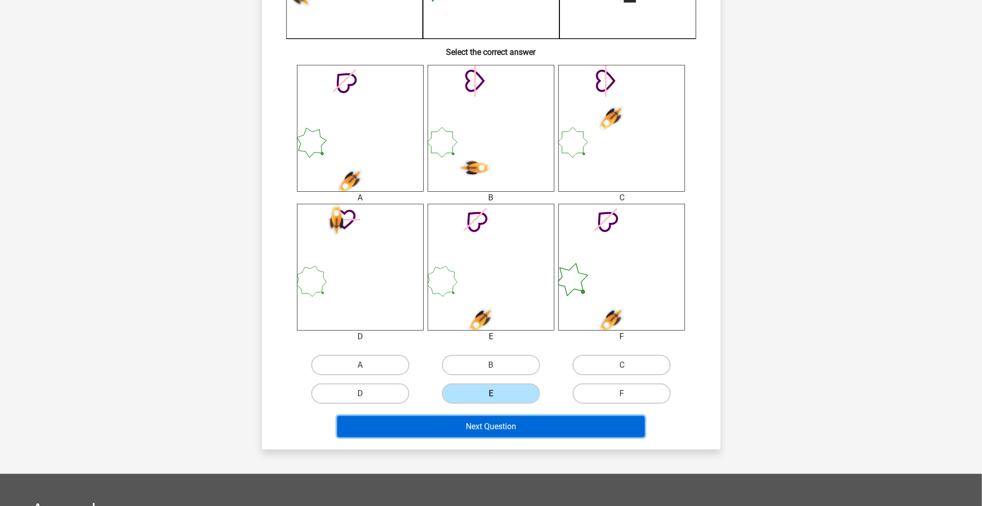
click at [494, 433] on button "Next Question" at bounding box center [491, 426] width 308 height 21
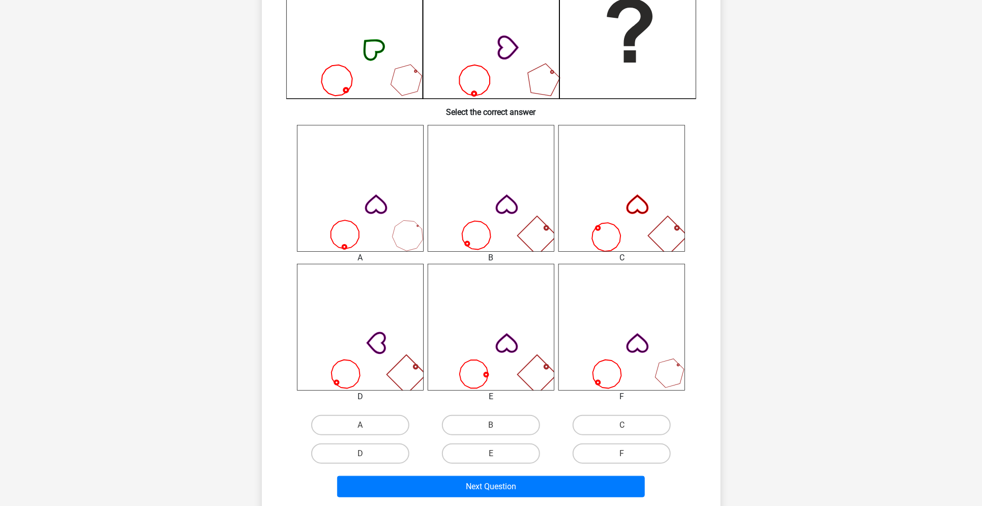
scroll to position [293, 0]
click at [497, 430] on input "B" at bounding box center [494, 427] width 7 height 7
radio input "true"
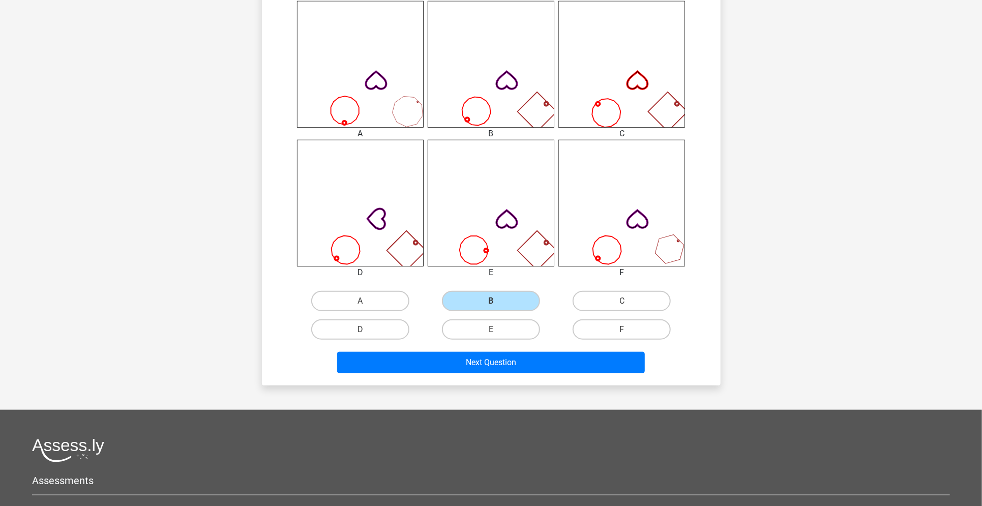
scroll to position [420, 0]
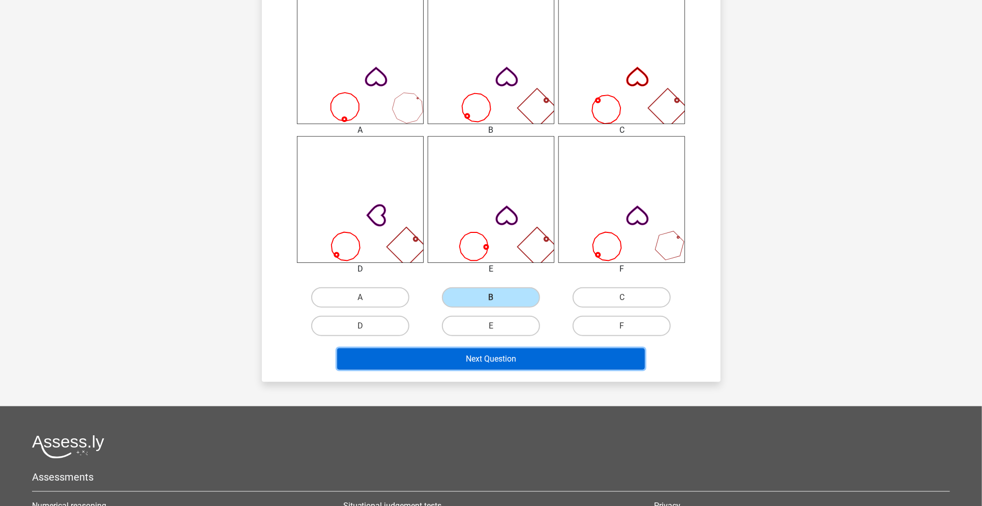
click at [510, 352] on button "Next Question" at bounding box center [491, 358] width 308 height 21
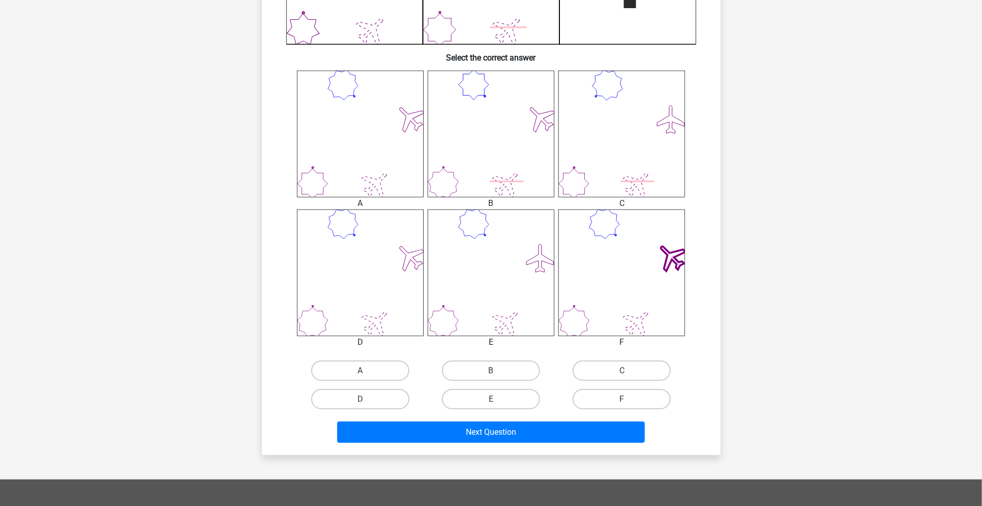
scroll to position [348, 0]
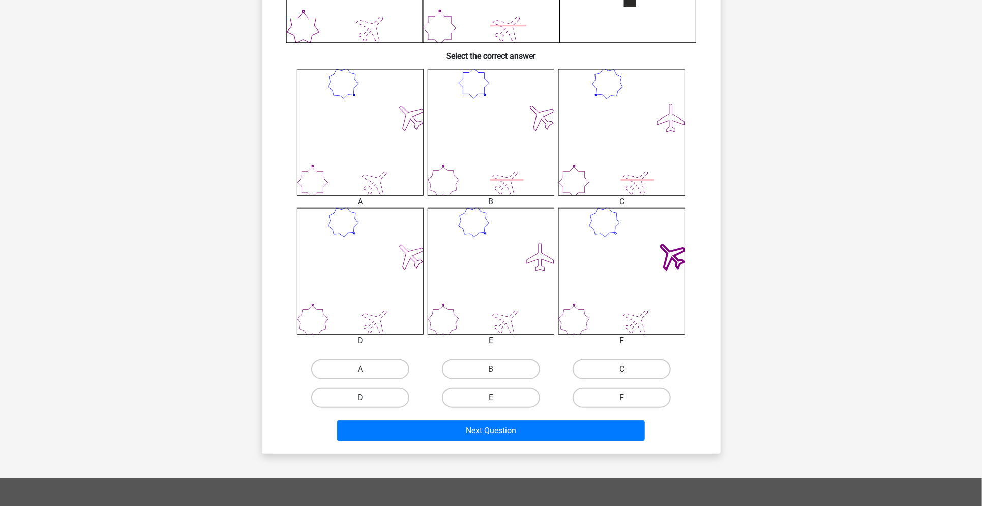
click at [368, 401] on label "D" at bounding box center [360, 397] width 98 height 20
click at [366, 401] on input "D" at bounding box center [363, 401] width 7 height 7
radio input "true"
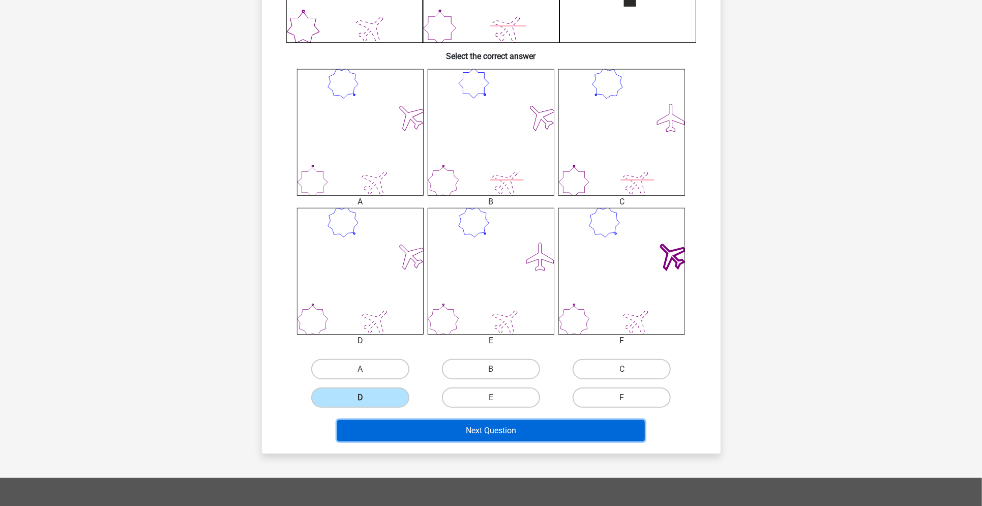
click at [390, 421] on button "Next Question" at bounding box center [491, 430] width 308 height 21
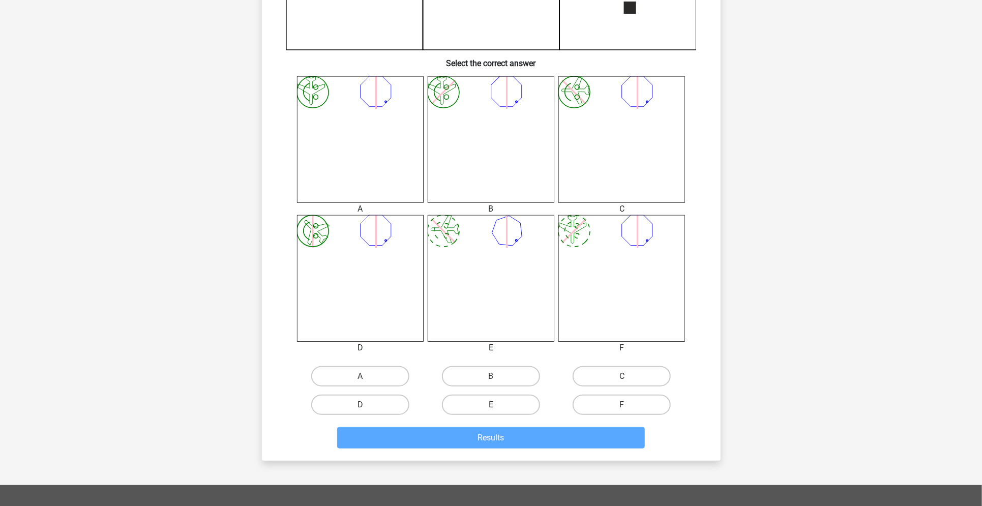
scroll to position [343, 0]
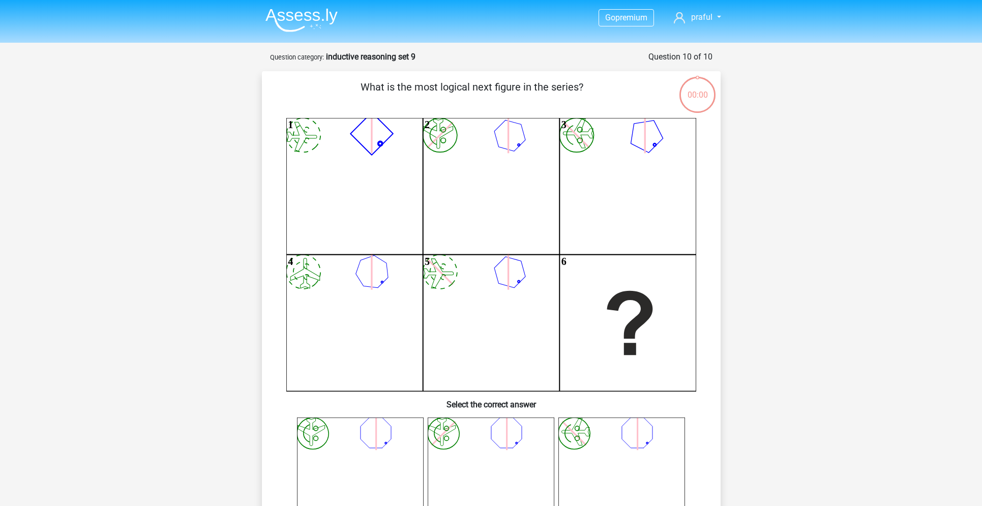
radio input "true"
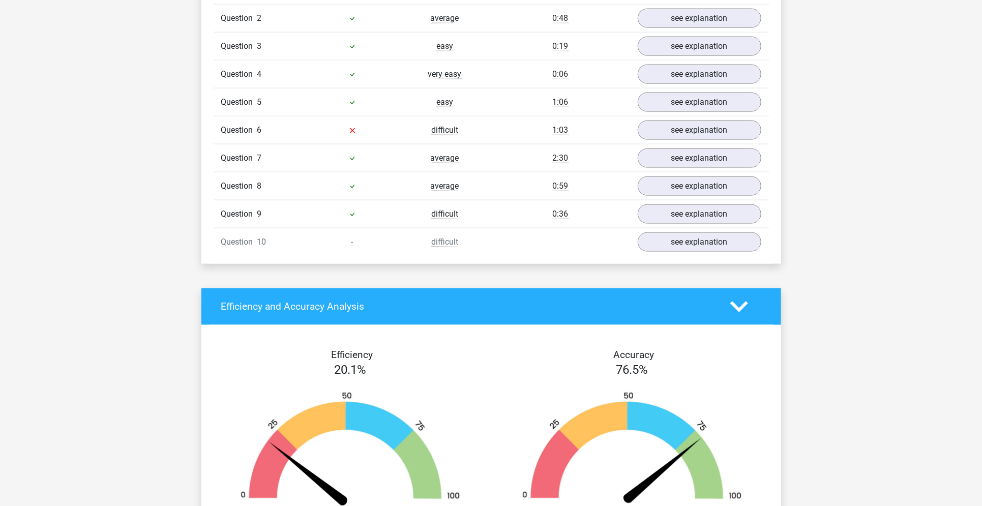
scroll to position [838, 0]
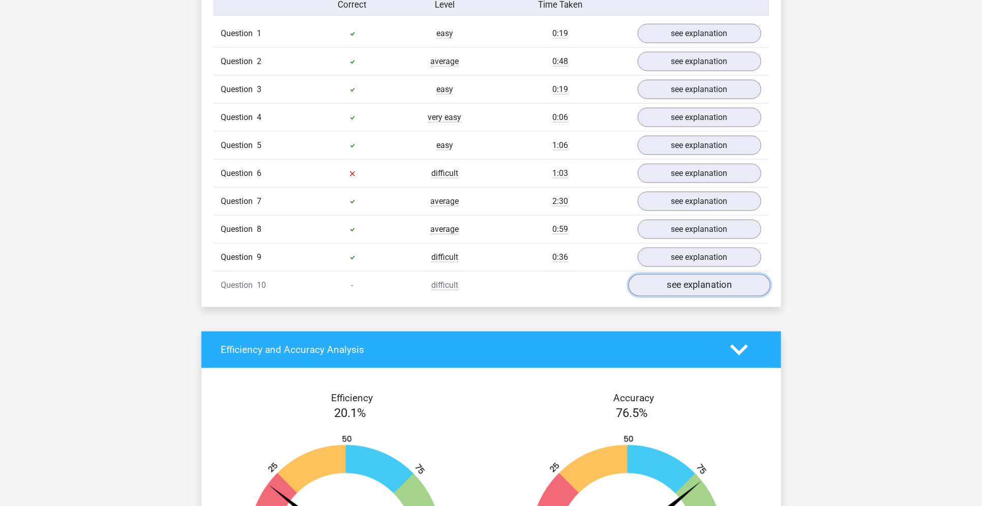
click at [663, 290] on link "see explanation" at bounding box center [699, 285] width 142 height 22
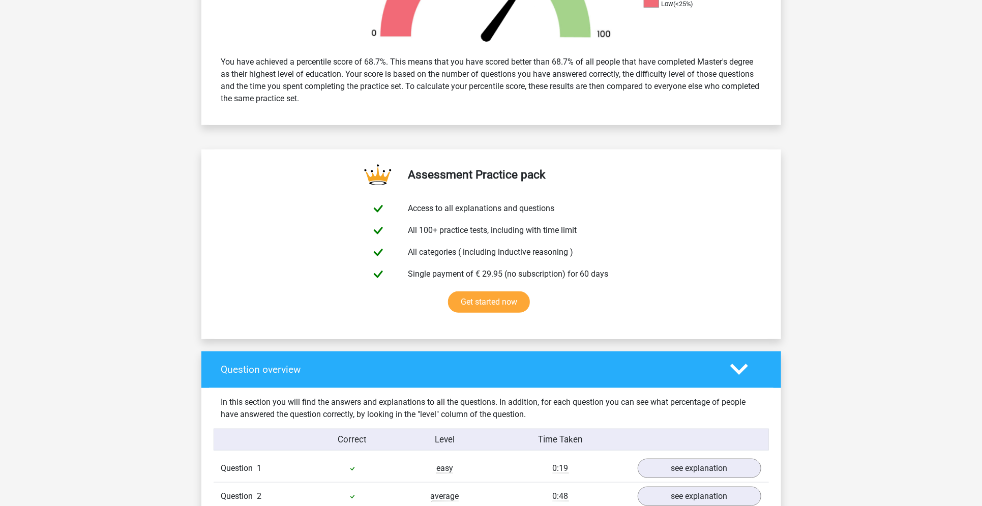
scroll to position [273, 0]
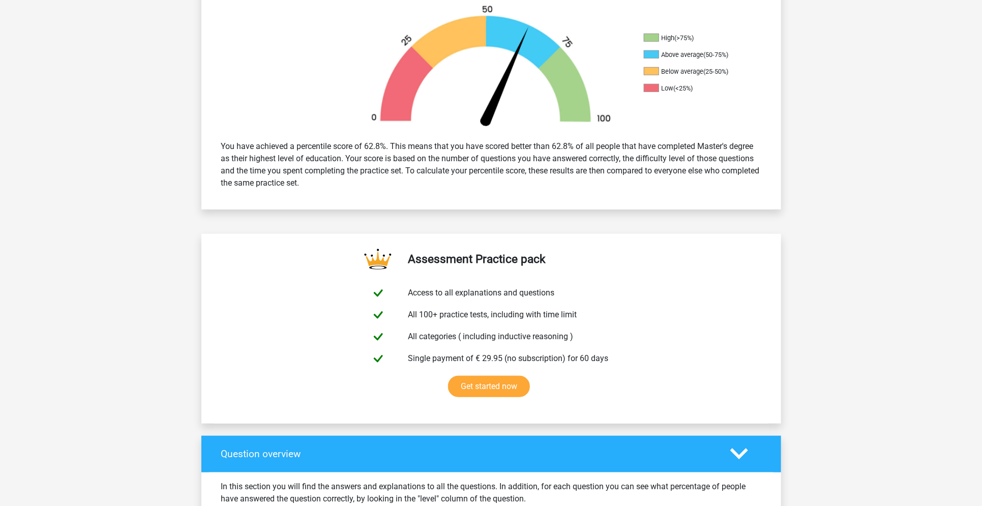
scroll to position [320, 0]
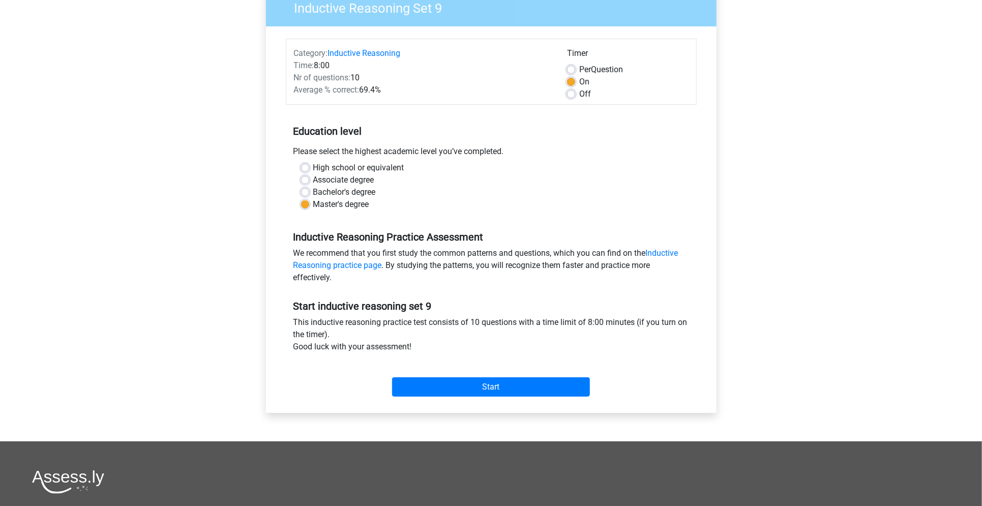
scroll to position [94, 0]
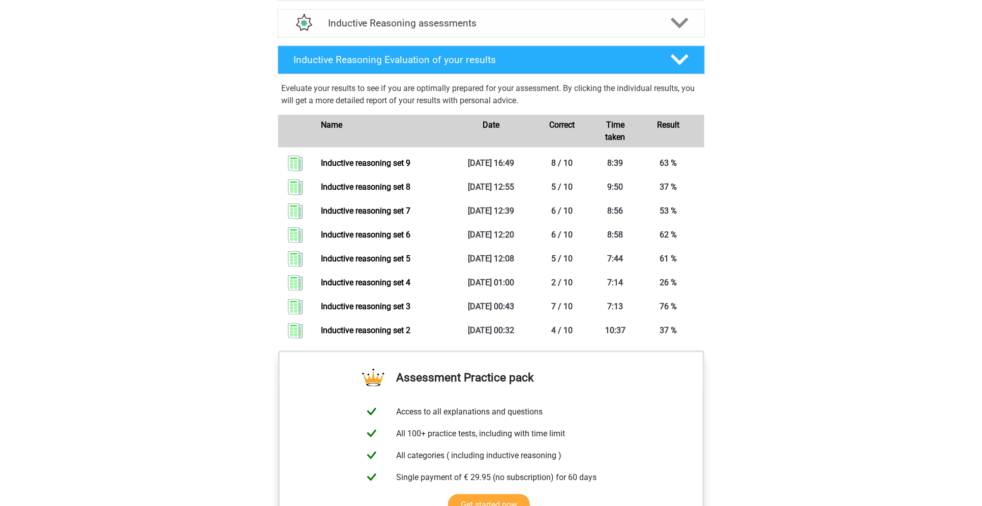
scroll to position [630, 0]
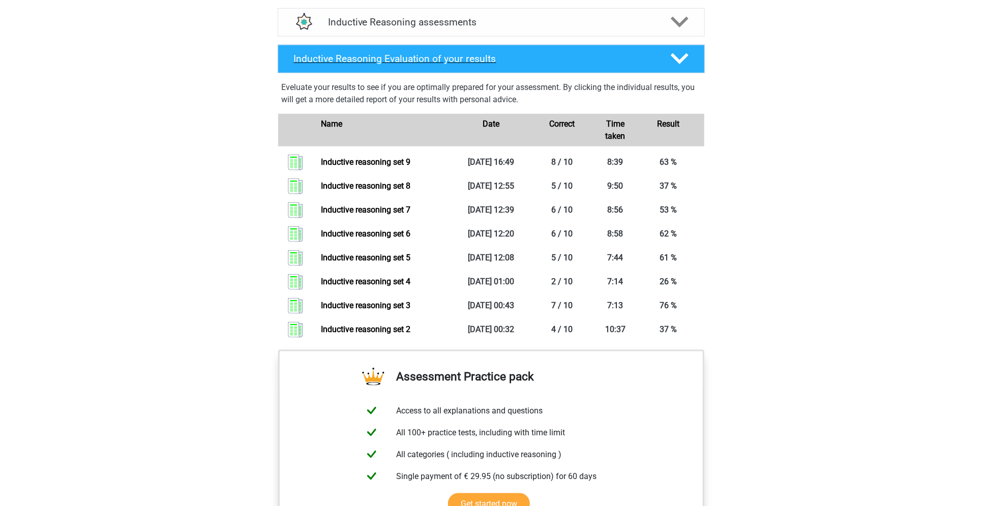
click at [581, 65] on h4 "Inductive Reasoning Evaluation of your results" at bounding box center [474, 59] width 360 height 12
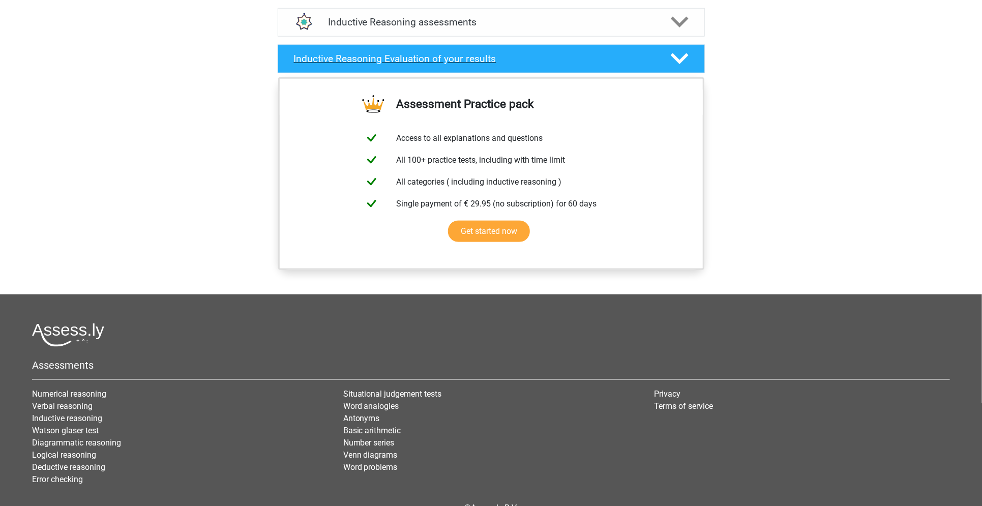
click at [581, 65] on h4 "Inductive Reasoning Evaluation of your results" at bounding box center [474, 59] width 360 height 12
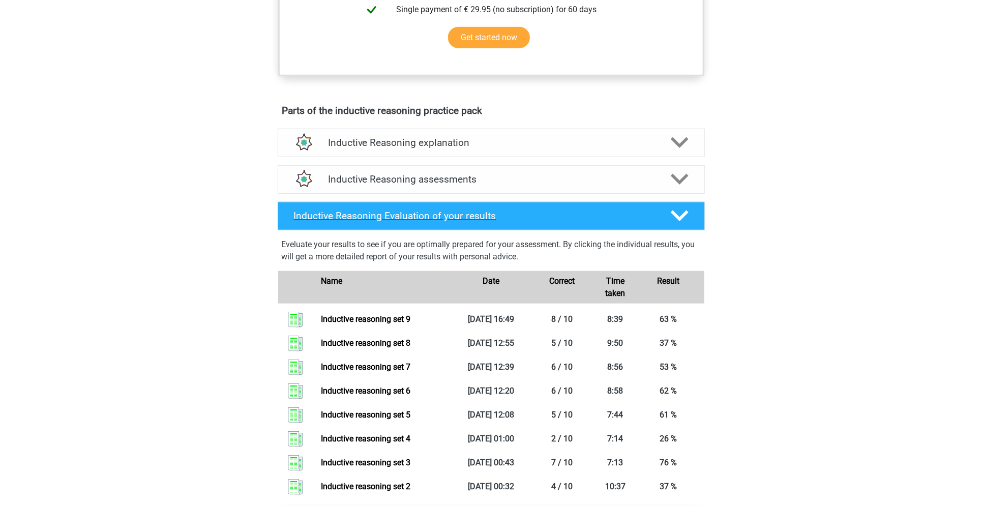
scroll to position [473, 0]
click at [567, 194] on div "Inductive Reasoning assessments" at bounding box center [491, 179] width 427 height 28
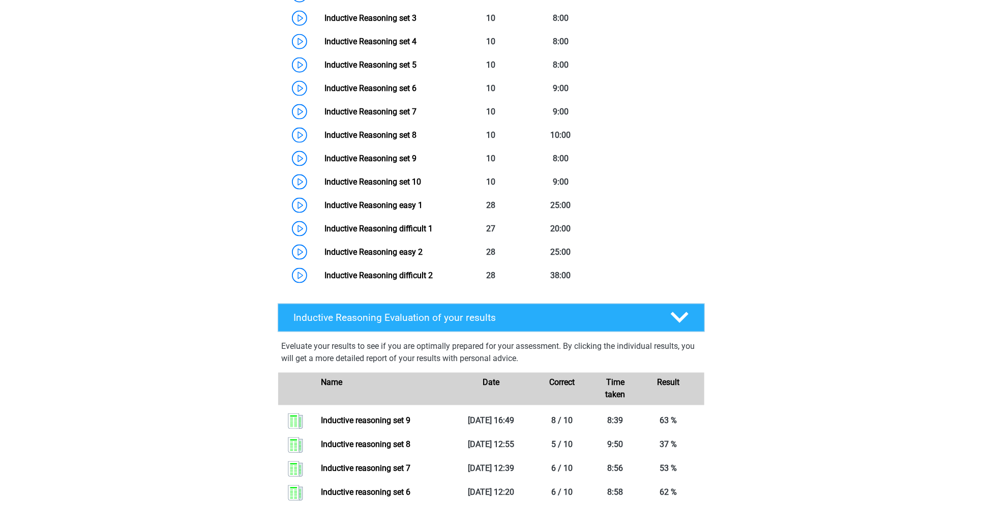
scroll to position [768, 0]
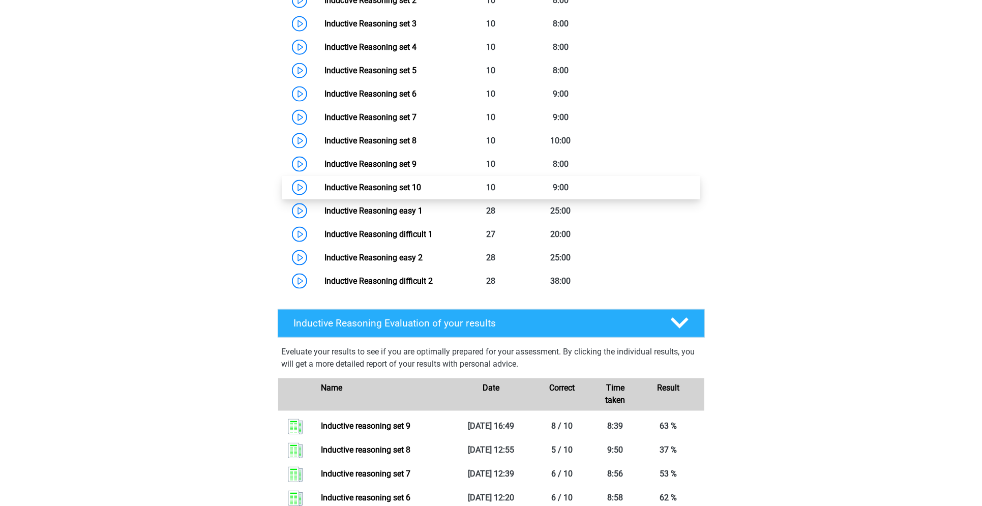
click at [395, 192] on link "Inductive Reasoning set 10" at bounding box center [372, 187] width 97 height 10
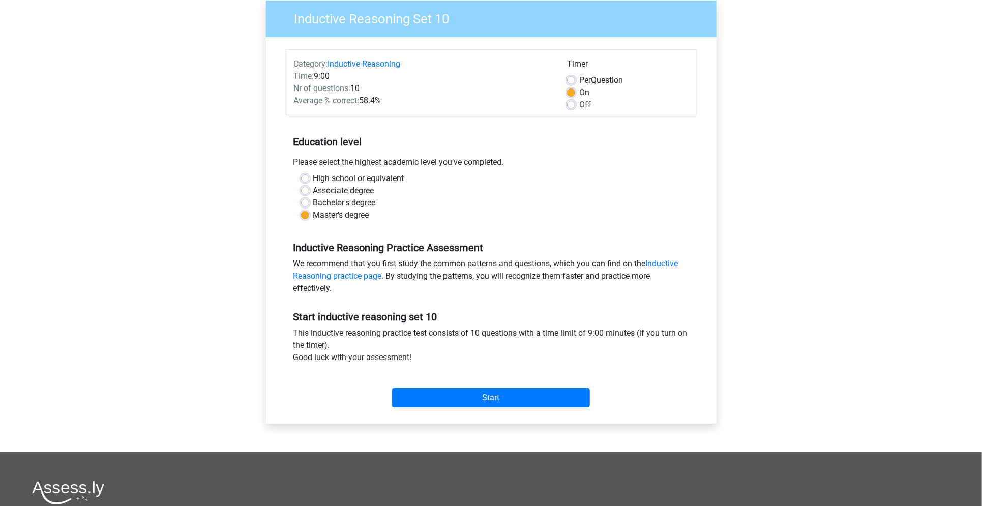
scroll to position [84, 0]
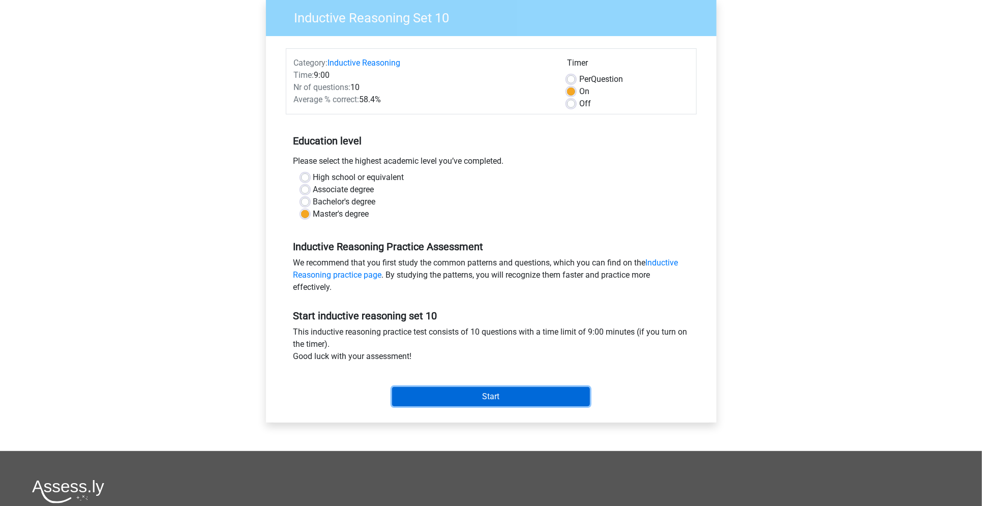
click at [459, 403] on input "Start" at bounding box center [491, 396] width 198 height 19
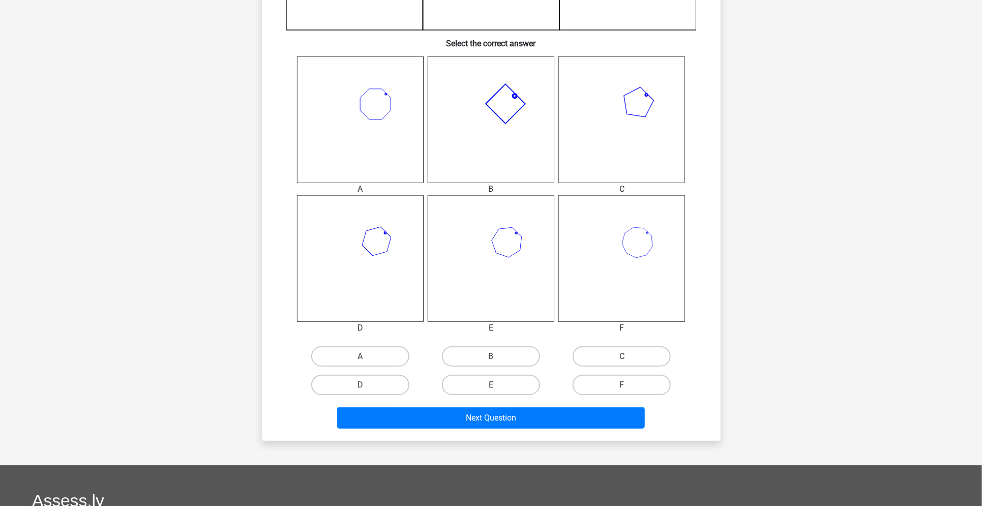
scroll to position [362, 0]
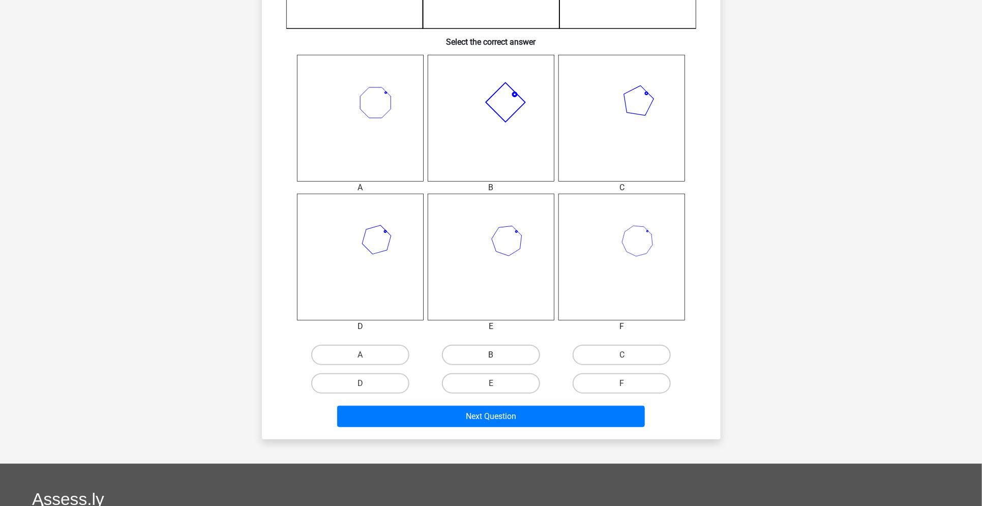
click at [512, 356] on label "B" at bounding box center [491, 355] width 98 height 20
click at [497, 356] on input "B" at bounding box center [494, 358] width 7 height 7
radio input "true"
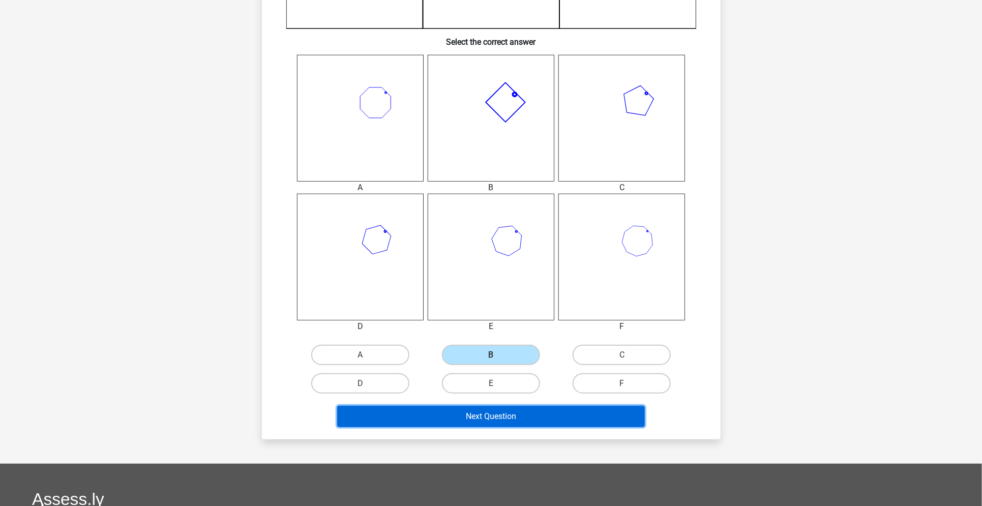
click at [507, 411] on button "Next Question" at bounding box center [491, 416] width 308 height 21
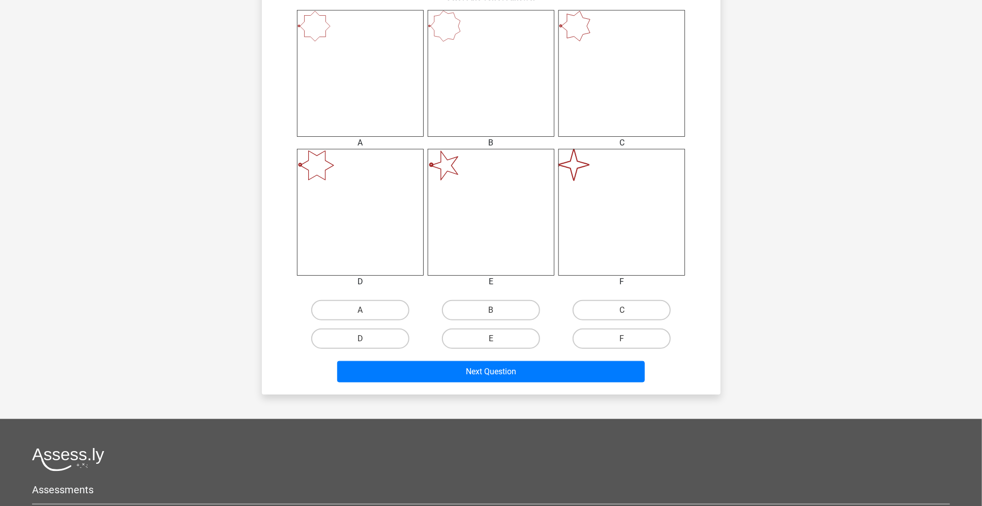
scroll to position [409, 0]
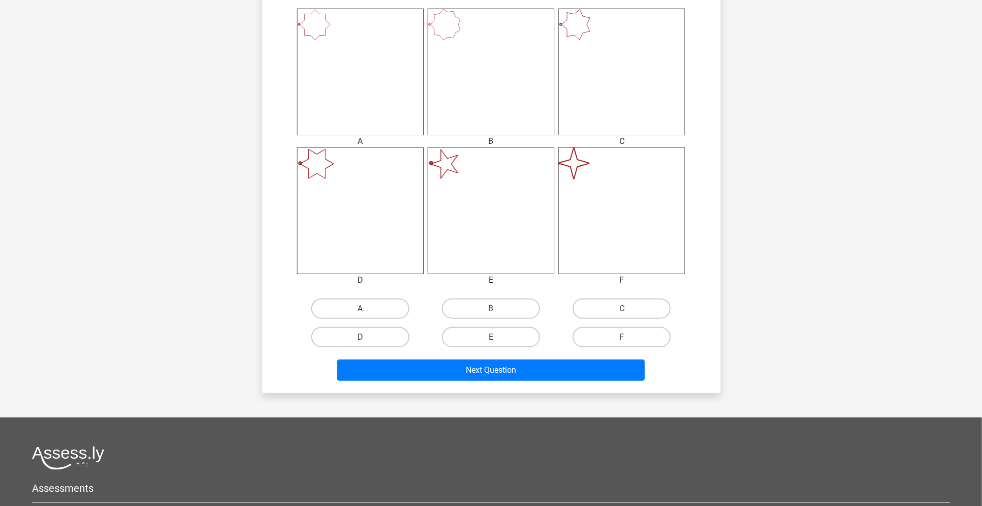
click at [627, 337] on input "F" at bounding box center [625, 340] width 7 height 7
radio input "true"
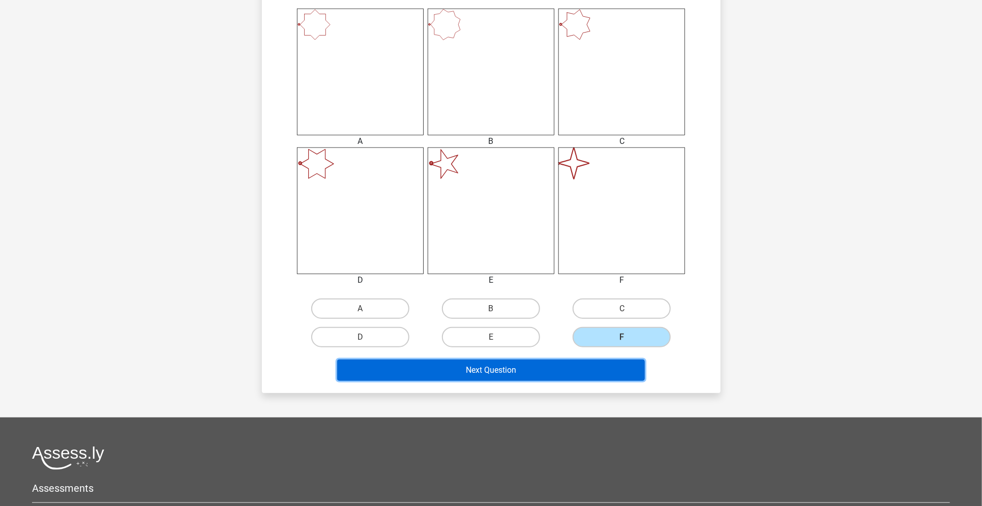
click at [590, 364] on button "Next Question" at bounding box center [491, 369] width 308 height 21
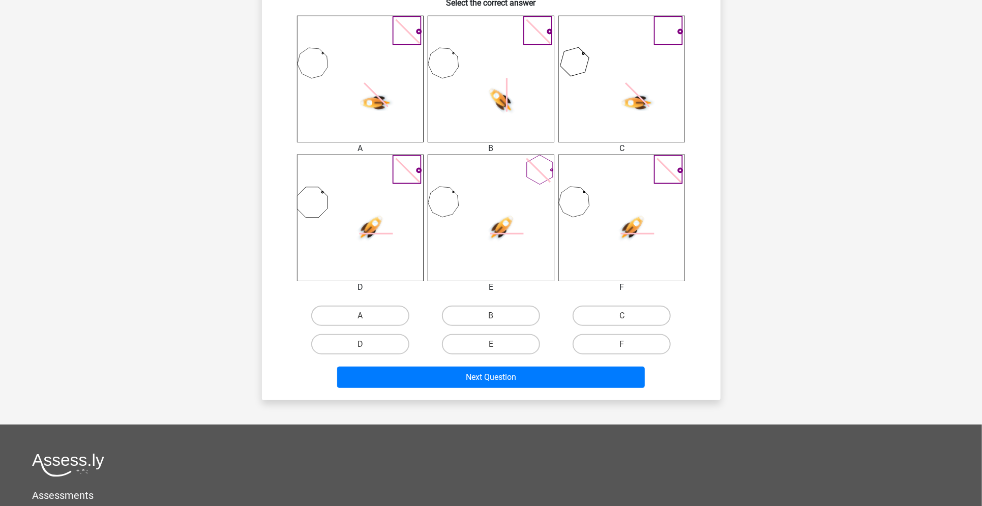
scroll to position [403, 0]
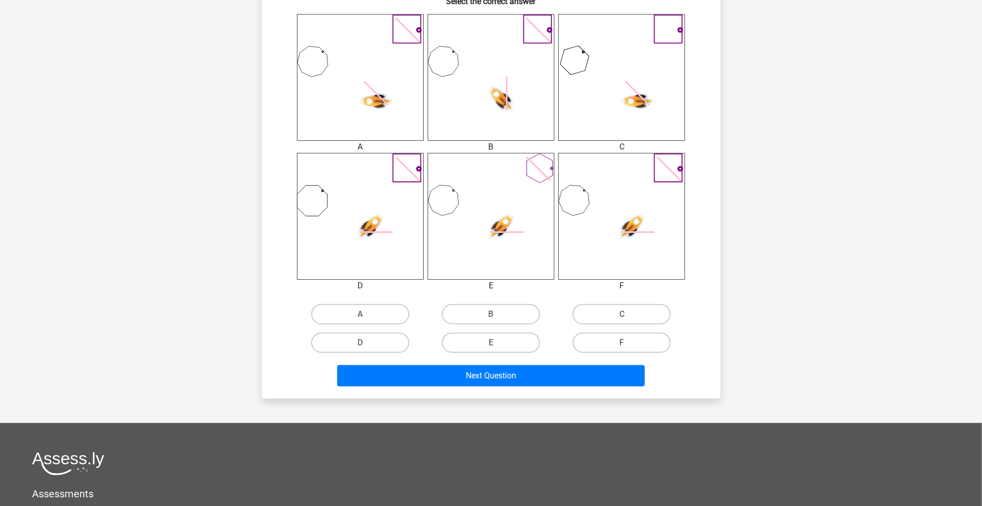
click at [491, 317] on input "B" at bounding box center [494, 317] width 7 height 7
radio input "true"
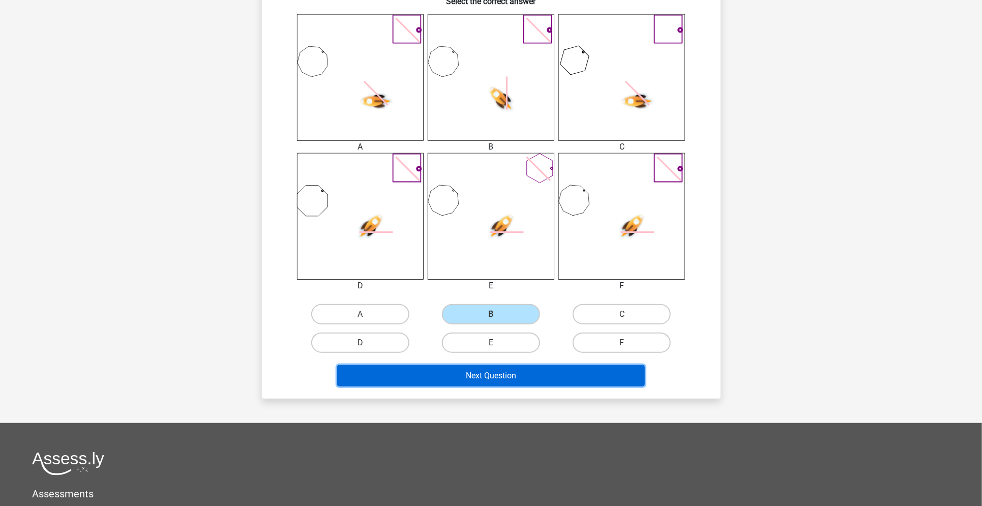
click at [515, 381] on button "Next Question" at bounding box center [491, 375] width 308 height 21
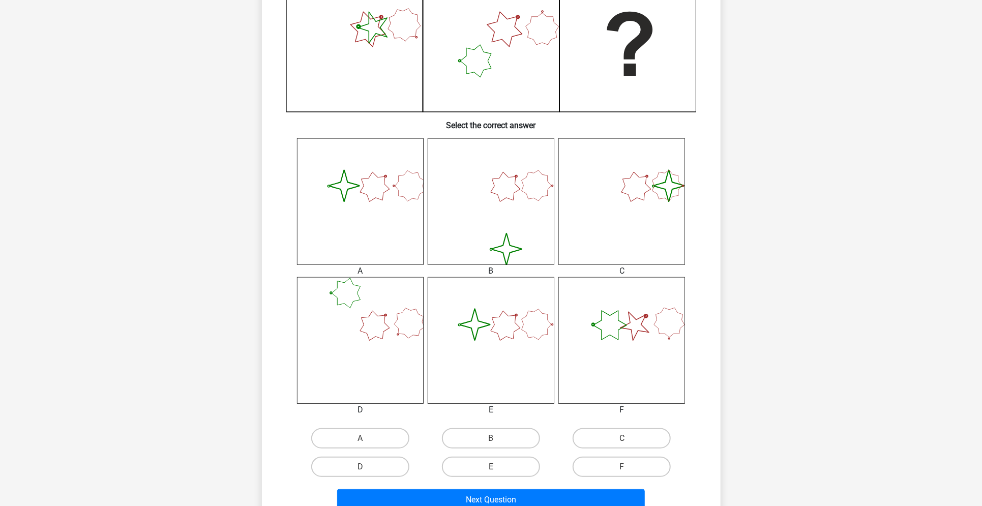
scroll to position [281, 0]
click at [504, 429] on label "B" at bounding box center [491, 436] width 98 height 20
click at [497, 437] on input "B" at bounding box center [494, 440] width 7 height 7
radio input "true"
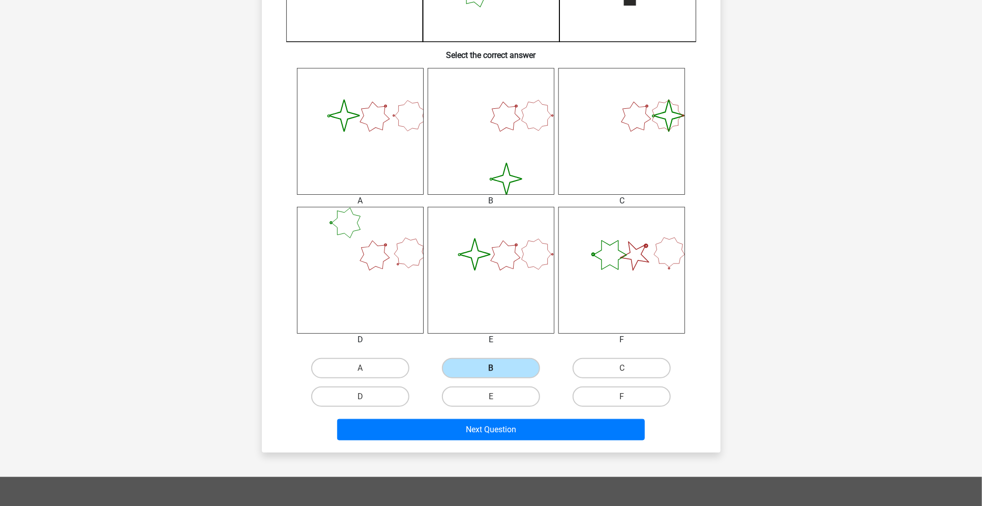
scroll to position [350, 0]
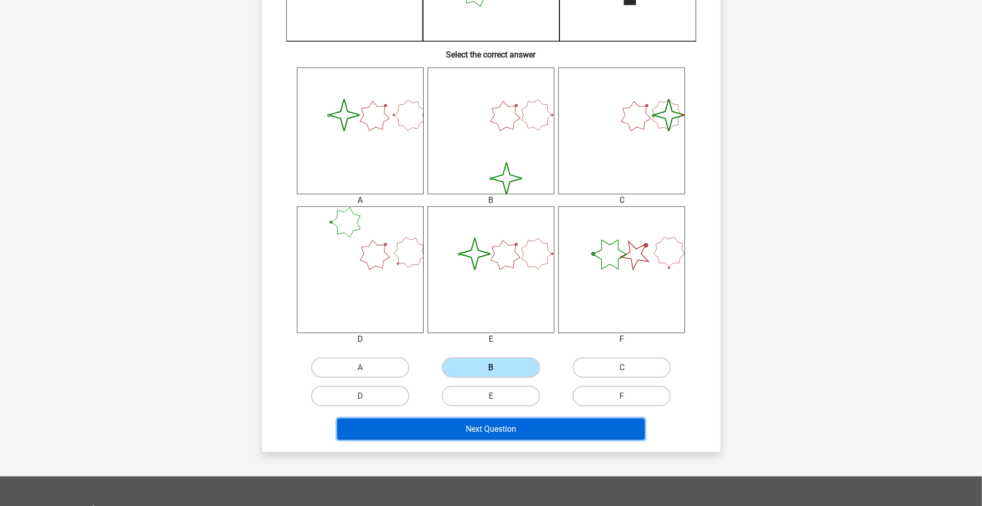
click at [504, 429] on button "Next Question" at bounding box center [491, 428] width 308 height 21
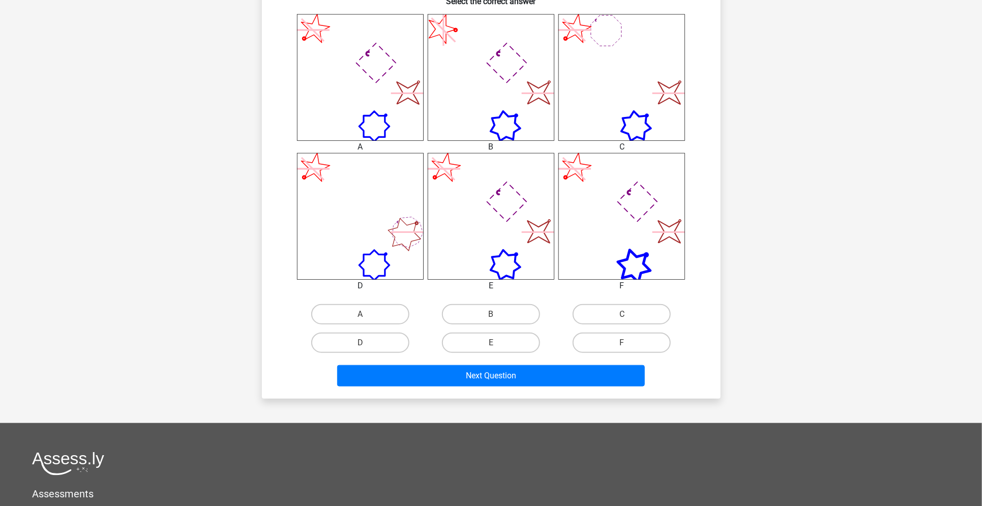
scroll to position [404, 0]
click at [384, 308] on label "A" at bounding box center [360, 313] width 98 height 20
click at [366, 314] on input "A" at bounding box center [363, 317] width 7 height 7
radio input "true"
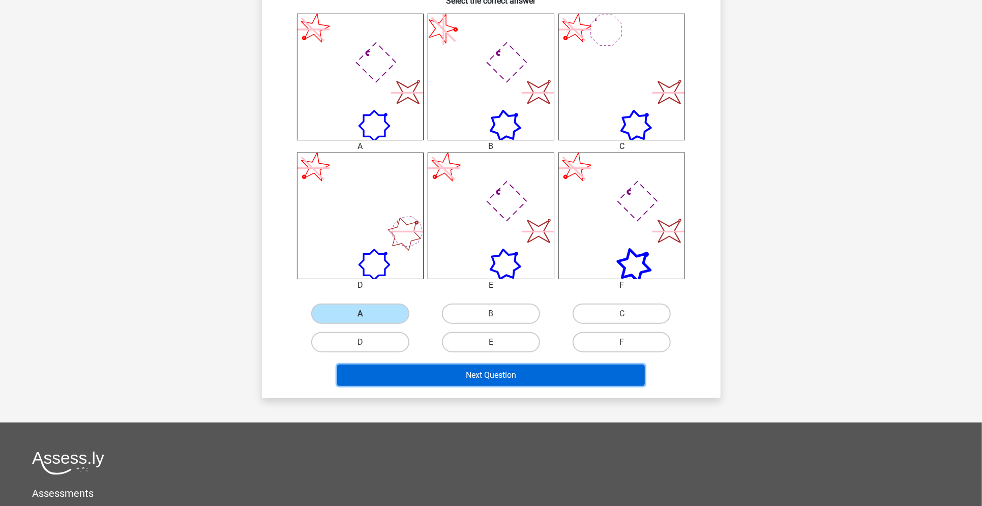
click at [461, 380] on button "Next Question" at bounding box center [491, 374] width 308 height 21
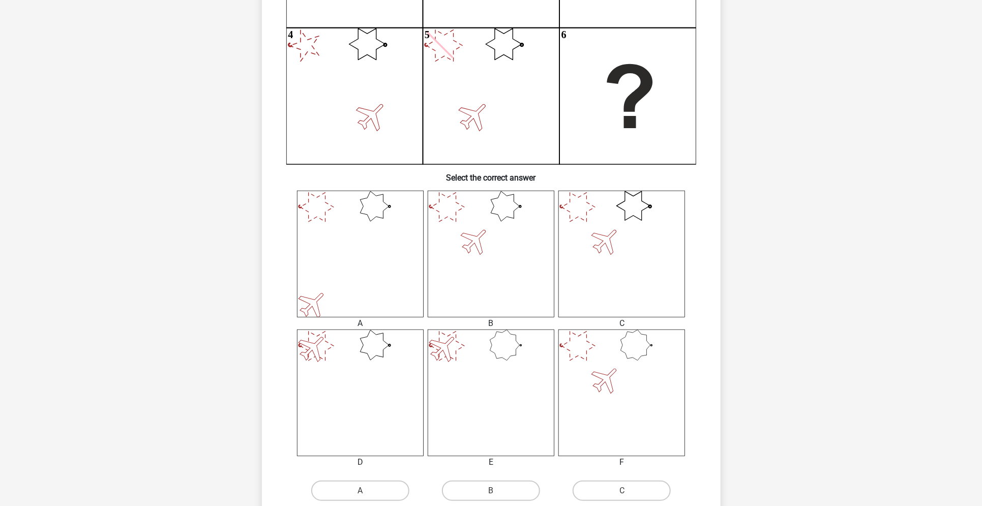
scroll to position [277, 0]
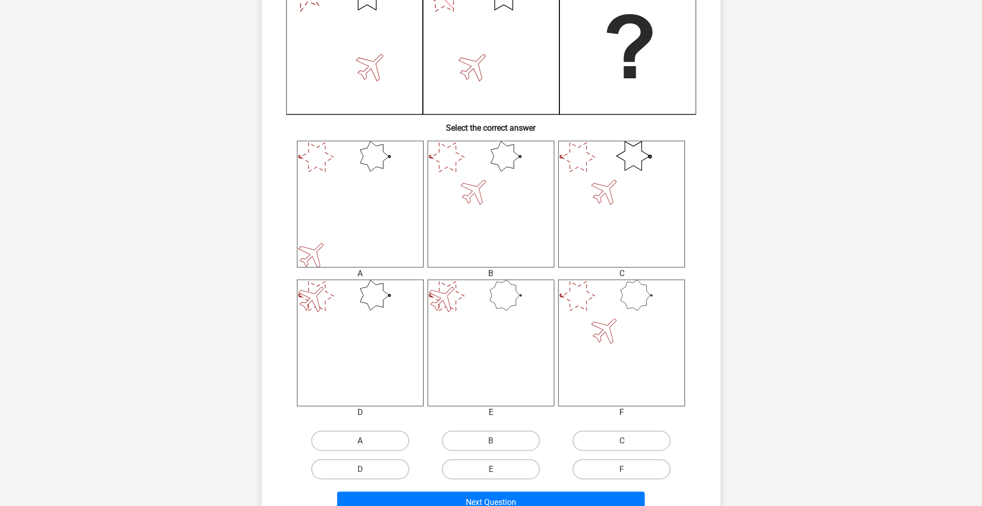
click at [354, 438] on label "A" at bounding box center [360, 441] width 98 height 20
click at [360, 441] on input "A" at bounding box center [363, 444] width 7 height 7
radio input "true"
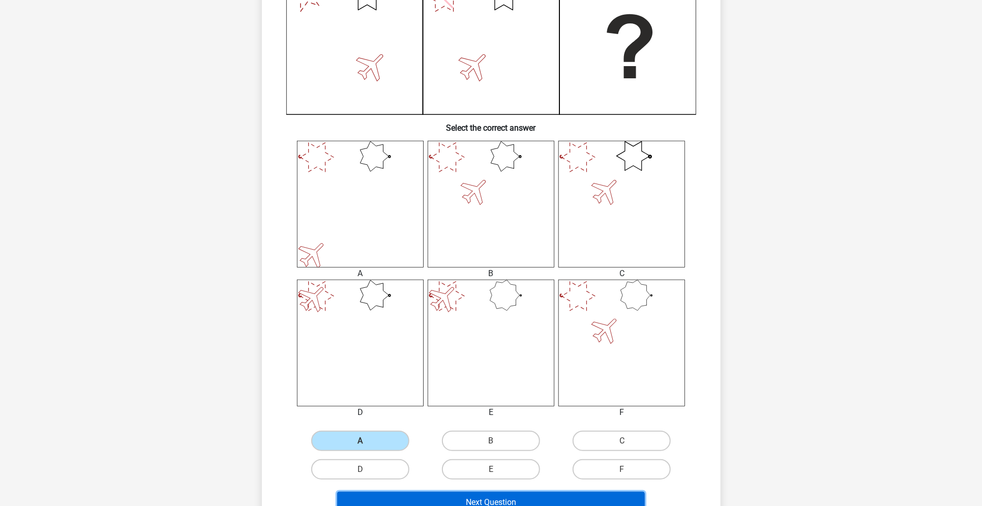
click at [479, 502] on button "Next Question" at bounding box center [491, 502] width 308 height 21
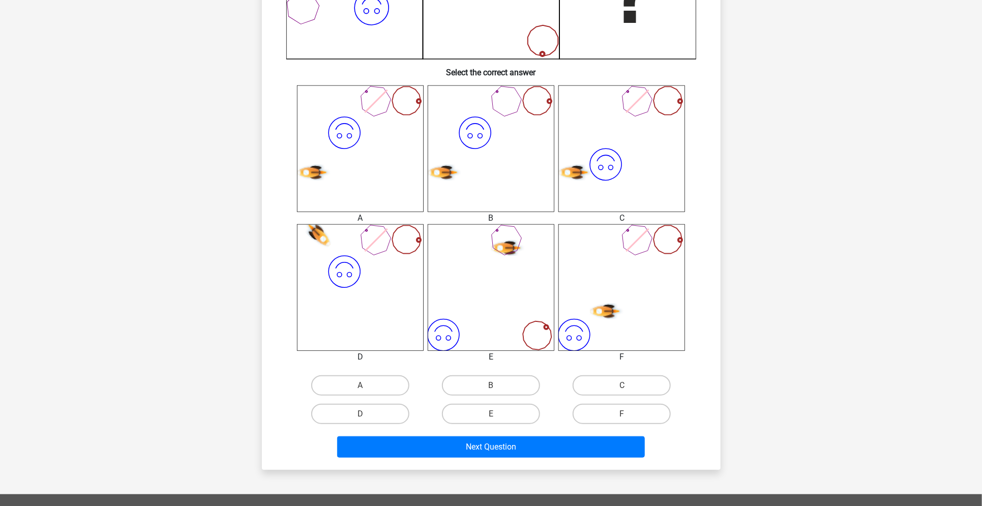
scroll to position [332, 0]
click at [519, 415] on label "E" at bounding box center [491, 413] width 98 height 20
click at [497, 415] on input "E" at bounding box center [494, 416] width 7 height 7
radio input "true"
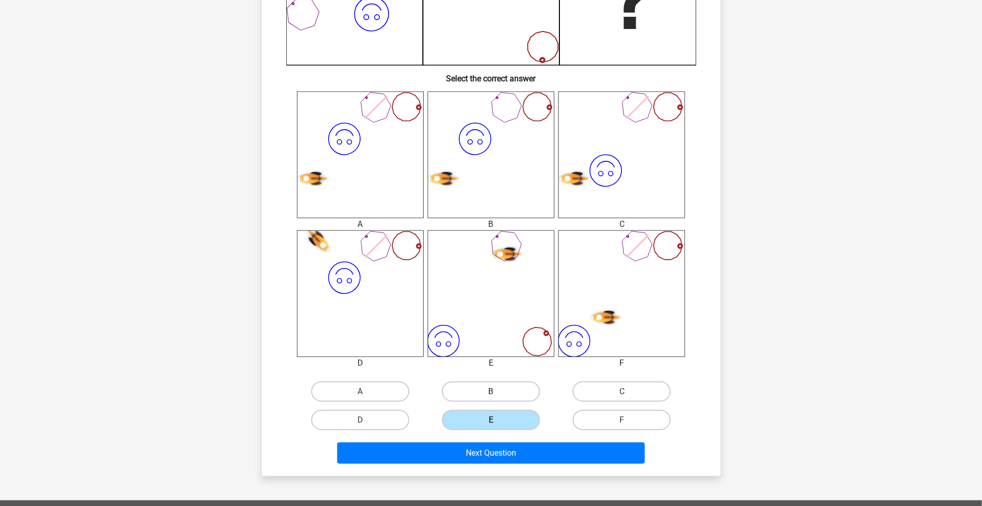
scroll to position [346, 0]
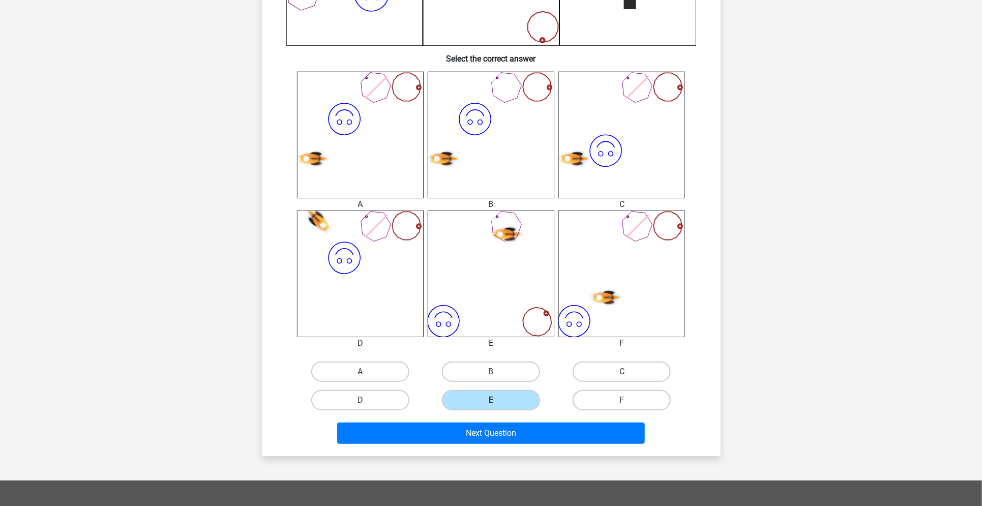
click at [587, 366] on label "C" at bounding box center [621, 371] width 98 height 20
click at [622, 372] on input "C" at bounding box center [625, 375] width 7 height 7
radio input "true"
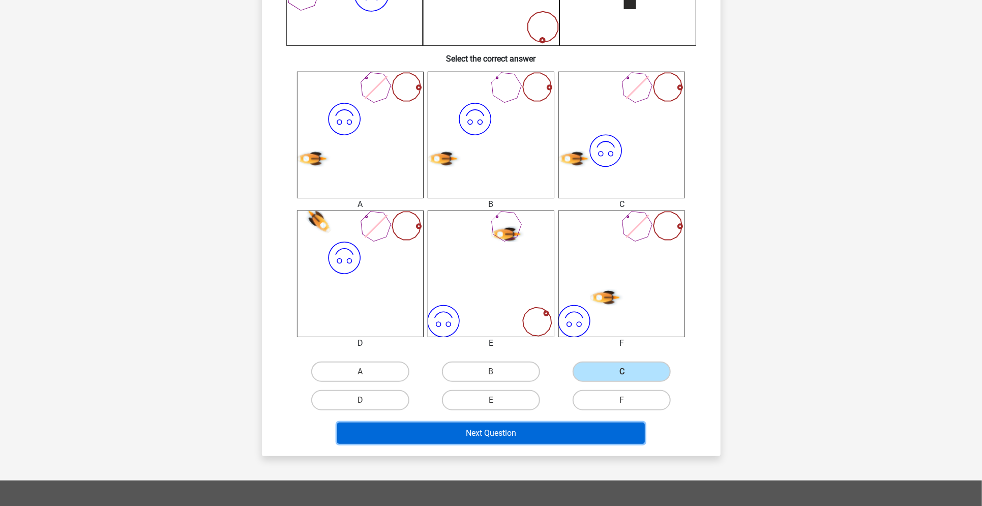
click at [572, 426] on button "Next Question" at bounding box center [491, 432] width 308 height 21
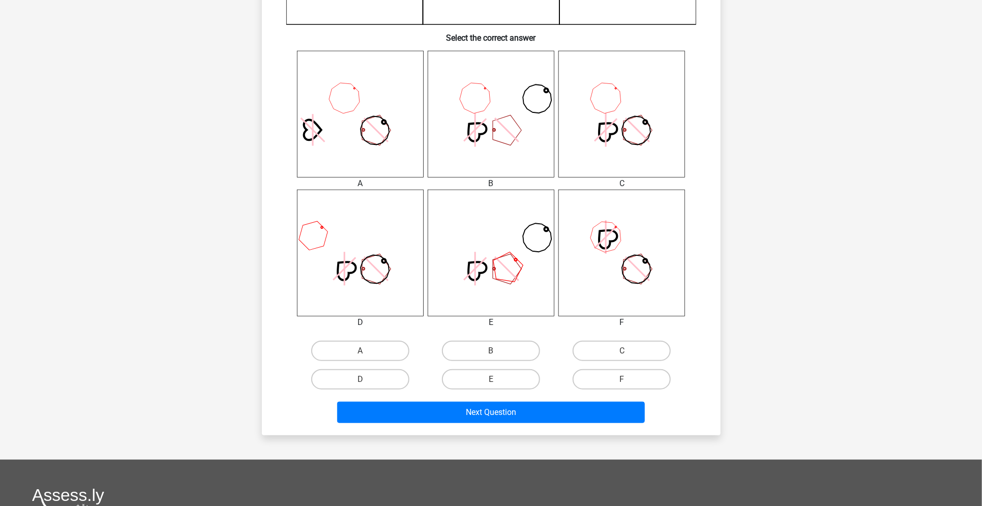
scroll to position [373, 0]
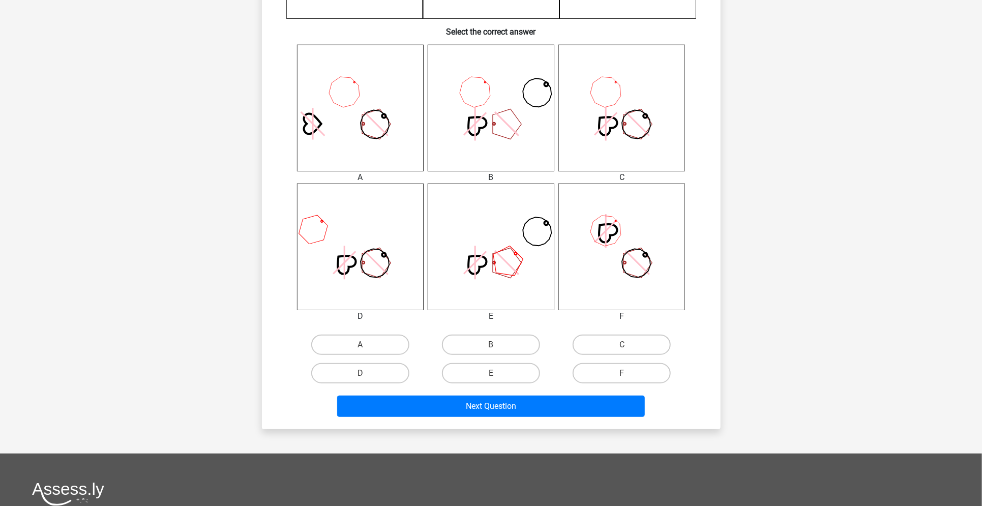
click at [624, 373] on input "F" at bounding box center [625, 376] width 7 height 7
radio input "true"
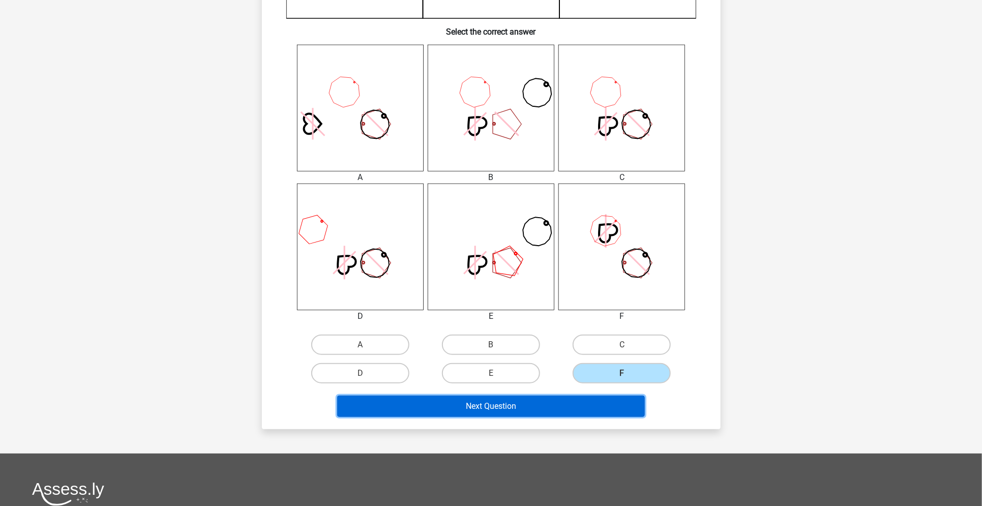
click at [604, 399] on button "Next Question" at bounding box center [491, 405] width 308 height 21
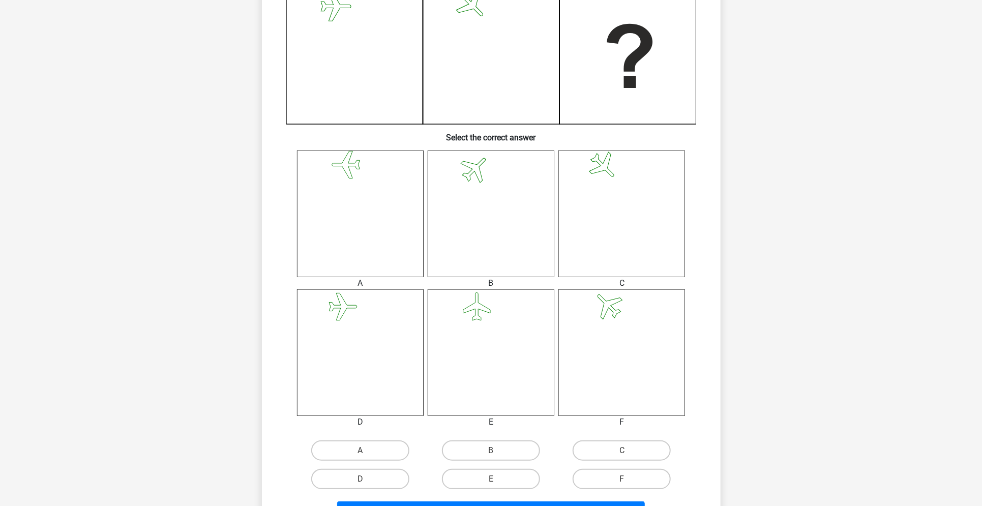
scroll to position [268, 0]
click at [487, 452] on label "B" at bounding box center [491, 449] width 98 height 20
click at [491, 452] on input "B" at bounding box center [494, 452] width 7 height 7
radio input "true"
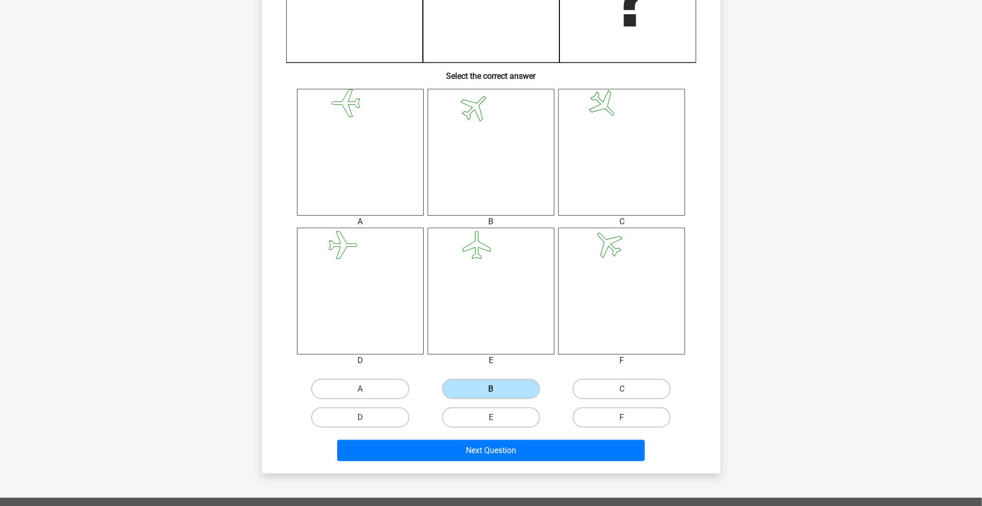
scroll to position [331, 0]
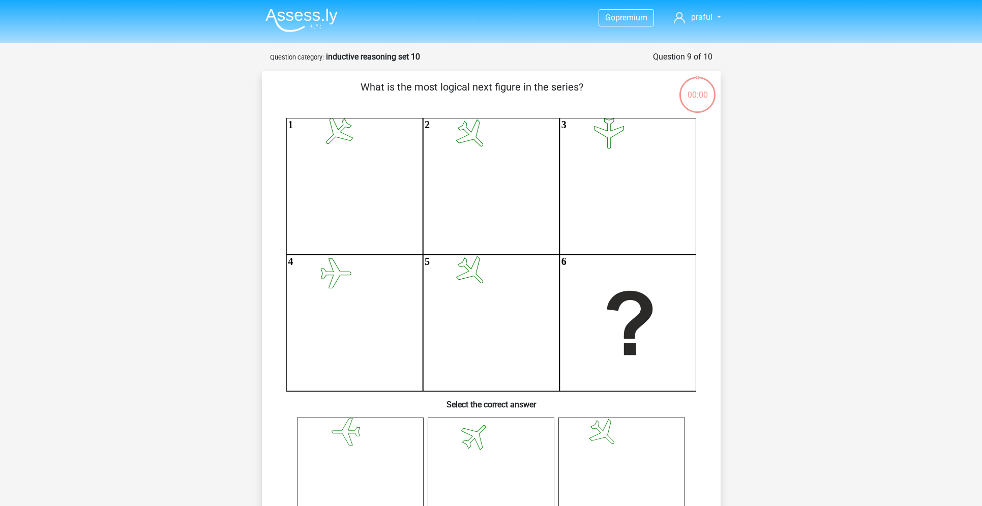
scroll to position [331, 0]
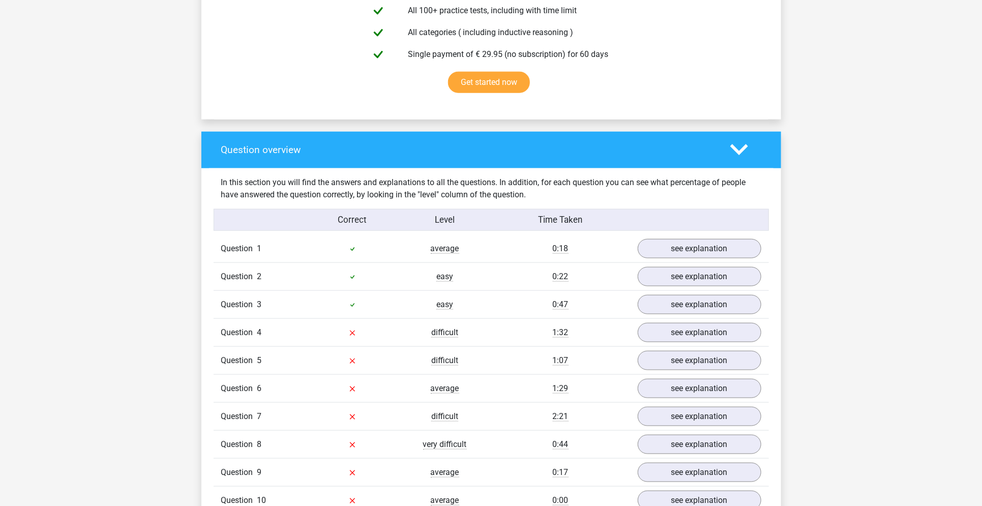
scroll to position [615, 0]
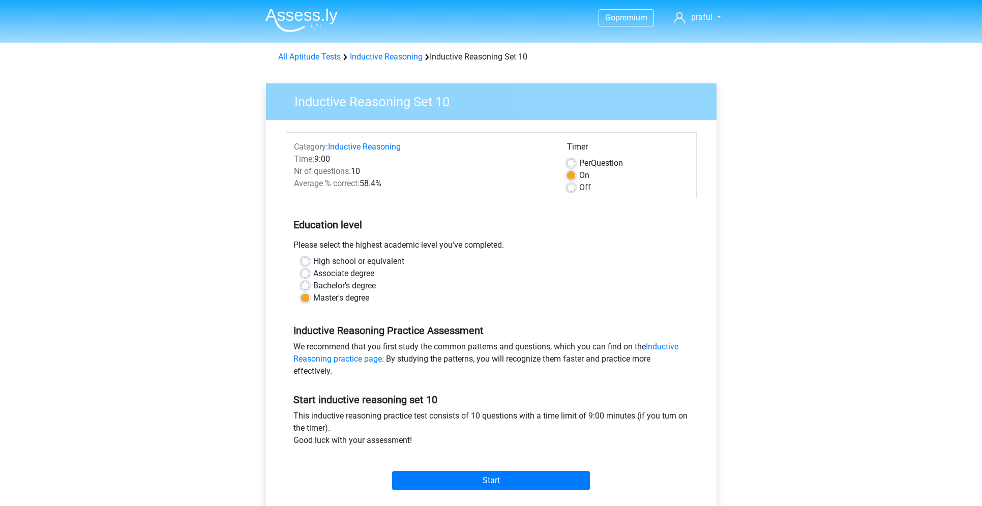
scroll to position [84, 0]
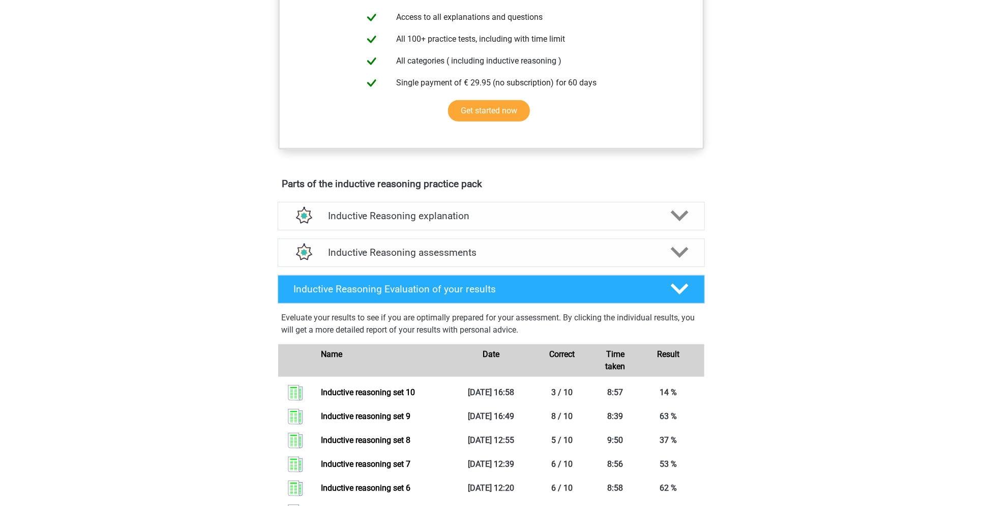
scroll to position [399, 0]
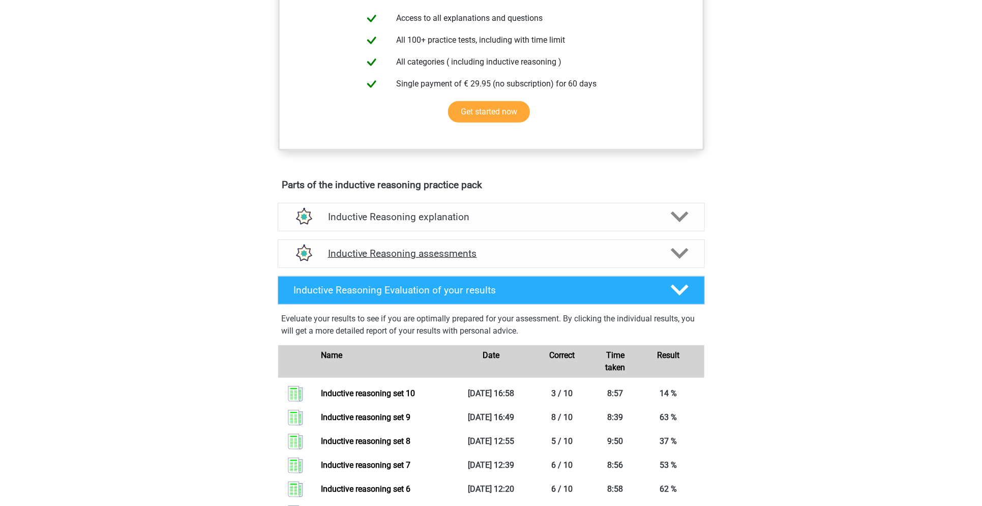
click at [585, 259] on h4 "Inductive Reasoning assessments" at bounding box center [491, 254] width 326 height 12
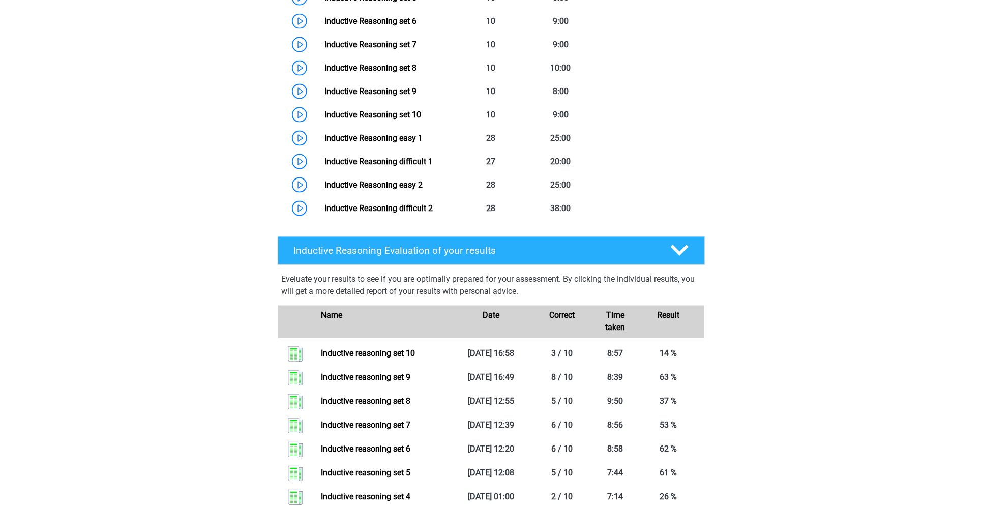
scroll to position [842, 0]
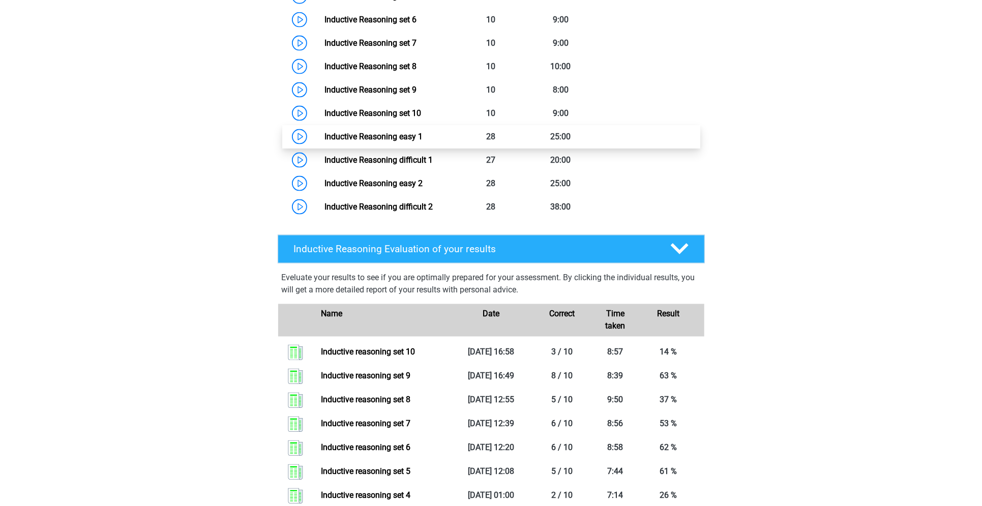
click at [393, 141] on link "Inductive Reasoning easy 1" at bounding box center [373, 137] width 98 height 10
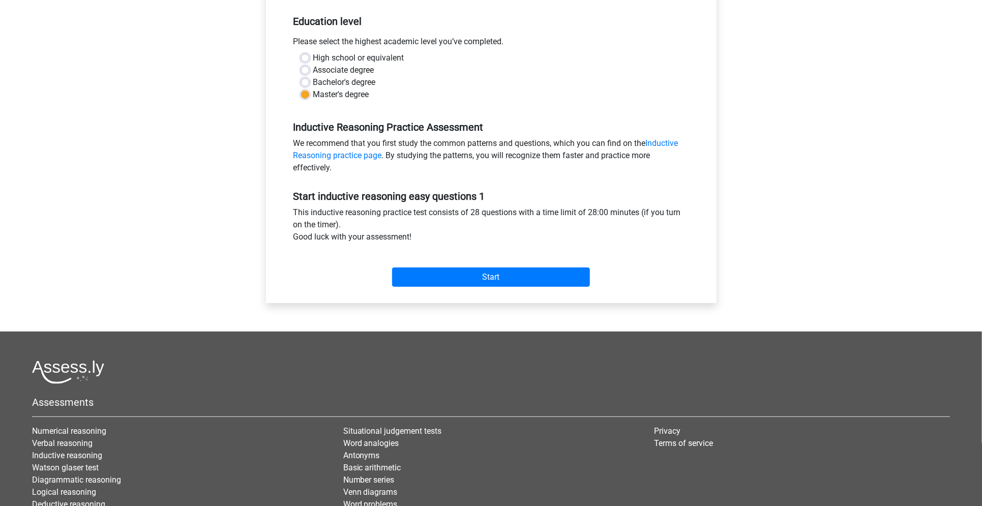
scroll to position [208, 0]
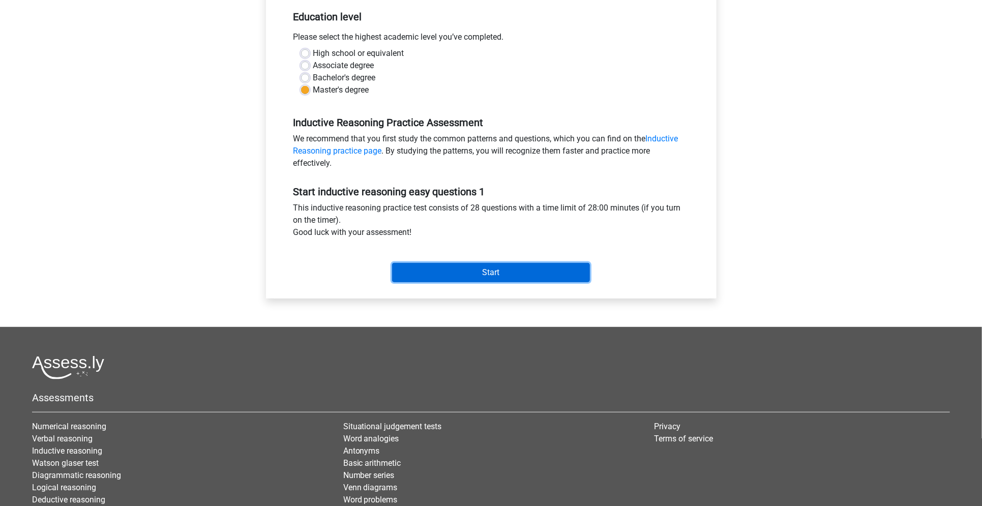
click at [475, 275] on input "Start" at bounding box center [491, 272] width 198 height 19
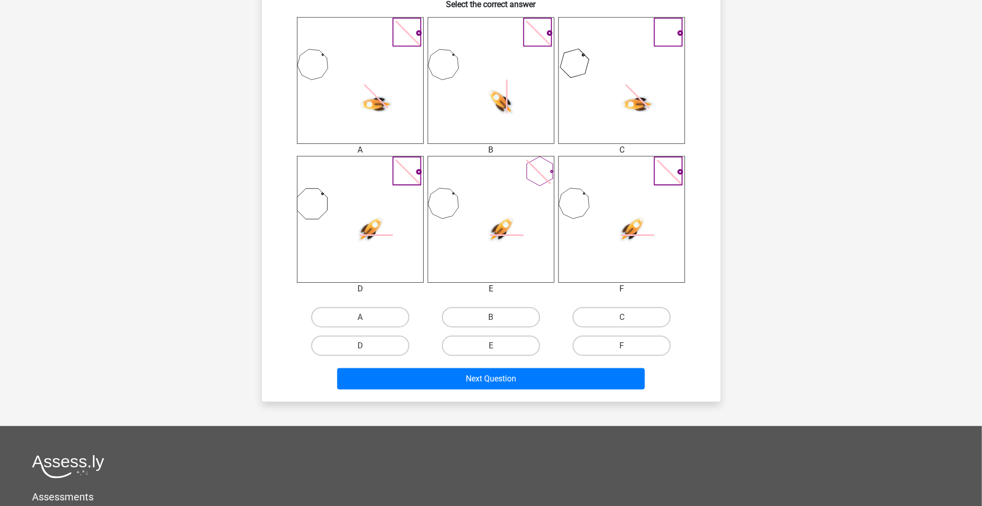
scroll to position [401, 0]
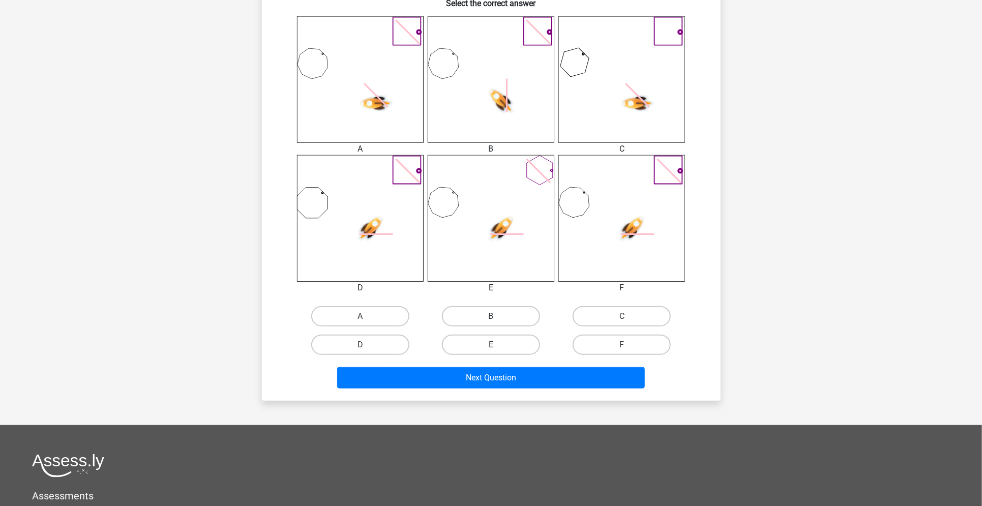
click at [485, 318] on label "B" at bounding box center [491, 316] width 98 height 20
click at [491, 318] on input "B" at bounding box center [494, 319] width 7 height 7
radio input "true"
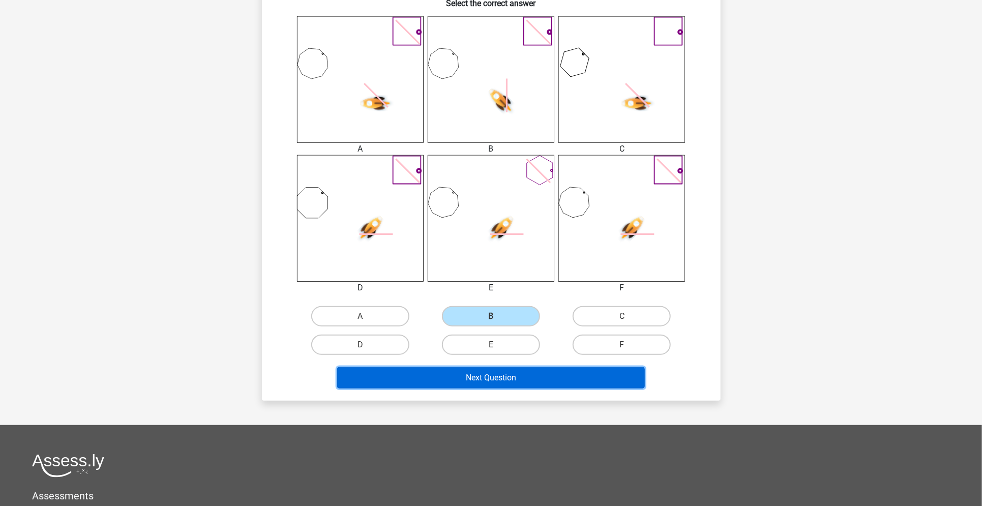
click at [540, 381] on button "Next Question" at bounding box center [491, 377] width 308 height 21
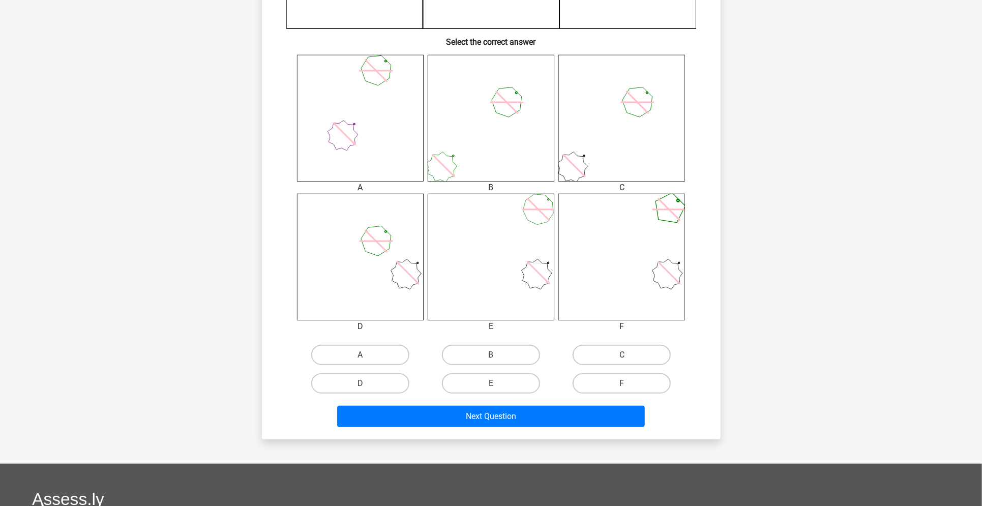
scroll to position [365, 0]
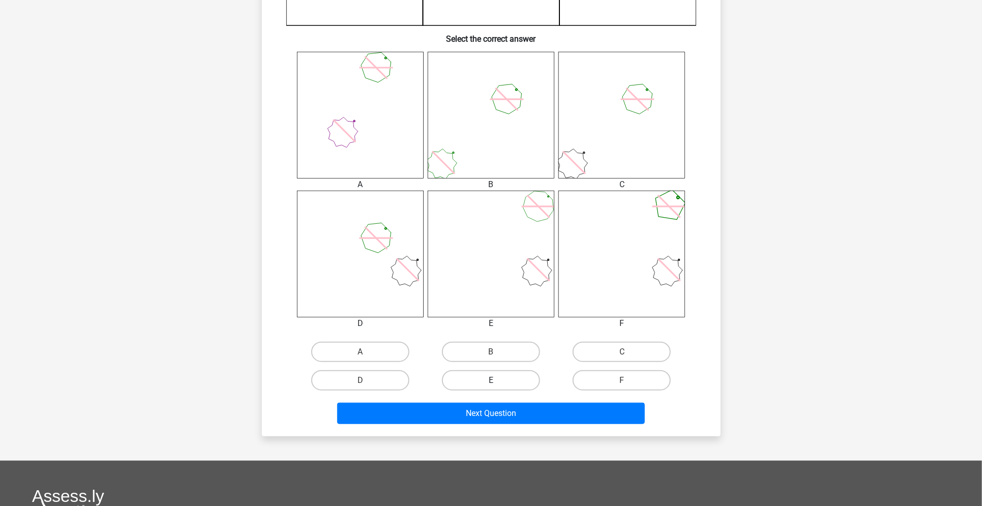
click at [520, 379] on label "E" at bounding box center [491, 380] width 98 height 20
click at [497, 380] on input "E" at bounding box center [494, 383] width 7 height 7
radio input "true"
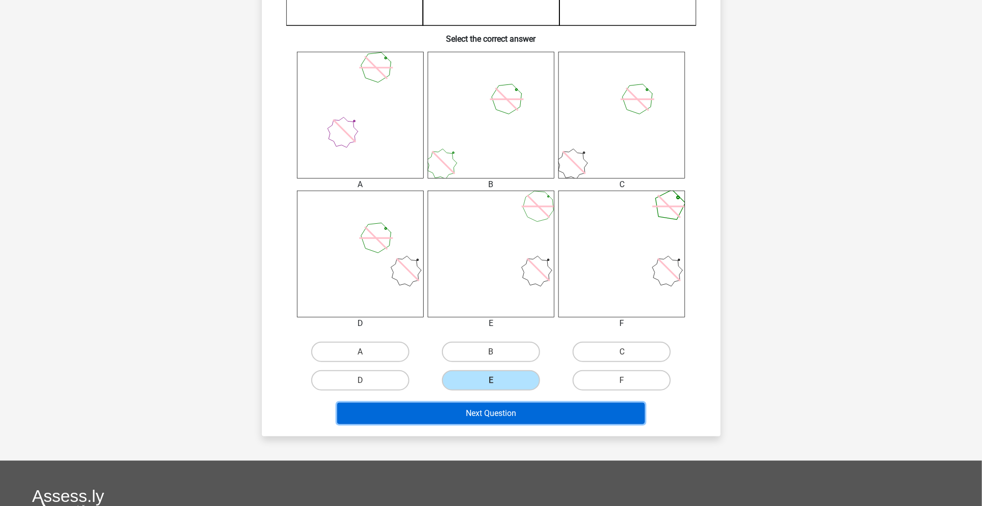
click at [524, 410] on button "Next Question" at bounding box center [491, 413] width 308 height 21
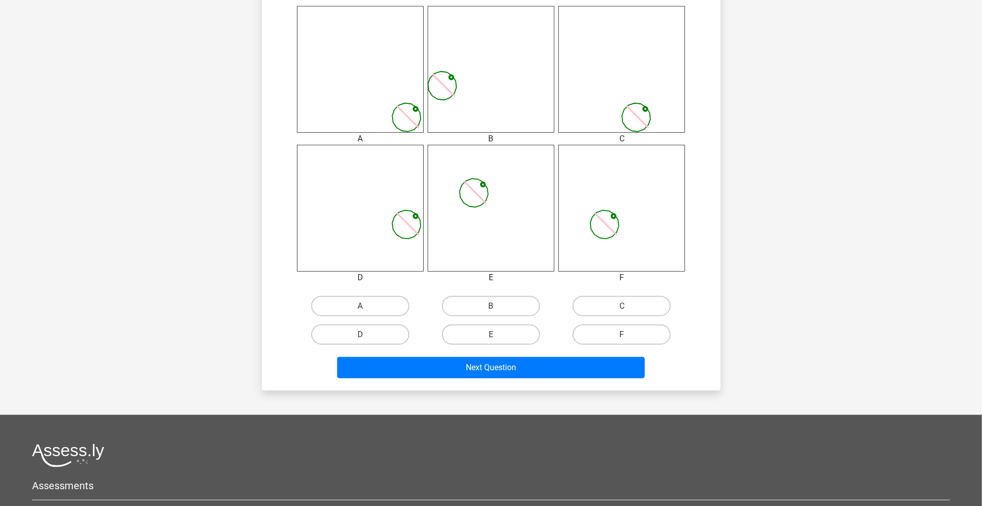
scroll to position [413, 0]
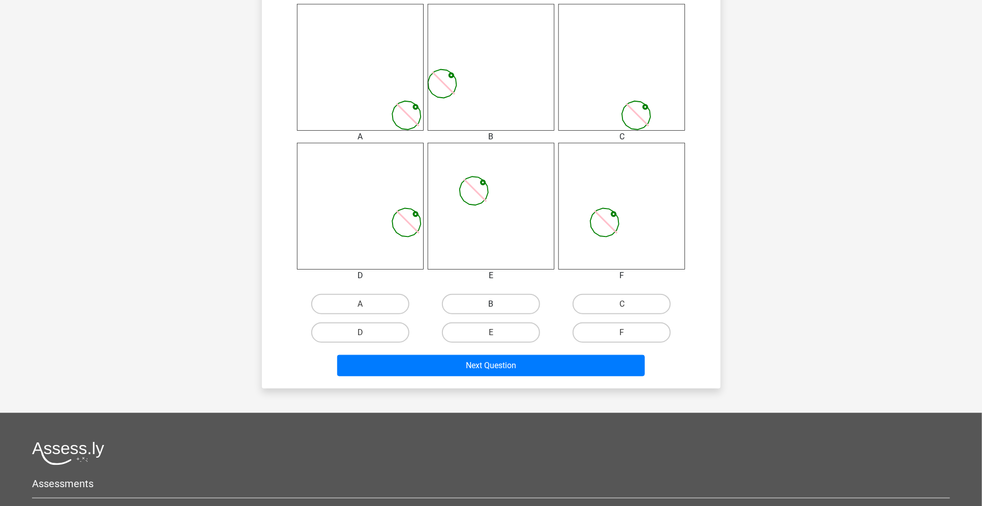
click at [517, 311] on label "B" at bounding box center [491, 304] width 98 height 20
click at [497, 311] on input "B" at bounding box center [494, 307] width 7 height 7
radio input "true"
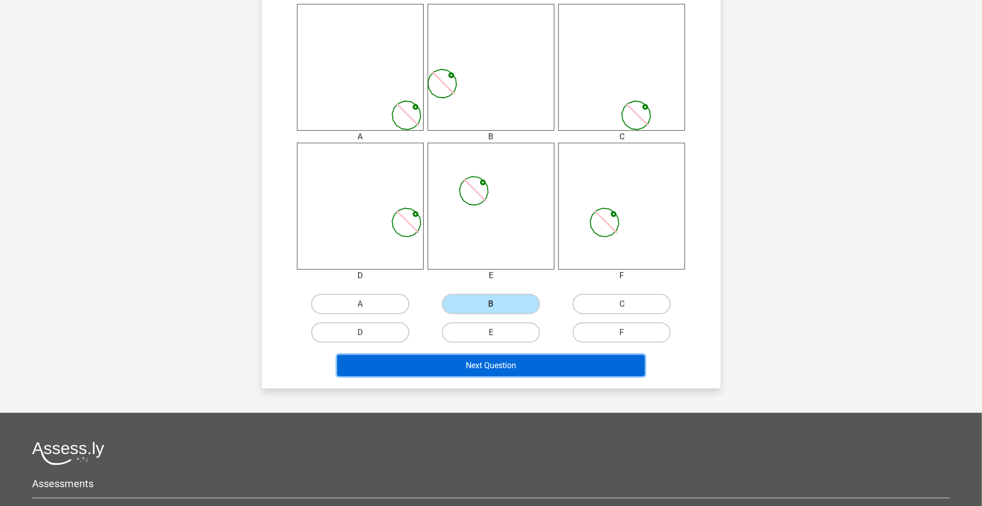
click at [517, 357] on button "Next Question" at bounding box center [491, 365] width 308 height 21
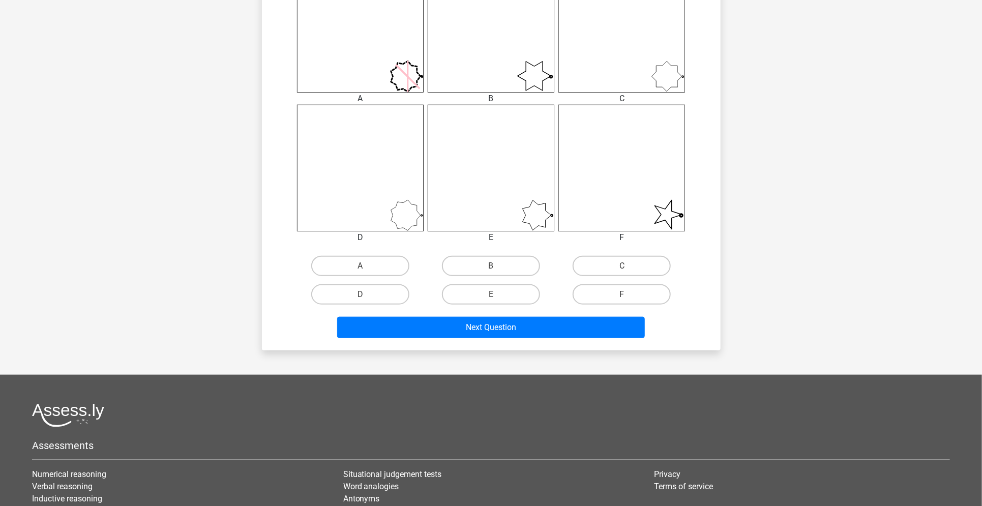
scroll to position [453, 0]
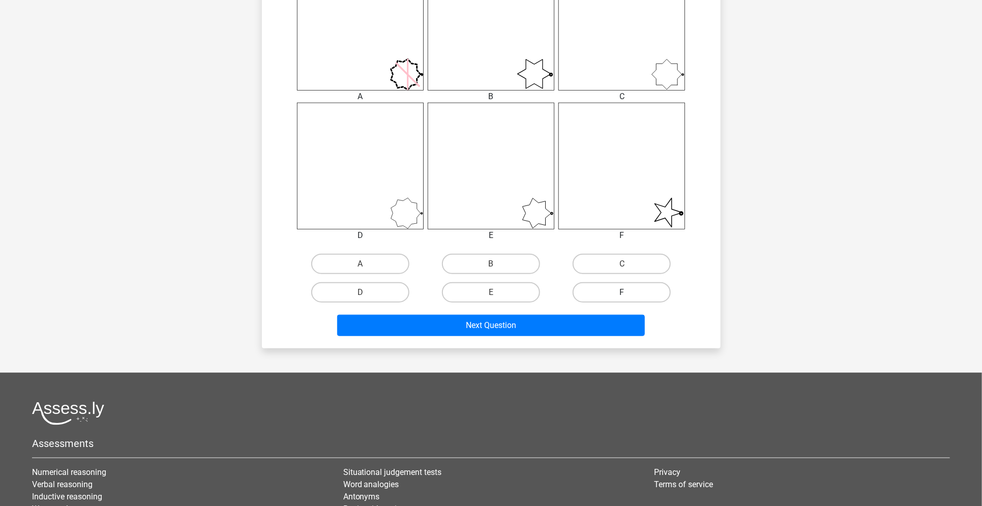
click at [652, 295] on label "F" at bounding box center [621, 292] width 98 height 20
click at [628, 295] on input "F" at bounding box center [625, 295] width 7 height 7
radio input "true"
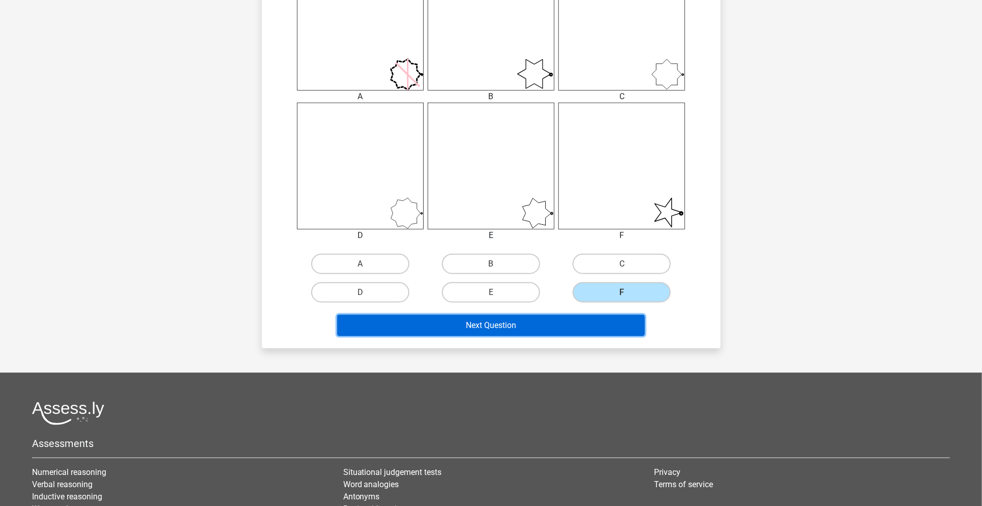
click at [620, 320] on button "Next Question" at bounding box center [491, 325] width 308 height 21
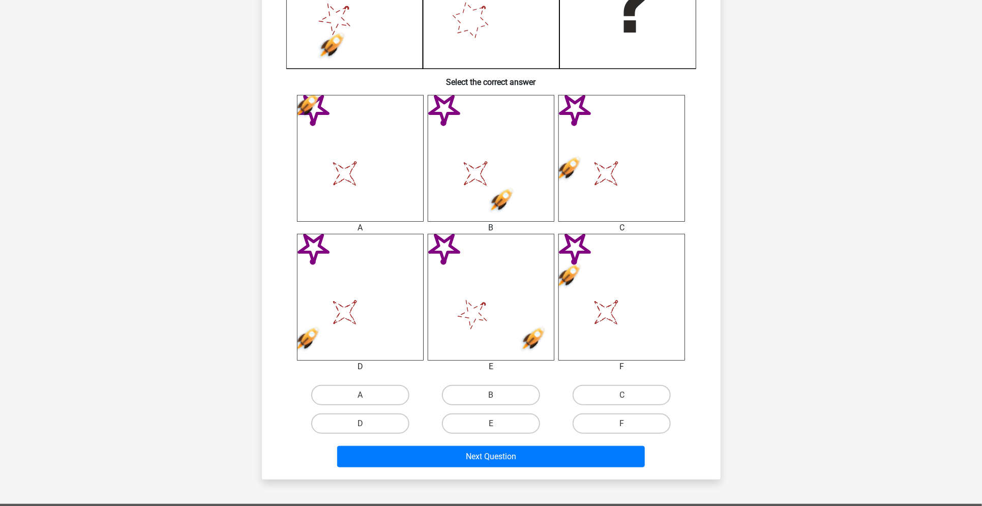
scroll to position [323, 0]
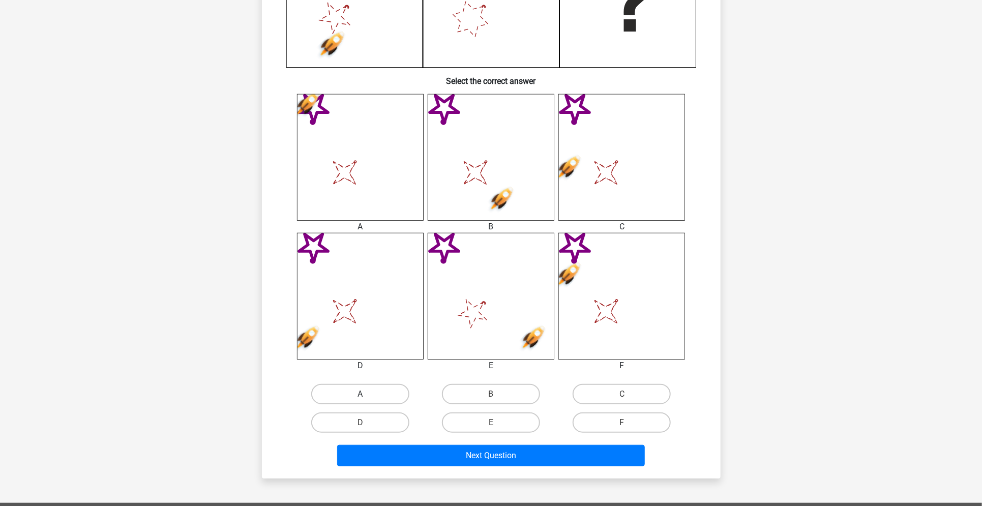
click at [398, 385] on label "A" at bounding box center [360, 394] width 98 height 20
click at [366, 394] on input "A" at bounding box center [363, 397] width 7 height 7
radio input "true"
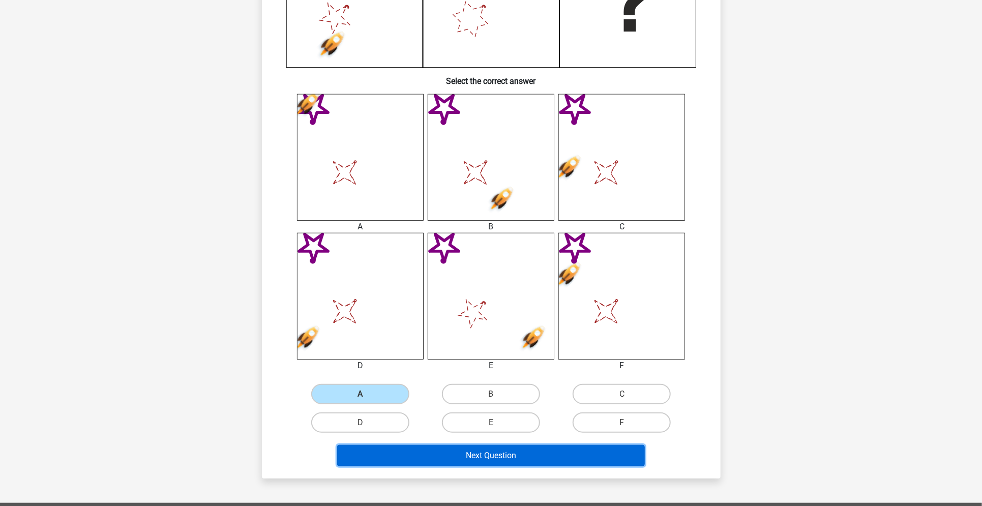
click at [411, 449] on button "Next Question" at bounding box center [491, 455] width 308 height 21
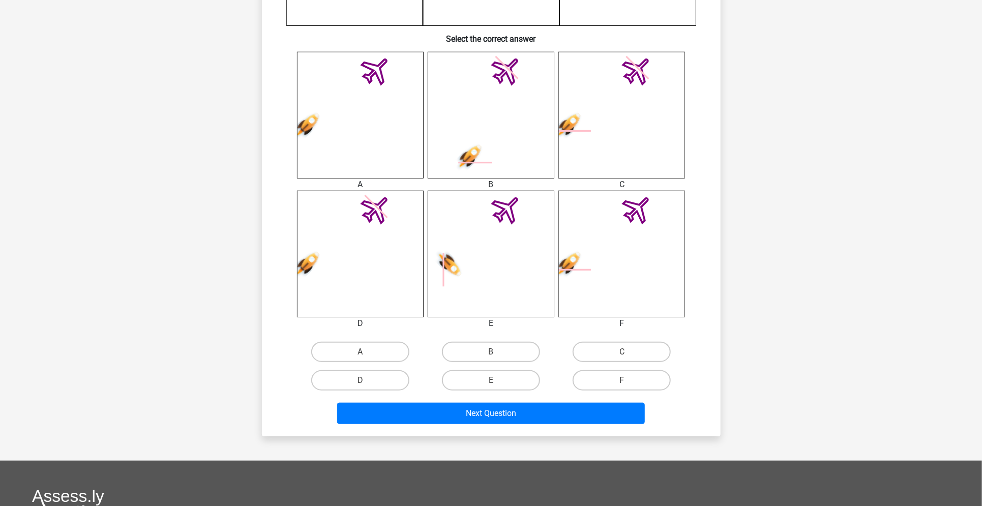
scroll to position [366, 0]
click at [630, 352] on label "C" at bounding box center [621, 351] width 98 height 20
click at [628, 352] on input "C" at bounding box center [625, 354] width 7 height 7
radio input "true"
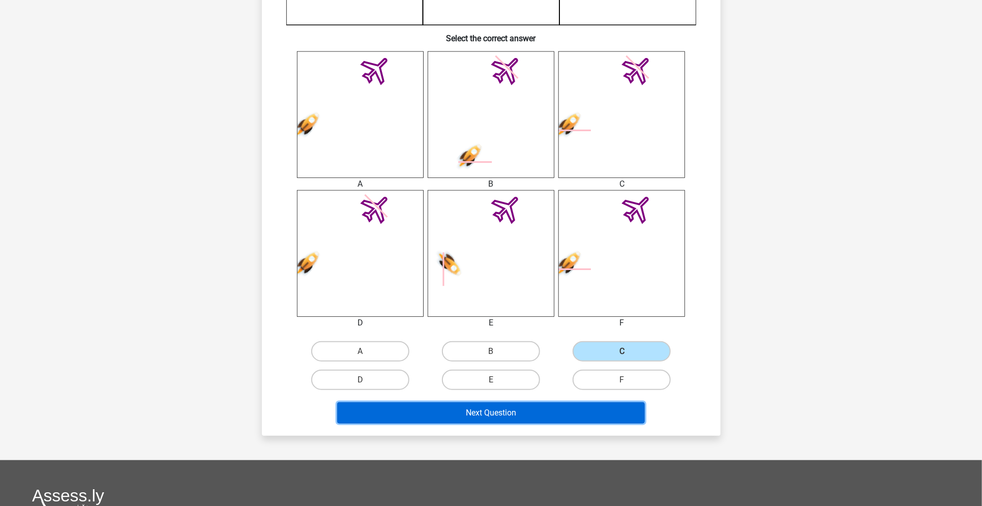
click at [594, 405] on button "Next Question" at bounding box center [491, 412] width 308 height 21
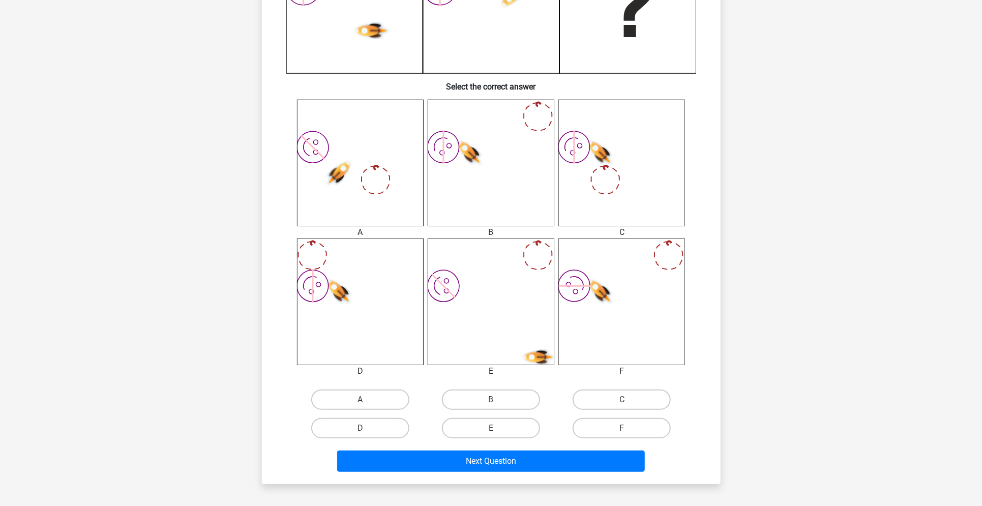
scroll to position [320, 0]
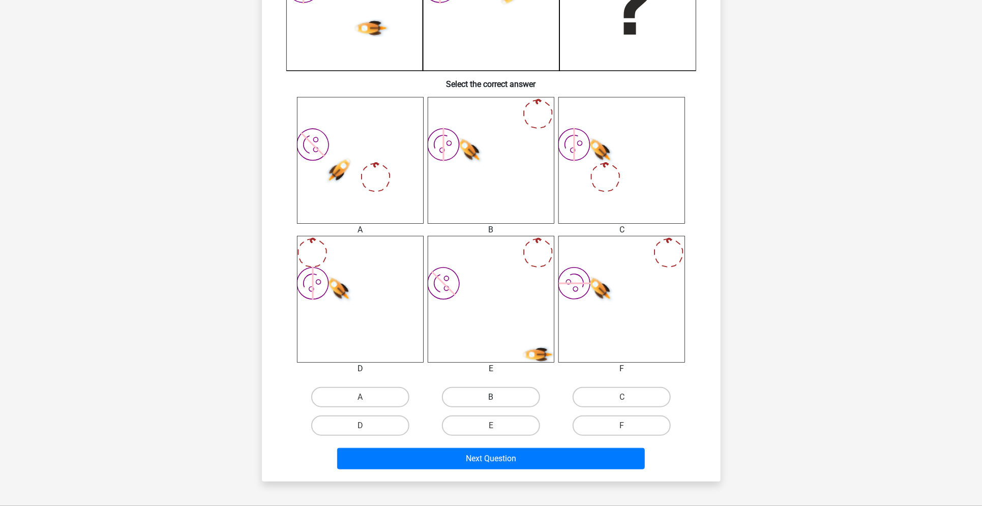
click at [506, 394] on label "B" at bounding box center [491, 397] width 98 height 20
click at [497, 397] on input "B" at bounding box center [494, 400] width 7 height 7
radio input "true"
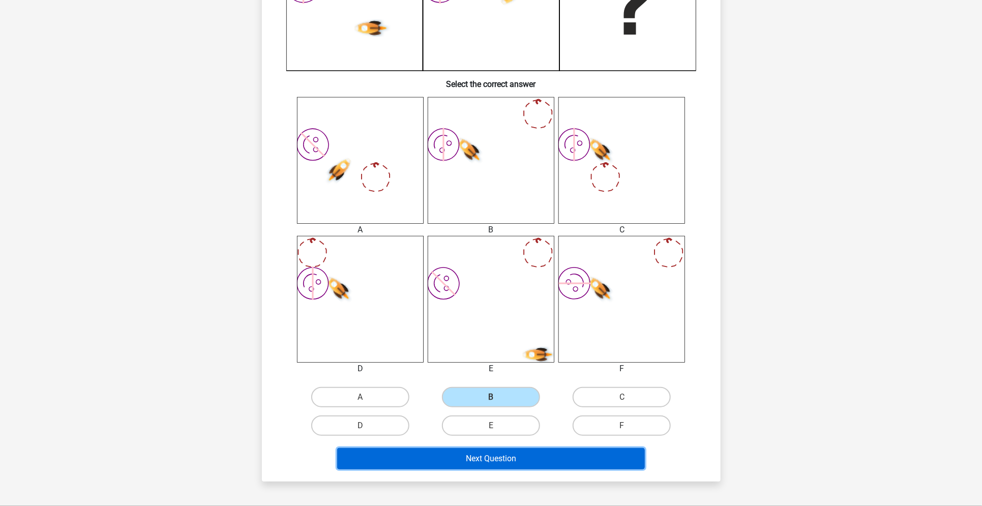
click at [499, 463] on button "Next Question" at bounding box center [491, 458] width 308 height 21
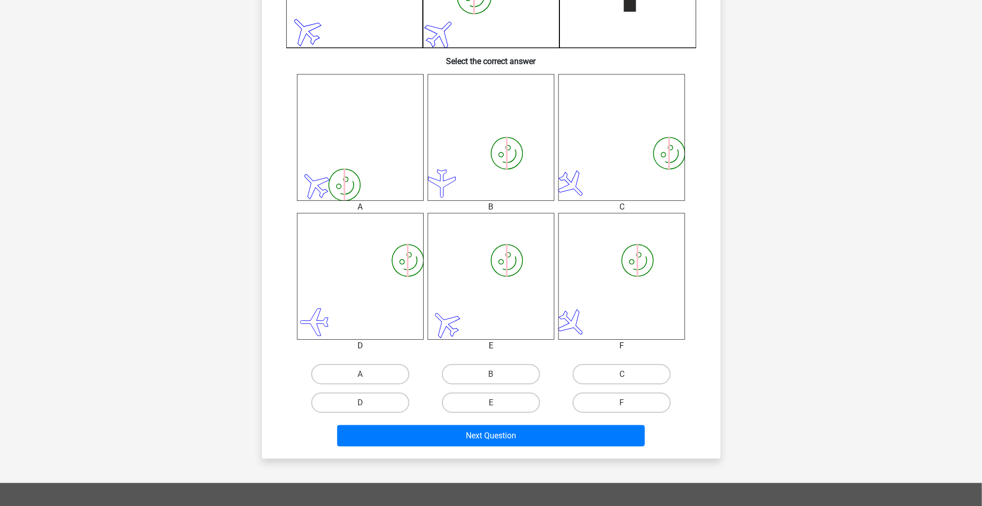
scroll to position [344, 0]
click at [636, 407] on label "F" at bounding box center [621, 402] width 98 height 20
click at [628, 407] on input "F" at bounding box center [625, 405] width 7 height 7
radio input "true"
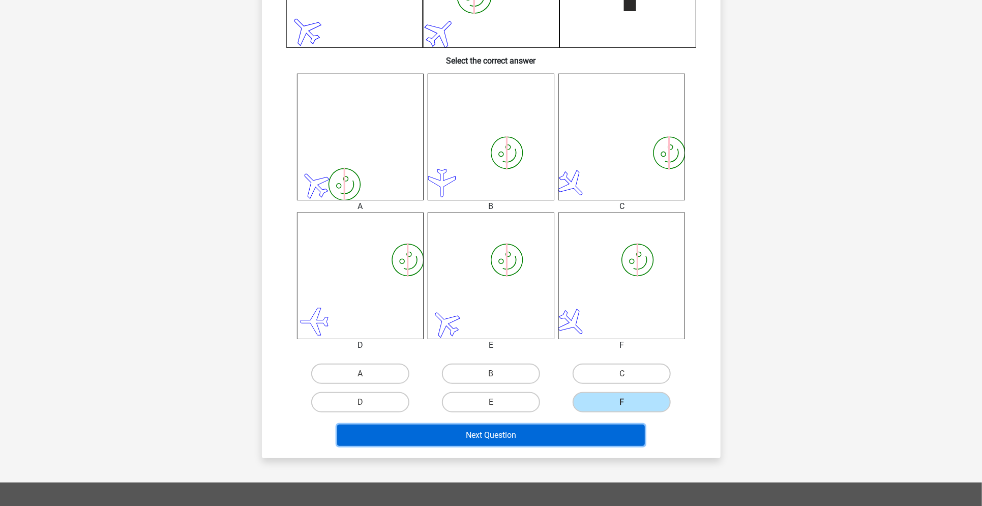
click at [611, 438] on button "Next Question" at bounding box center [491, 434] width 308 height 21
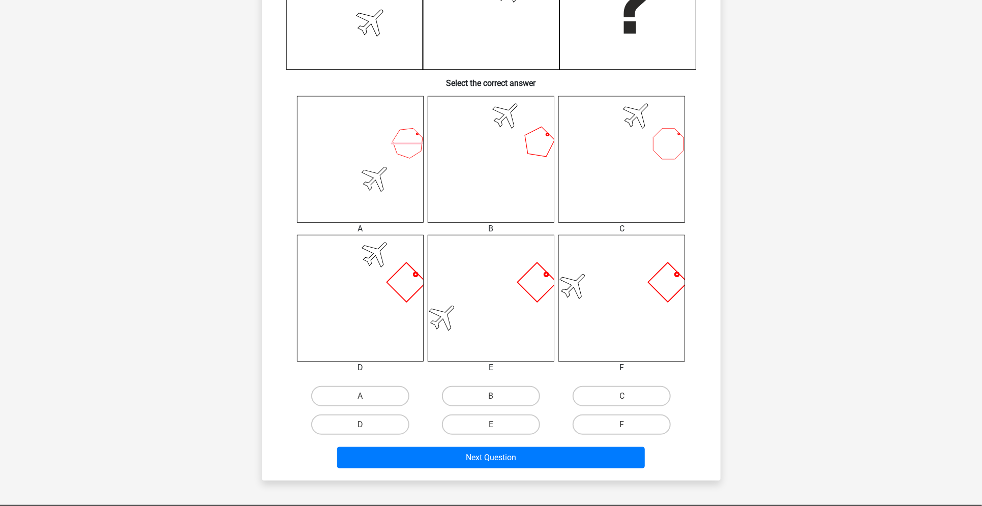
scroll to position [332, 0]
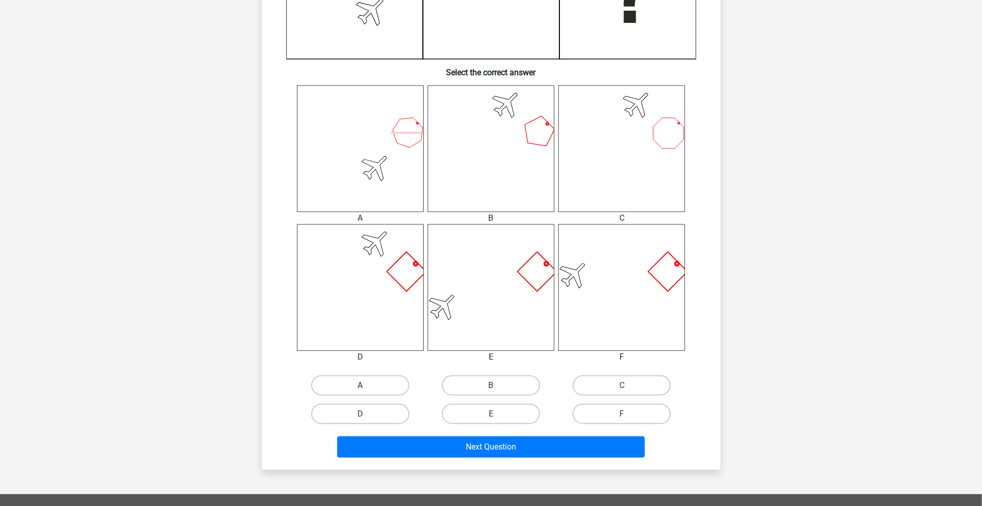
click at [368, 382] on label "A" at bounding box center [360, 385] width 98 height 20
click at [366, 385] on input "A" at bounding box center [363, 388] width 7 height 7
radio input "true"
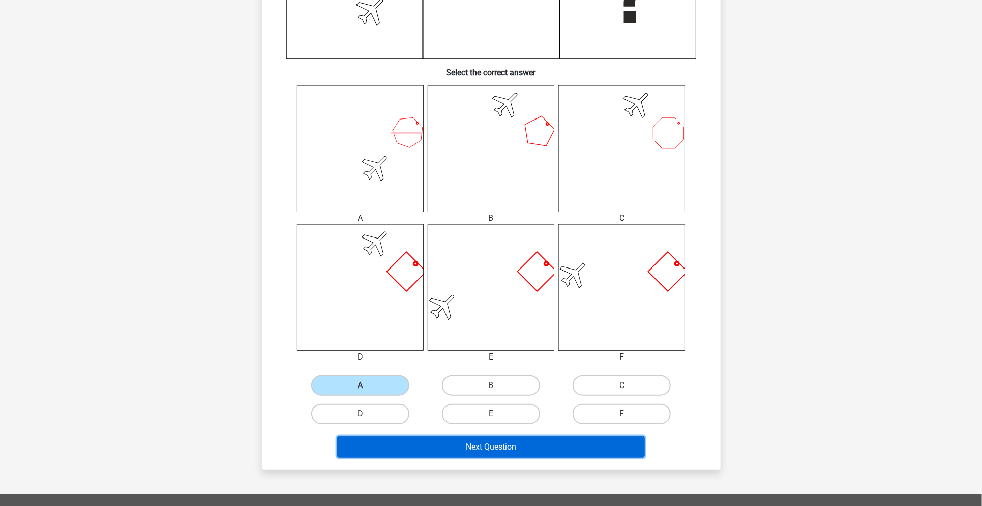
click at [407, 450] on button "Next Question" at bounding box center [491, 446] width 308 height 21
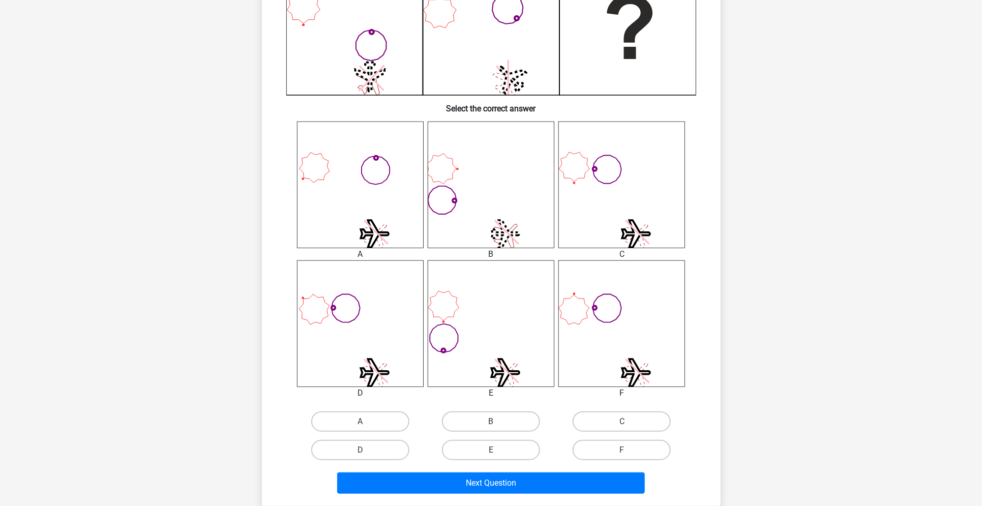
scroll to position [298, 0]
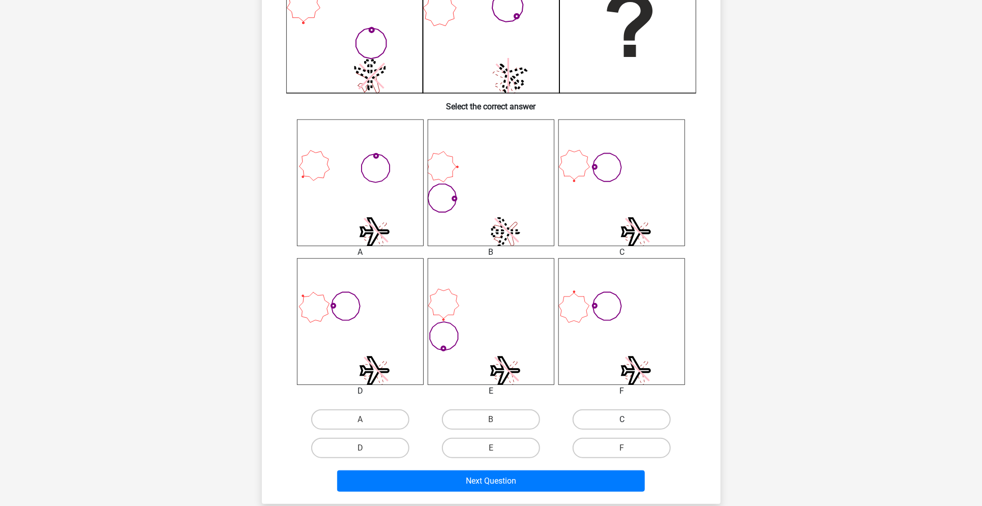
click at [624, 413] on label "C" at bounding box center [621, 419] width 98 height 20
click at [624, 419] on input "C" at bounding box center [625, 422] width 7 height 7
radio input "true"
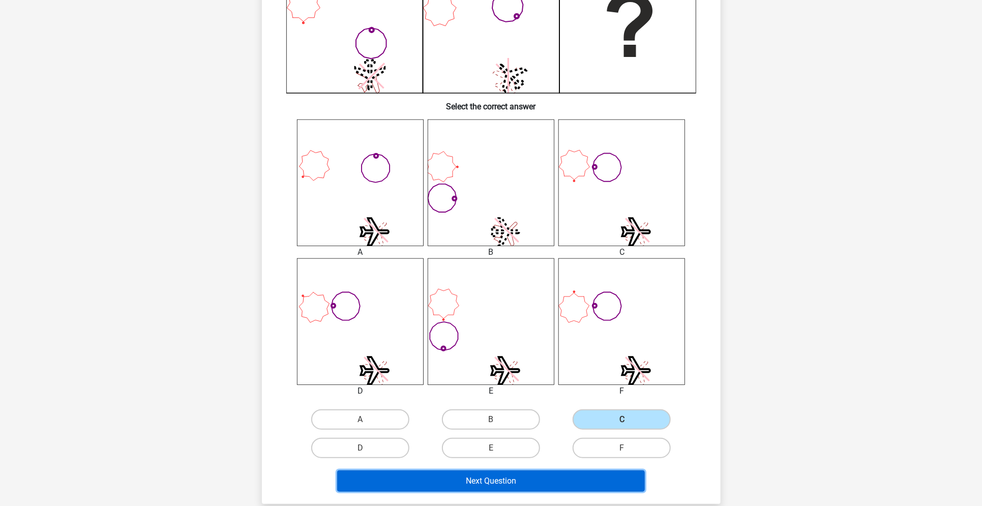
click at [609, 470] on button "Next Question" at bounding box center [491, 480] width 308 height 21
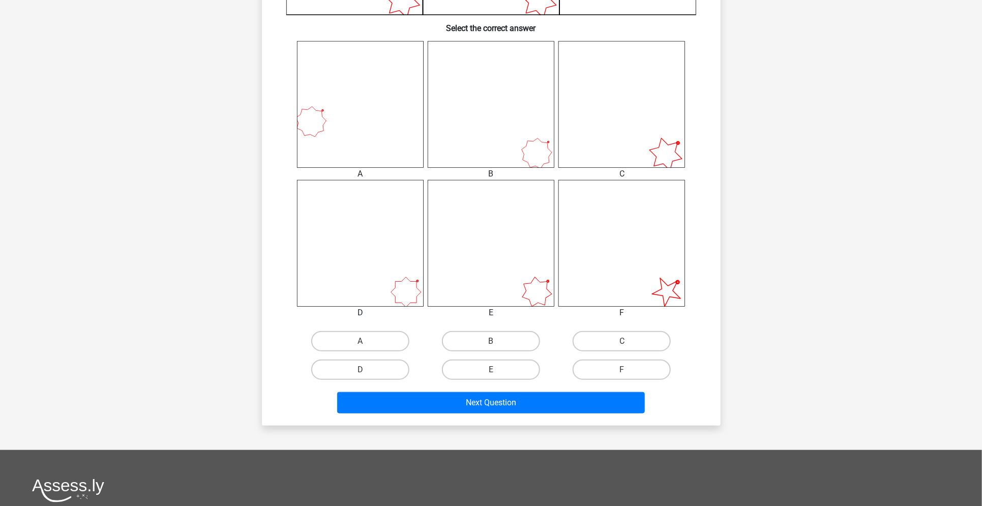
scroll to position [377, 0]
click at [522, 364] on label "E" at bounding box center [491, 369] width 98 height 20
click at [497, 369] on input "E" at bounding box center [494, 372] width 7 height 7
radio input "true"
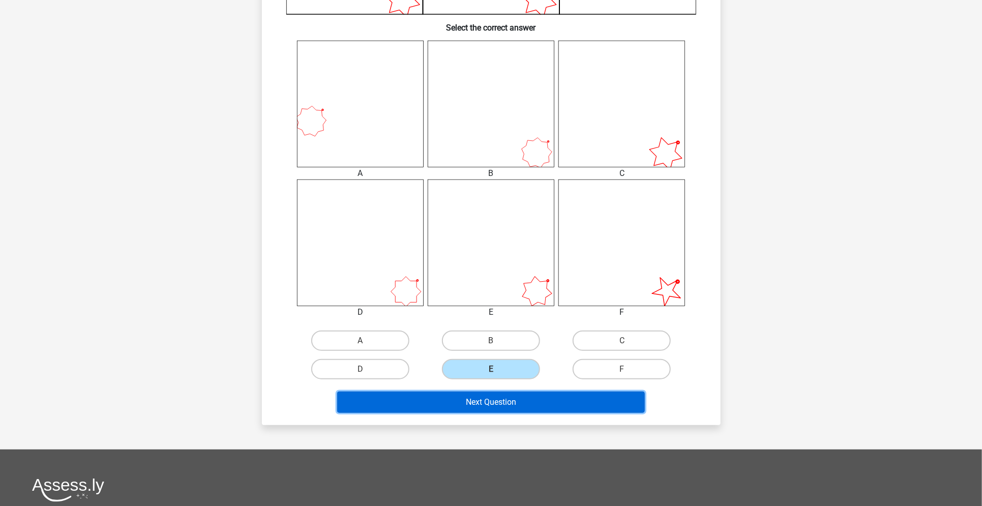
click at [537, 401] on button "Next Question" at bounding box center [491, 401] width 308 height 21
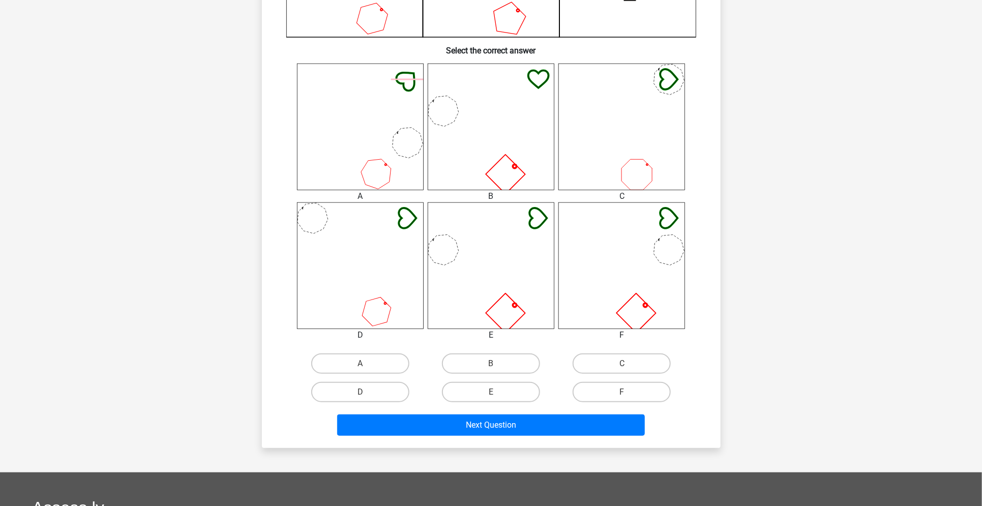
scroll to position [354, 0]
click at [486, 391] on label "E" at bounding box center [491, 391] width 98 height 20
click at [491, 391] on input "E" at bounding box center [494, 394] width 7 height 7
radio input "true"
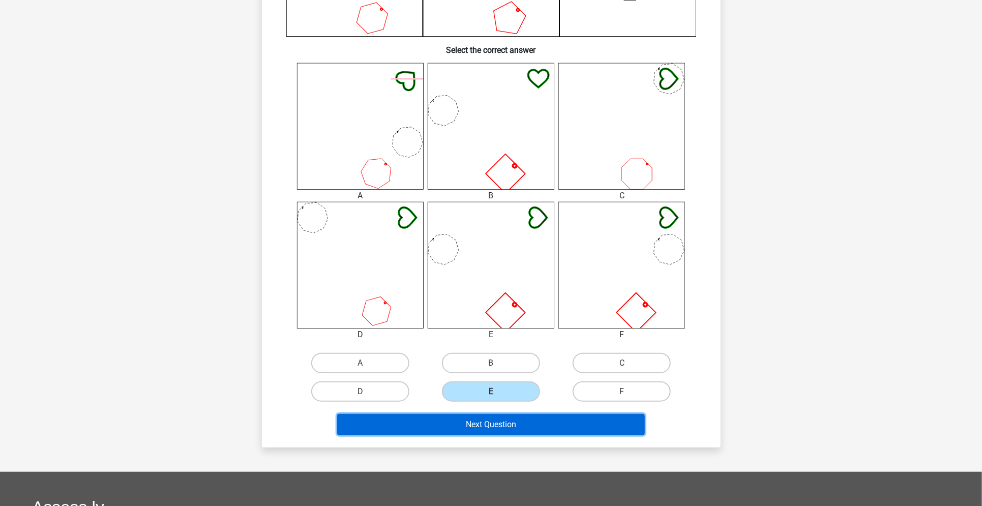
click at [503, 428] on button "Next Question" at bounding box center [491, 424] width 308 height 21
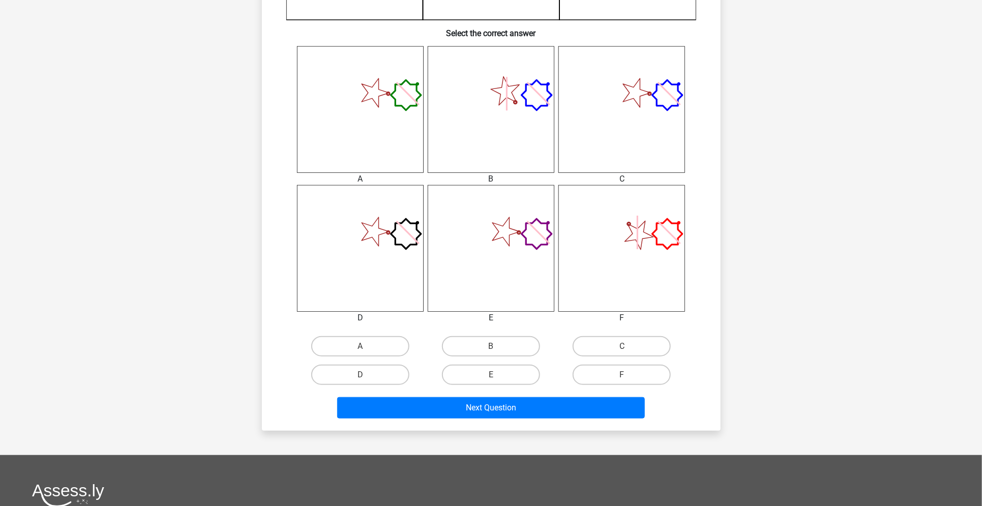
scroll to position [374, 0]
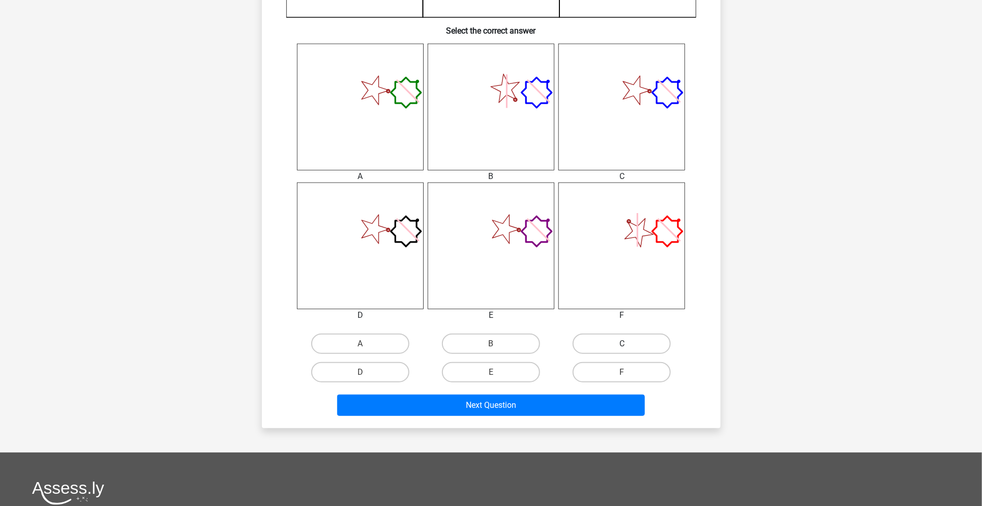
click at [599, 337] on label "C" at bounding box center [621, 343] width 98 height 20
click at [622, 344] on input "C" at bounding box center [625, 347] width 7 height 7
radio input "true"
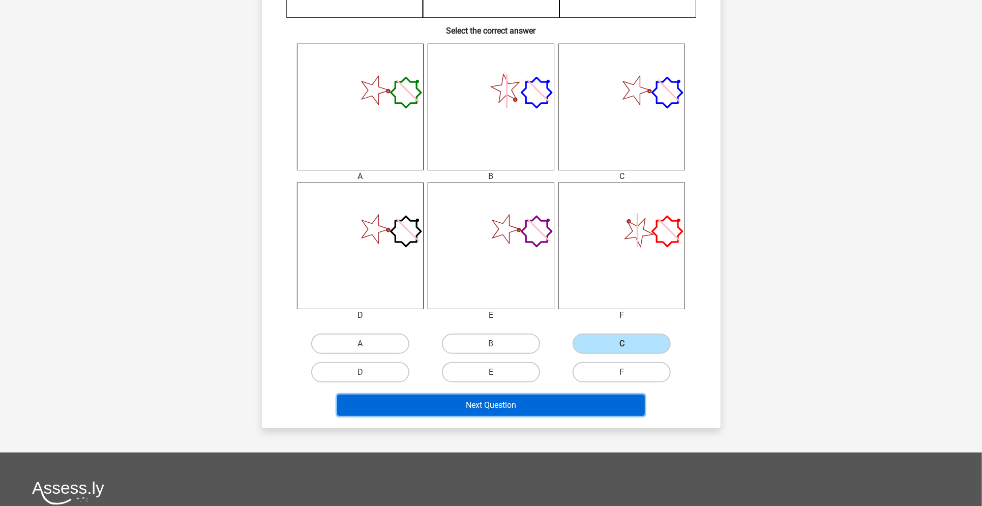
click at [569, 407] on button "Next Question" at bounding box center [491, 404] width 308 height 21
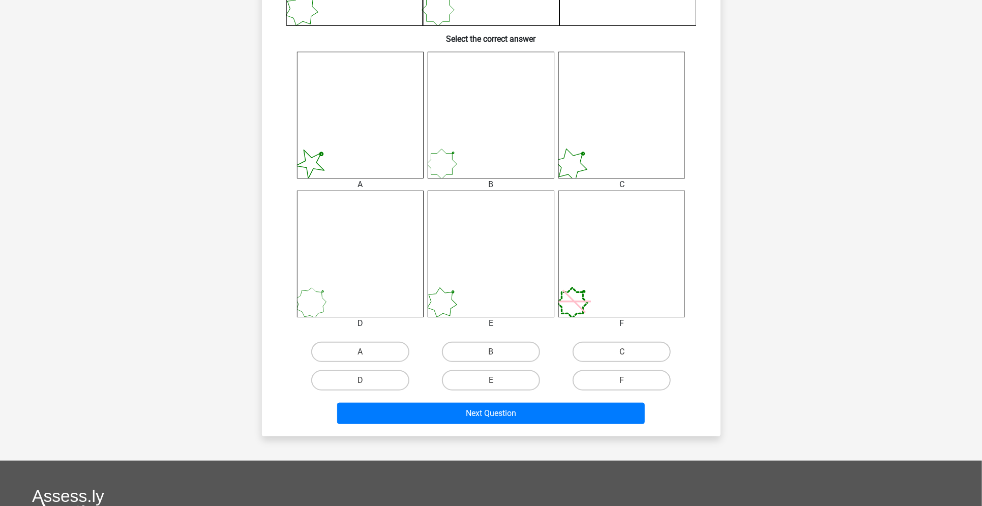
scroll to position [371, 0]
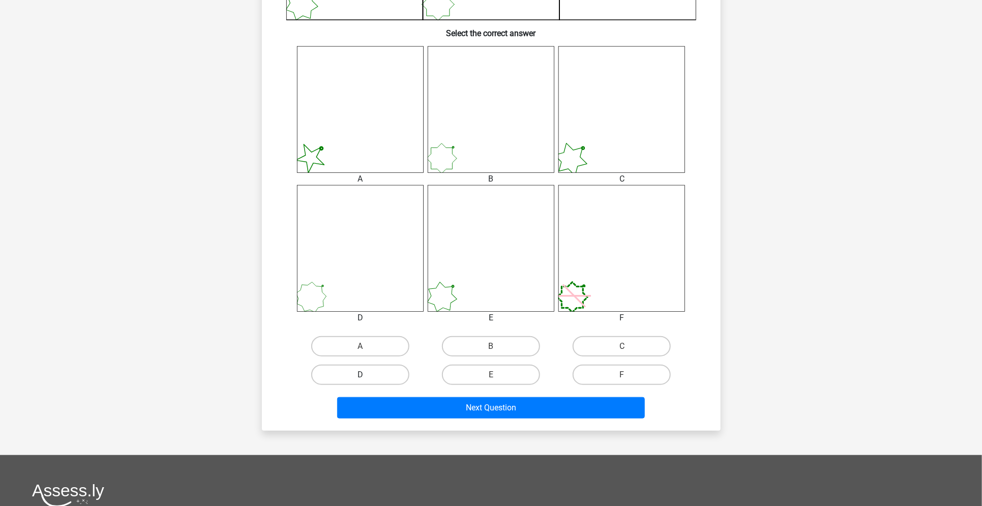
click at [376, 377] on label "D" at bounding box center [360, 374] width 98 height 20
click at [366, 377] on input "D" at bounding box center [363, 378] width 7 height 7
radio input "true"
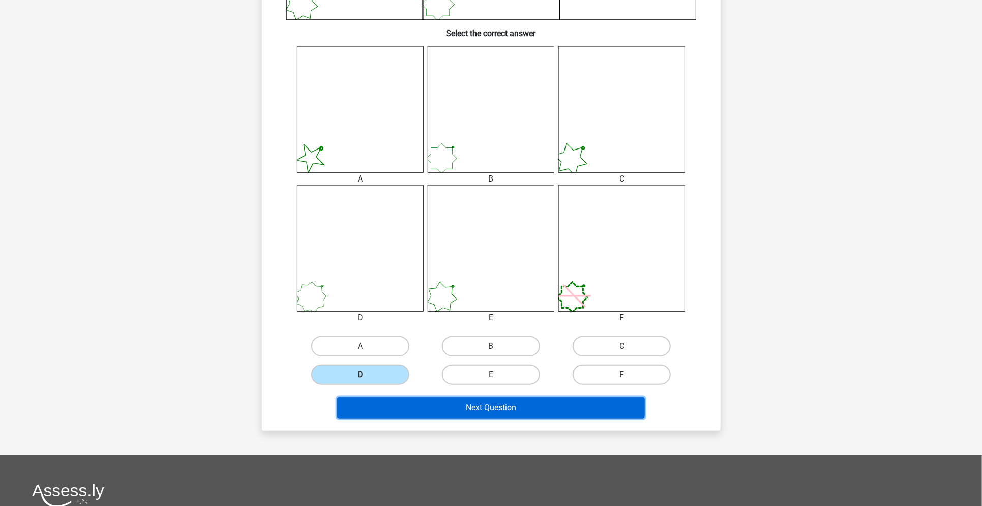
click at [420, 404] on button "Next Question" at bounding box center [491, 407] width 308 height 21
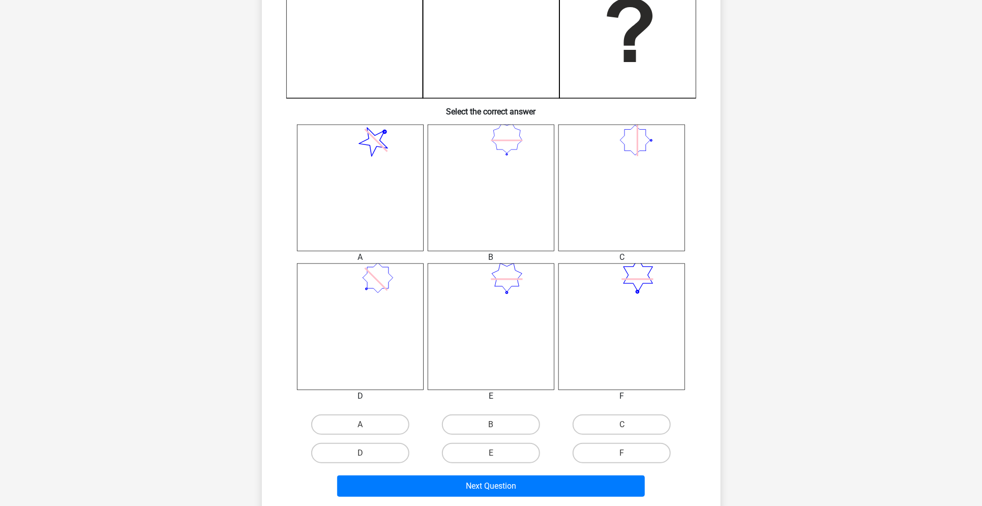
scroll to position [315, 0]
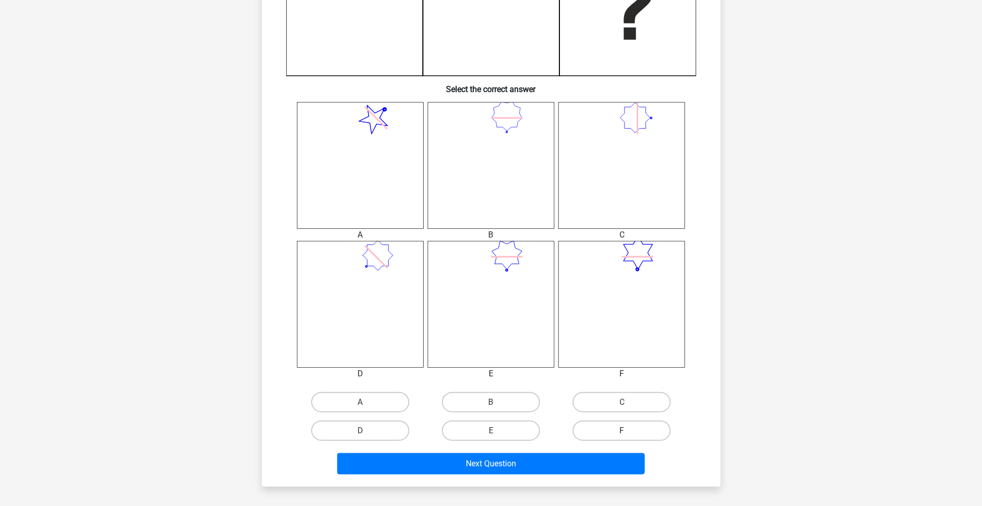
click at [618, 422] on label "F" at bounding box center [621, 430] width 98 height 20
click at [622, 431] on input "F" at bounding box center [625, 434] width 7 height 7
radio input "true"
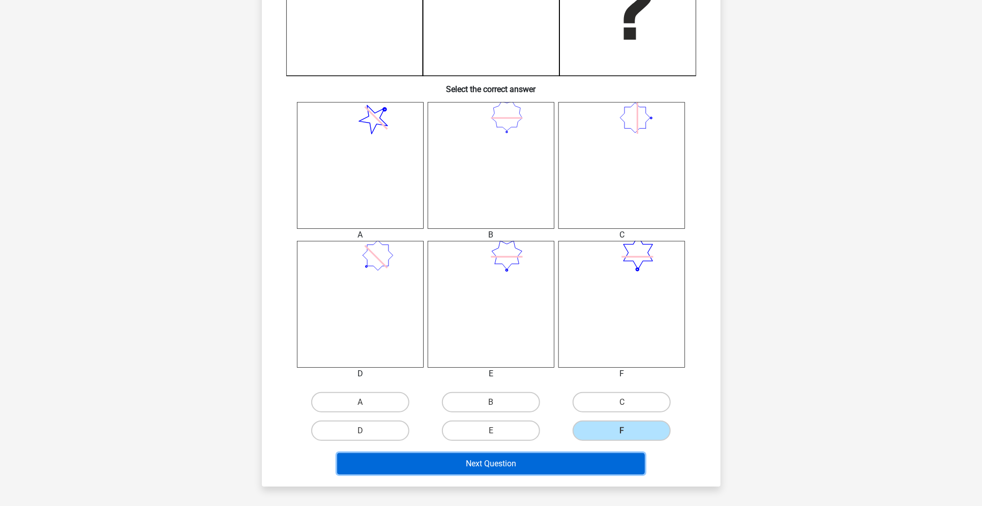
click at [594, 455] on button "Next Question" at bounding box center [491, 463] width 308 height 21
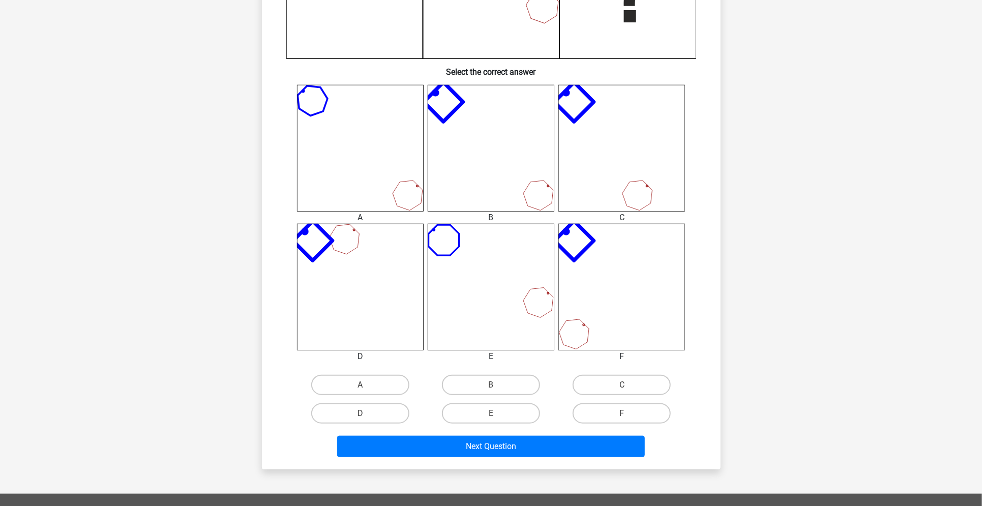
scroll to position [335, 0]
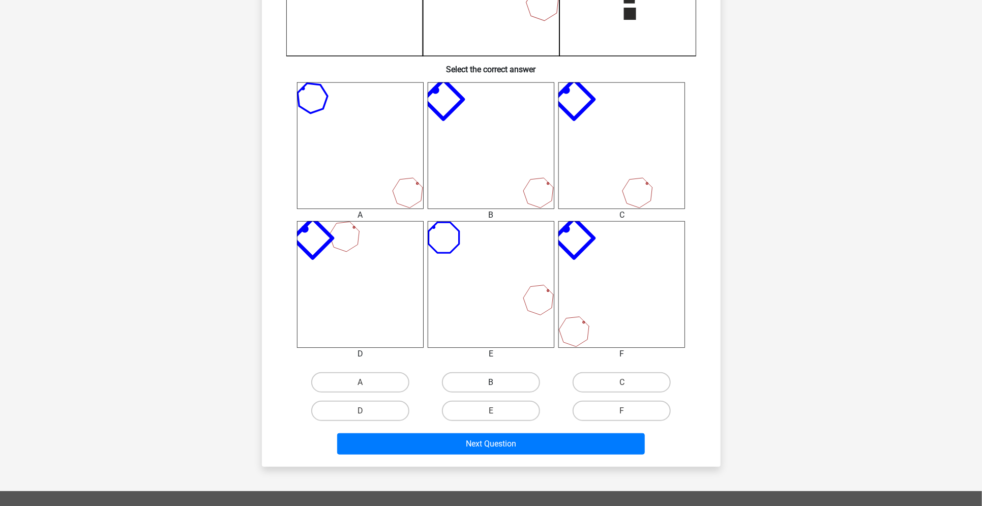
click at [512, 374] on label "B" at bounding box center [491, 382] width 98 height 20
click at [497, 382] on input "B" at bounding box center [494, 385] width 7 height 7
radio input "true"
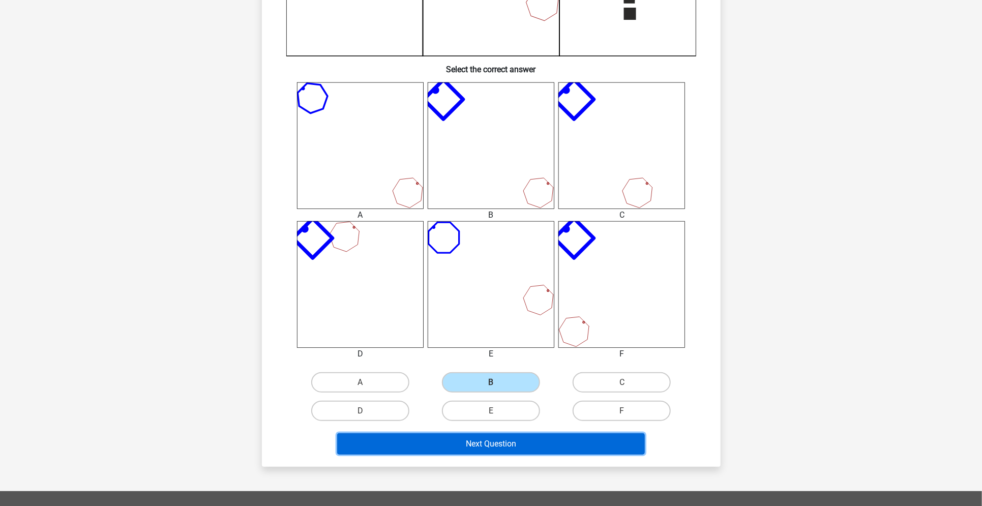
click at [524, 445] on button "Next Question" at bounding box center [491, 443] width 308 height 21
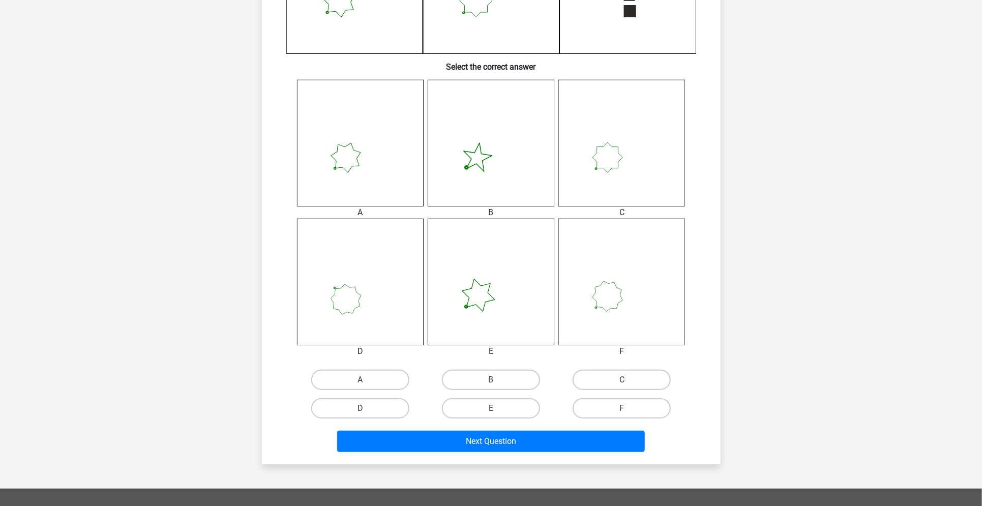
scroll to position [338, 0]
click at [622, 404] on label "F" at bounding box center [621, 408] width 98 height 20
click at [622, 408] on input "F" at bounding box center [625, 411] width 7 height 7
radio input "true"
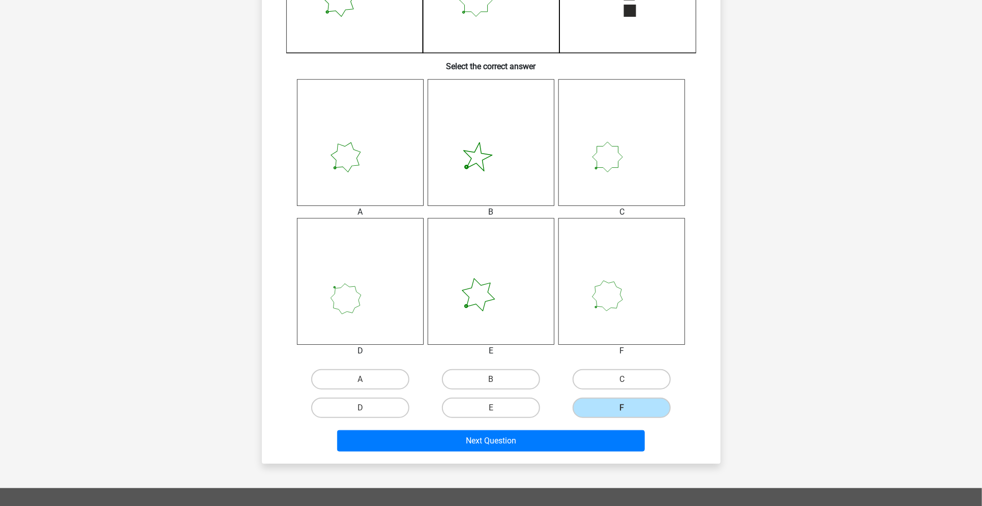
click at [607, 450] on div "Next Question" at bounding box center [491, 442] width 392 height 25
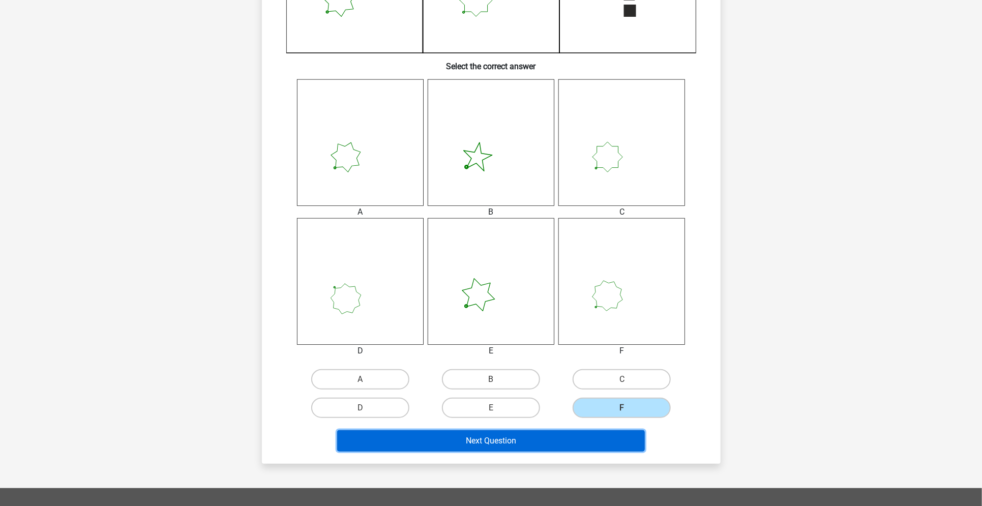
click at [620, 438] on button "Next Question" at bounding box center [491, 440] width 308 height 21
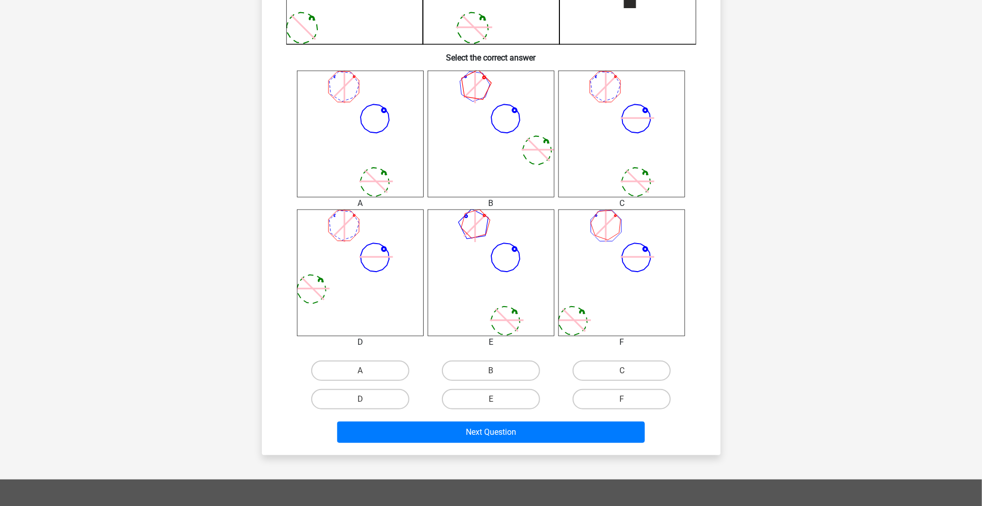
scroll to position [352, 0]
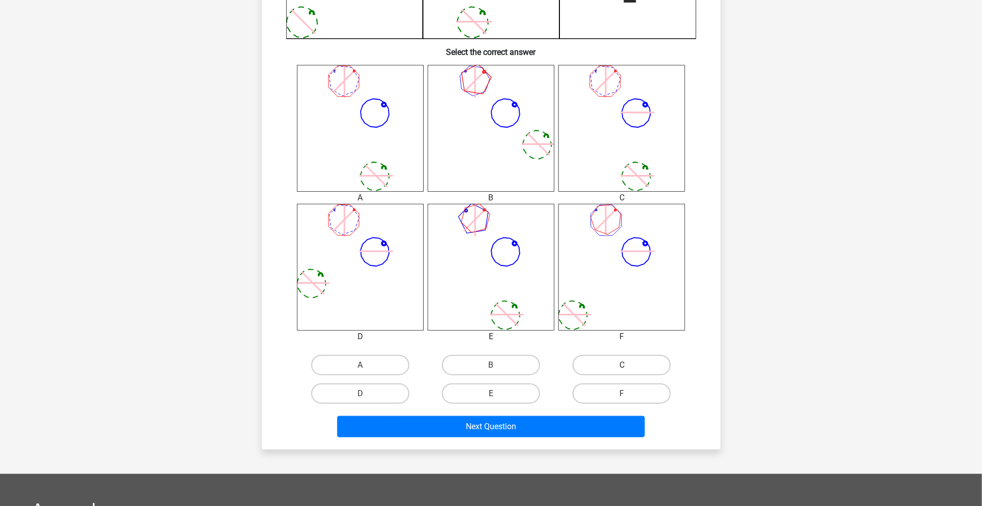
click at [625, 359] on label "C" at bounding box center [621, 365] width 98 height 20
click at [625, 365] on input "C" at bounding box center [625, 368] width 7 height 7
radio input "true"
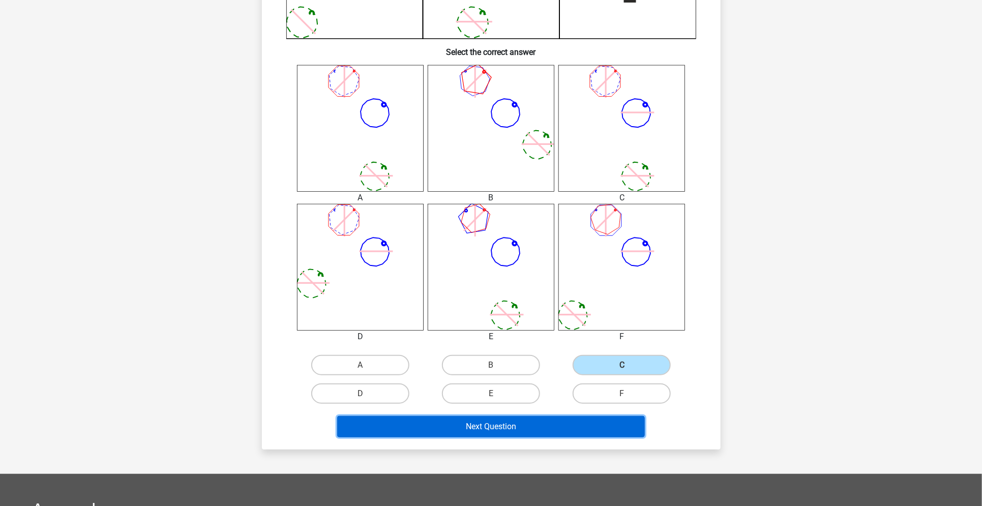
click at [608, 421] on button "Next Question" at bounding box center [491, 426] width 308 height 21
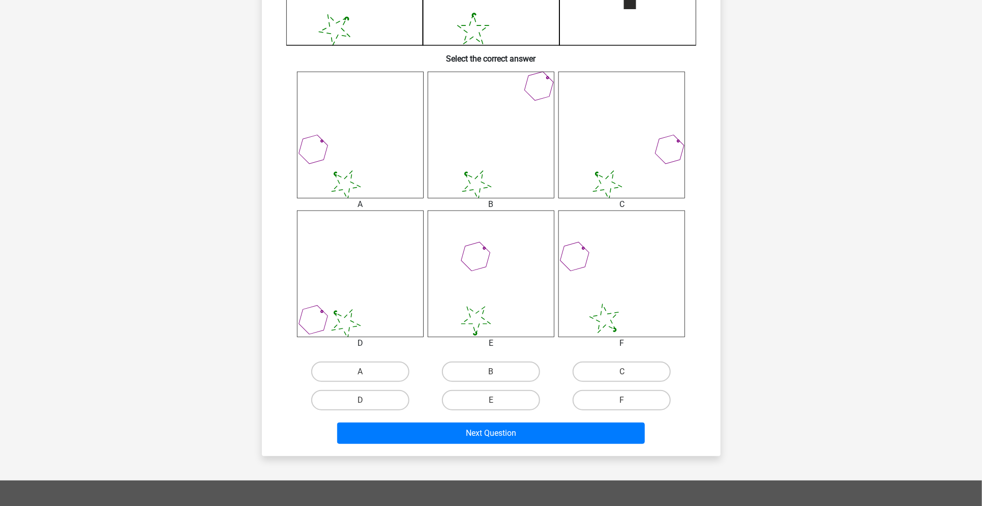
scroll to position [348, 0]
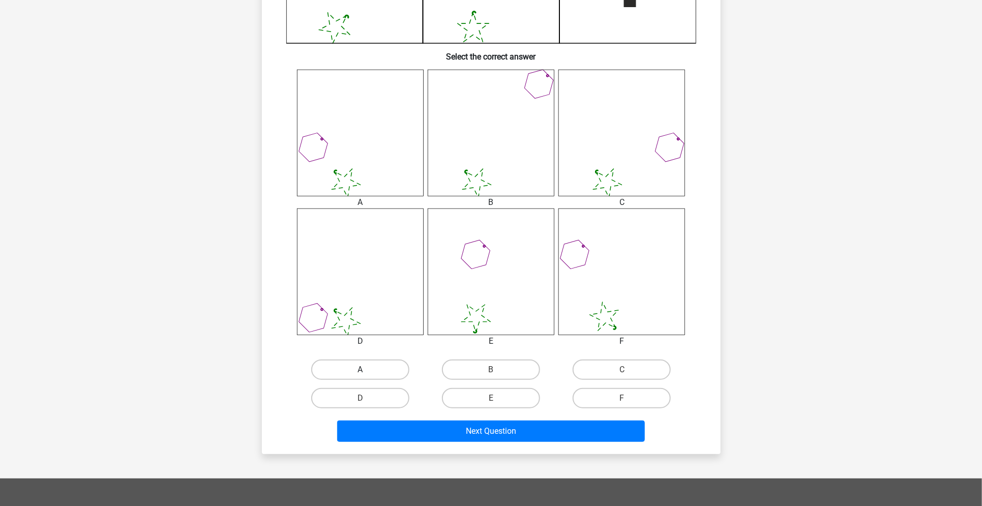
click at [393, 362] on label "A" at bounding box center [360, 369] width 98 height 20
click at [366, 370] on input "A" at bounding box center [363, 373] width 7 height 7
radio input "true"
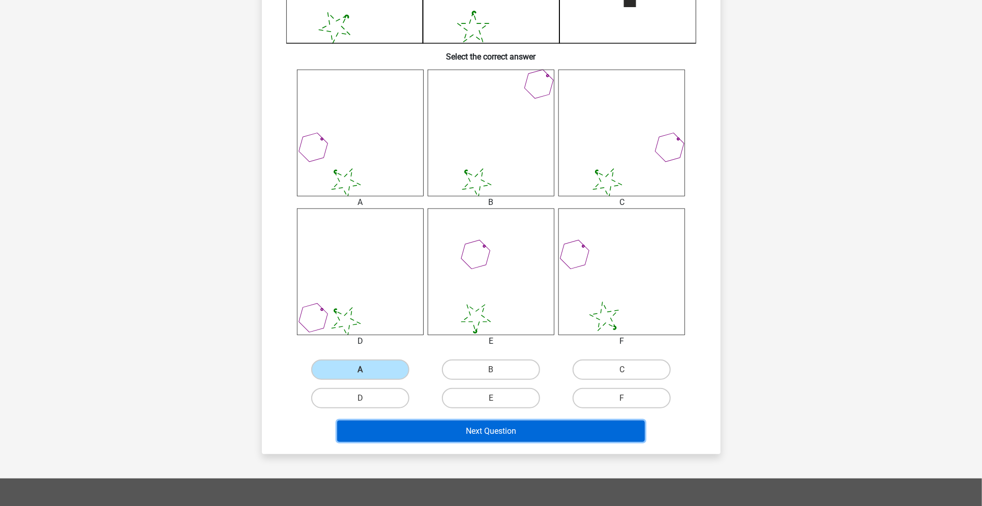
click at [450, 420] on button "Next Question" at bounding box center [491, 430] width 308 height 21
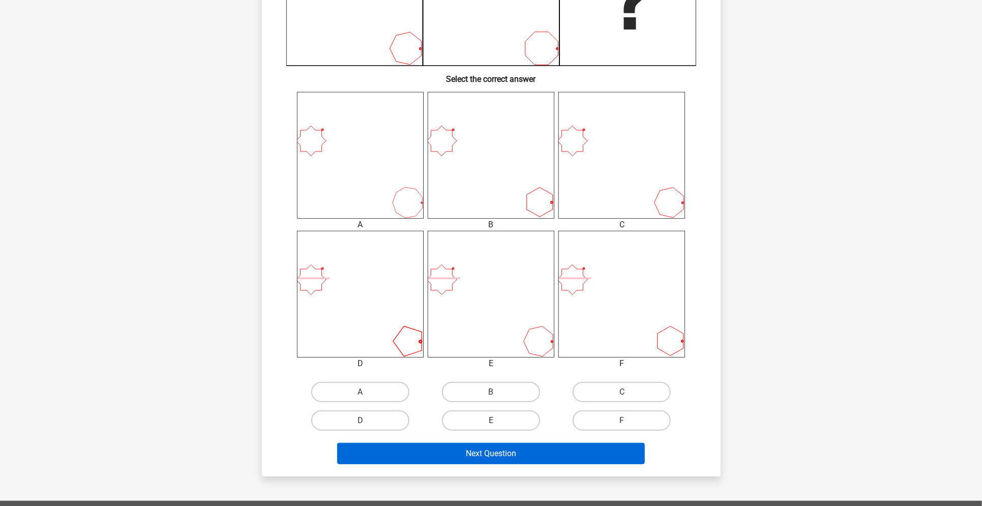
scroll to position [326, 0]
click at [402, 391] on label "A" at bounding box center [360, 391] width 98 height 20
click at [366, 391] on input "A" at bounding box center [363, 394] width 7 height 7
radio input "true"
click at [441, 447] on button "Next Question" at bounding box center [491, 452] width 308 height 21
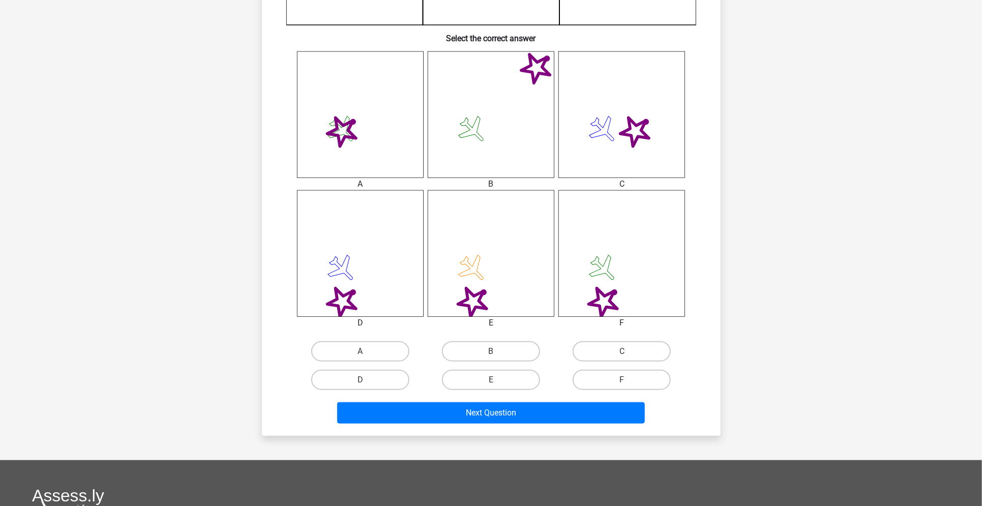
scroll to position [366, 0]
click at [647, 382] on label "F" at bounding box center [621, 379] width 98 height 20
click at [628, 382] on input "F" at bounding box center [625, 382] width 7 height 7
radio input "true"
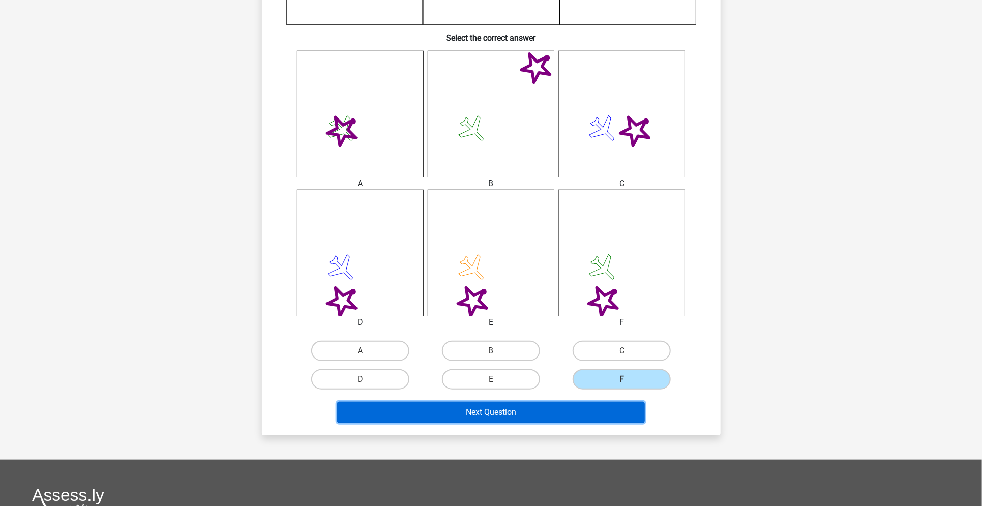
click at [594, 416] on button "Next Question" at bounding box center [491, 412] width 308 height 21
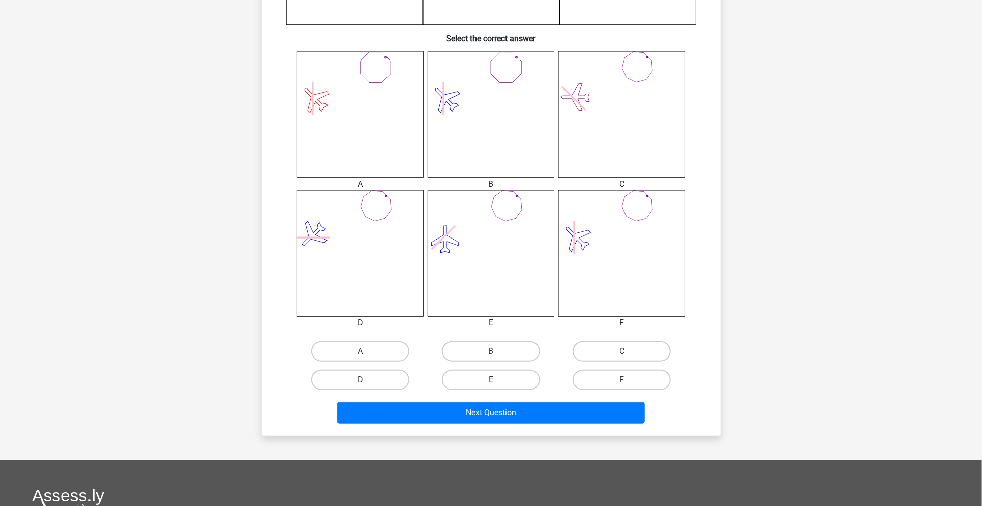
scroll to position [380, 0]
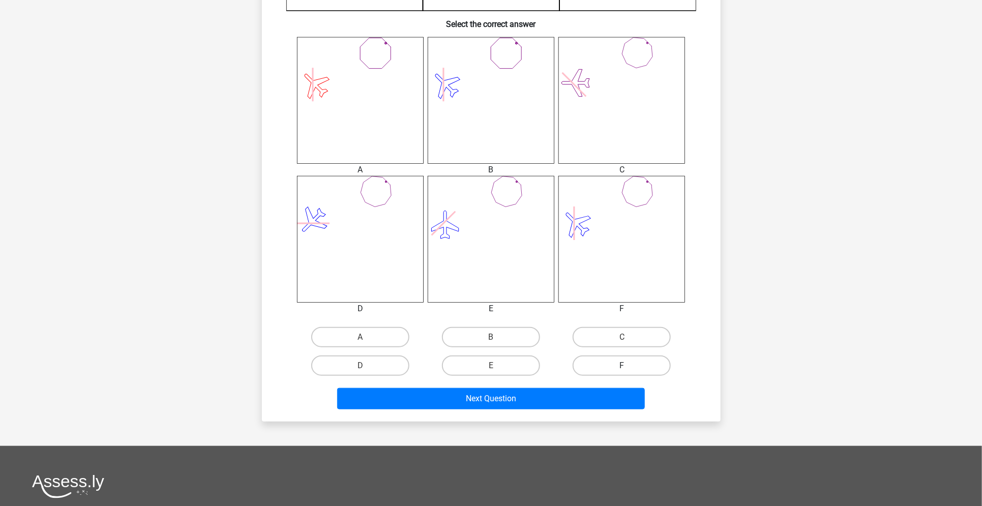
click at [663, 368] on label "F" at bounding box center [621, 365] width 98 height 20
click at [628, 368] on input "F" at bounding box center [625, 368] width 7 height 7
radio input "true"
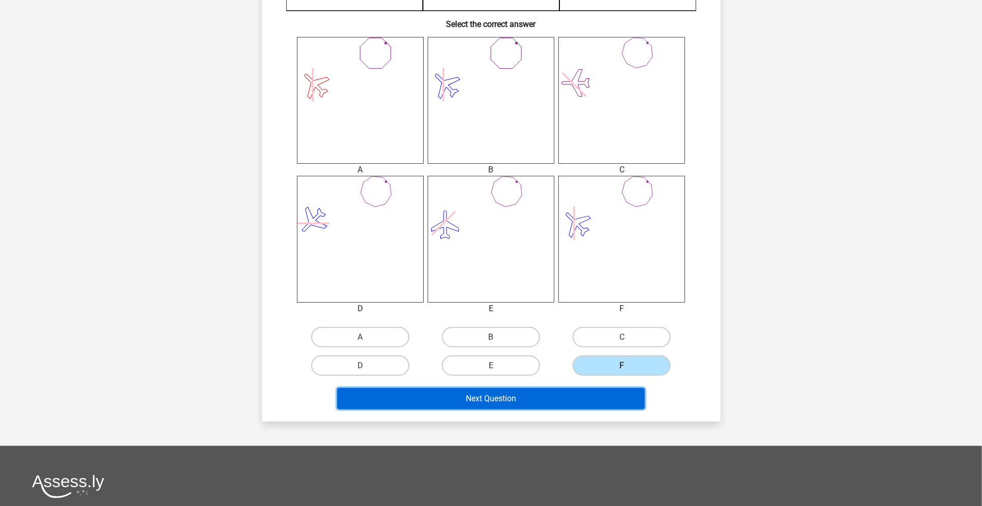
click at [608, 390] on button "Next Question" at bounding box center [491, 398] width 308 height 21
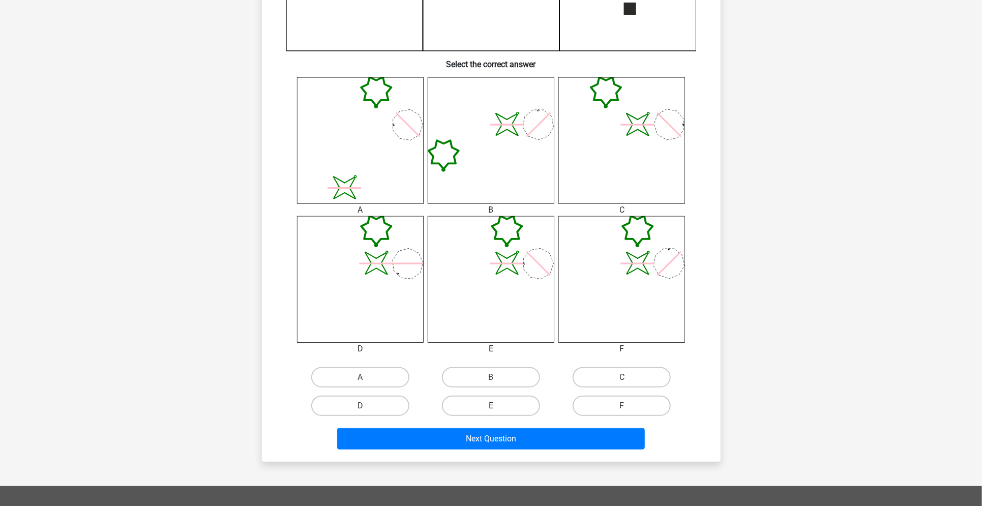
scroll to position [345, 0]
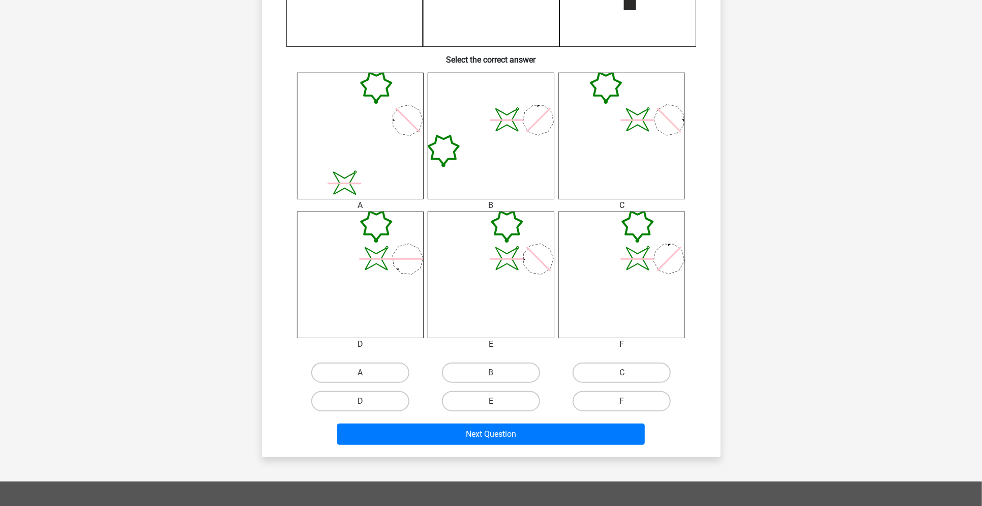
click at [481, 400] on label "E" at bounding box center [491, 401] width 98 height 20
click at [491, 401] on input "E" at bounding box center [494, 404] width 7 height 7
radio input "true"
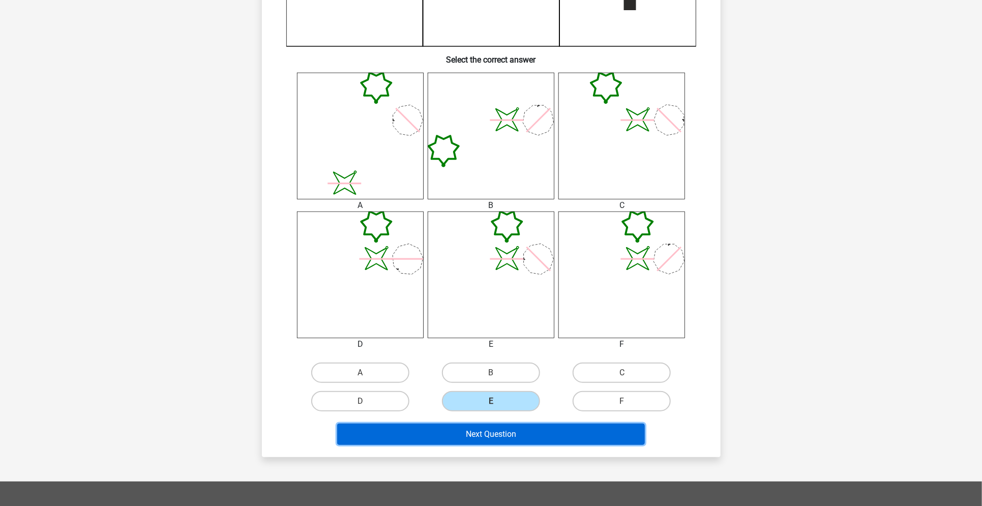
click at [513, 435] on button "Next Question" at bounding box center [491, 433] width 308 height 21
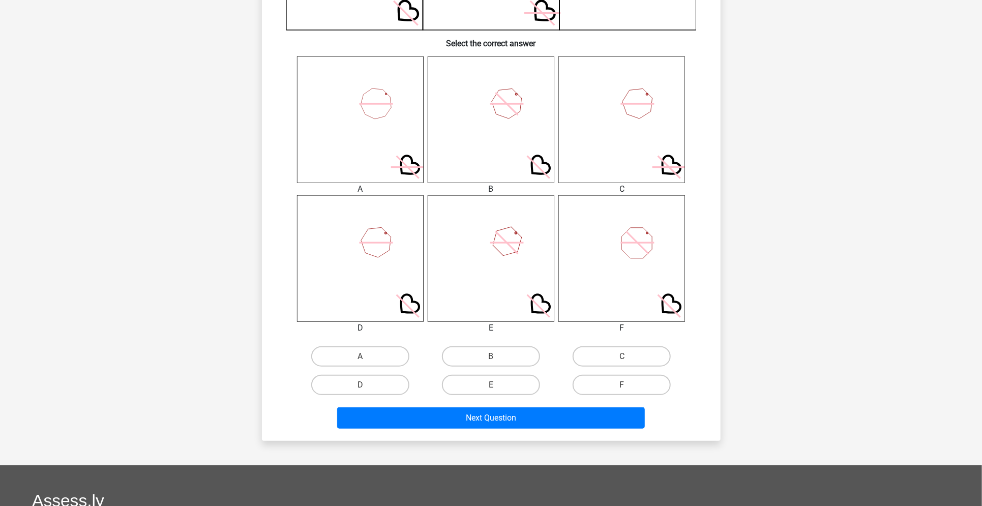
scroll to position [368, 0]
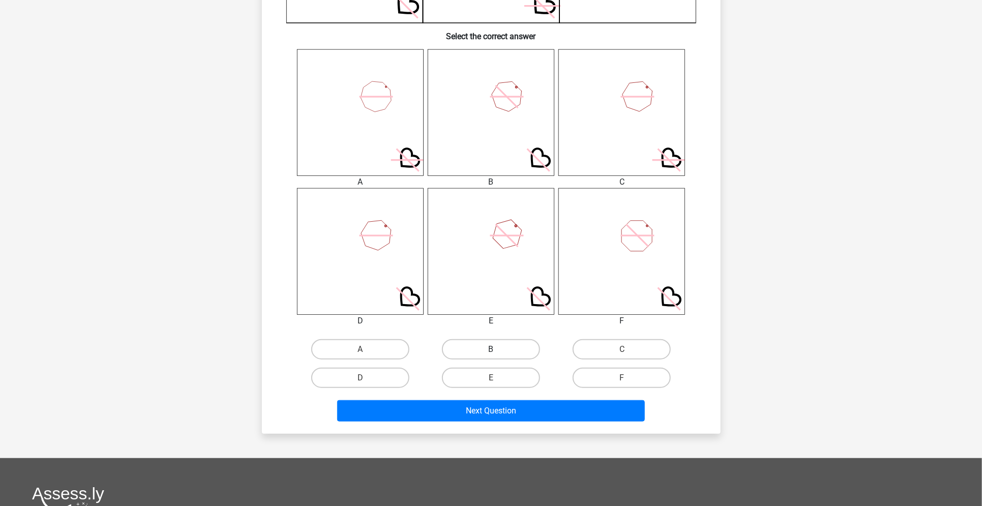
click at [510, 354] on label "B" at bounding box center [491, 349] width 98 height 20
click at [497, 354] on input "B" at bounding box center [494, 352] width 7 height 7
radio input "true"
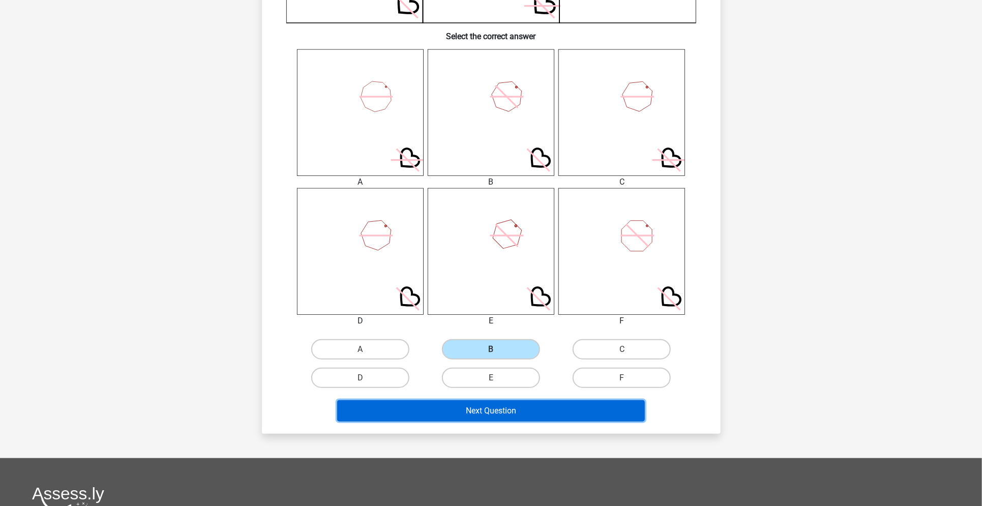
click at [496, 405] on button "Next Question" at bounding box center [491, 410] width 308 height 21
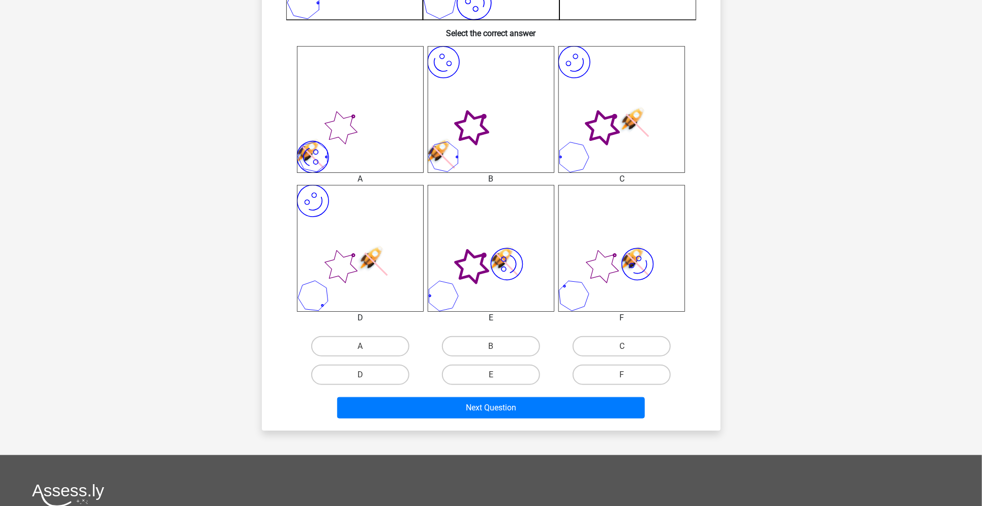
scroll to position [372, 0]
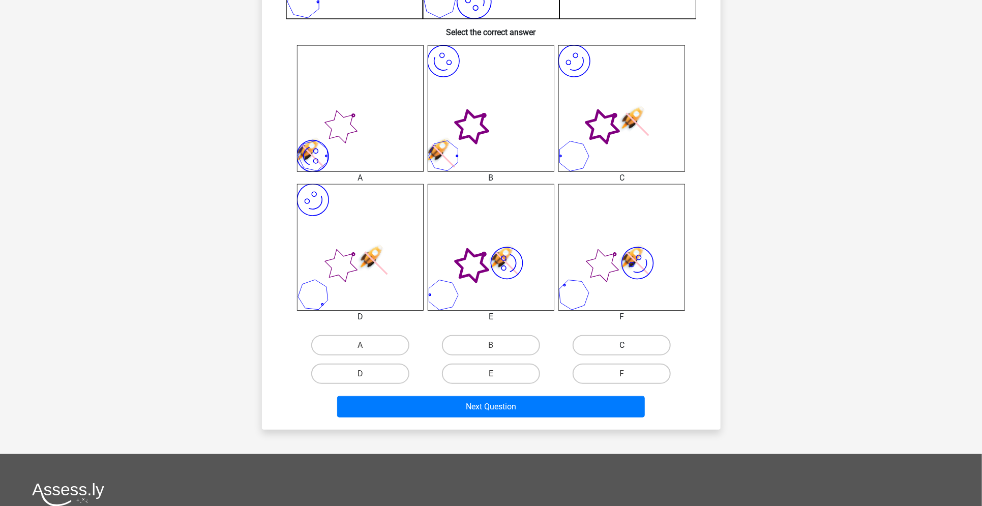
click at [638, 347] on label "C" at bounding box center [621, 345] width 98 height 20
click at [628, 347] on input "C" at bounding box center [625, 348] width 7 height 7
radio input "true"
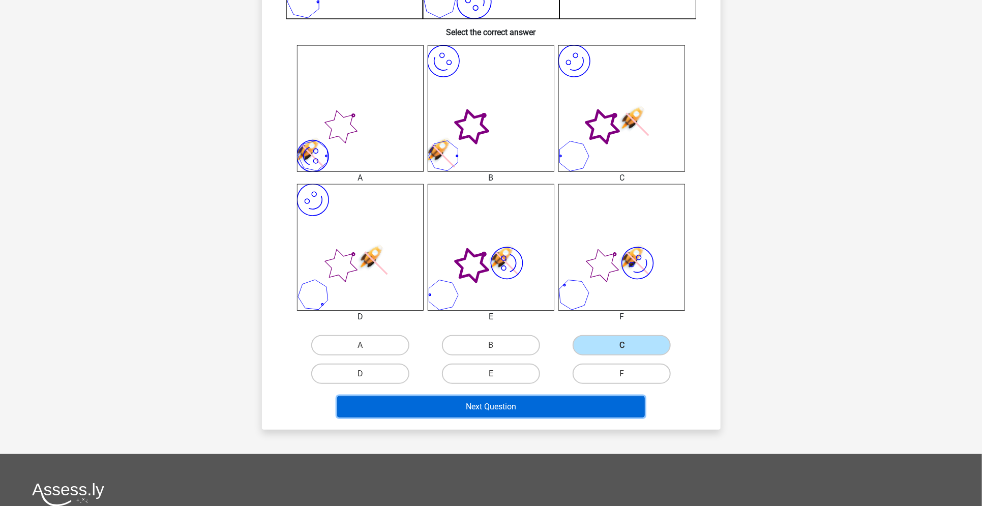
click at [590, 403] on button "Next Question" at bounding box center [491, 406] width 308 height 21
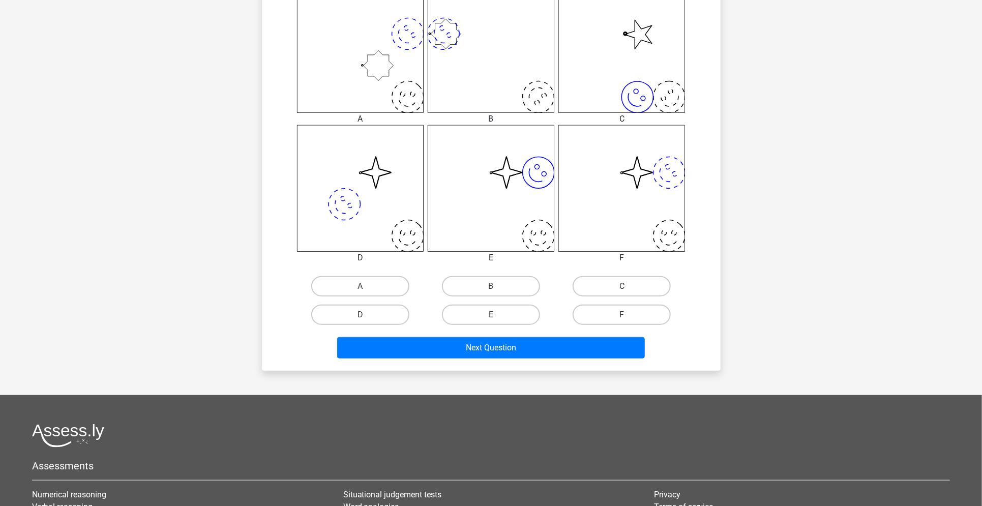
scroll to position [441, 0]
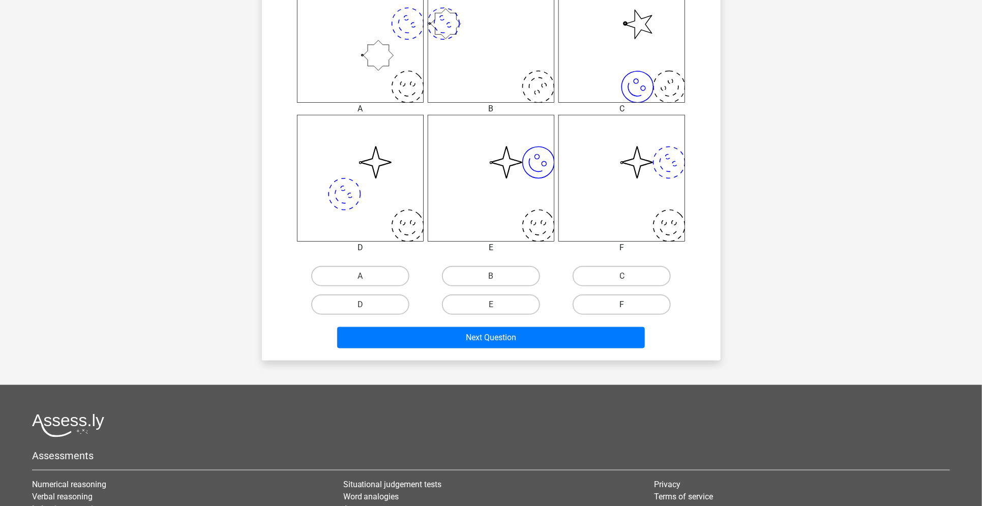
click at [641, 299] on label "F" at bounding box center [621, 304] width 98 height 20
click at [628, 304] on input "F" at bounding box center [625, 307] width 7 height 7
radio input "true"
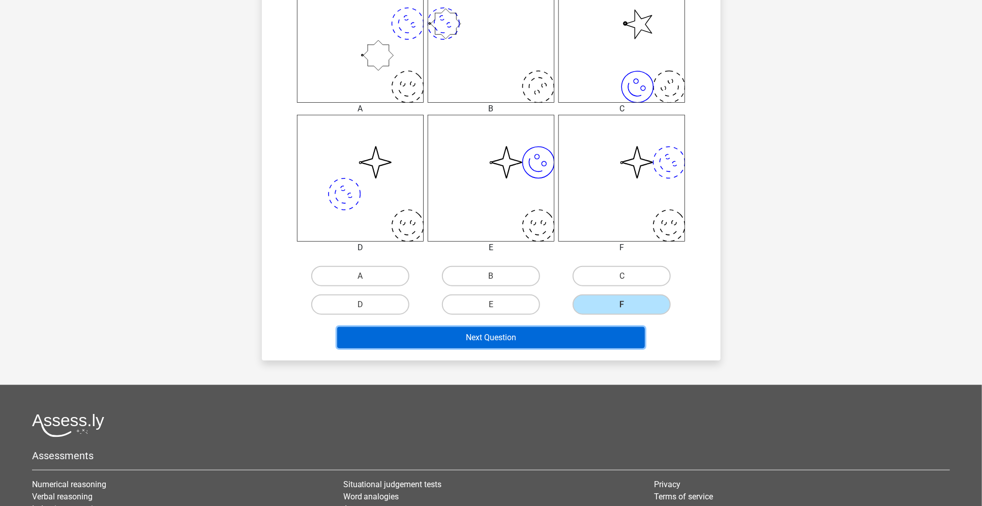
click at [600, 339] on button "Next Question" at bounding box center [491, 337] width 308 height 21
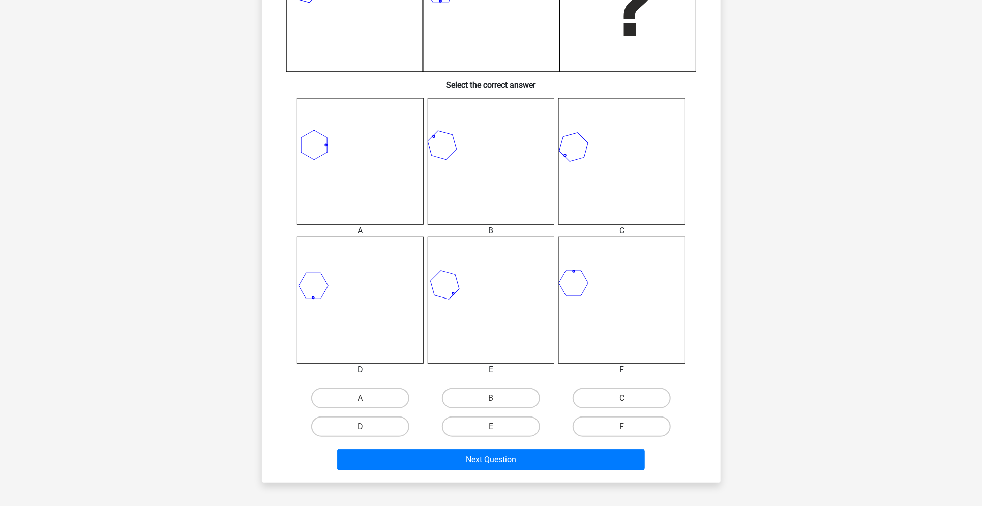
scroll to position [323, 0]
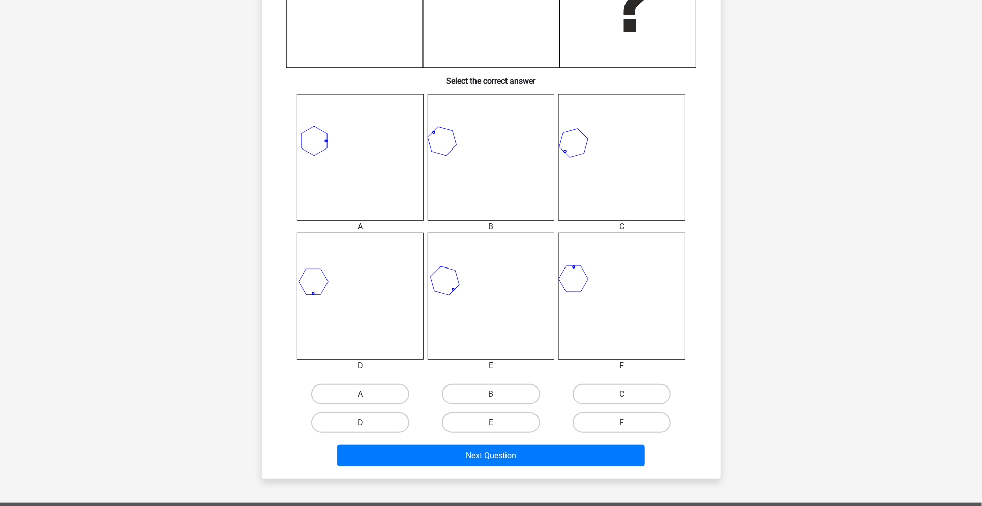
click at [365, 390] on label "A" at bounding box center [360, 394] width 98 height 20
click at [365, 394] on input "A" at bounding box center [363, 397] width 7 height 7
radio input "true"
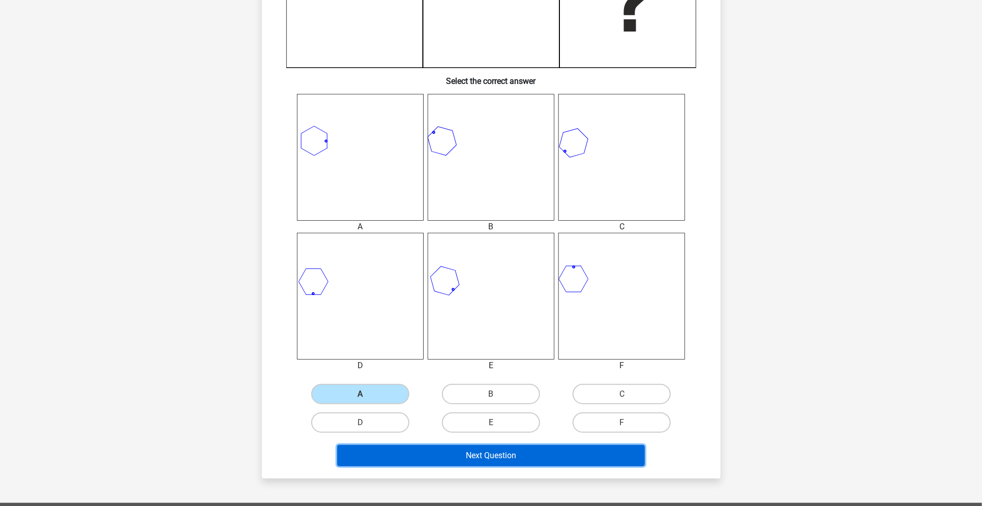
click at [426, 456] on button "Next Question" at bounding box center [491, 455] width 308 height 21
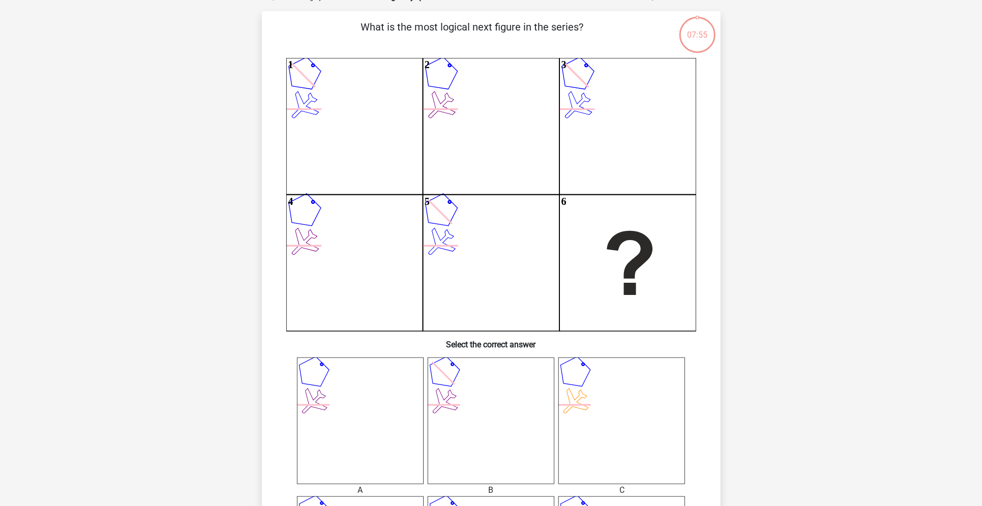
click at [426, 456] on div "A B C D" at bounding box center [491, 496] width 392 height 278
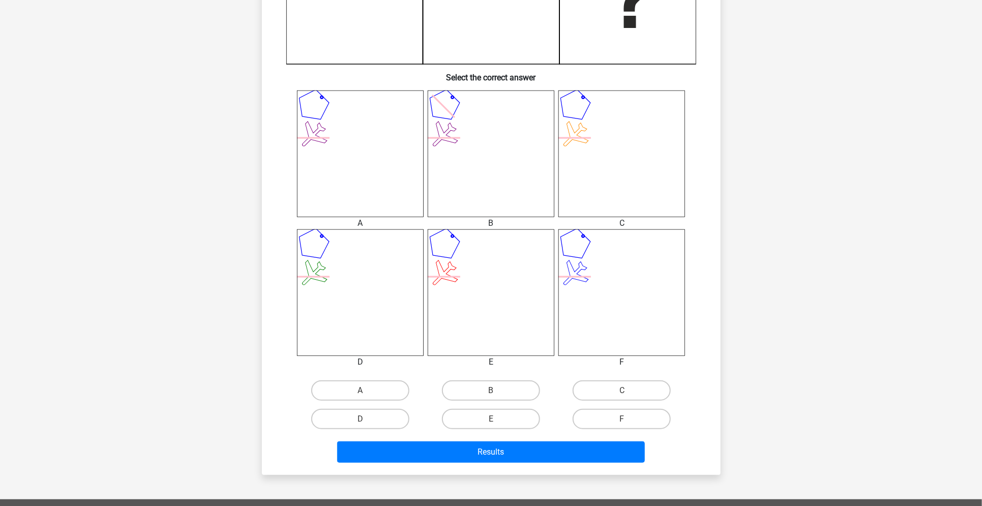
scroll to position [327, 0]
click at [372, 383] on label "A" at bounding box center [360, 390] width 98 height 20
click at [366, 390] on input "A" at bounding box center [363, 393] width 7 height 7
radio input "true"
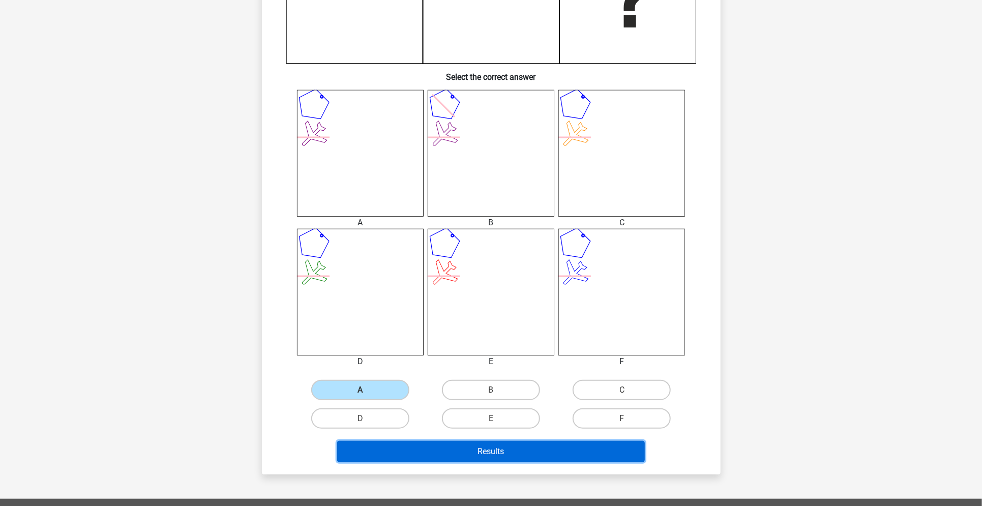
click at [423, 449] on button "Results" at bounding box center [491, 451] width 308 height 21
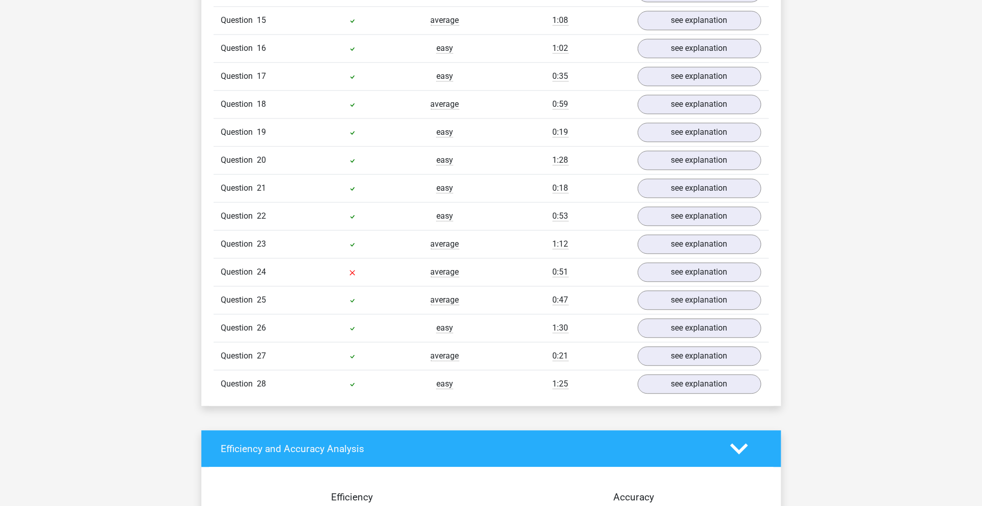
scroll to position [1241, 0]
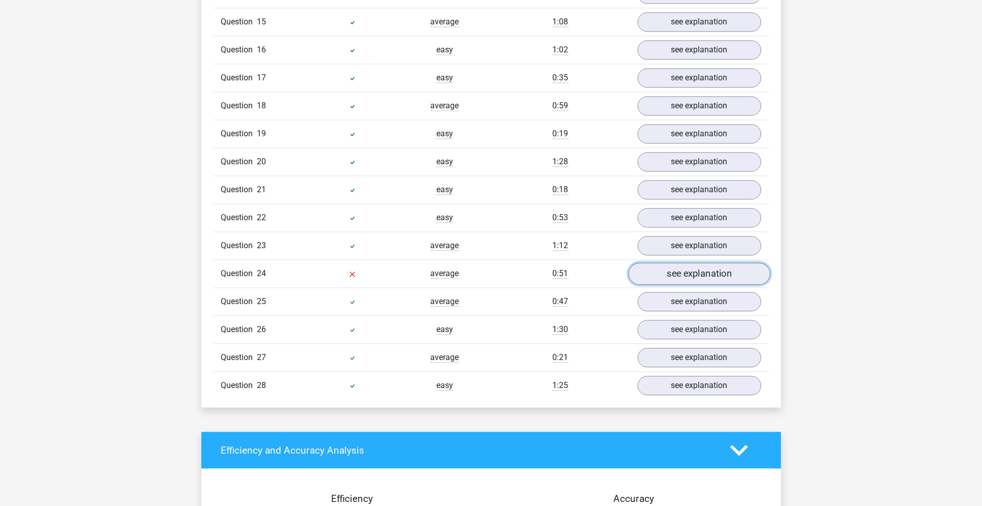
click at [661, 267] on link "see explanation" at bounding box center [699, 273] width 142 height 22
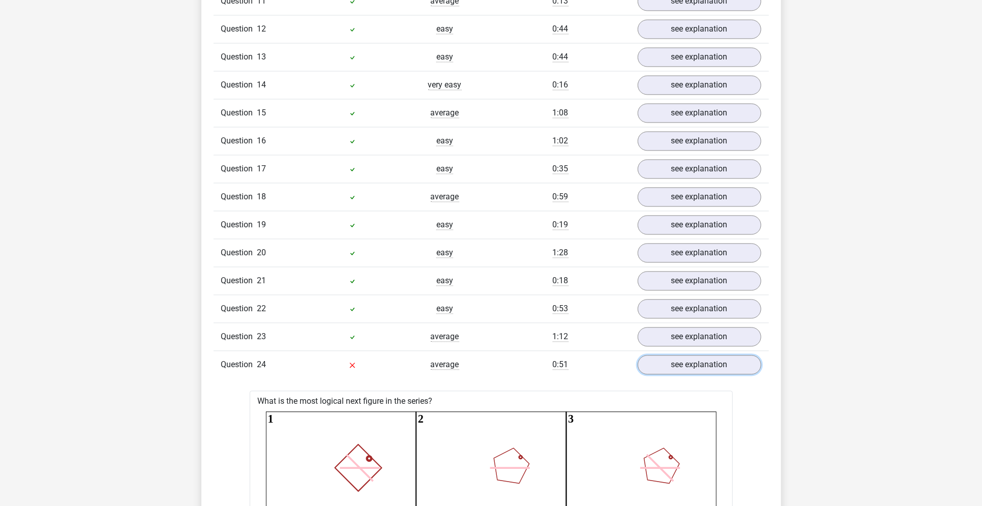
scroll to position [1148, 0]
click at [647, 362] on link "see explanation" at bounding box center [699, 366] width 142 height 22
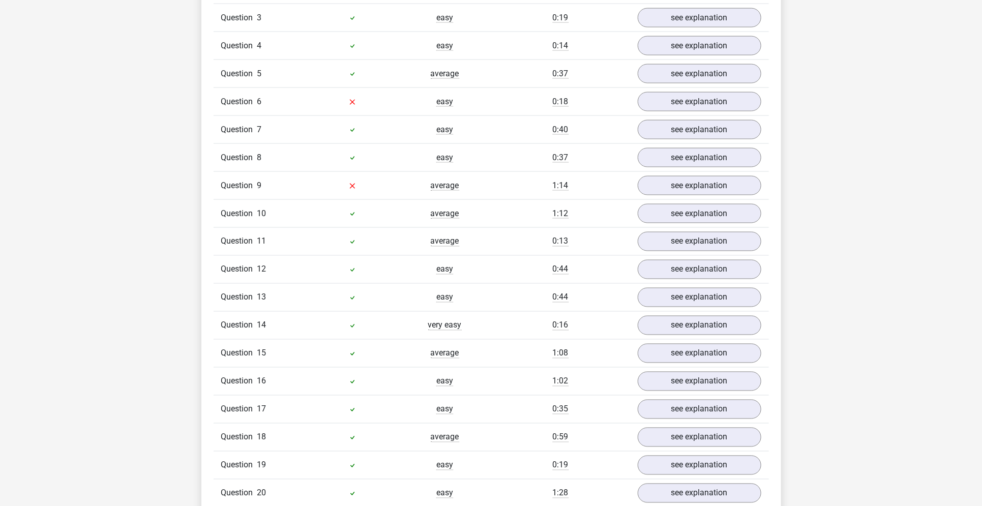
scroll to position [903, 0]
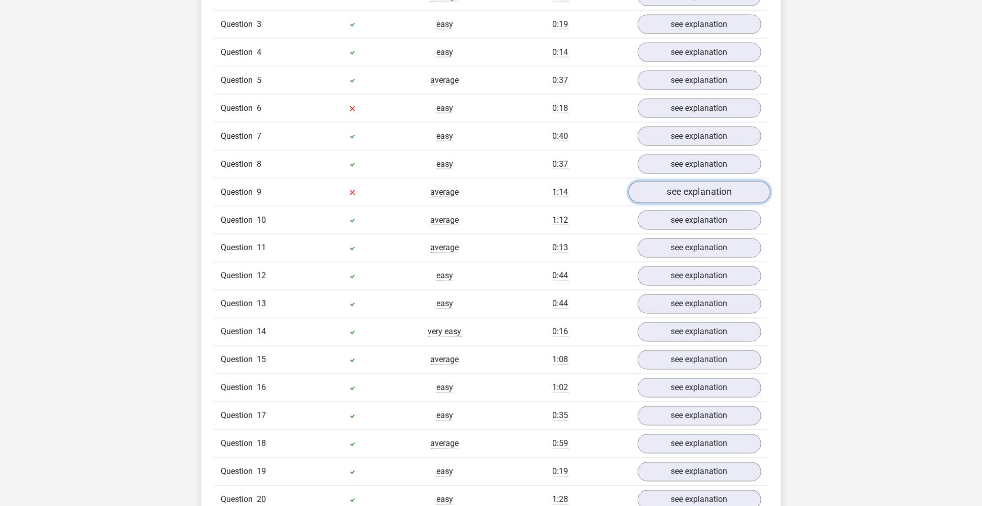
click at [702, 194] on link "see explanation" at bounding box center [699, 192] width 142 height 22
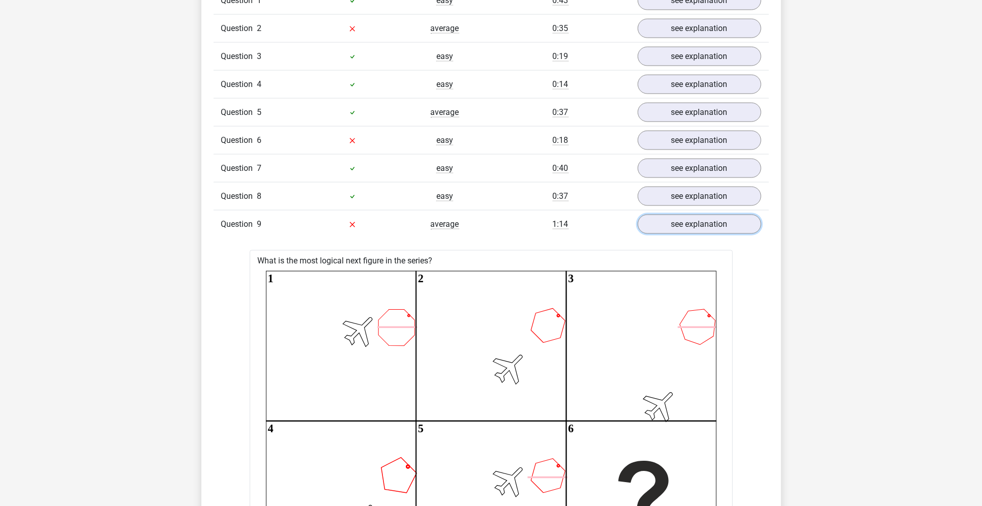
scroll to position [870, 0]
click at [673, 225] on link "see explanation" at bounding box center [699, 224] width 142 height 22
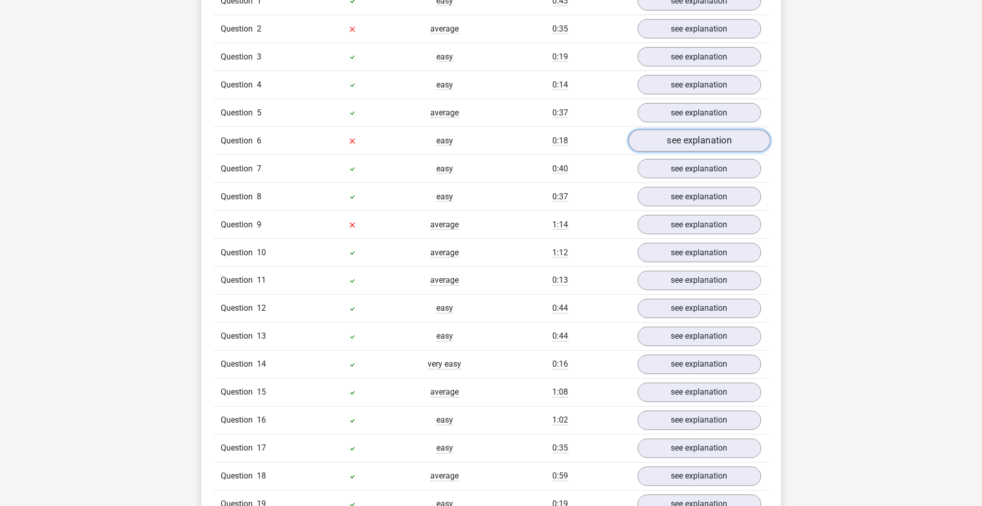
click at [670, 145] on link "see explanation" at bounding box center [699, 141] width 142 height 22
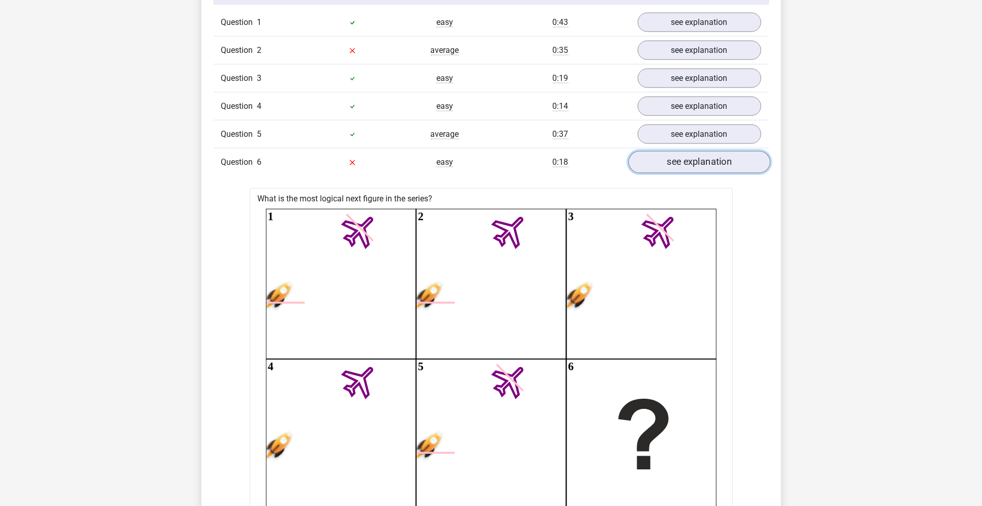
scroll to position [848, 0]
click at [675, 171] on div "Question 6 easy 0:18 see explanation" at bounding box center [490, 162] width 555 height 28
click at [686, 51] on link "see explanation" at bounding box center [699, 51] width 142 height 22
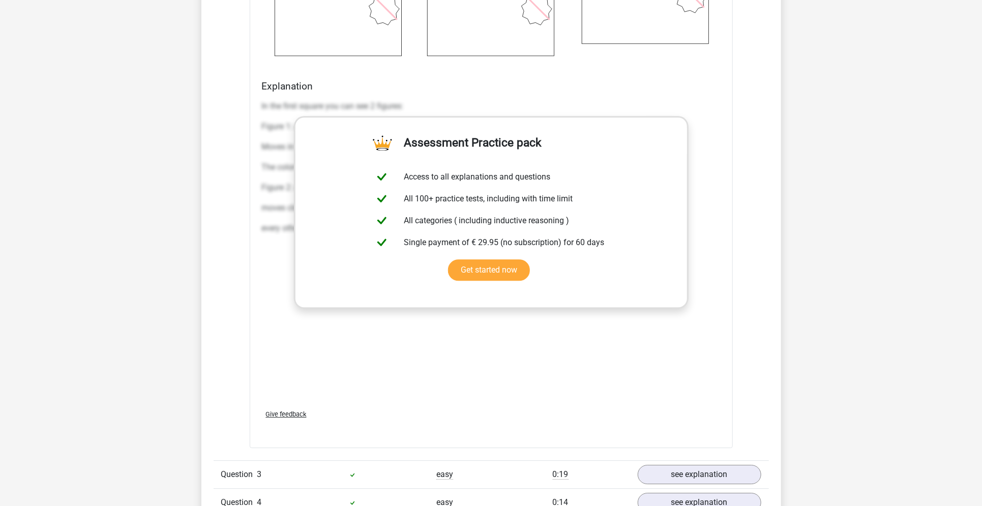
scroll to position [1514, 0]
